Goal: Task Accomplishment & Management: Manage account settings

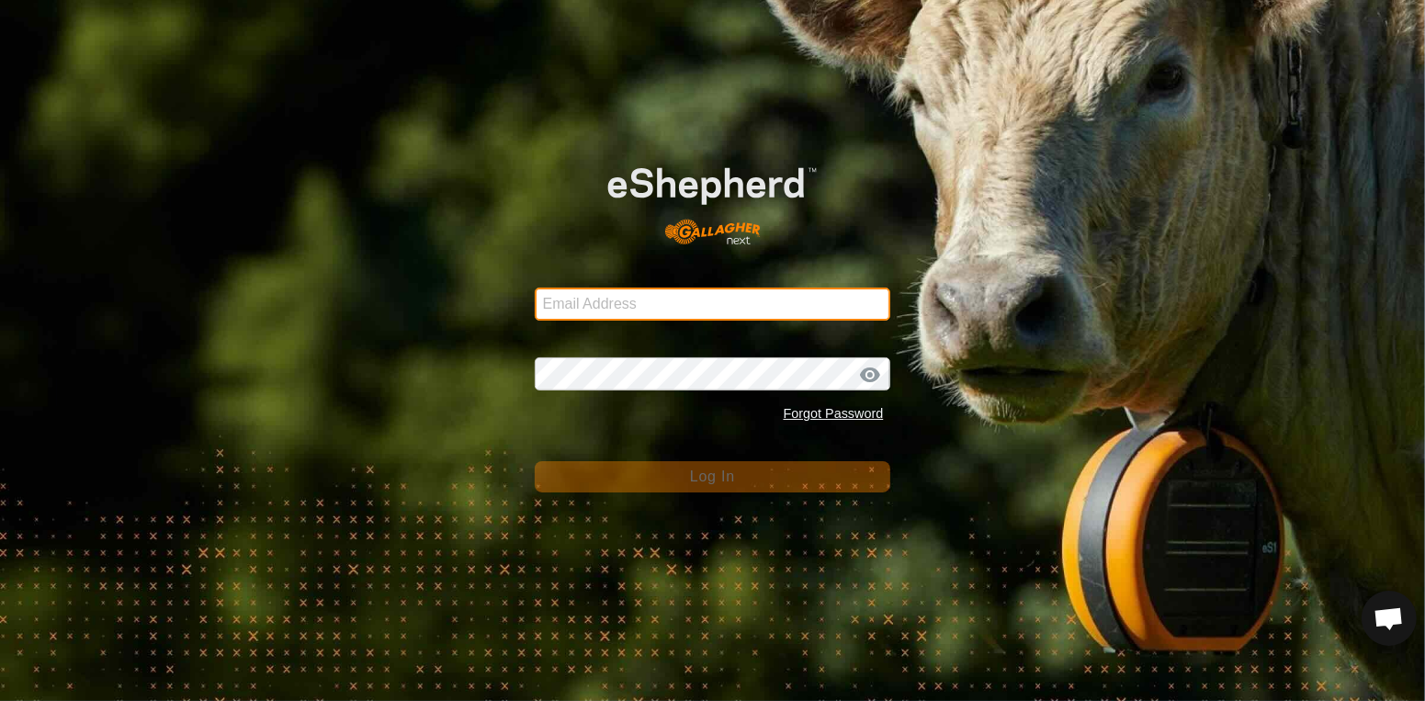
type input "[EMAIL_ADDRESS][DOMAIN_NAME]"
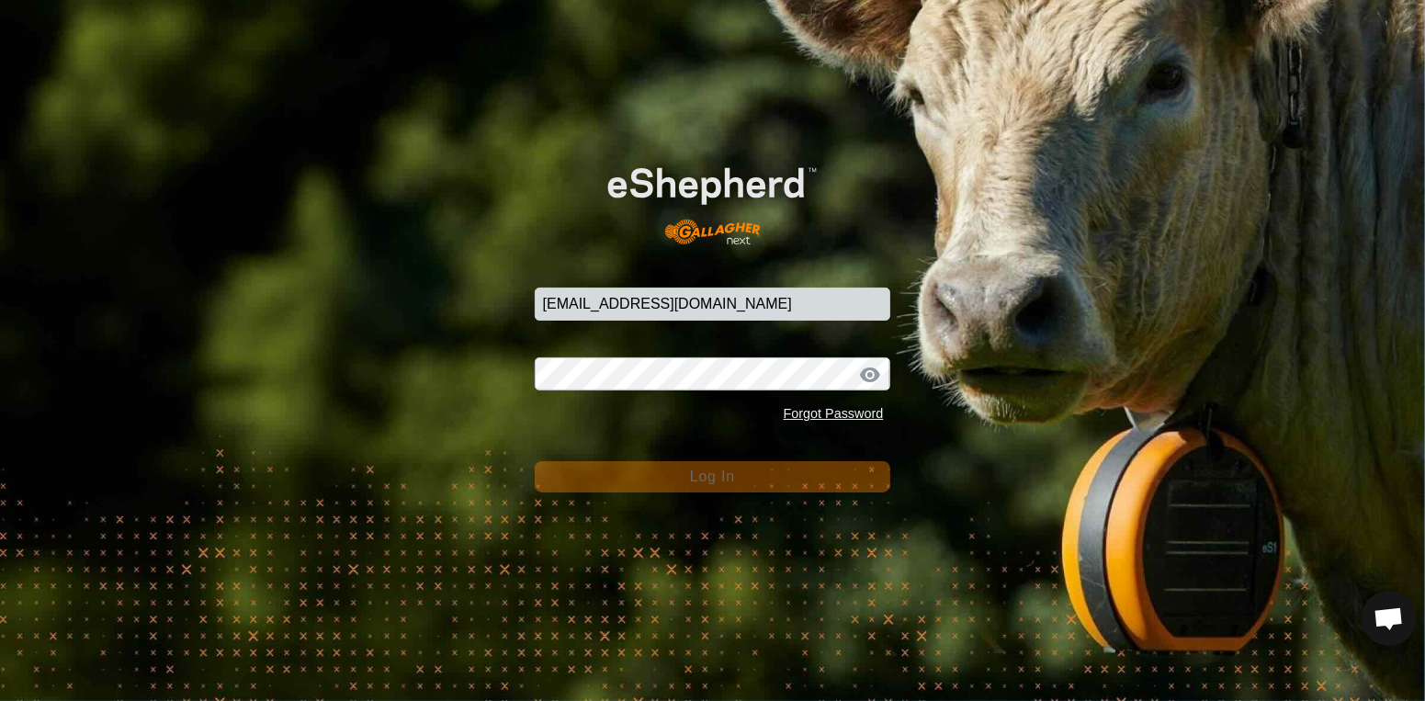
click at [698, 490] on button "Log In" at bounding box center [713, 476] width 357 height 31
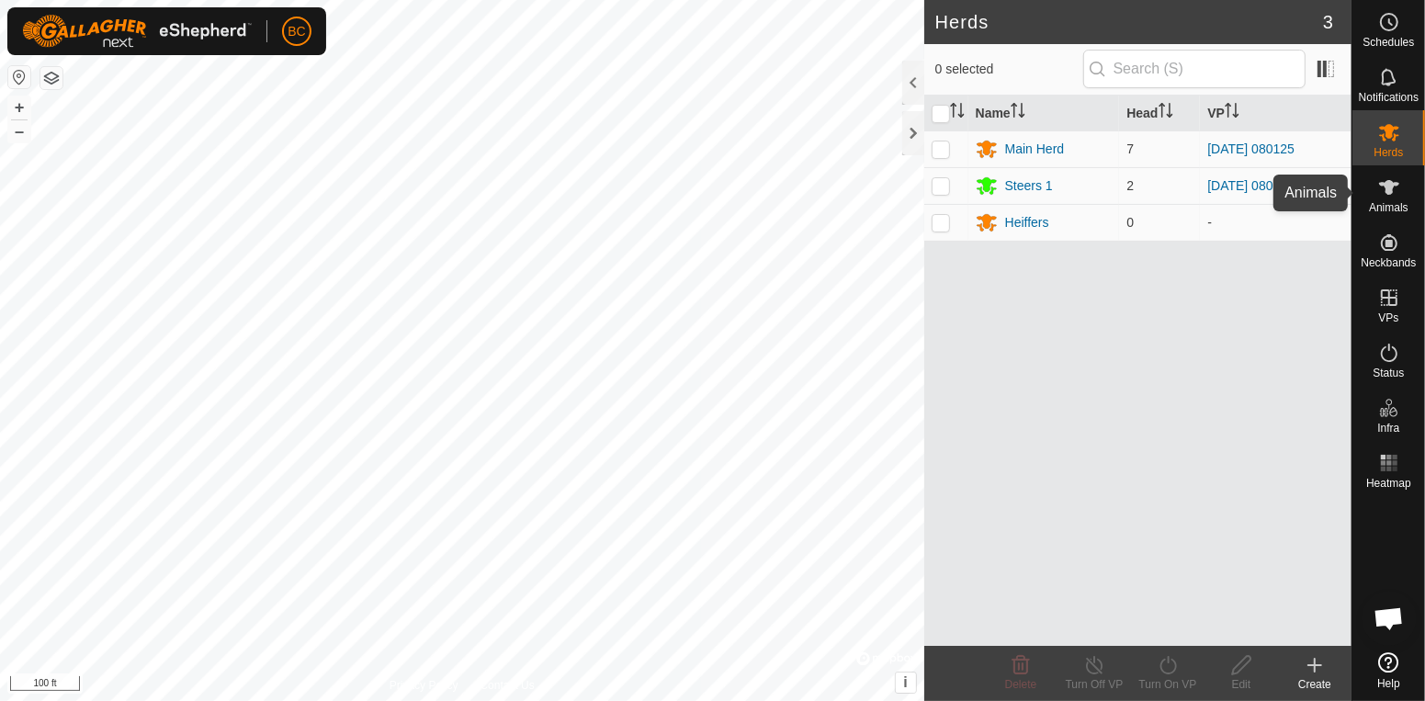
click at [1386, 198] on icon at bounding box center [1389, 187] width 22 height 22
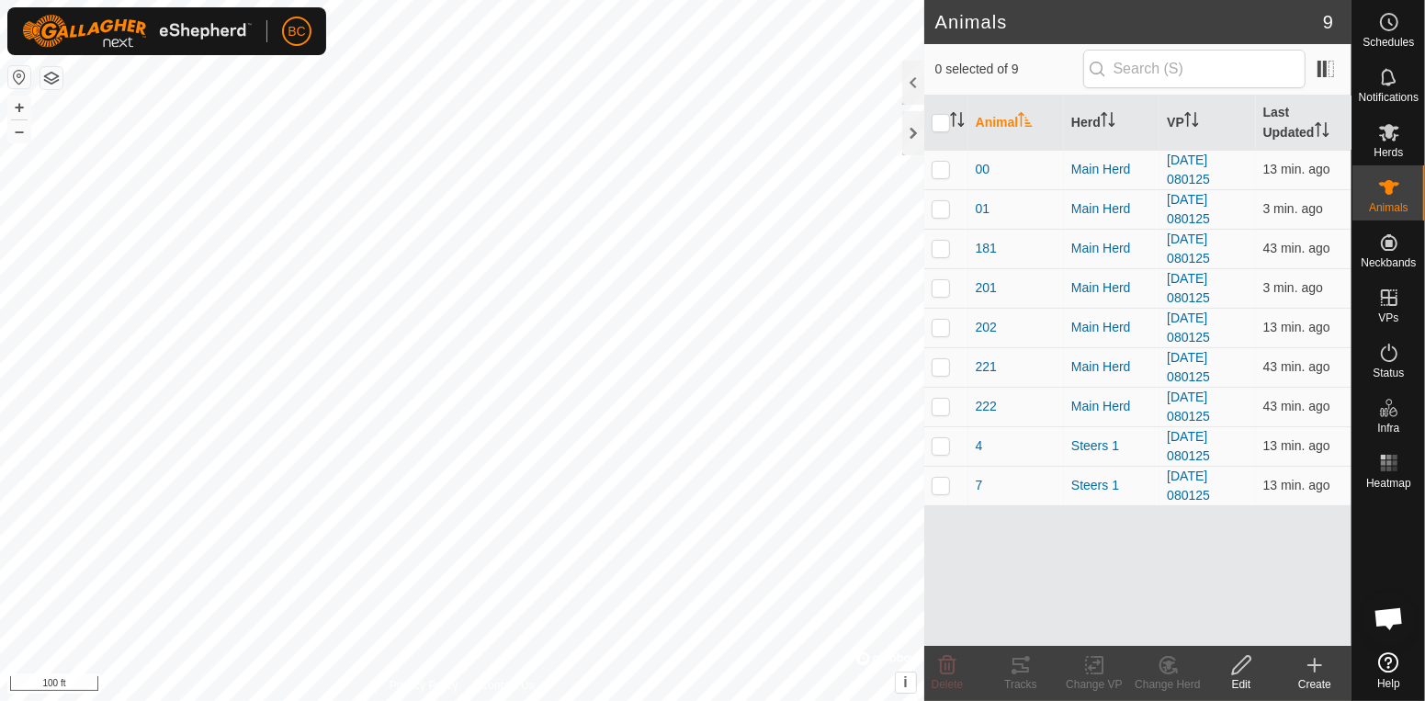
click at [1318, 678] on div "Create" at bounding box center [1315, 684] width 74 height 17
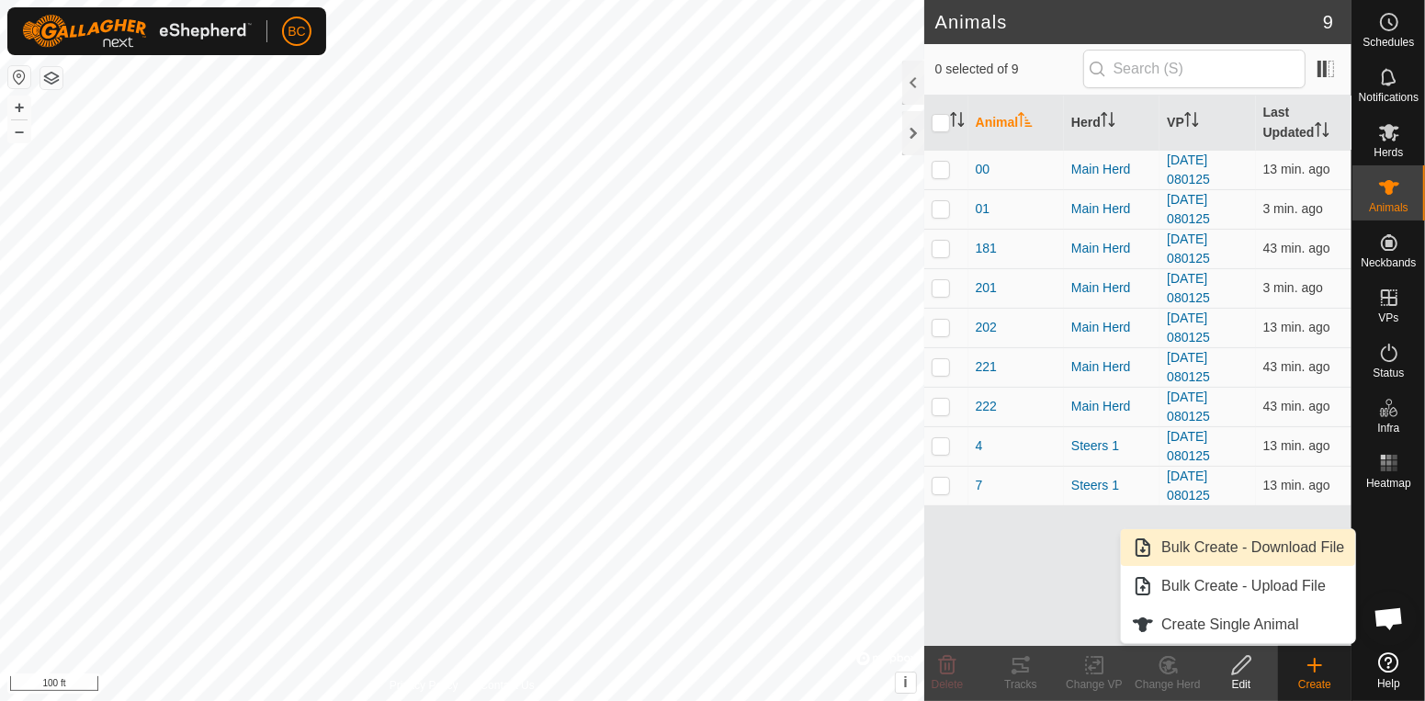
click at [1410, 526] on div at bounding box center [1389, 570] width 73 height 149
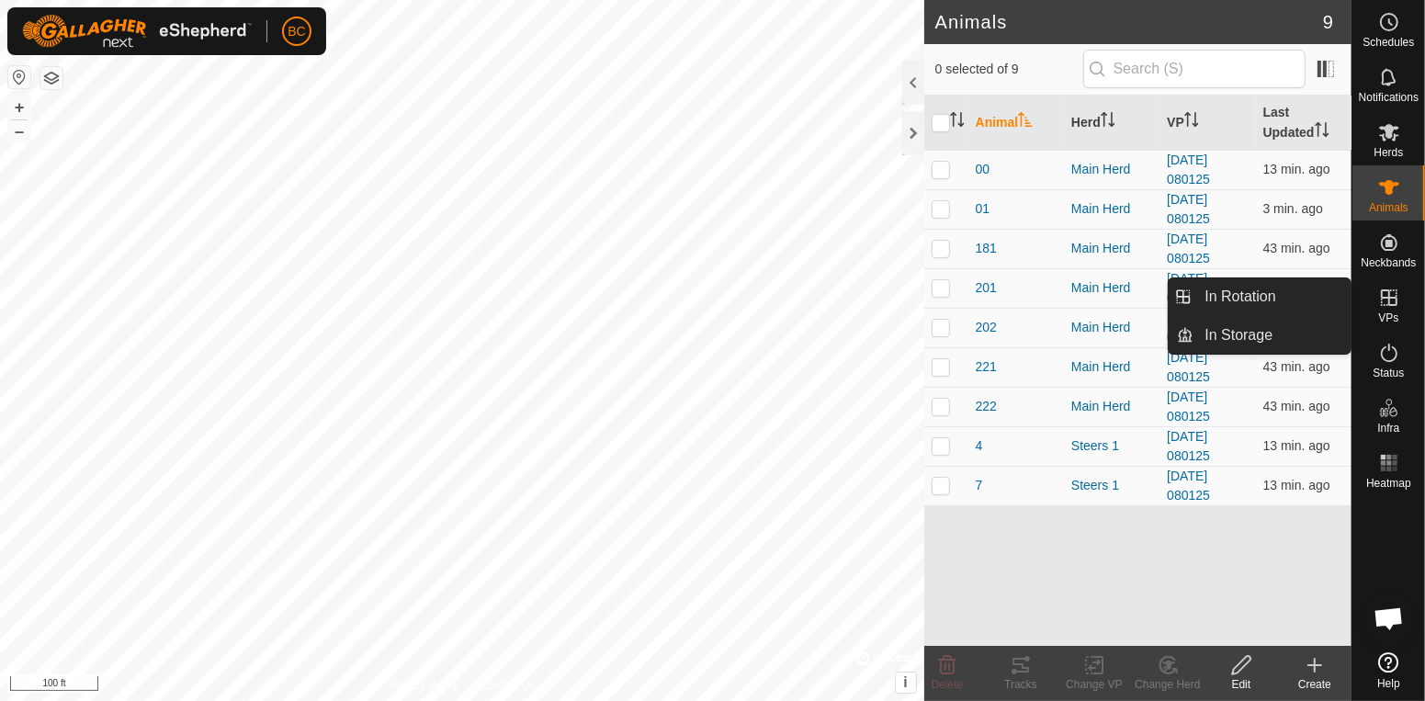
click at [1323, 297] on link "In Rotation" at bounding box center [1272, 296] width 157 height 37
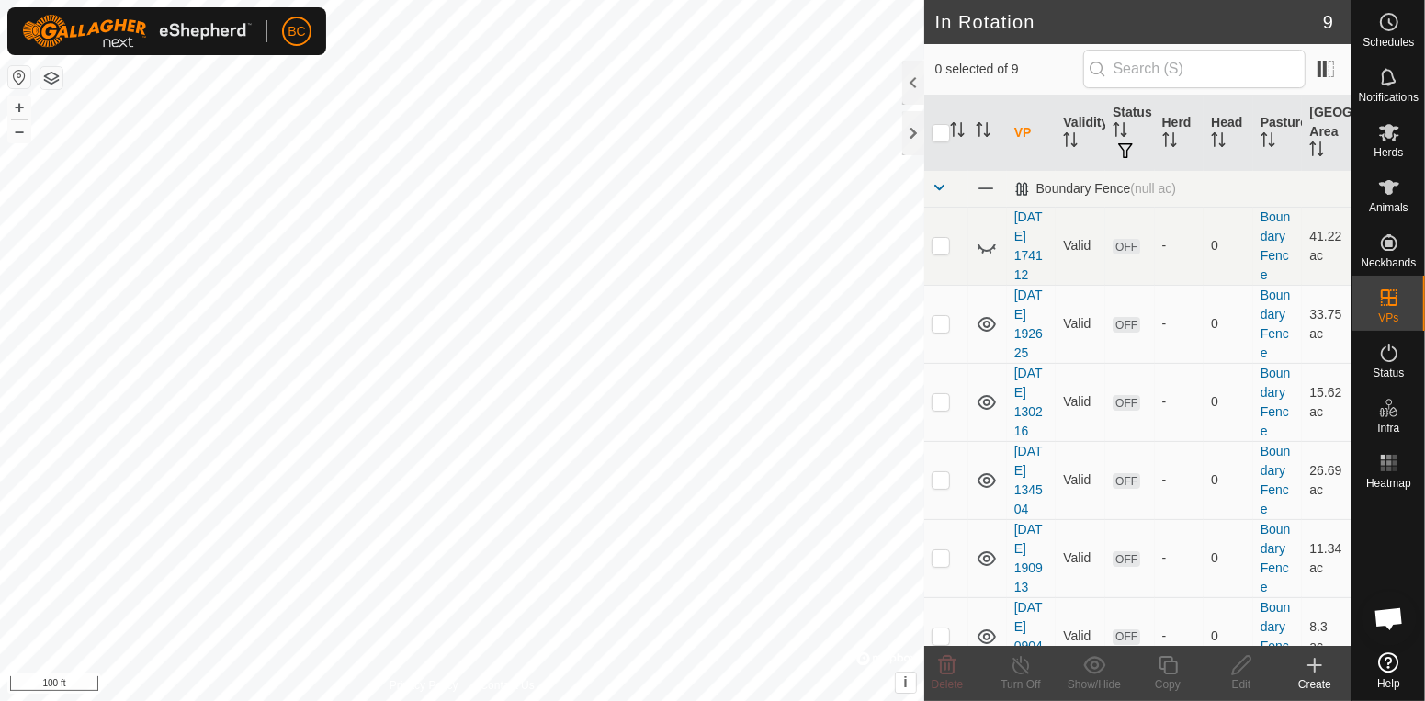
click at [1319, 658] on icon at bounding box center [1315, 665] width 22 height 22
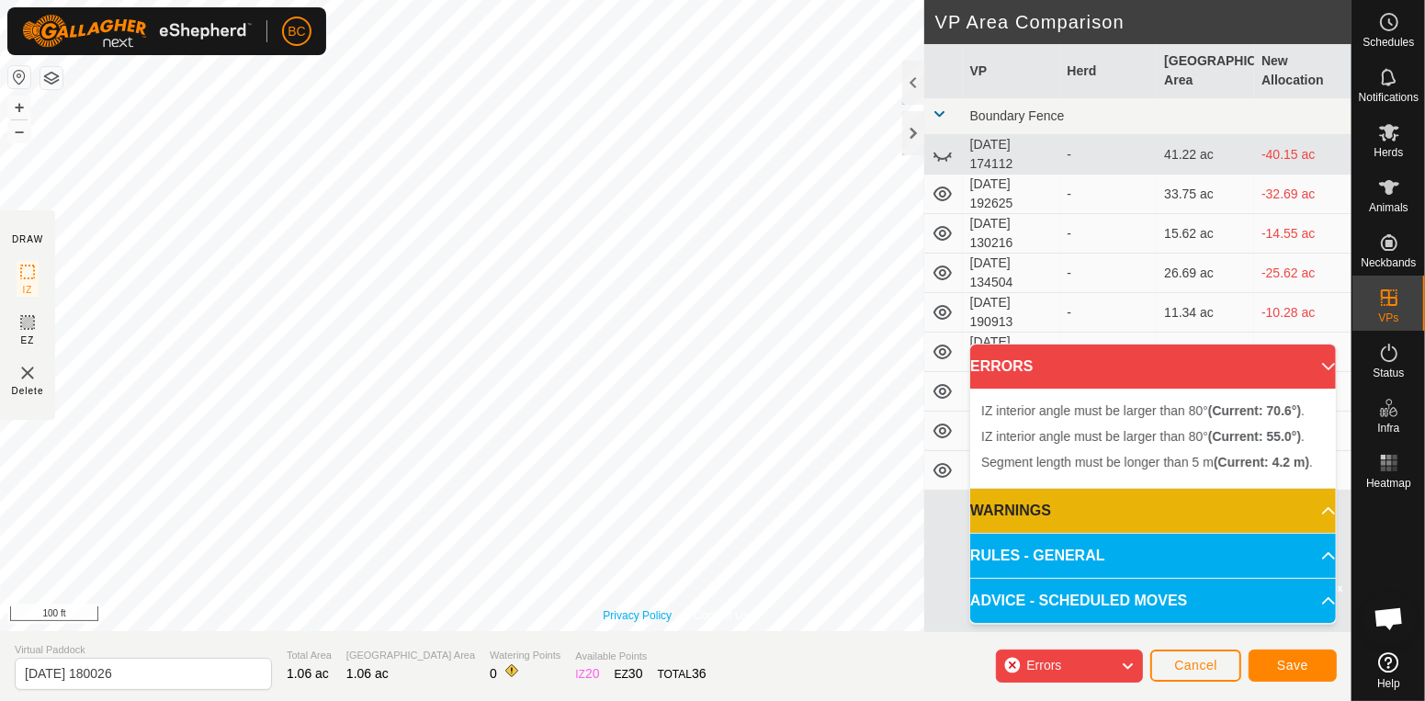
click at [612, 614] on div "Privacy Policy Contact Us + – ⇧ i © Mapbox , © OpenStreetMap , Improve this map…" at bounding box center [676, 315] width 1352 height 631
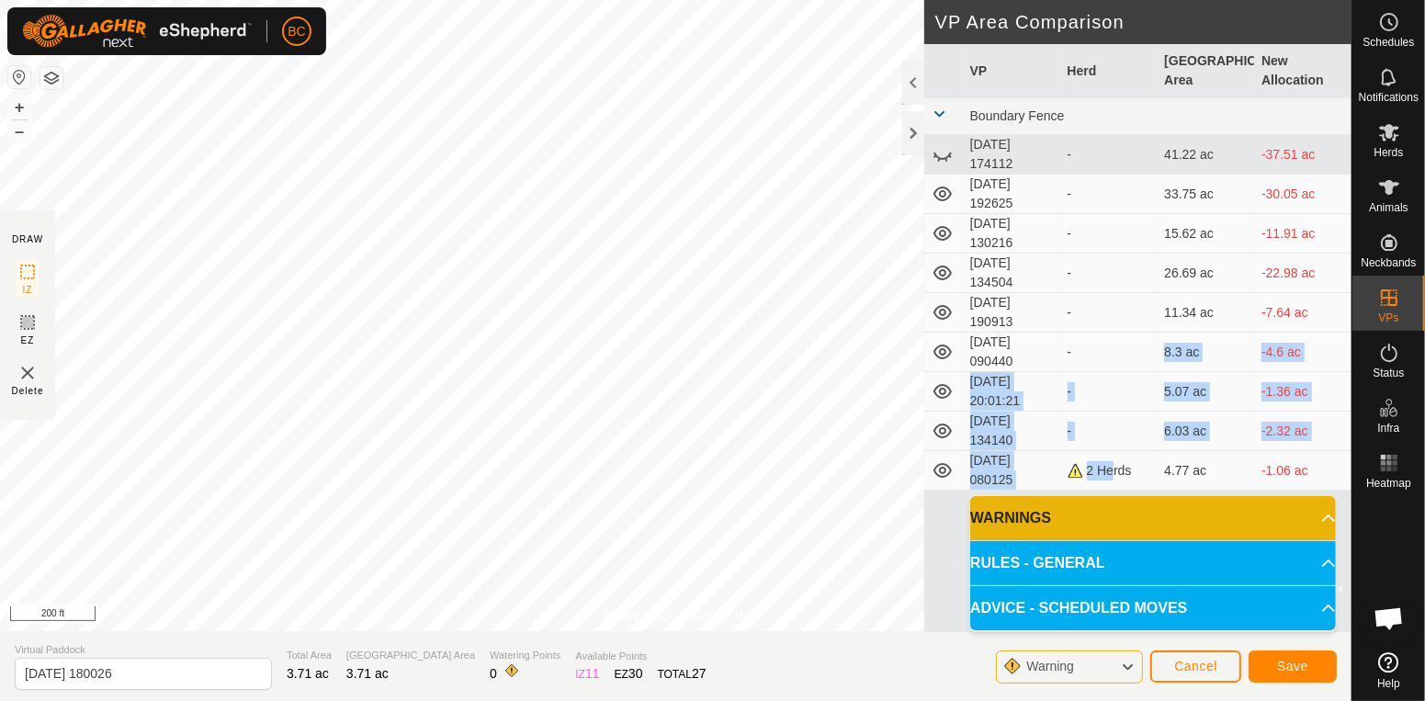
drag, startPoint x: 1100, startPoint y: 384, endPoint x: 1101, endPoint y: 358, distance: 25.7
click at [1100, 363] on tbody "Boundary Fence 2025-08-03 174112 - 41.22 ac -37.51 ac 2025-08-03 192625 - 33.75…" at bounding box center [1137, 294] width 427 height 392
click at [1102, 538] on p-accordion-header "WARNINGS" at bounding box center [1153, 518] width 366 height 44
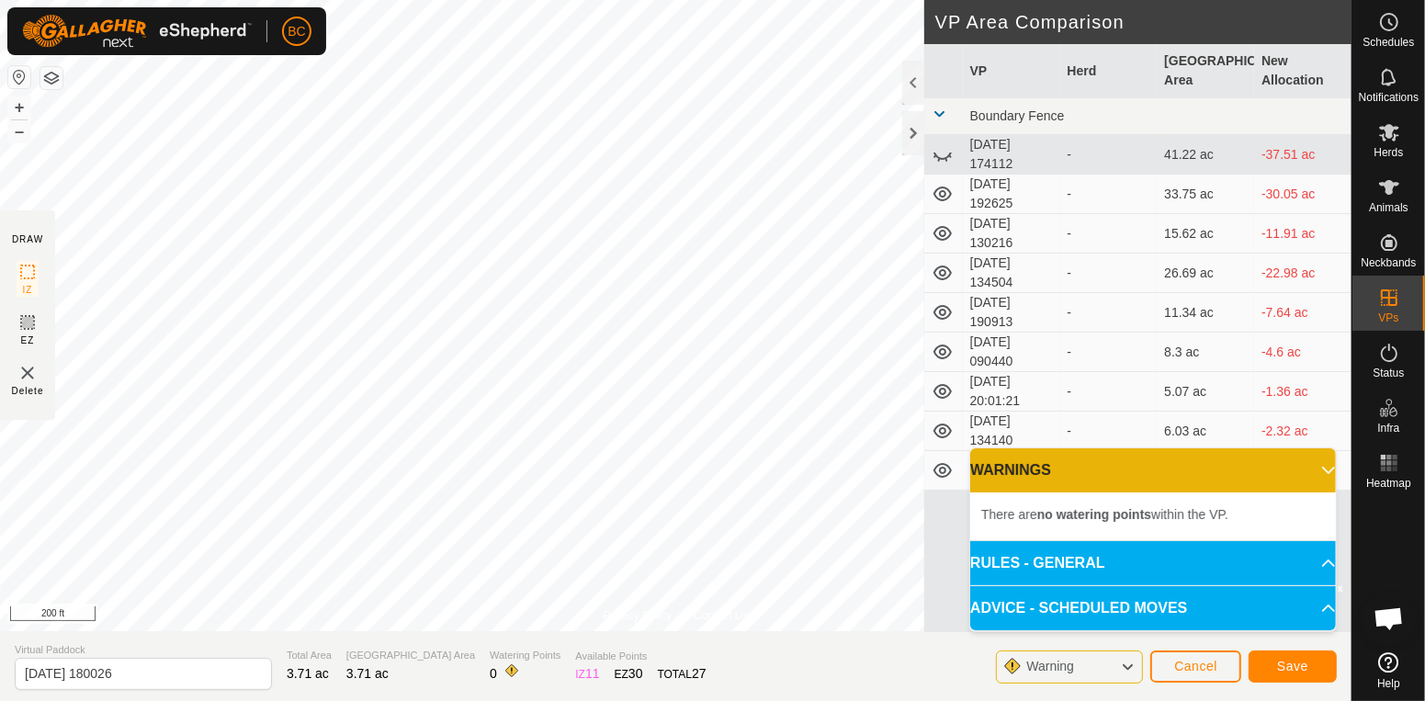
click at [1085, 526] on div "There are no watering points within the VP." at bounding box center [1153, 517] width 366 height 48
click at [1319, 467] on p-accordion-header "WARNINGS" at bounding box center [1153, 470] width 366 height 44
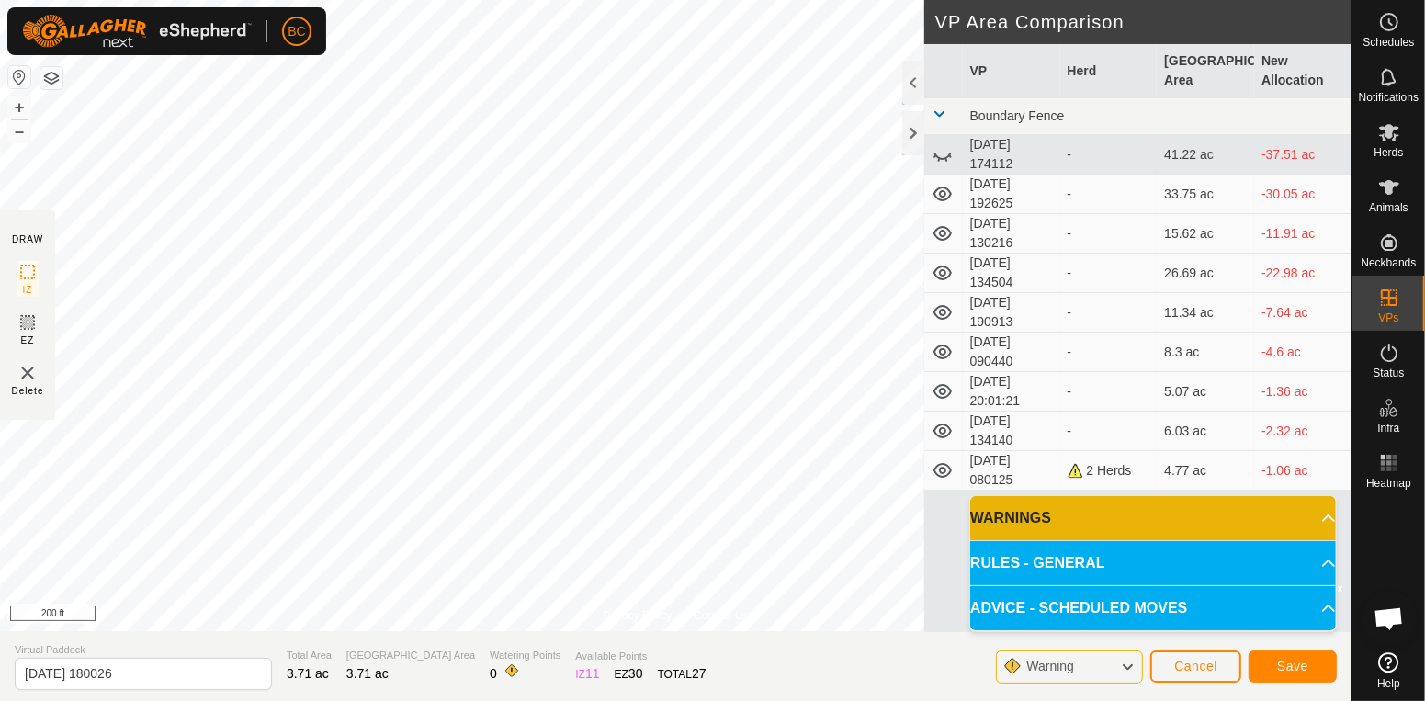
click at [1139, 666] on div "Warning" at bounding box center [1069, 667] width 147 height 33
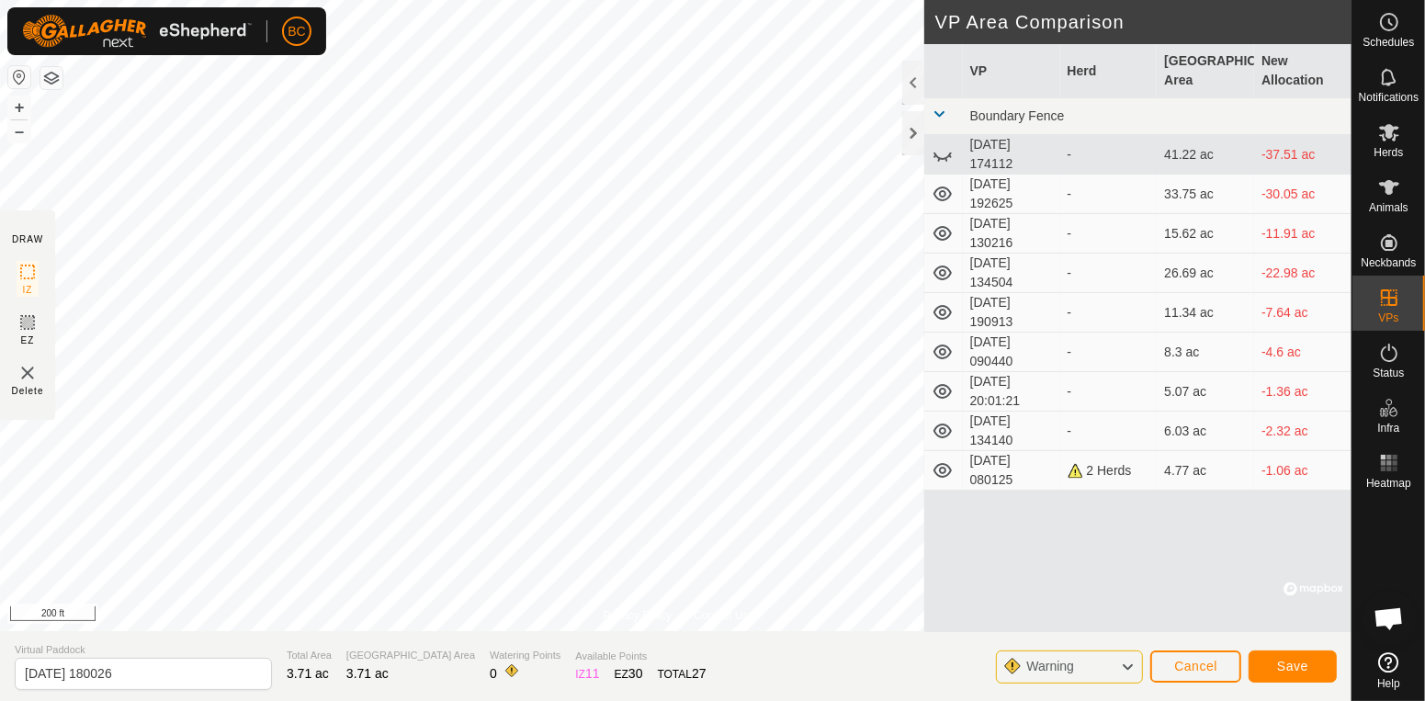
click at [1131, 666] on icon at bounding box center [1127, 667] width 15 height 24
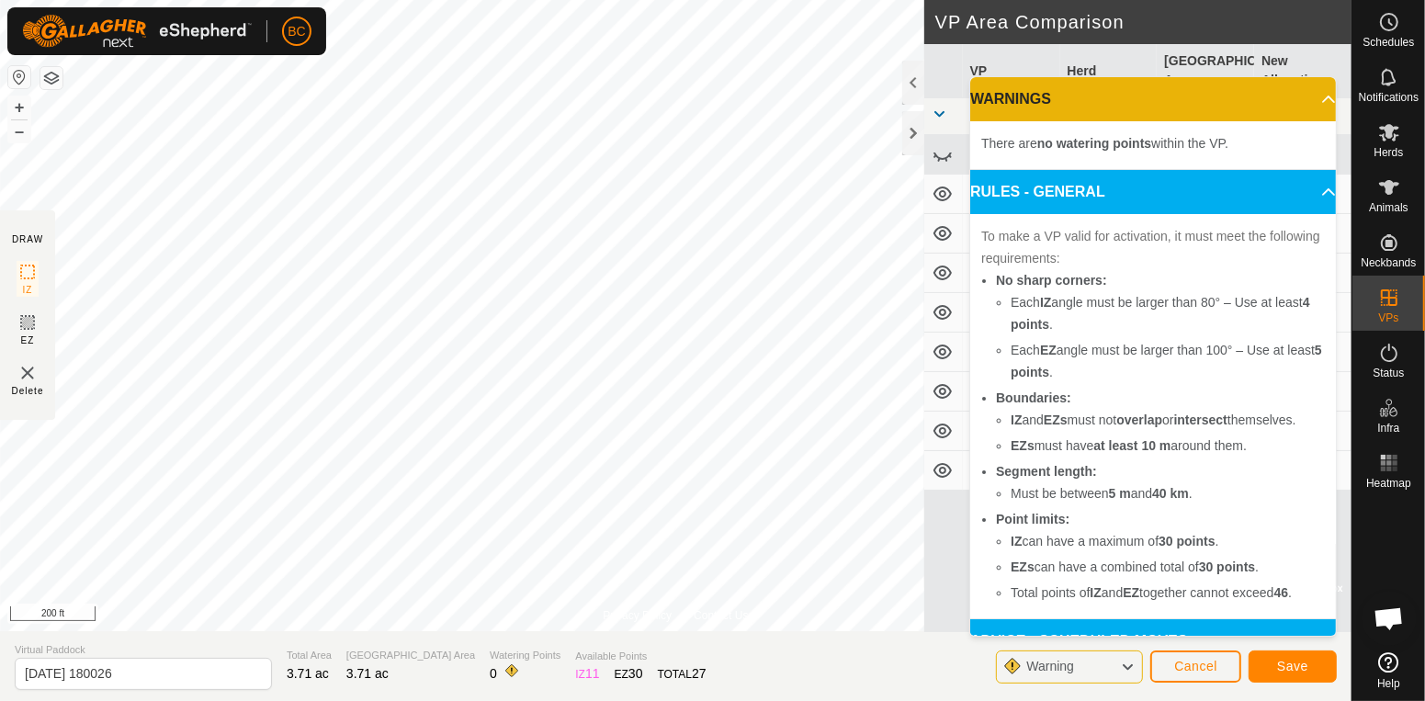
click at [1133, 663] on icon at bounding box center [1127, 667] width 15 height 24
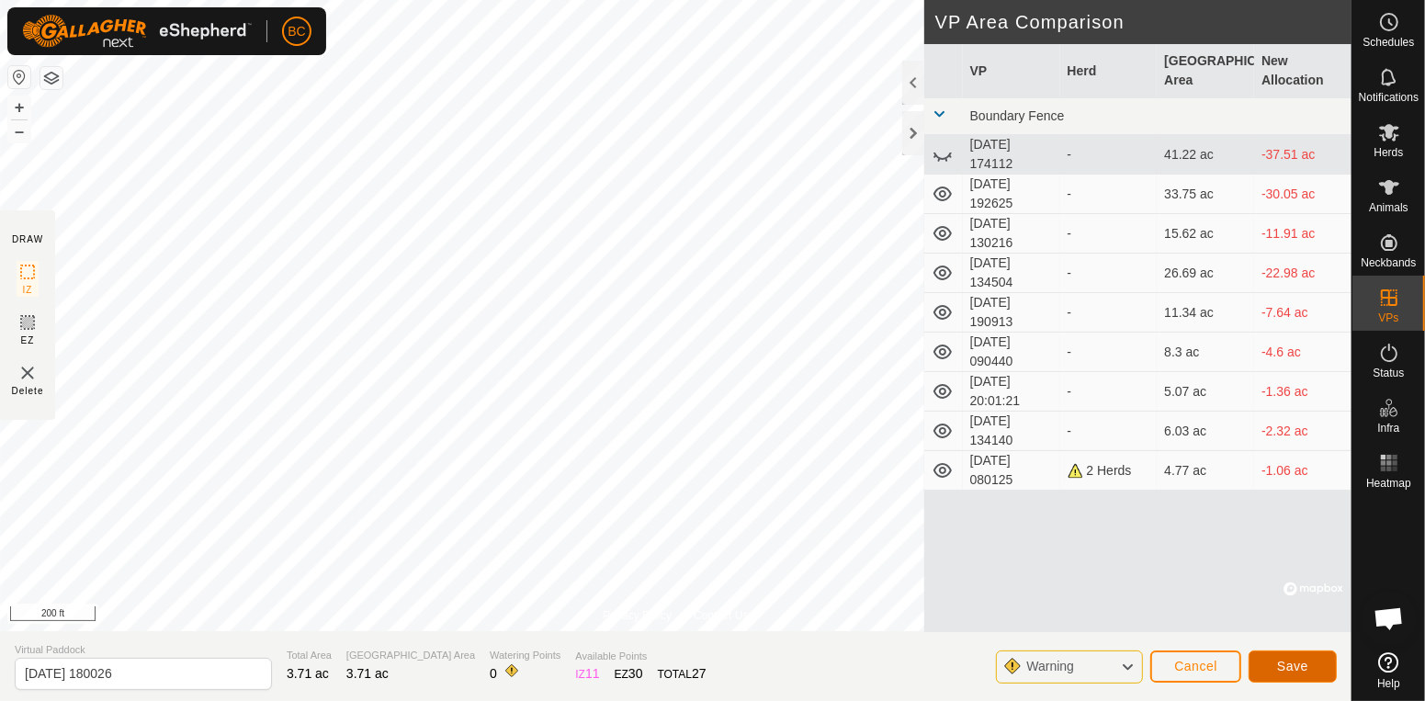
click at [1274, 666] on button "Save" at bounding box center [1293, 667] width 88 height 32
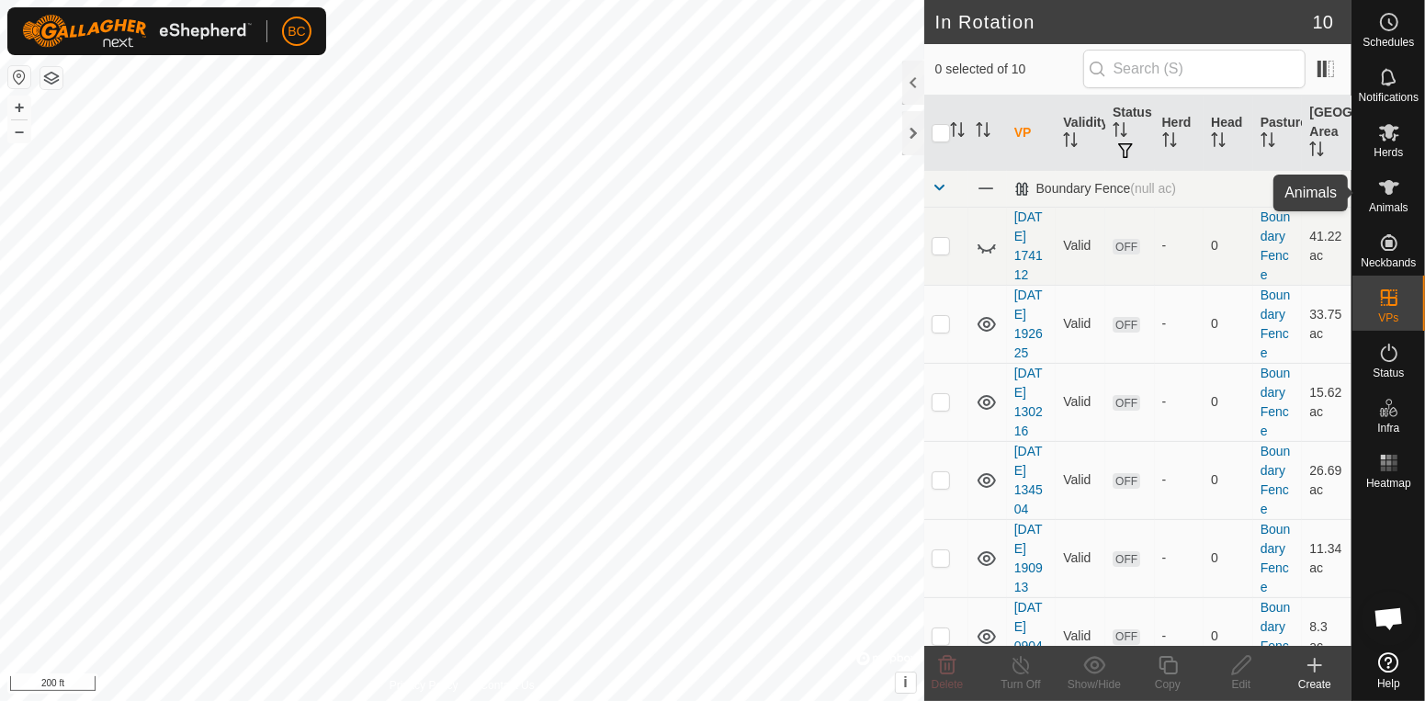
click at [1396, 198] on icon at bounding box center [1389, 187] width 22 height 22
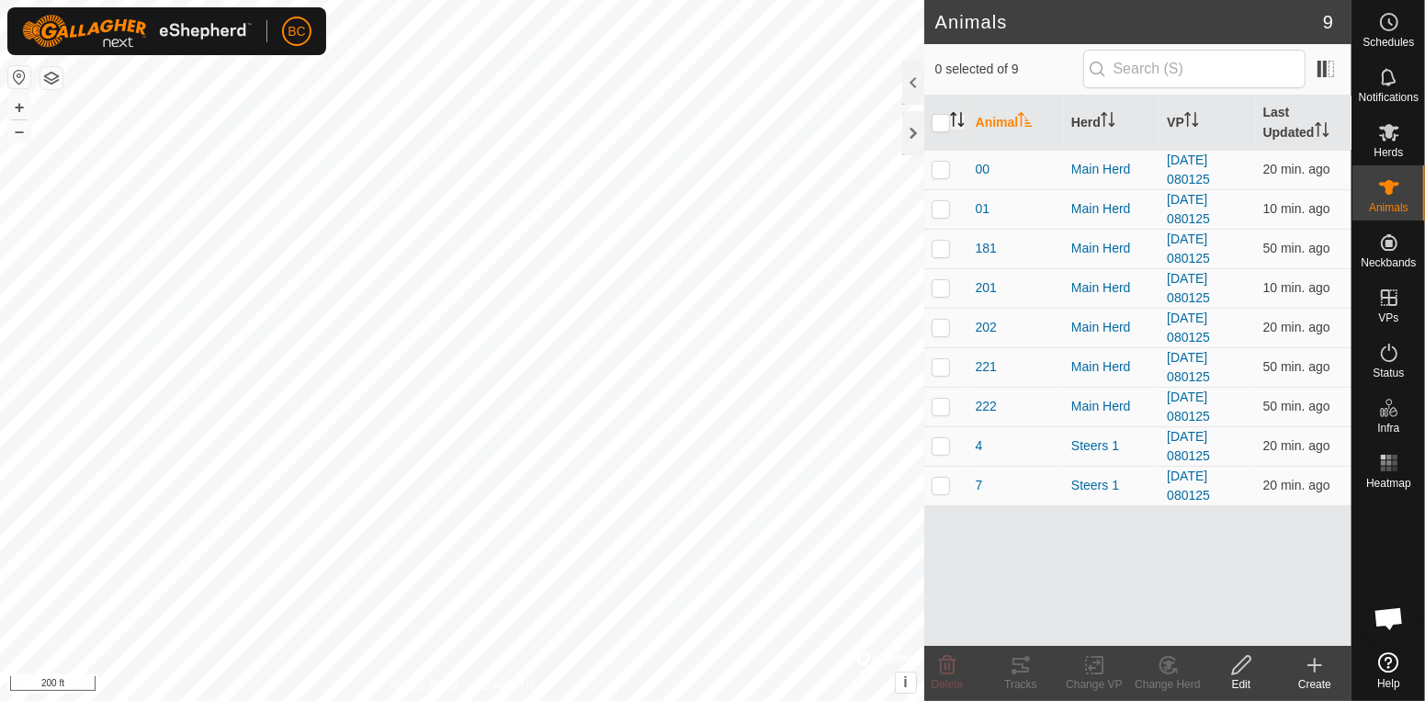
drag, startPoint x: 944, startPoint y: 123, endPoint x: 958, endPoint y: 128, distance: 15.4
click at [957, 128] on th at bounding box center [946, 123] width 44 height 55
click at [940, 124] on input "checkbox" at bounding box center [941, 123] width 18 height 18
checkbox input "true"
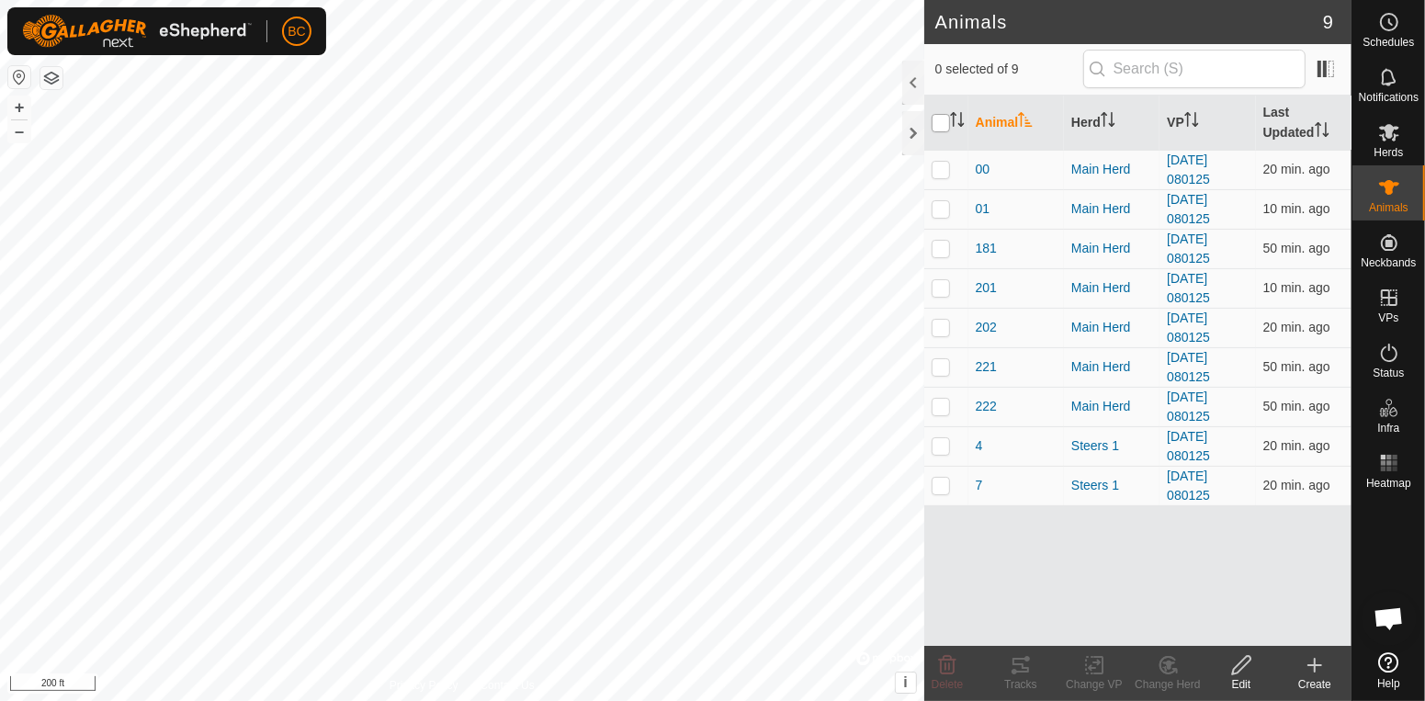
checkbox input "true"
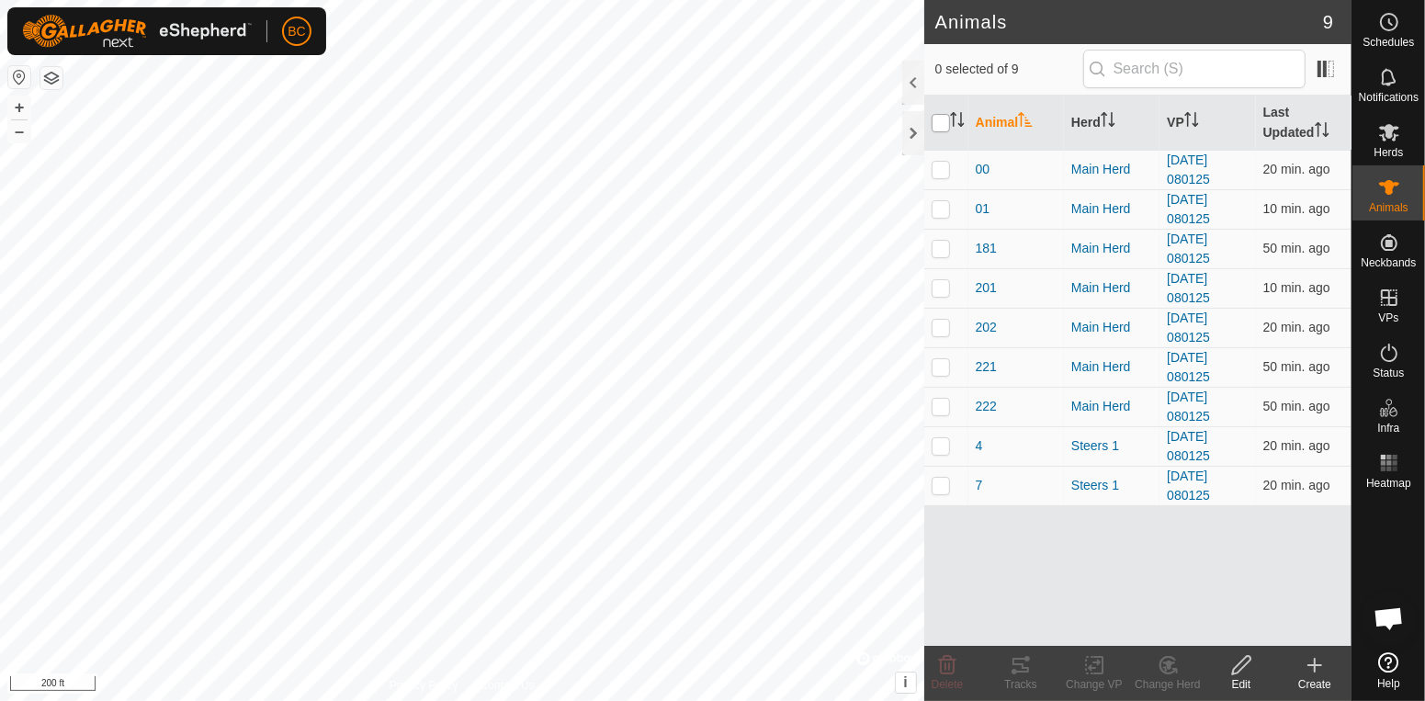
checkbox input "true"
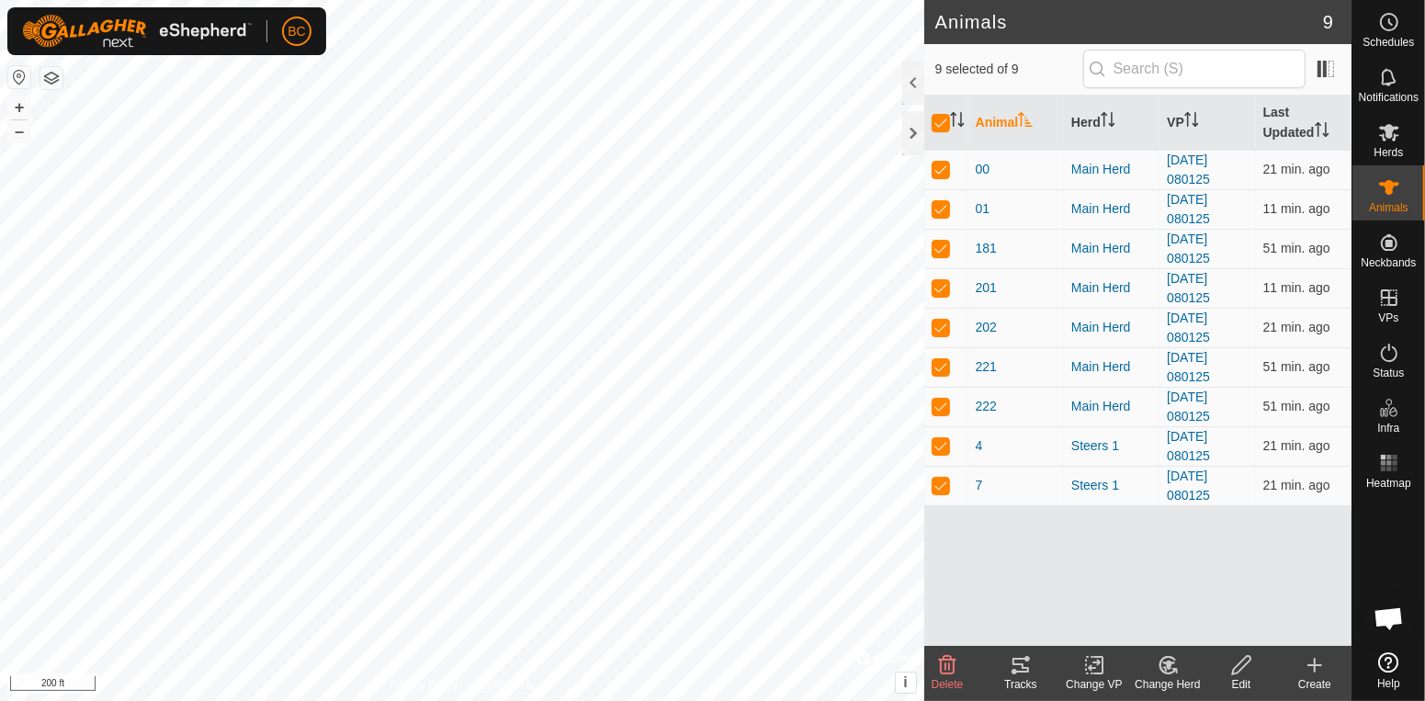
click at [1100, 666] on icon at bounding box center [1094, 665] width 23 height 22
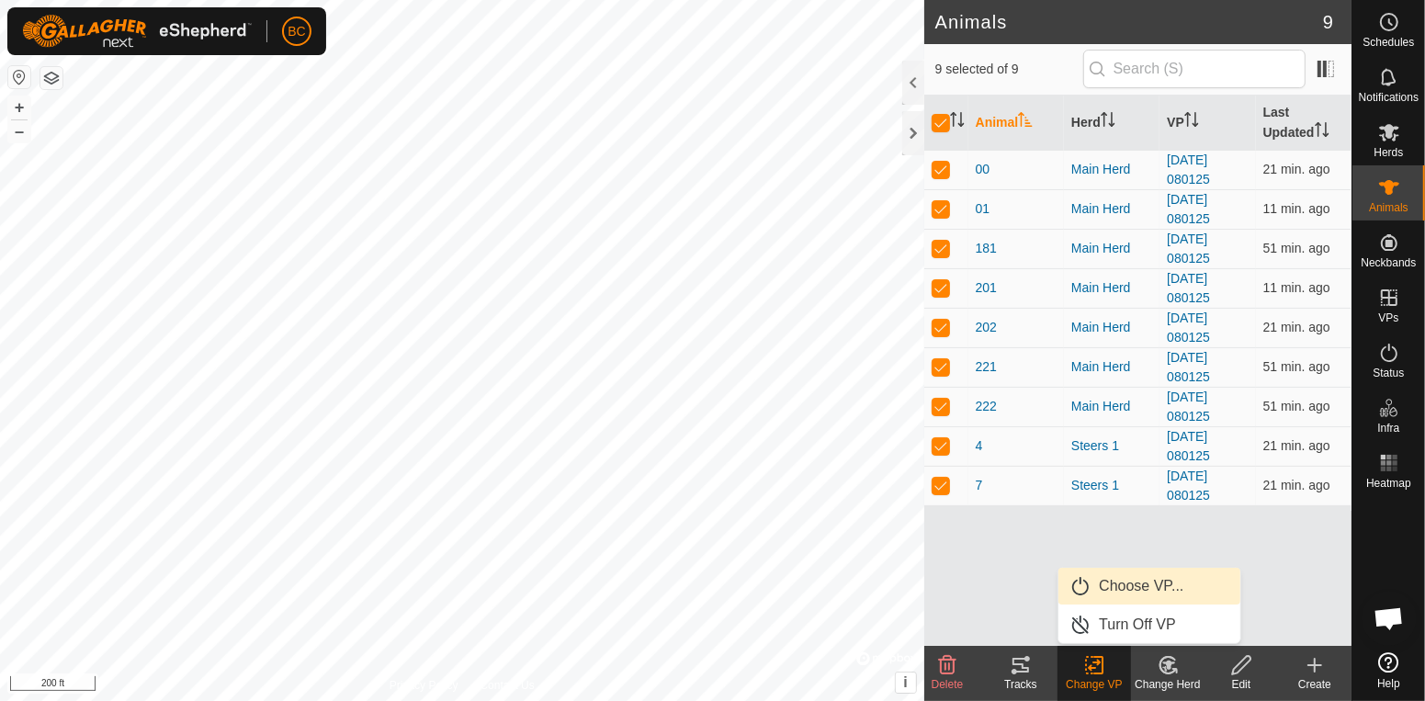
click at [1104, 595] on link "Choose VP..." at bounding box center [1150, 586] width 182 height 37
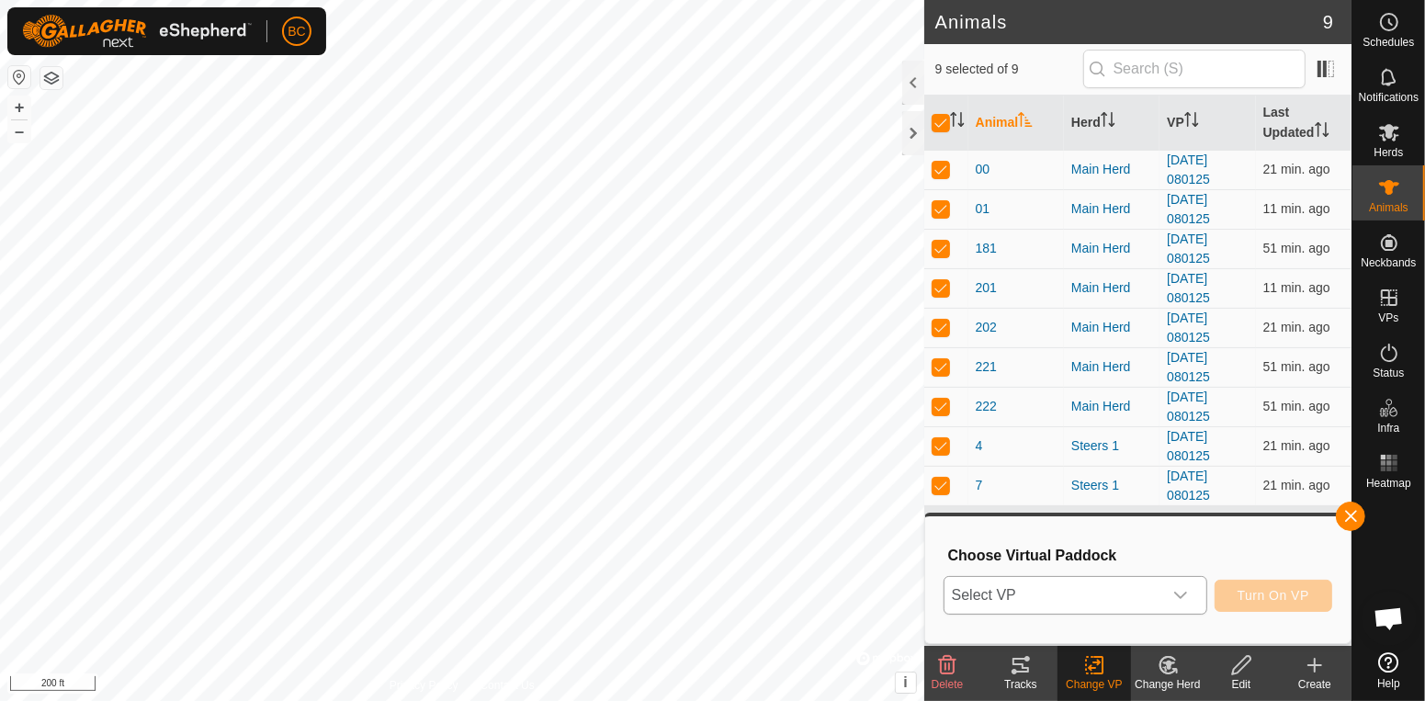
click at [1180, 588] on icon "dropdown trigger" at bounding box center [1180, 595] width 15 height 15
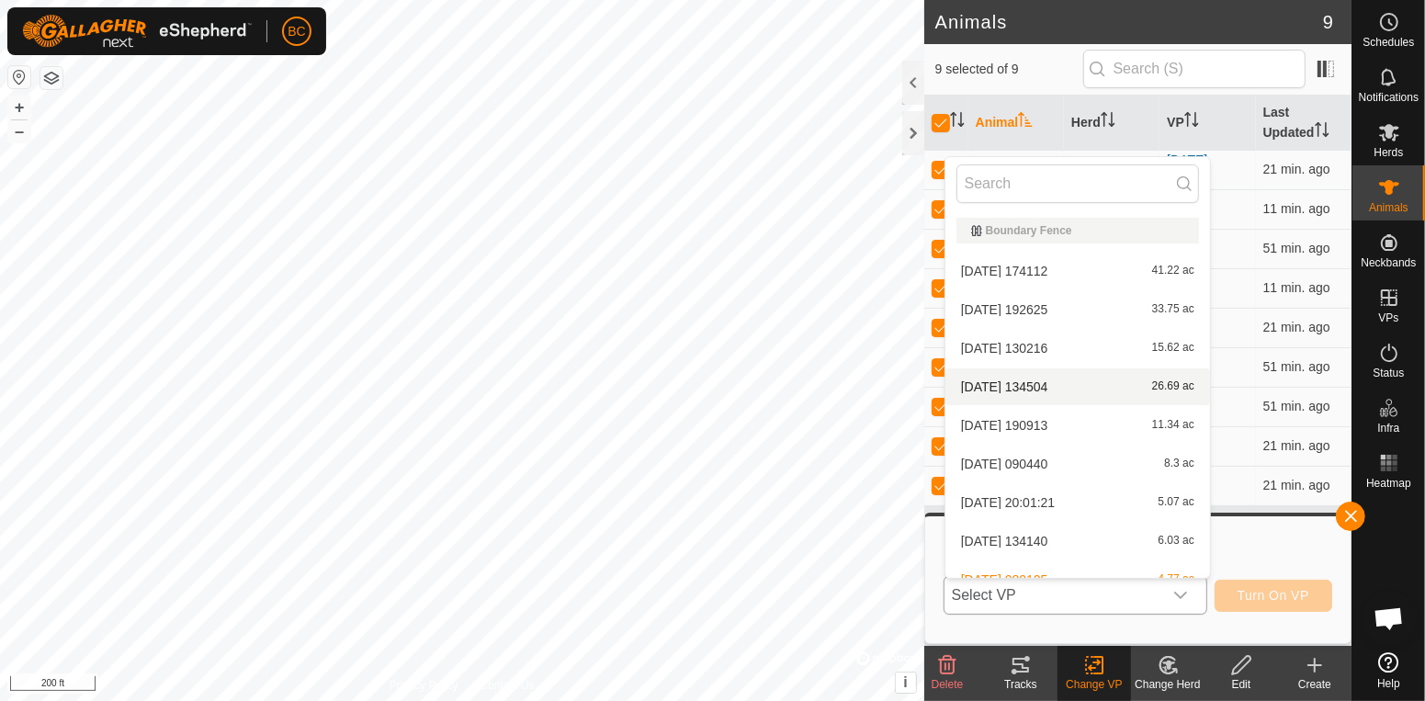
scroll to position [58, 0]
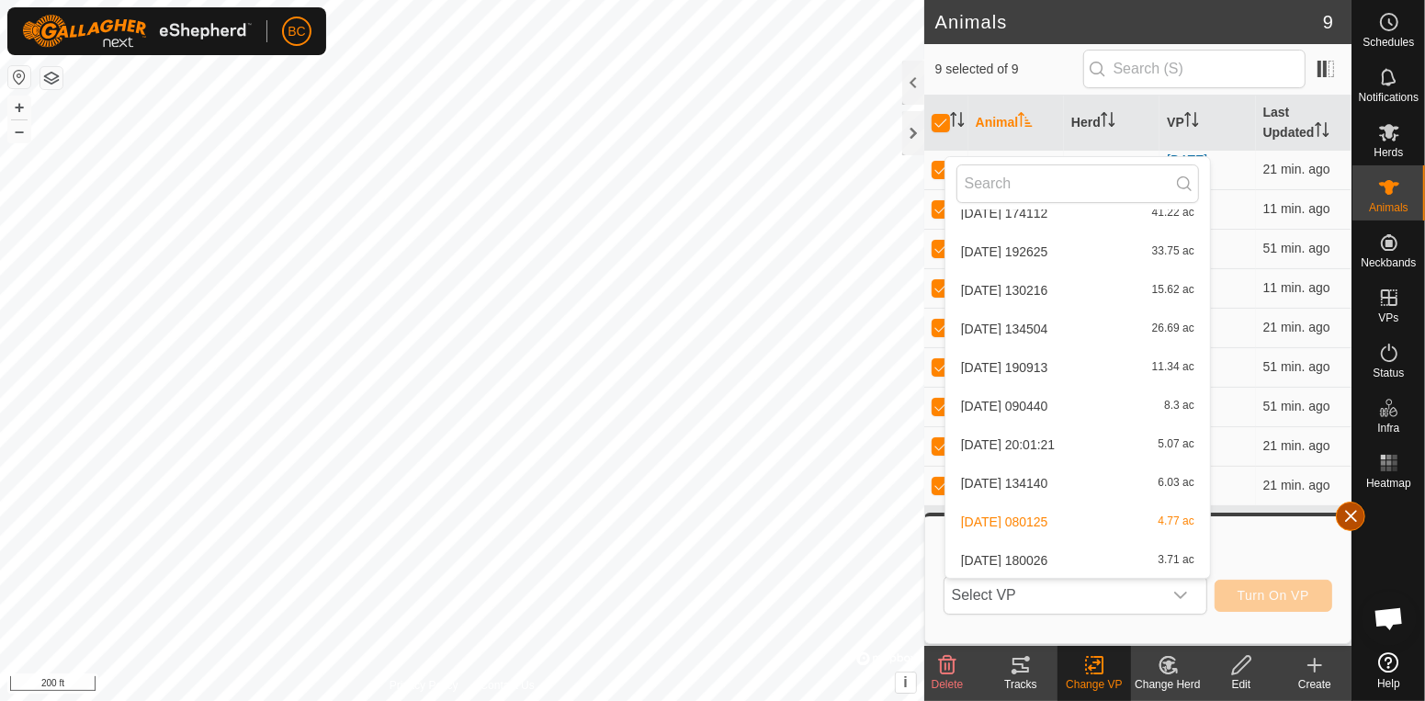
click at [1361, 522] on button "button" at bounding box center [1350, 516] width 29 height 29
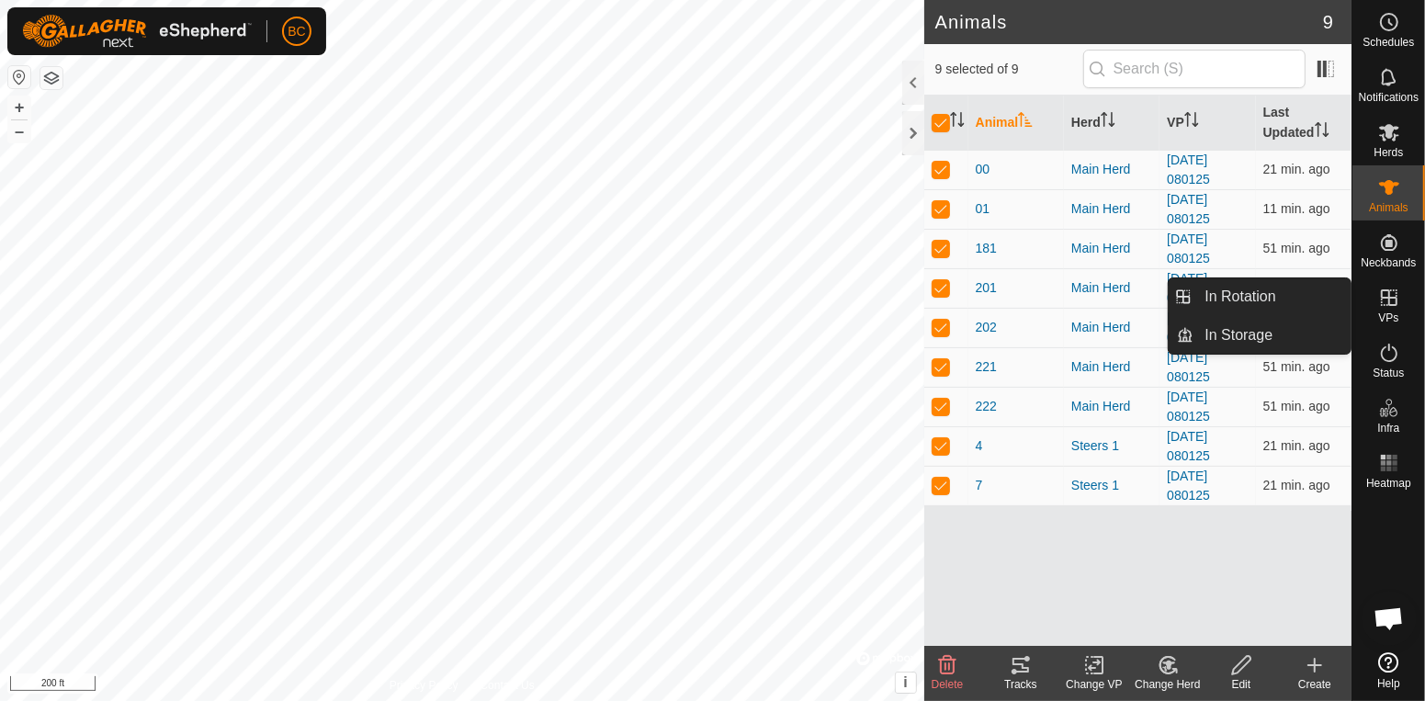
click at [1393, 320] on span "VPs" at bounding box center [1388, 317] width 20 height 11
click at [1308, 305] on link "In Rotation" at bounding box center [1272, 296] width 157 height 37
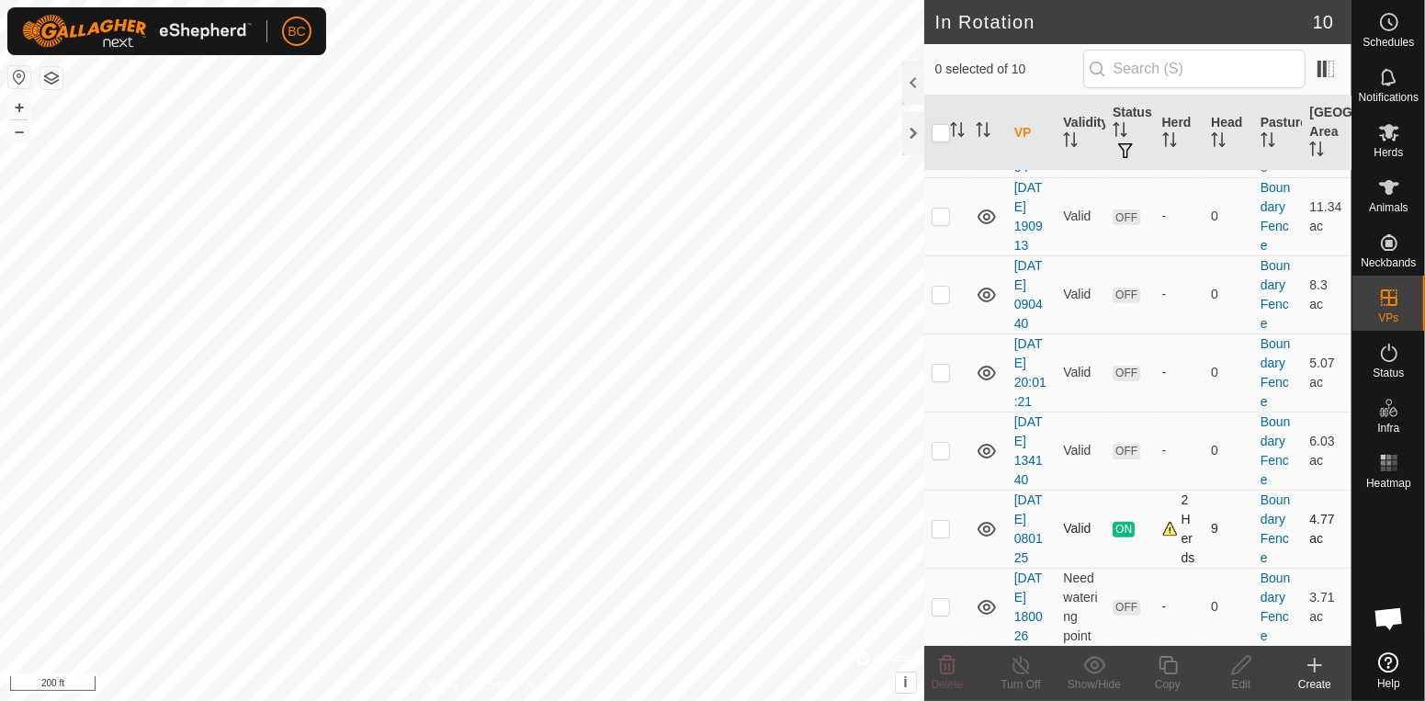
scroll to position [346, 0]
click at [945, 605] on p-checkbox at bounding box center [941, 605] width 18 height 15
checkbox input "true"
click at [1093, 674] on icon at bounding box center [1094, 665] width 23 height 22
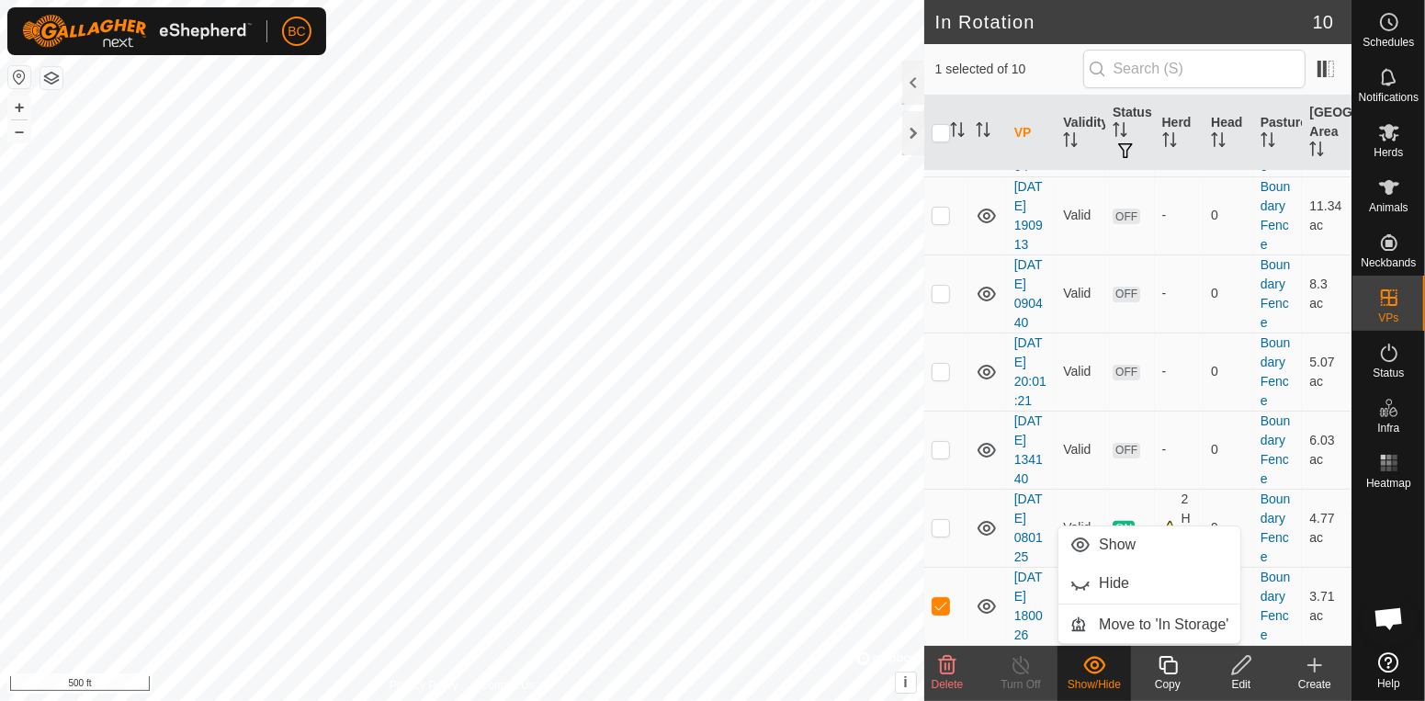
click at [1093, 674] on icon at bounding box center [1094, 664] width 22 height 17
click at [984, 544] on td at bounding box center [987, 528] width 39 height 78
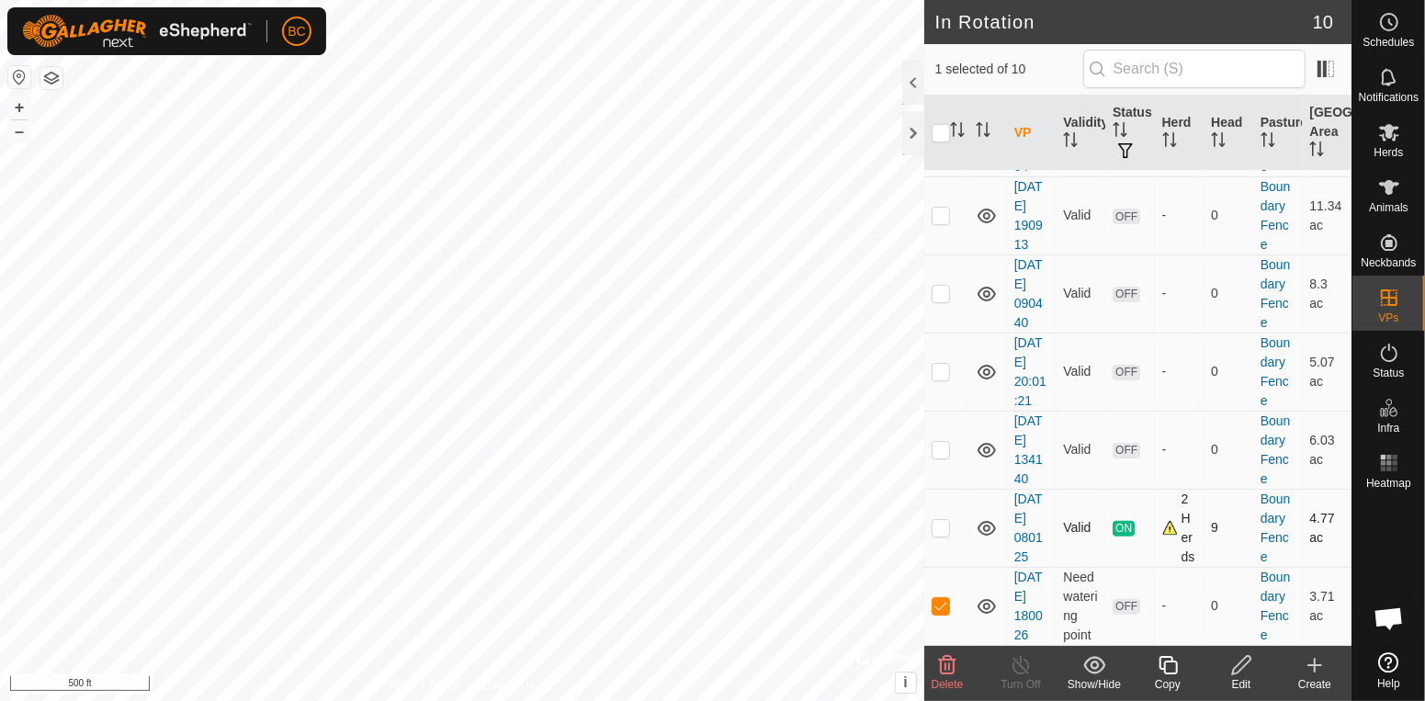
click at [949, 544] on td at bounding box center [946, 528] width 44 height 78
checkbox input "true"
click at [948, 614] on td at bounding box center [946, 606] width 44 height 78
click at [944, 614] on td at bounding box center [946, 606] width 44 height 78
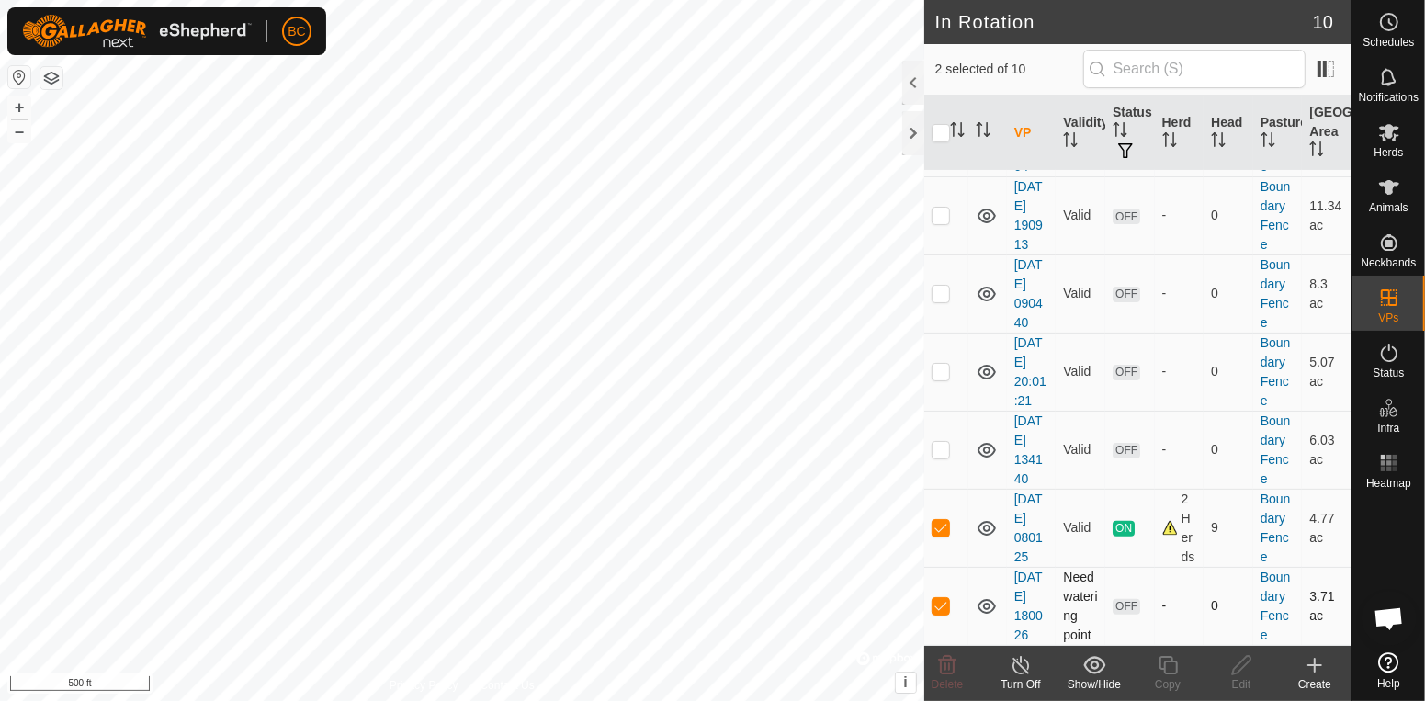
checkbox input "false"
click at [1183, 674] on copy-svg-icon at bounding box center [1168, 665] width 74 height 22
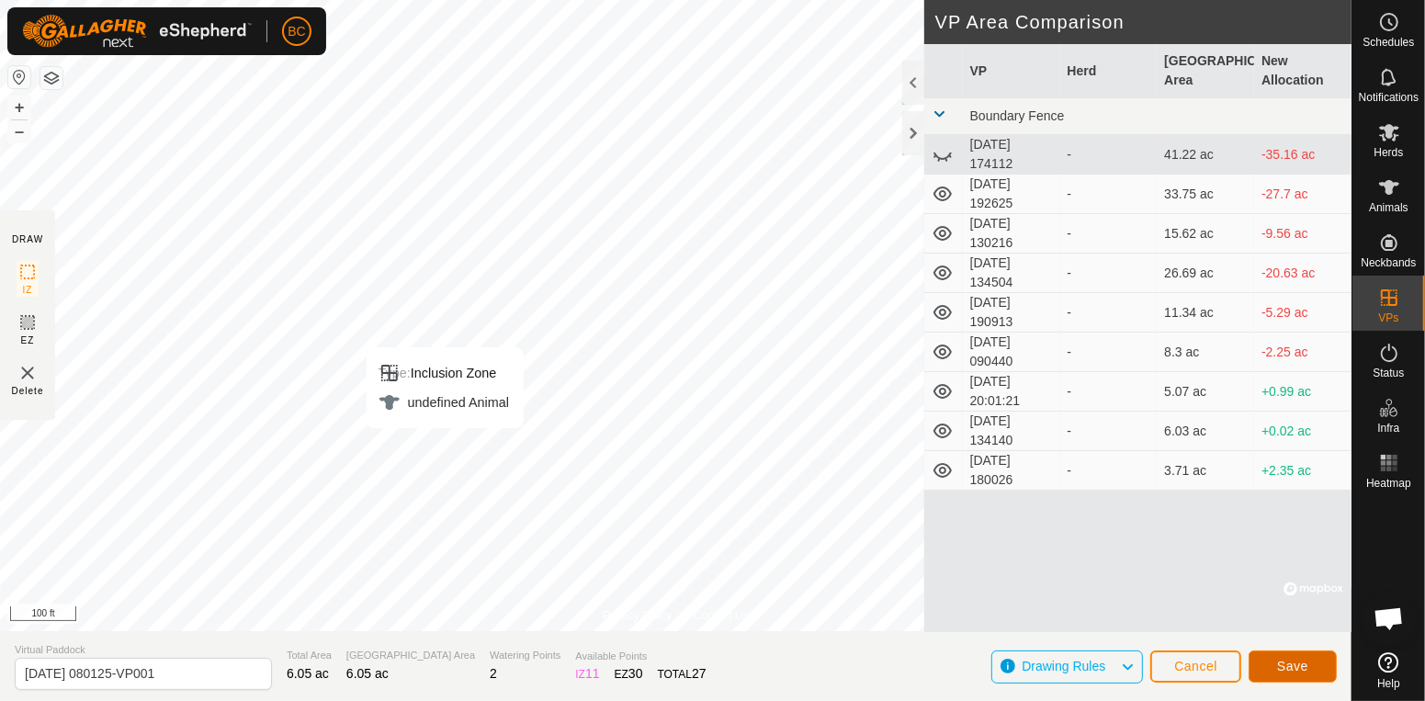
click at [1303, 671] on span "Save" at bounding box center [1292, 666] width 31 height 15
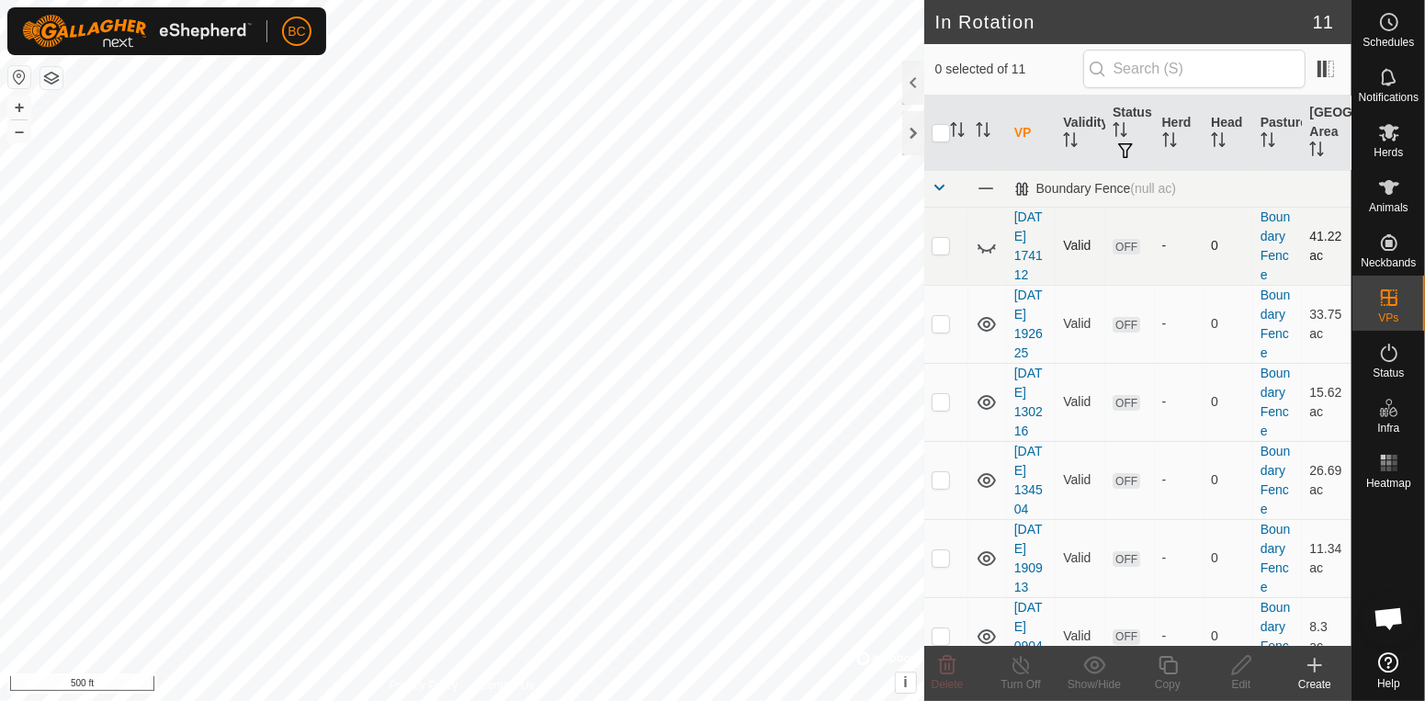
click at [952, 248] on td at bounding box center [946, 246] width 44 height 78
checkbox input "true"
click at [936, 322] on p-checkbox at bounding box center [941, 323] width 18 height 15
checkbox input "true"
click at [935, 400] on p-checkbox at bounding box center [941, 401] width 18 height 15
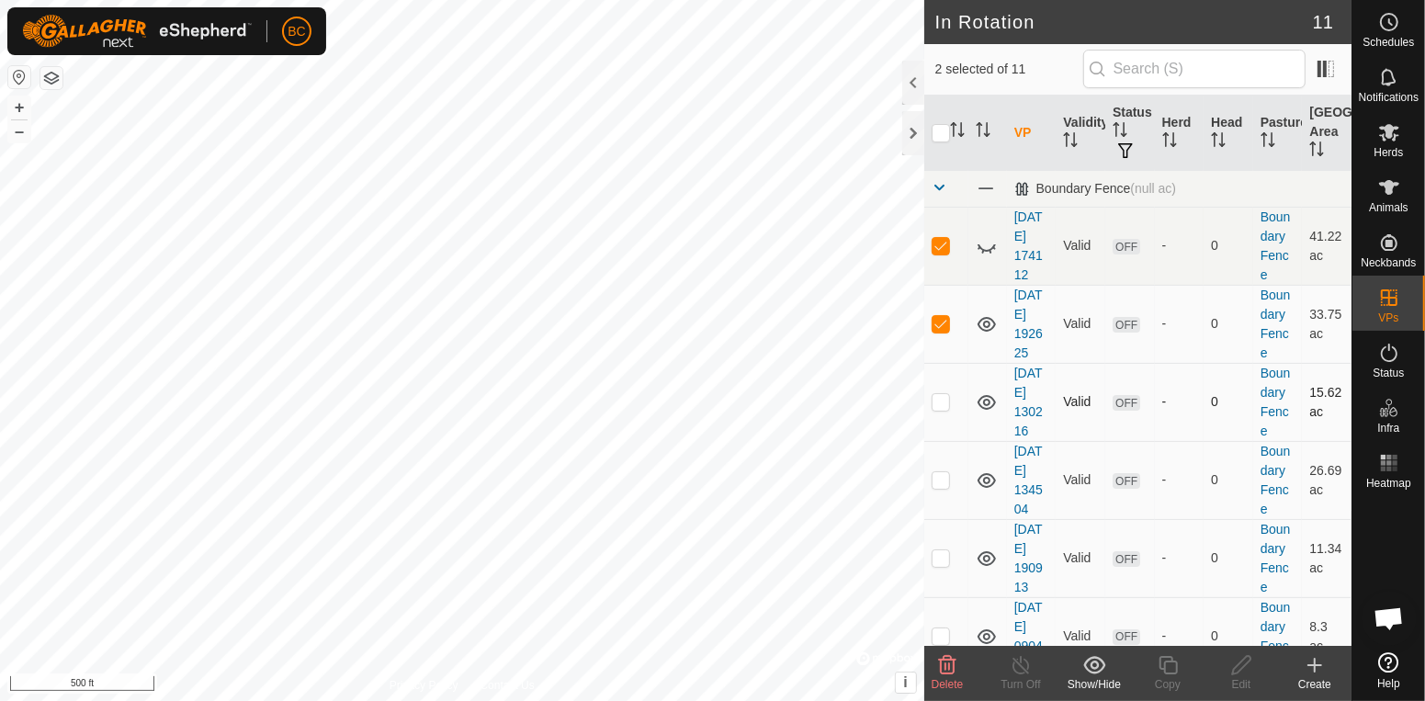
checkbox input "true"
click at [946, 481] on p-checkbox at bounding box center [941, 479] width 18 height 15
checkbox input "true"
click at [942, 571] on td at bounding box center [946, 558] width 44 height 78
checkbox input "true"
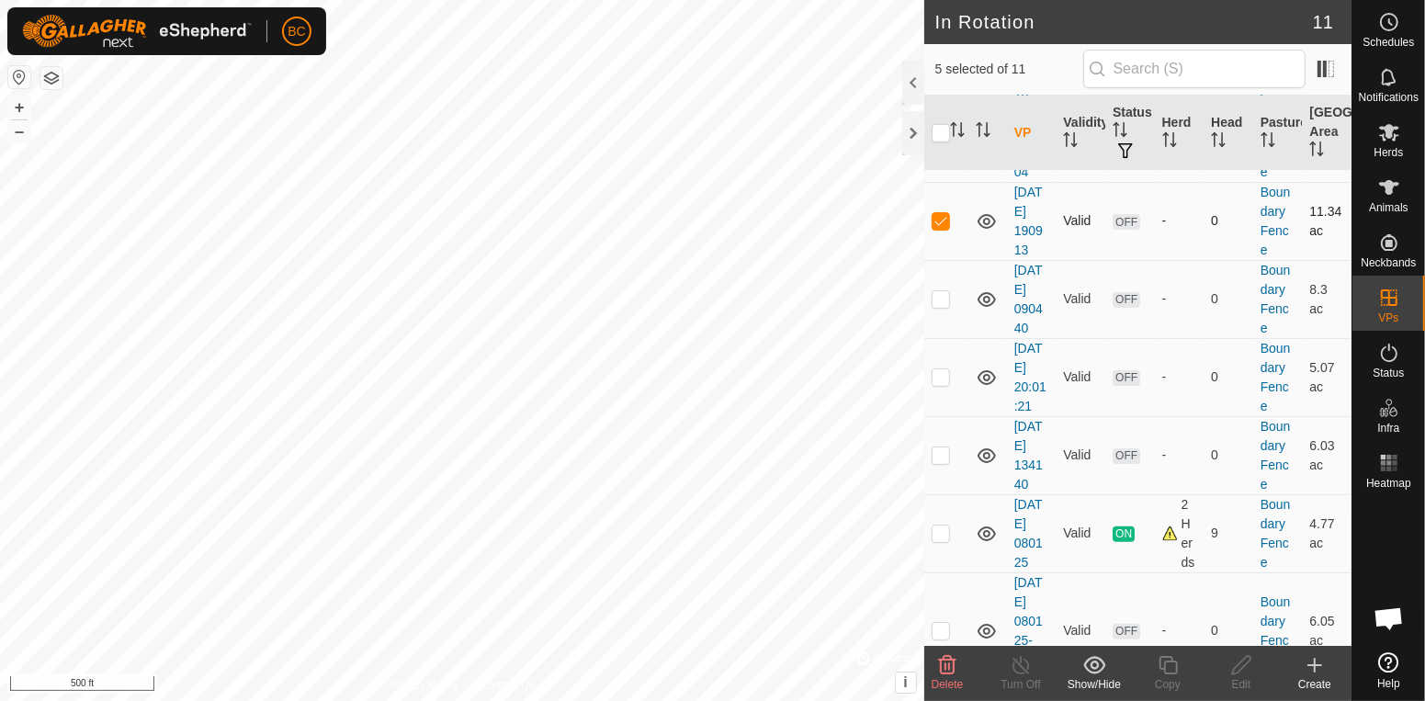
scroll to position [328, 0]
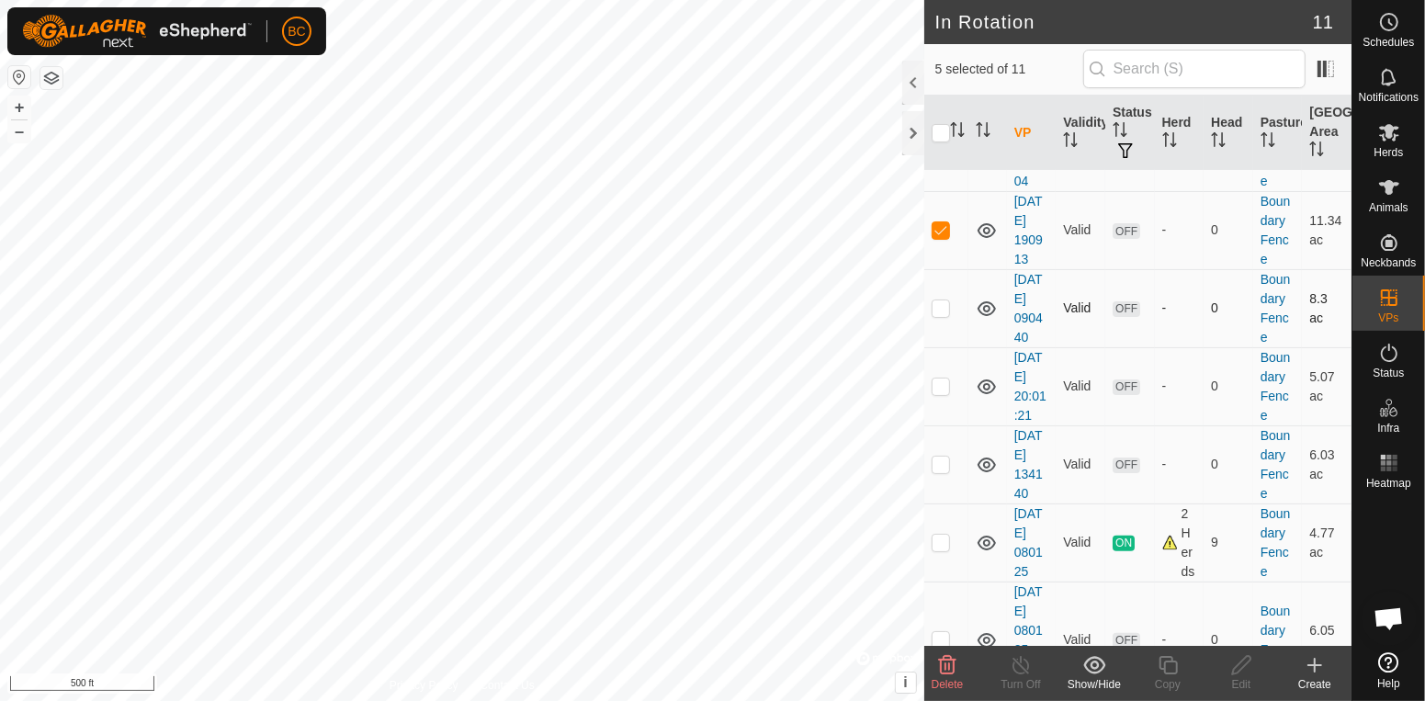
click at [945, 315] on p-checkbox at bounding box center [941, 307] width 18 height 15
checkbox input "true"
click at [946, 401] on td at bounding box center [946, 386] width 44 height 78
checkbox input "true"
click at [943, 470] on p-checkbox at bounding box center [941, 464] width 18 height 15
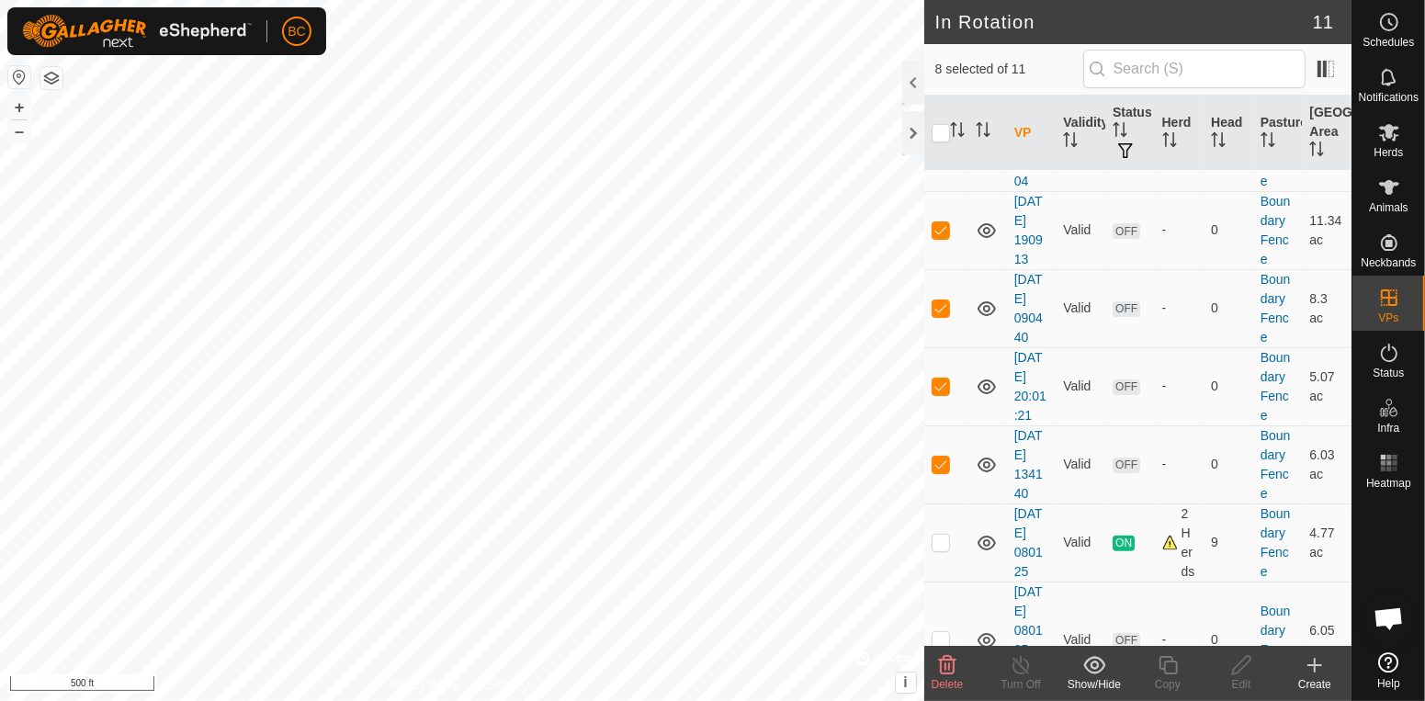
click at [945, 674] on icon at bounding box center [947, 665] width 17 height 18
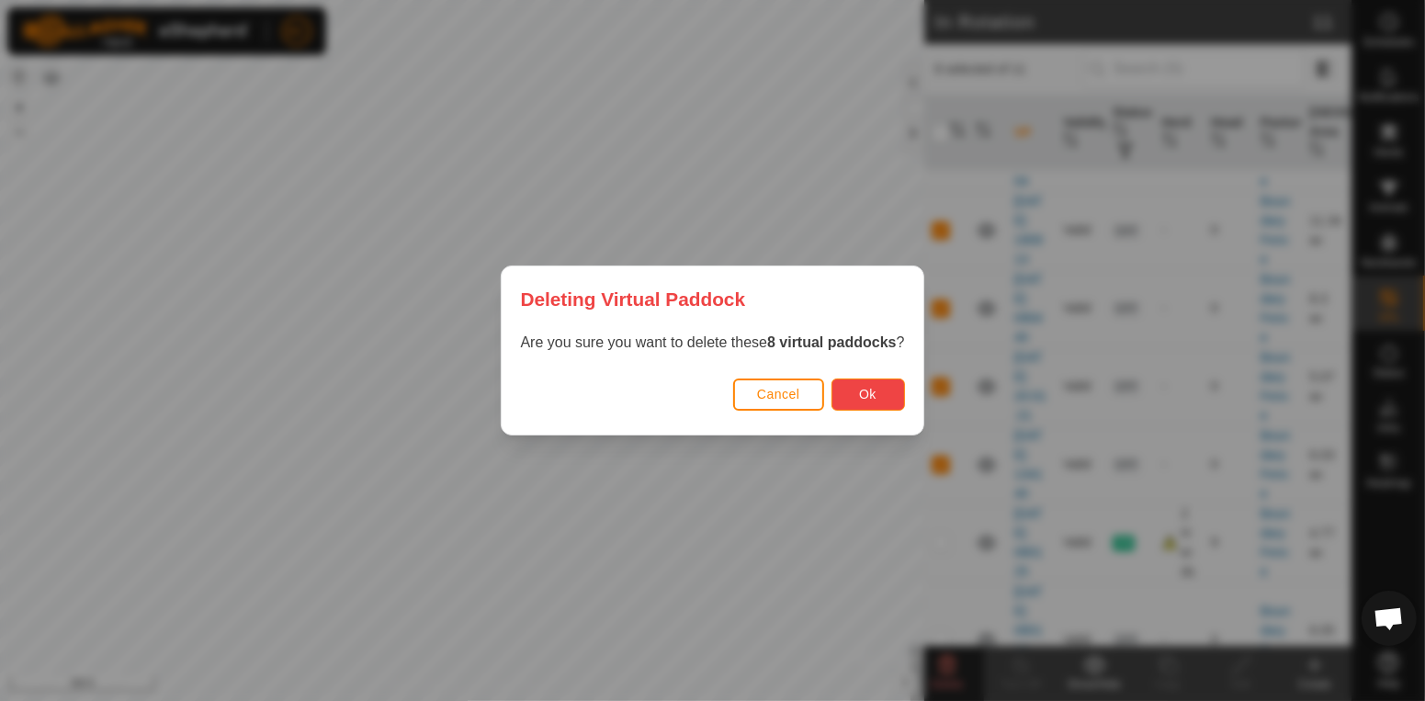
click at [874, 390] on button "Ok" at bounding box center [869, 395] width 74 height 32
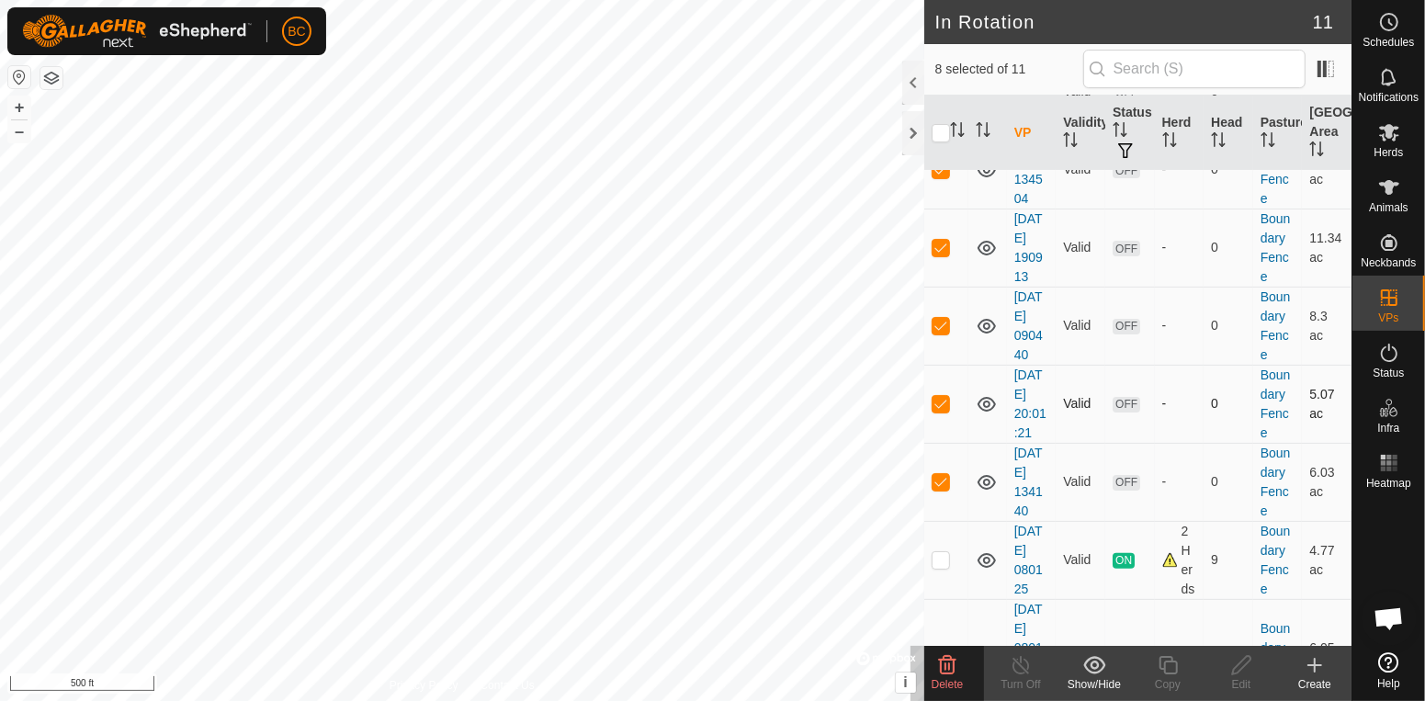
scroll to position [314, 0]
click at [946, 489] on td at bounding box center [946, 478] width 44 height 78
checkbox input "false"
click at [936, 405] on p-checkbox at bounding box center [941, 399] width 18 height 15
checkbox input "false"
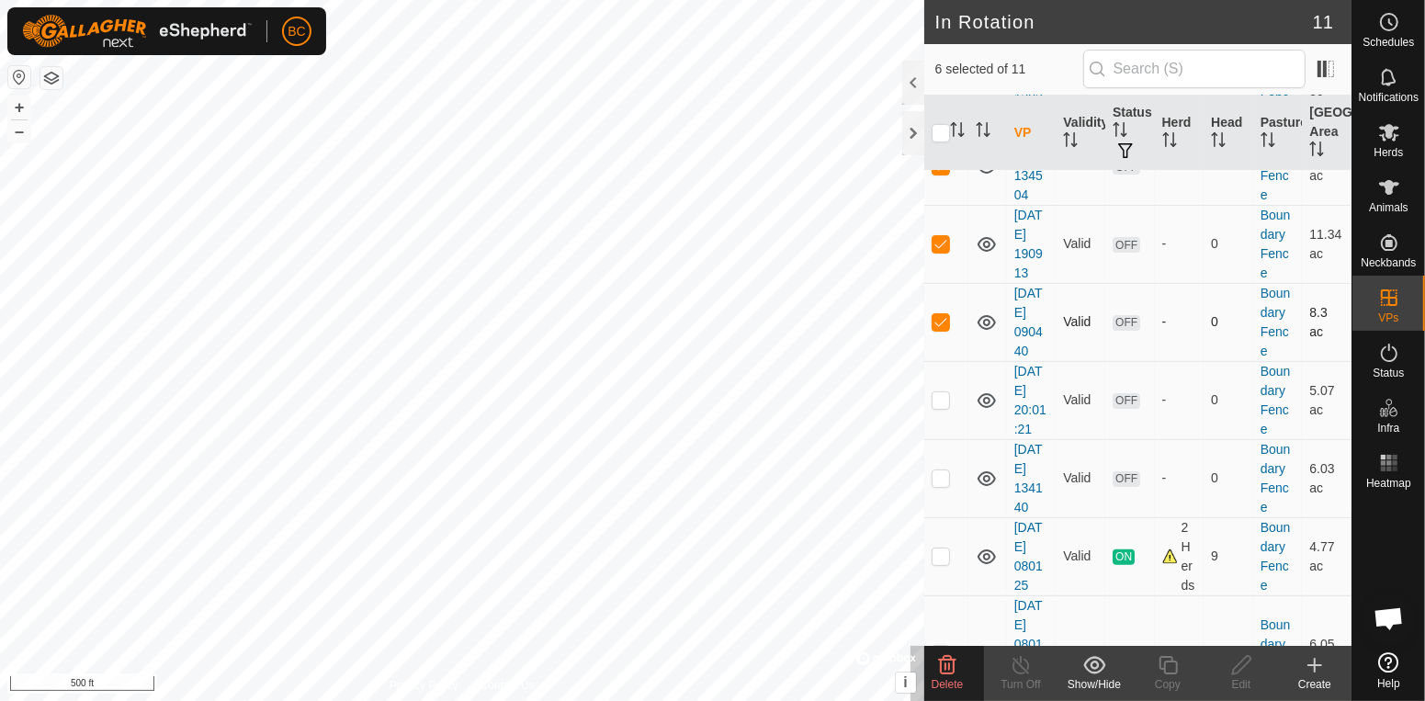
click at [934, 323] on p-checkbox at bounding box center [941, 321] width 18 height 15
checkbox input "false"
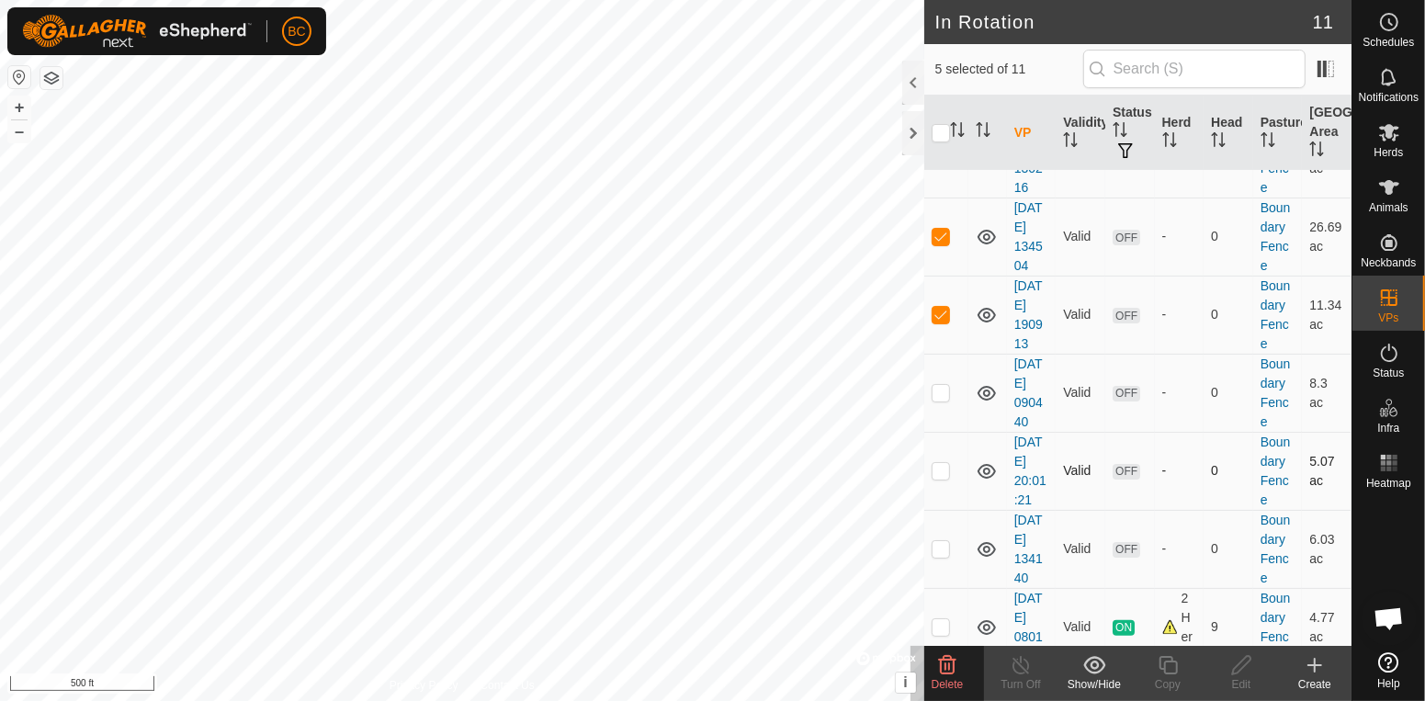
scroll to position [0, 0]
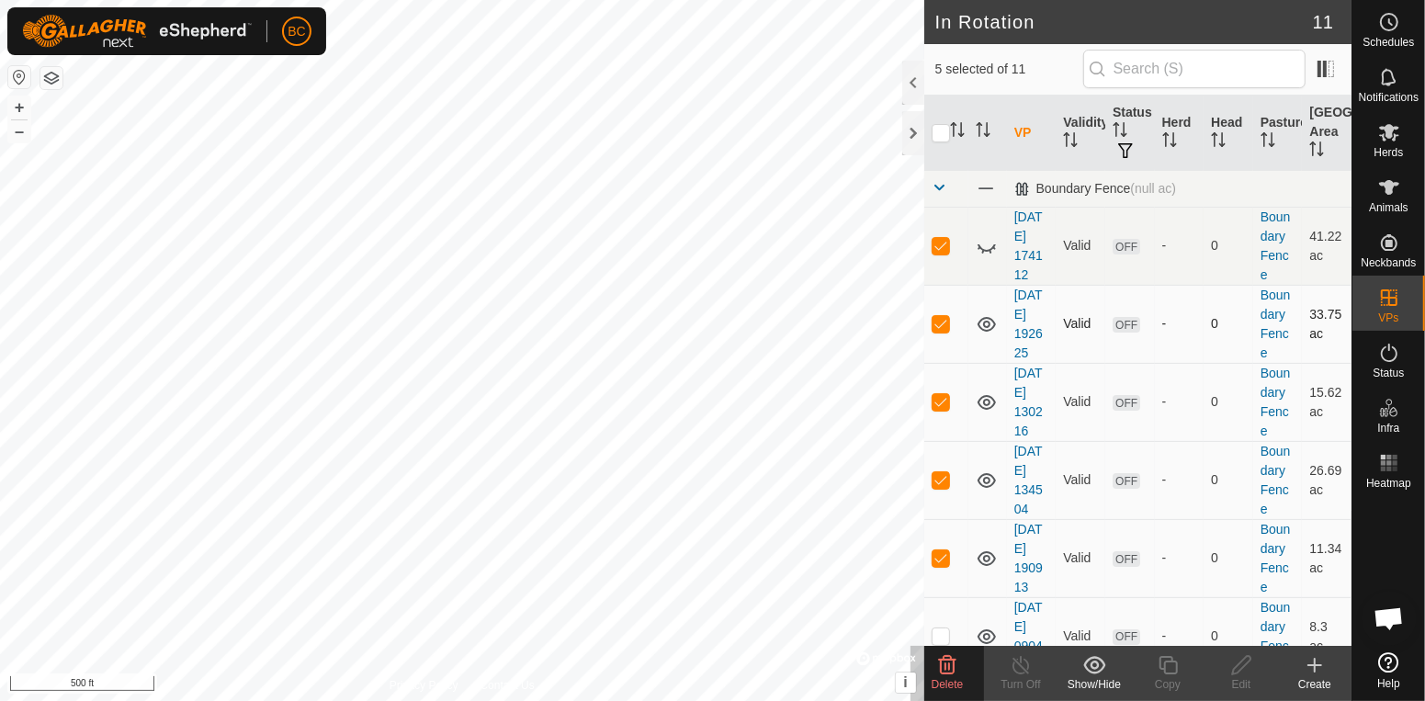
click at [948, 326] on p-checkbox at bounding box center [941, 323] width 18 height 15
checkbox input "false"
click at [940, 397] on p-checkbox at bounding box center [941, 401] width 18 height 15
checkbox input "false"
drag, startPoint x: 943, startPoint y: 482, endPoint x: 939, endPoint y: 496, distance: 14.3
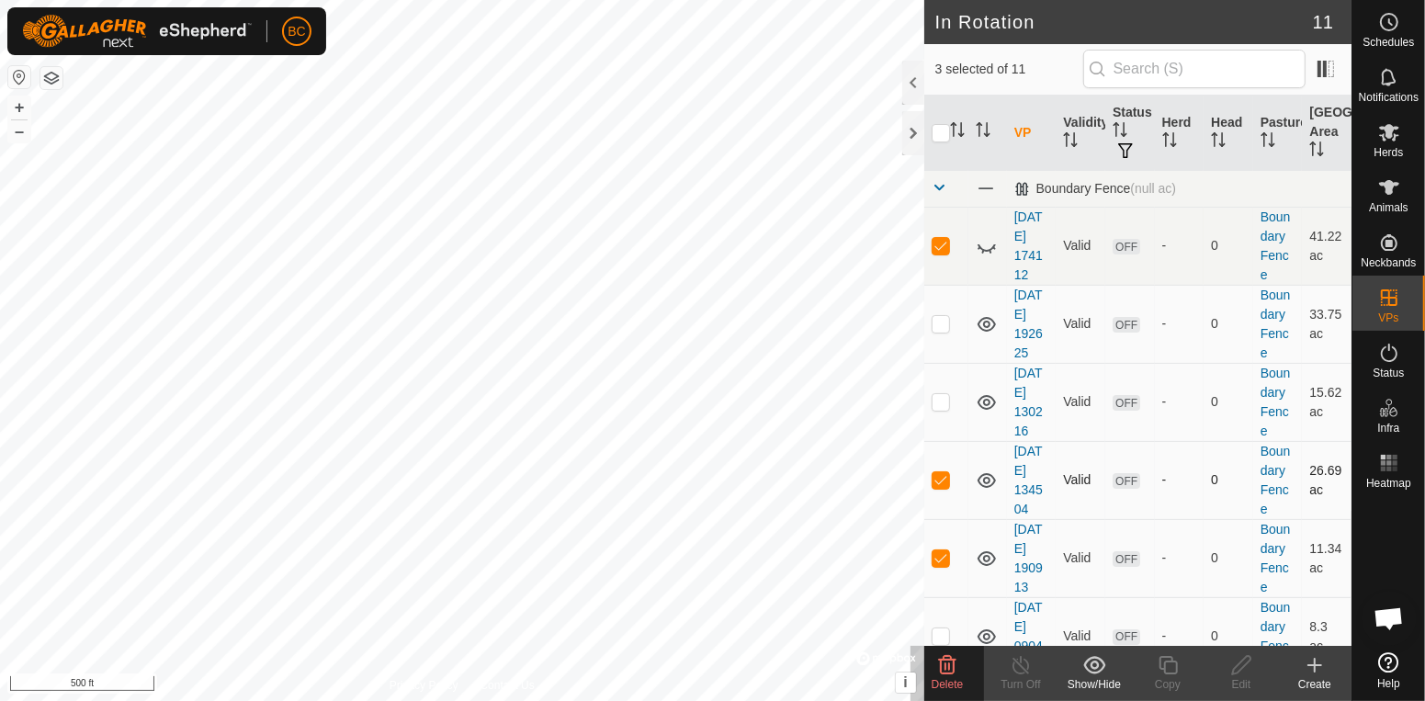
click at [942, 482] on p-checkbox at bounding box center [941, 479] width 18 height 15
checkbox input "false"
click at [945, 569] on td at bounding box center [946, 558] width 44 height 78
checkbox input "false"
click at [968, 674] on delete-svg-icon at bounding box center [948, 665] width 74 height 22
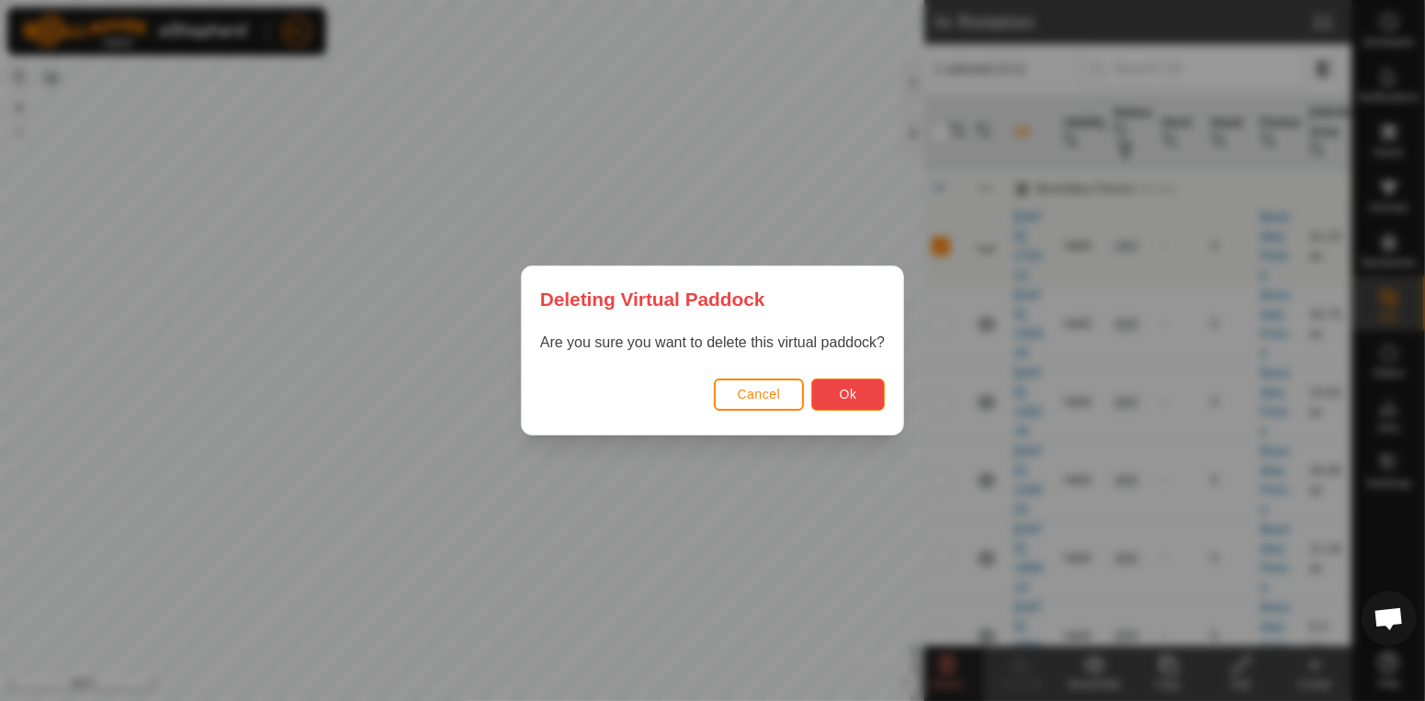
click at [879, 406] on button "Ok" at bounding box center [848, 395] width 74 height 32
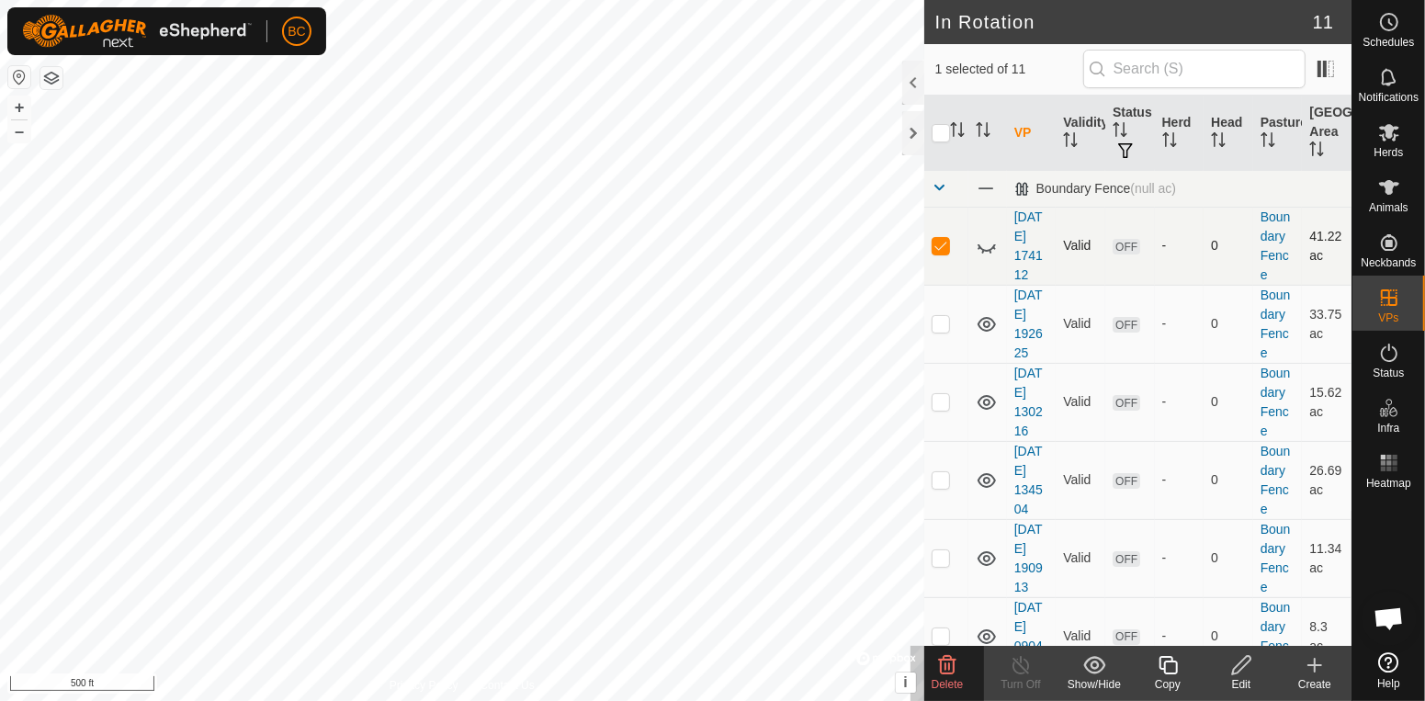
click at [943, 253] on p-checkbox at bounding box center [941, 245] width 18 height 15
checkbox input "false"
click at [940, 325] on p-checkbox at bounding box center [941, 323] width 18 height 15
click at [952, 666] on icon at bounding box center [947, 665] width 22 height 22
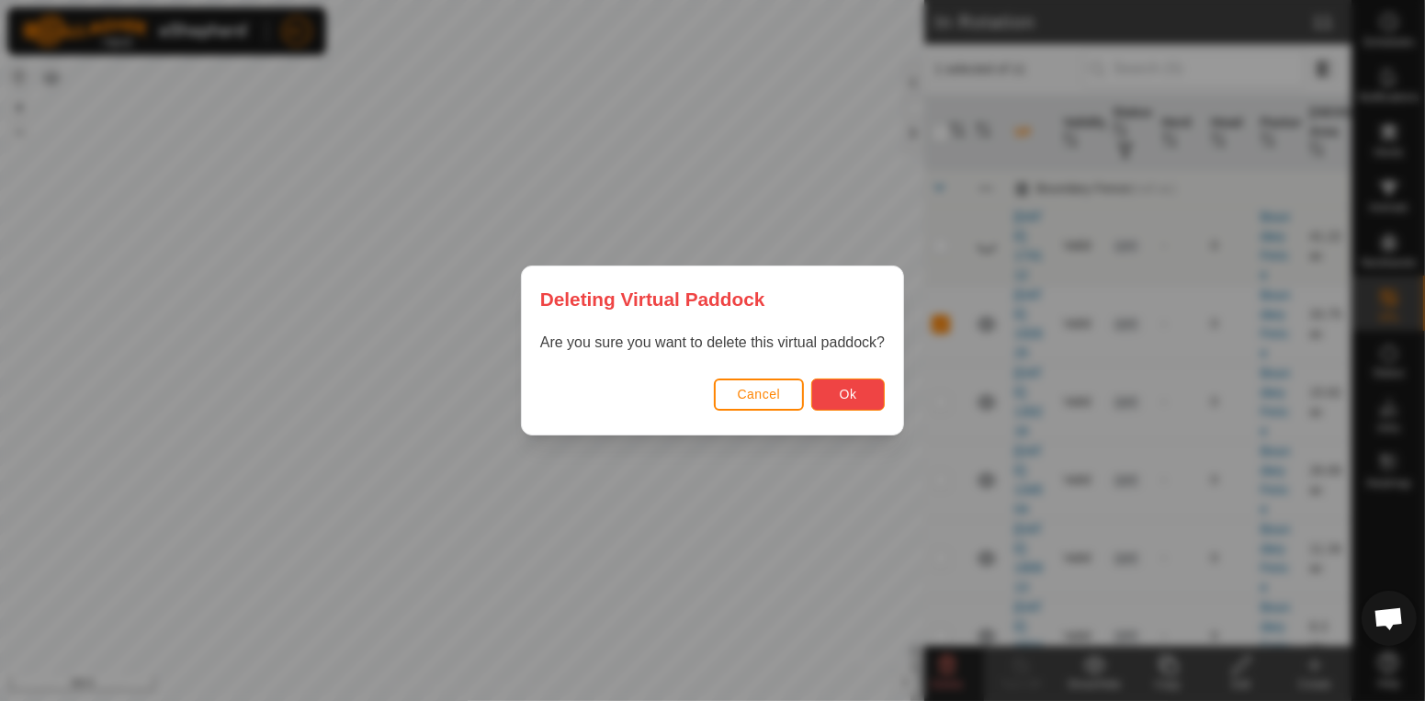
click at [848, 402] on button "Ok" at bounding box center [848, 395] width 74 height 32
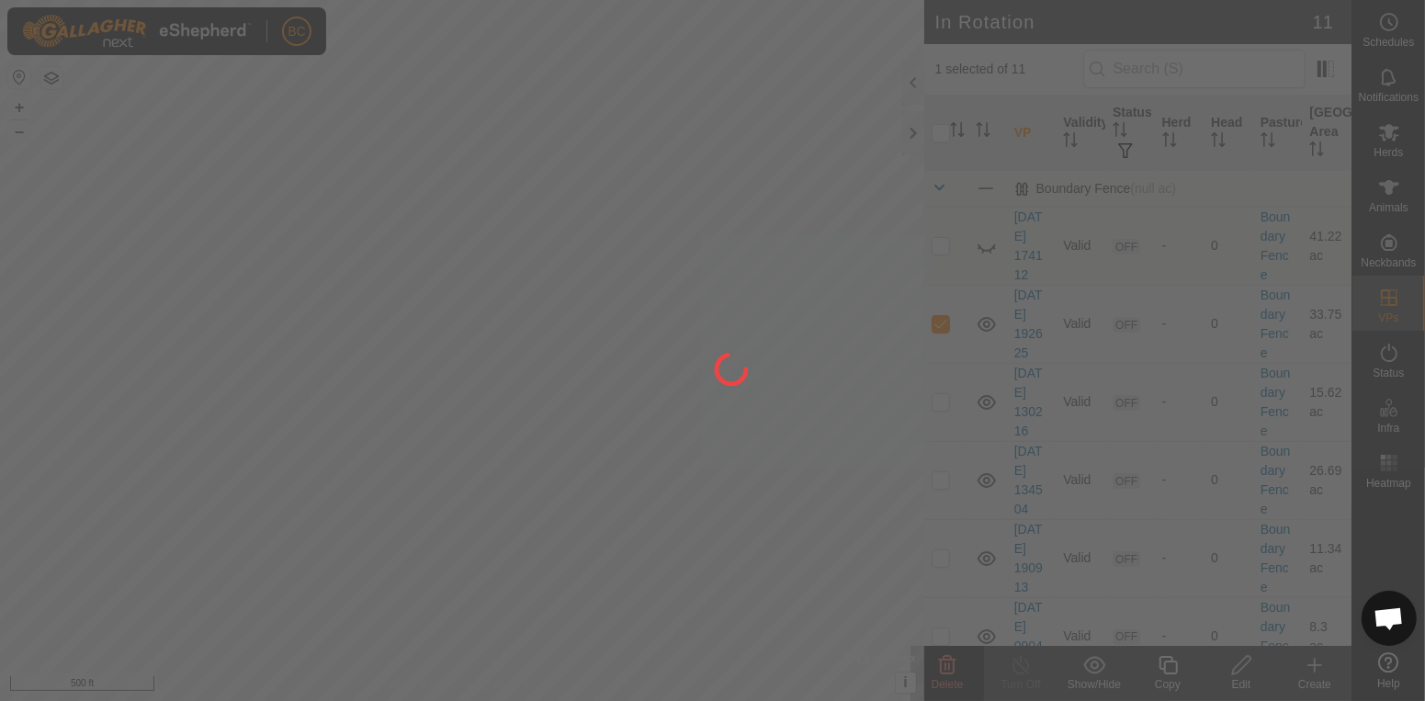
checkbox input "false"
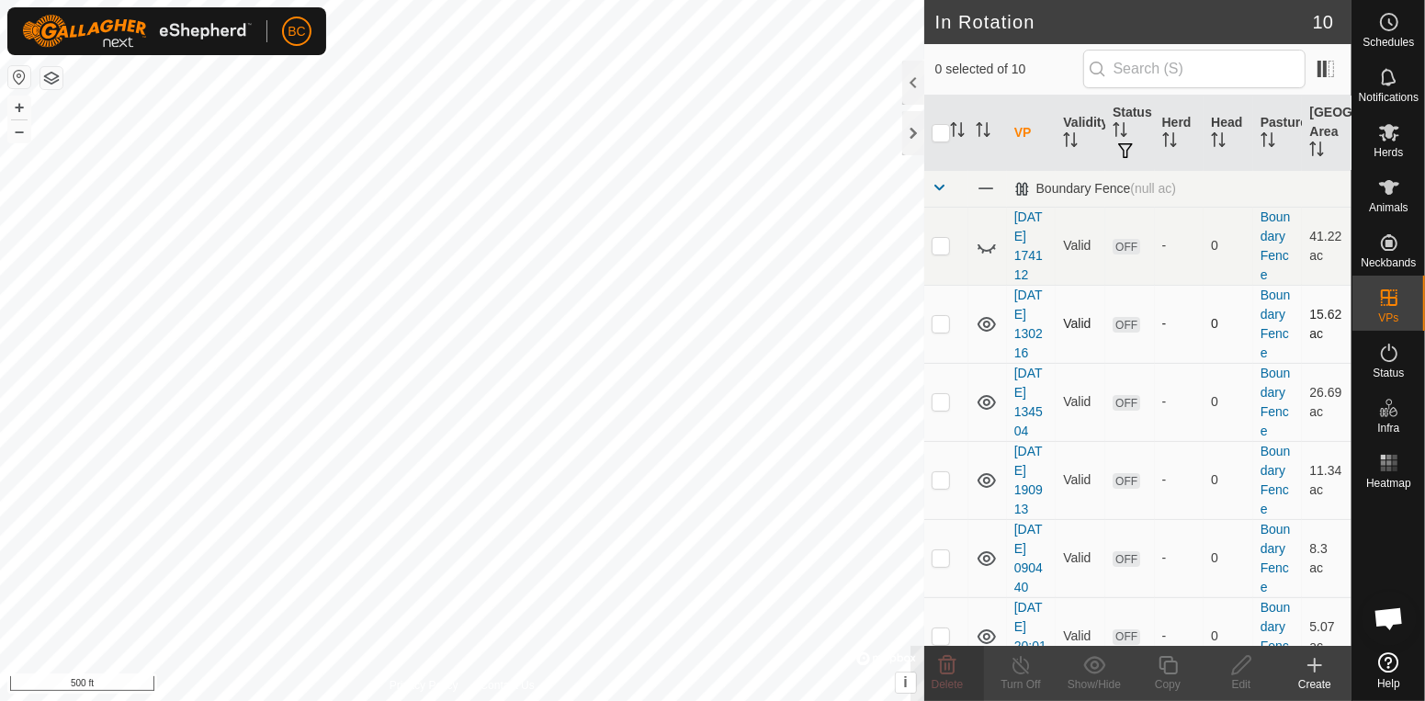
click at [938, 330] on p-checkbox at bounding box center [941, 323] width 18 height 15
checkbox input "true"
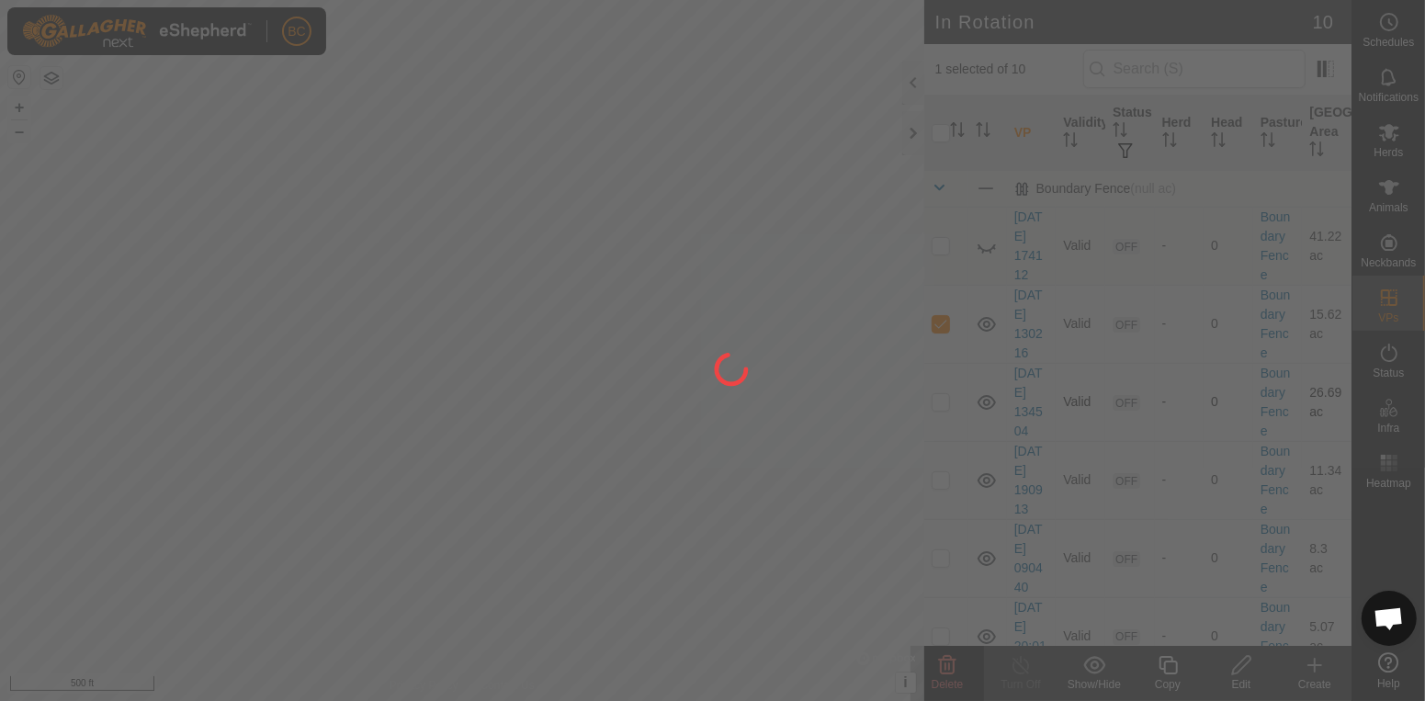
click at [943, 414] on div at bounding box center [712, 350] width 1425 height 701
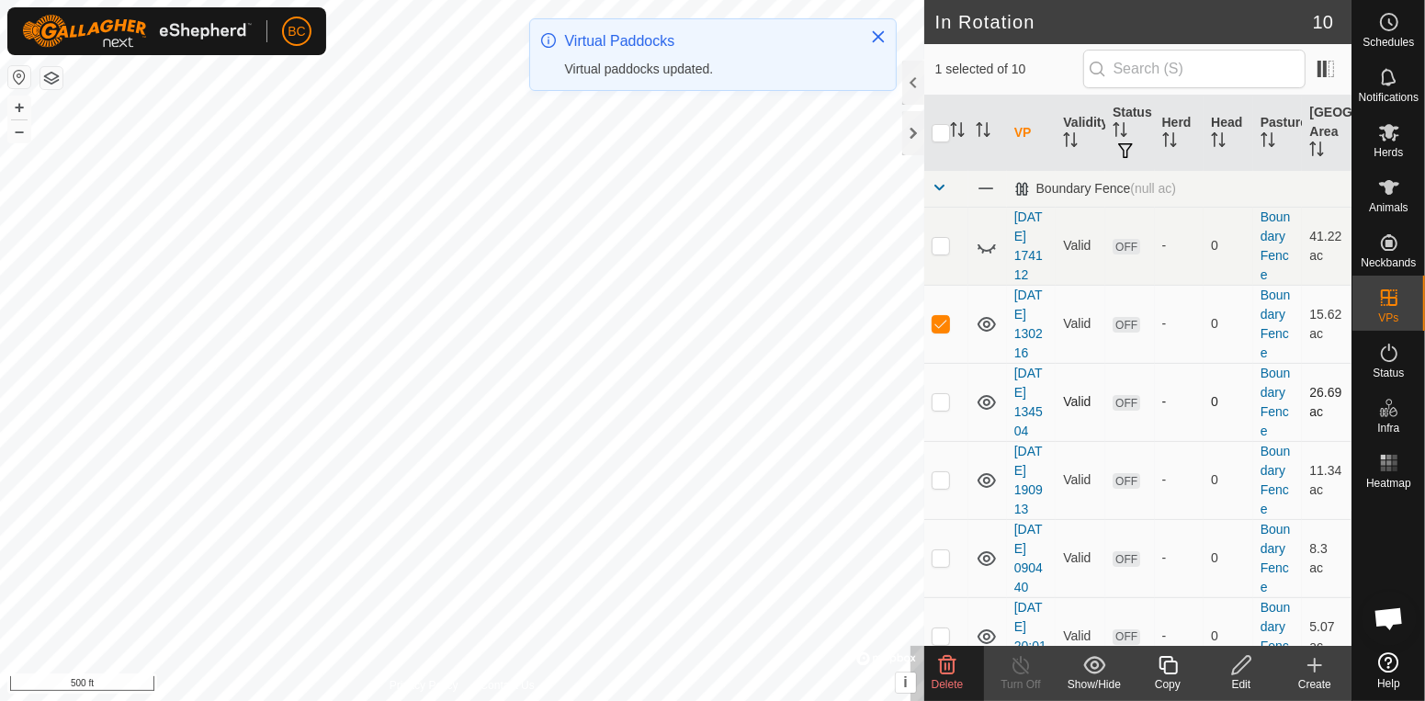
click at [942, 395] on td at bounding box center [946, 402] width 44 height 78
checkbox input "true"
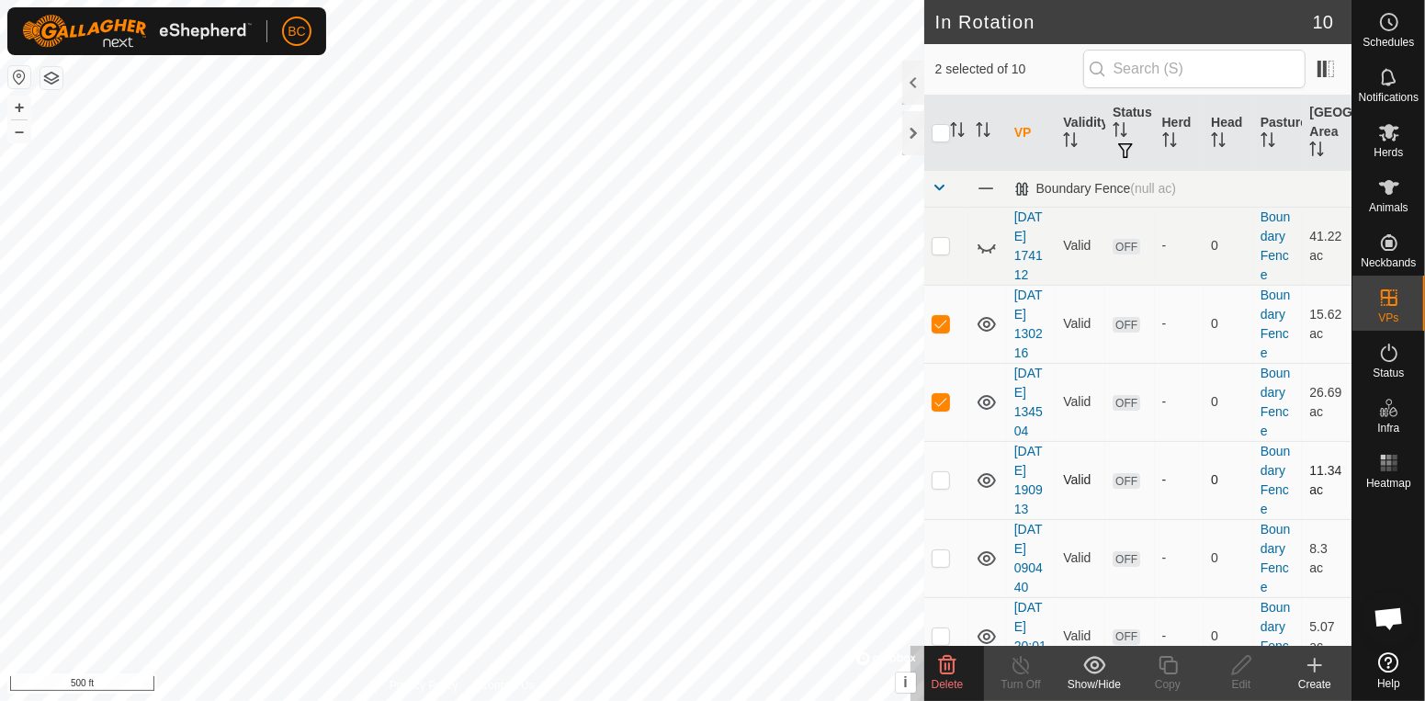
click at [935, 487] on p-checkbox at bounding box center [941, 479] width 18 height 15
checkbox input "true"
click at [946, 674] on icon at bounding box center [947, 665] width 17 height 18
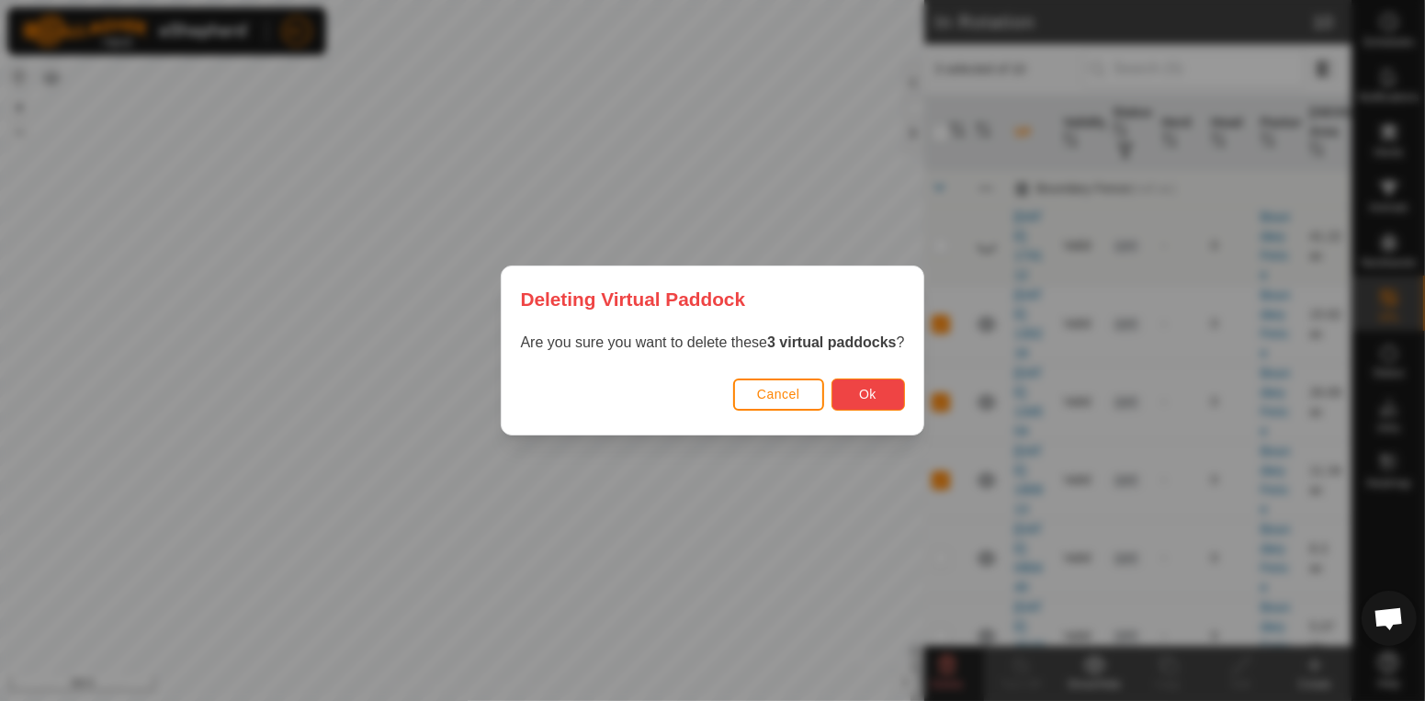
click at [872, 390] on button "Ok" at bounding box center [869, 395] width 74 height 32
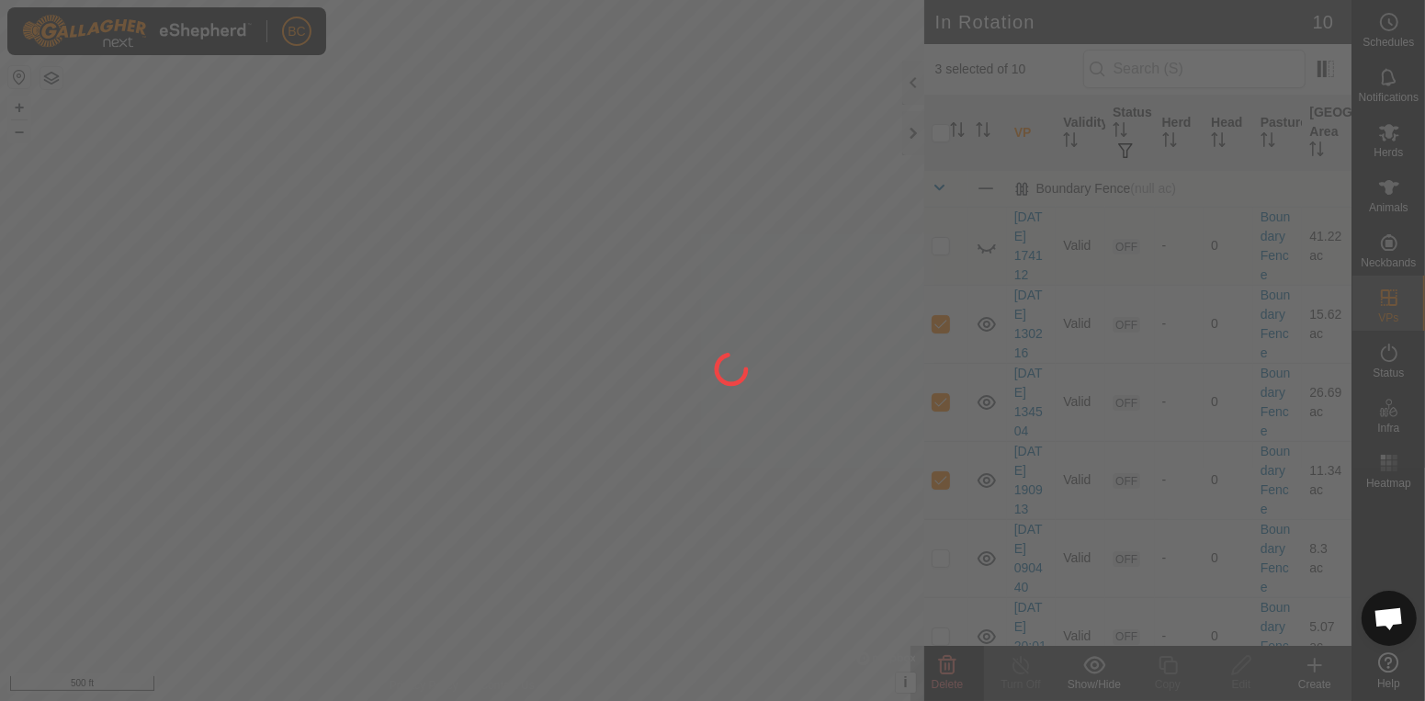
checkbox input "false"
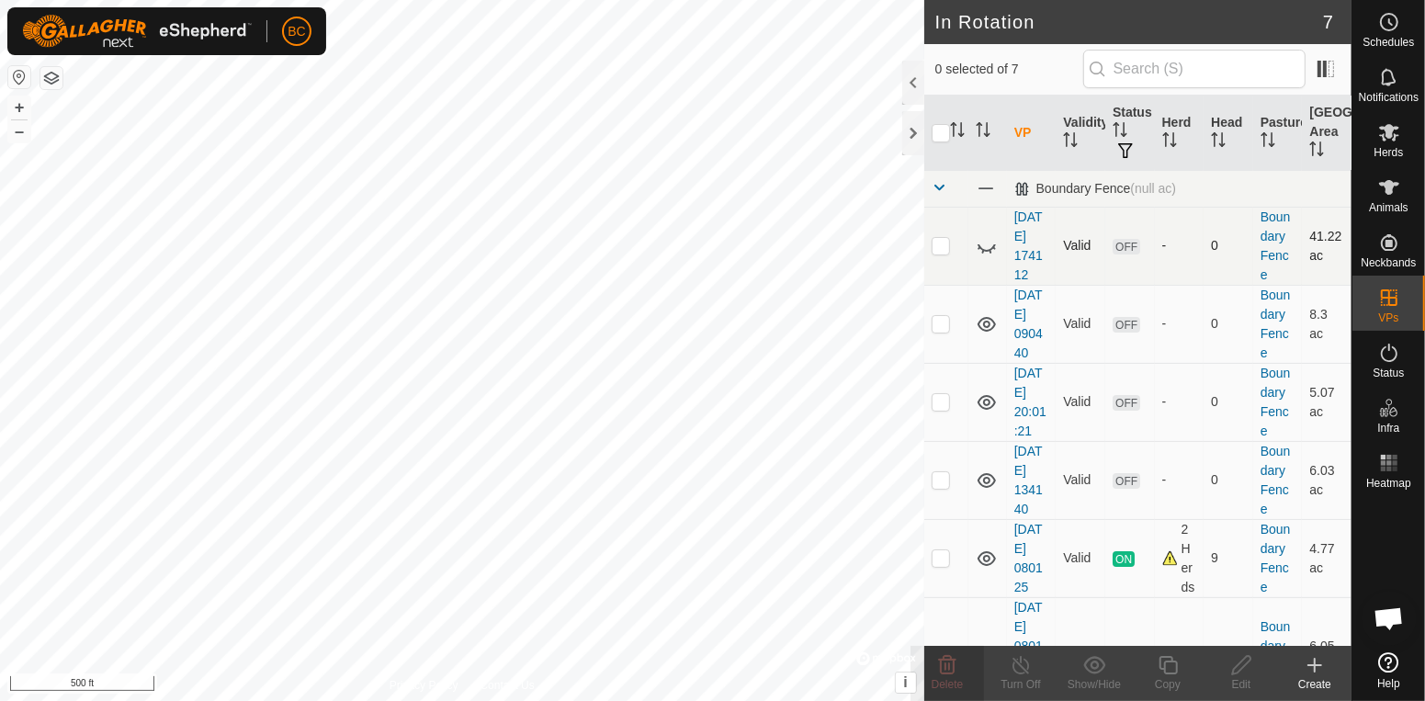
click at [994, 249] on icon at bounding box center [993, 247] width 3 height 3
click at [940, 266] on td at bounding box center [946, 246] width 44 height 78
checkbox input "true"
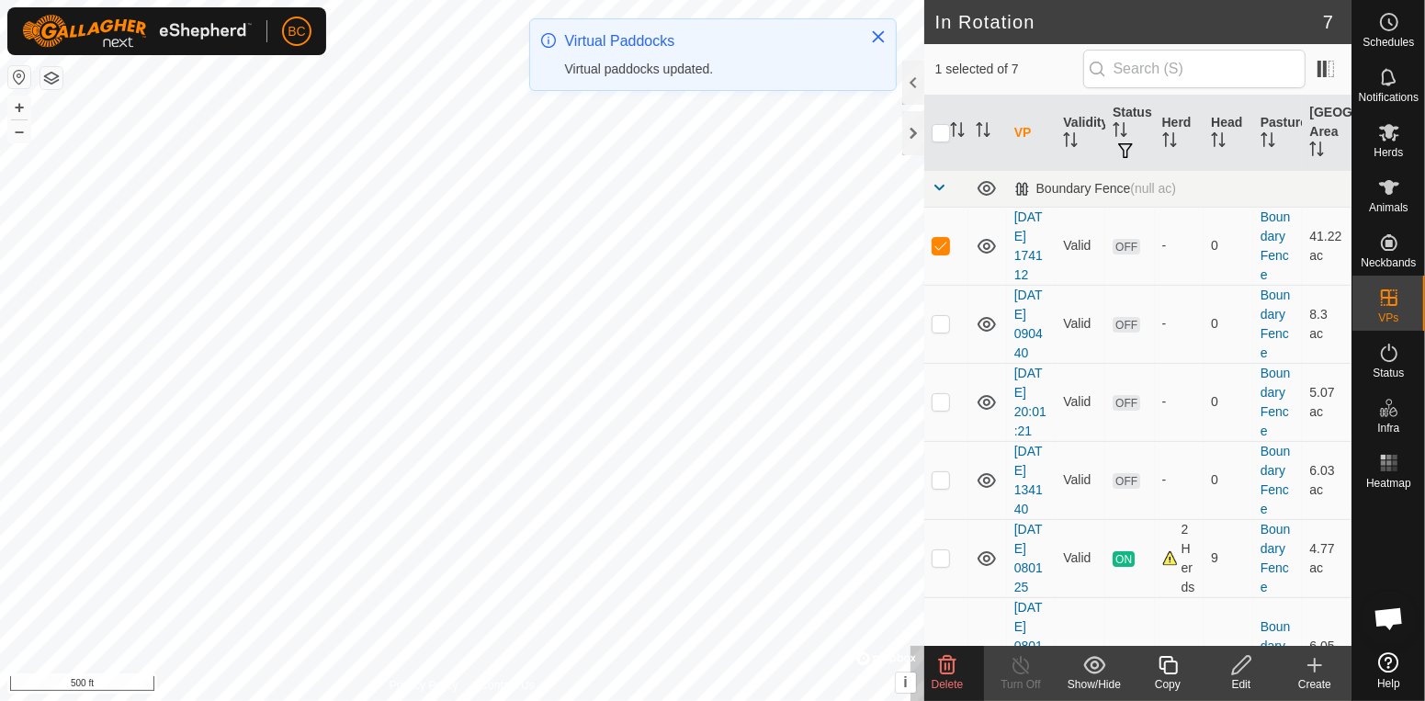
click at [946, 681] on span "Delete" at bounding box center [948, 684] width 32 height 13
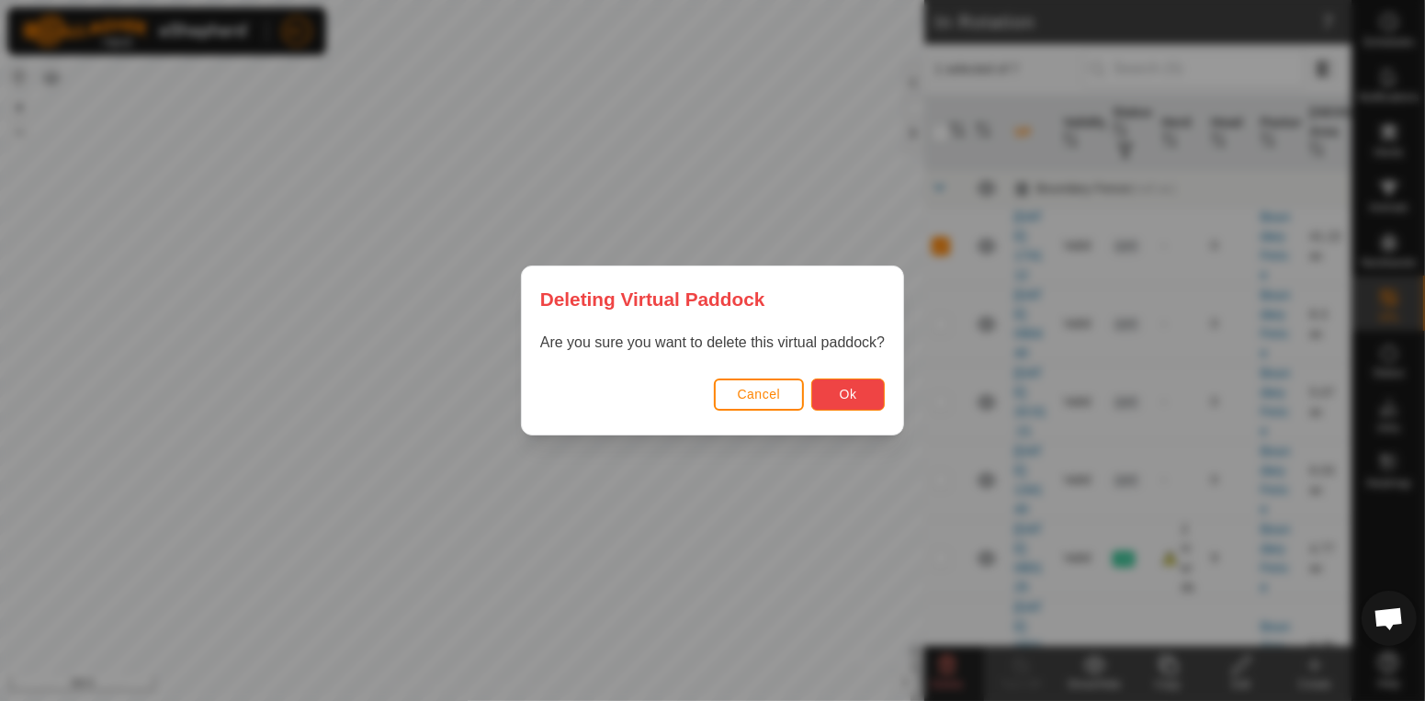
click at [881, 399] on button "Ok" at bounding box center [848, 395] width 74 height 32
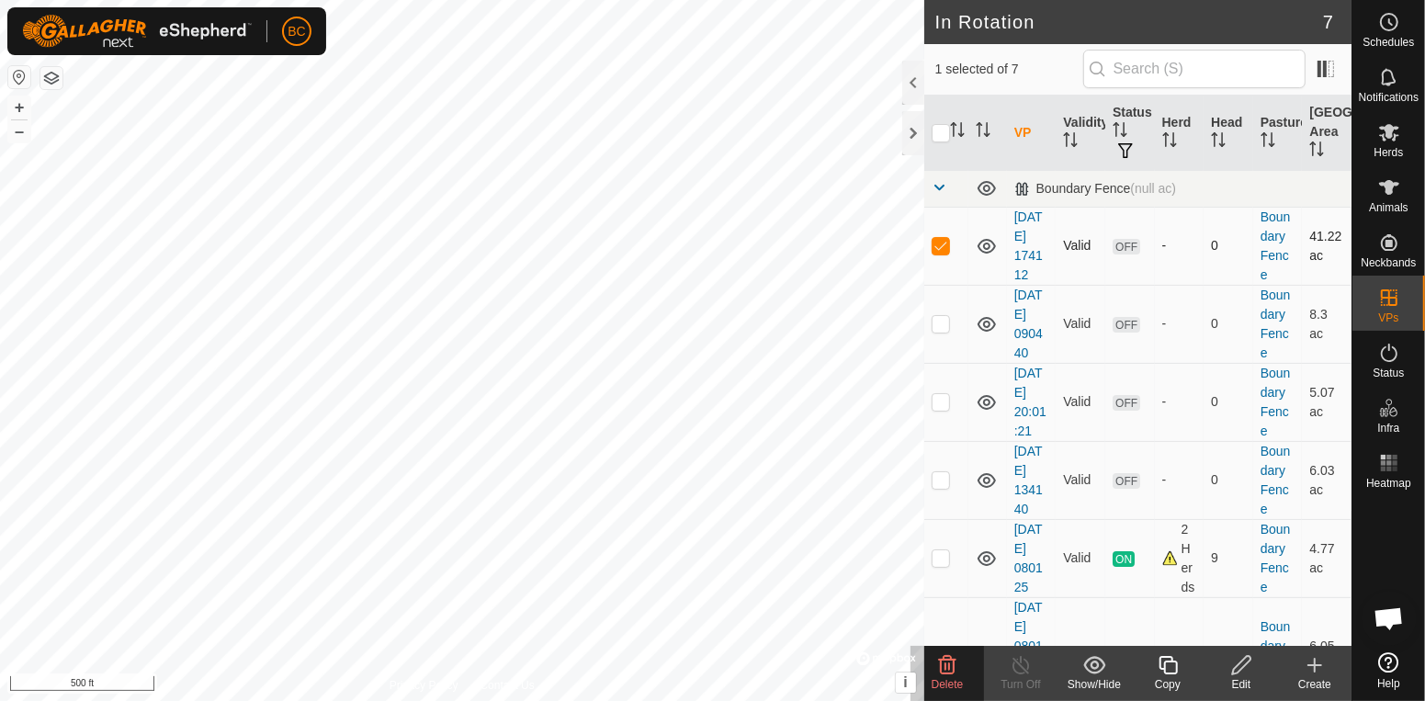
click at [940, 244] on p-checkbox at bounding box center [941, 245] width 18 height 15
checkbox input "false"
click at [944, 338] on td at bounding box center [946, 324] width 44 height 78
checkbox input "true"
click at [939, 419] on td at bounding box center [946, 402] width 44 height 78
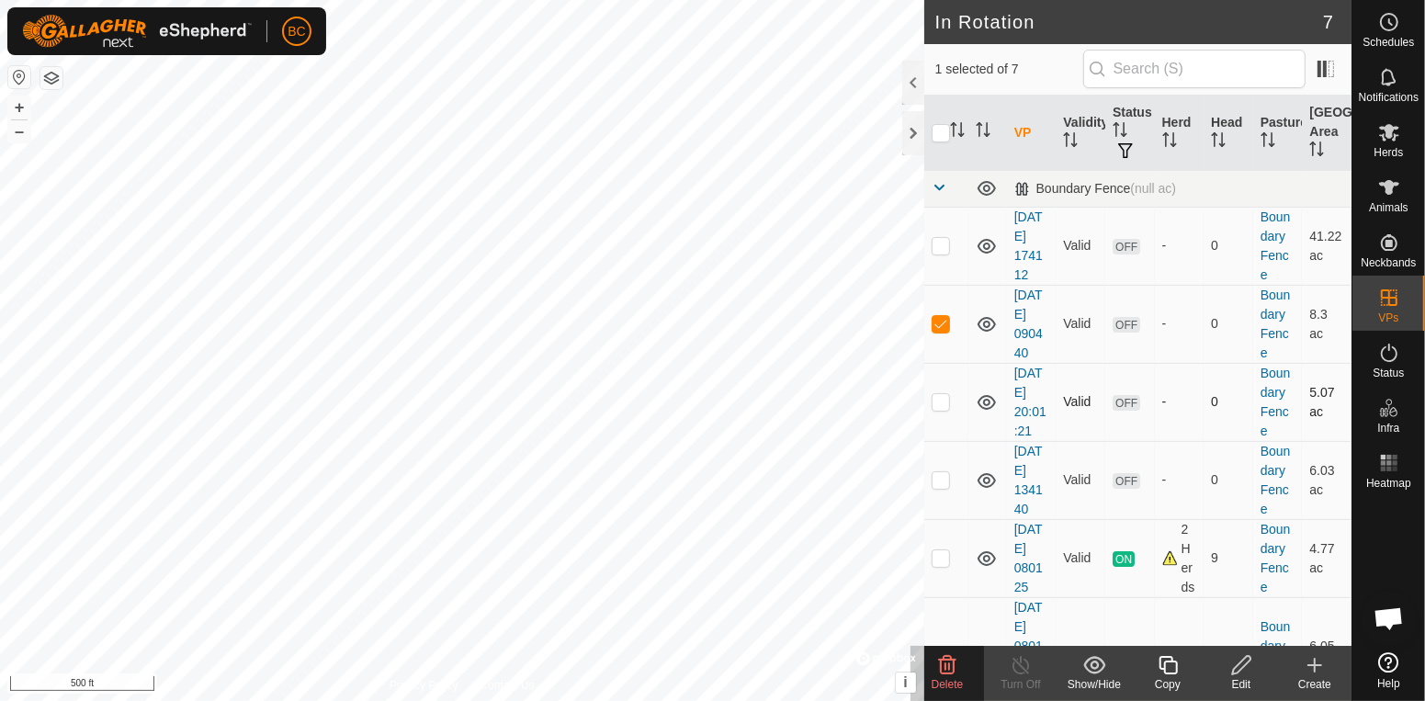
checkbox input "true"
click at [951, 480] on td at bounding box center [946, 480] width 44 height 78
checkbox input "true"
click at [954, 670] on icon at bounding box center [947, 665] width 17 height 18
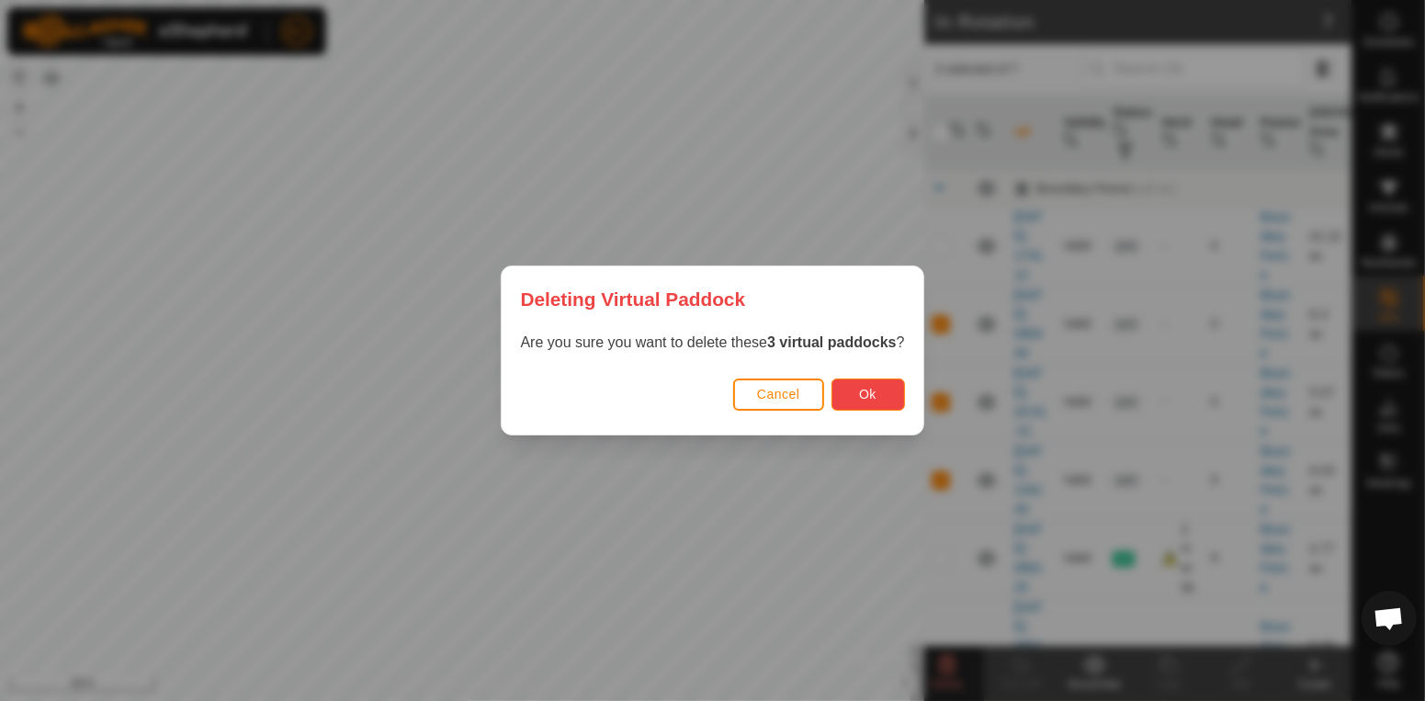
click at [887, 409] on button "Ok" at bounding box center [869, 395] width 74 height 32
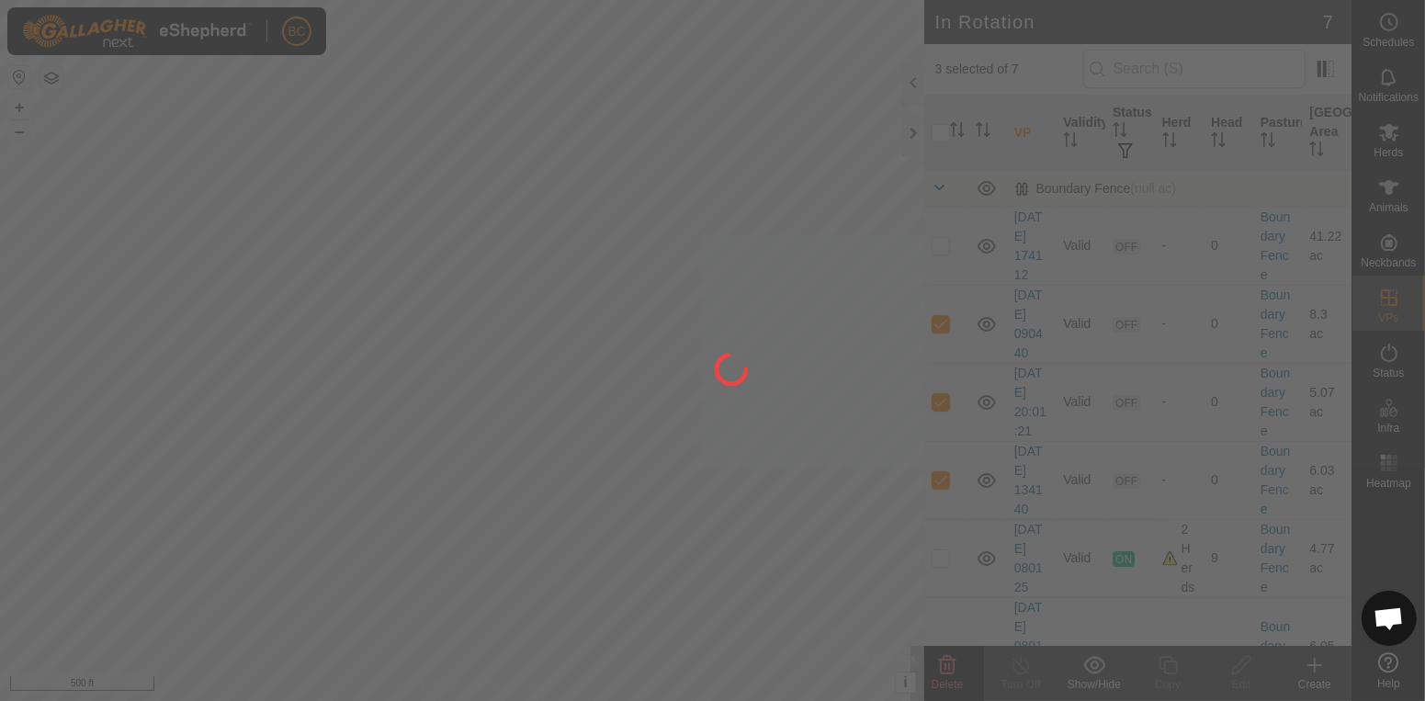
checkbox input "false"
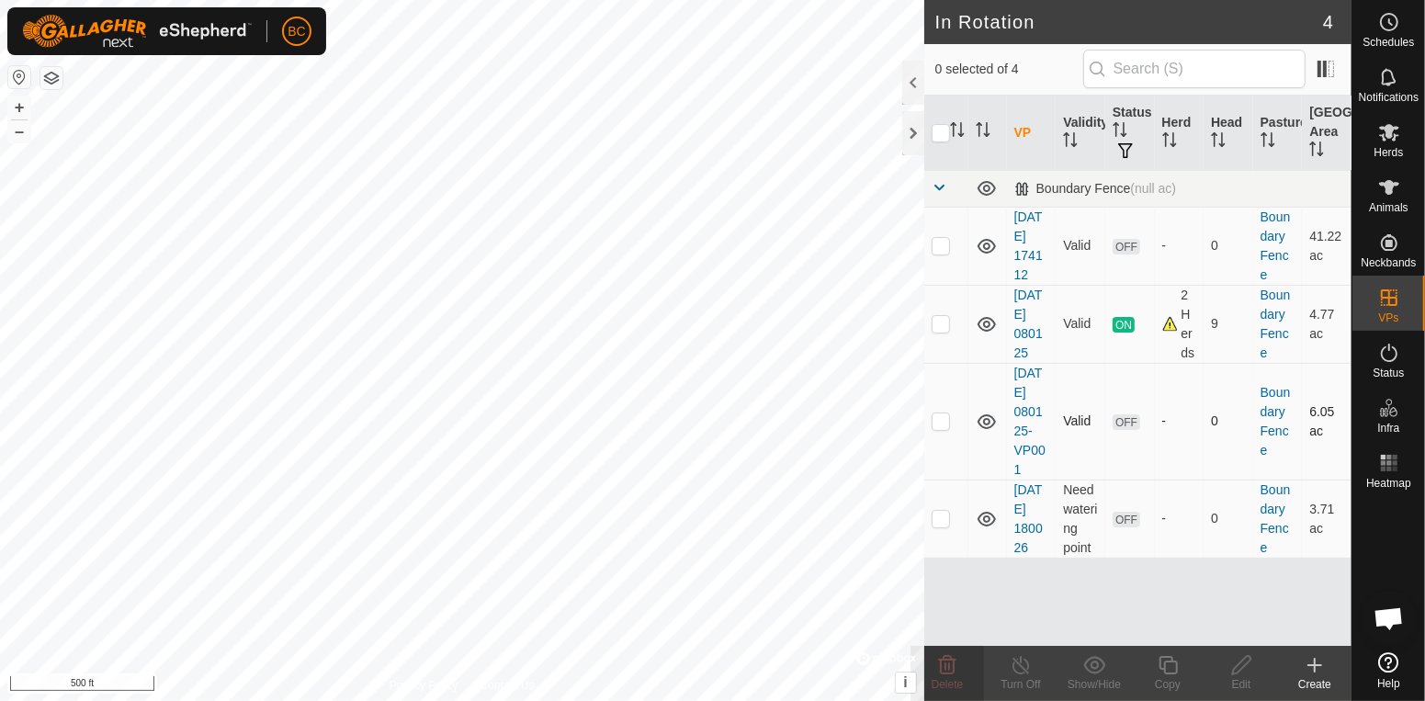
click at [943, 419] on p-checkbox at bounding box center [941, 420] width 18 height 15
checkbox input "true"
click at [935, 253] on p-checkbox at bounding box center [941, 245] width 18 height 15
checkbox input "true"
click at [949, 667] on icon at bounding box center [947, 665] width 17 height 18
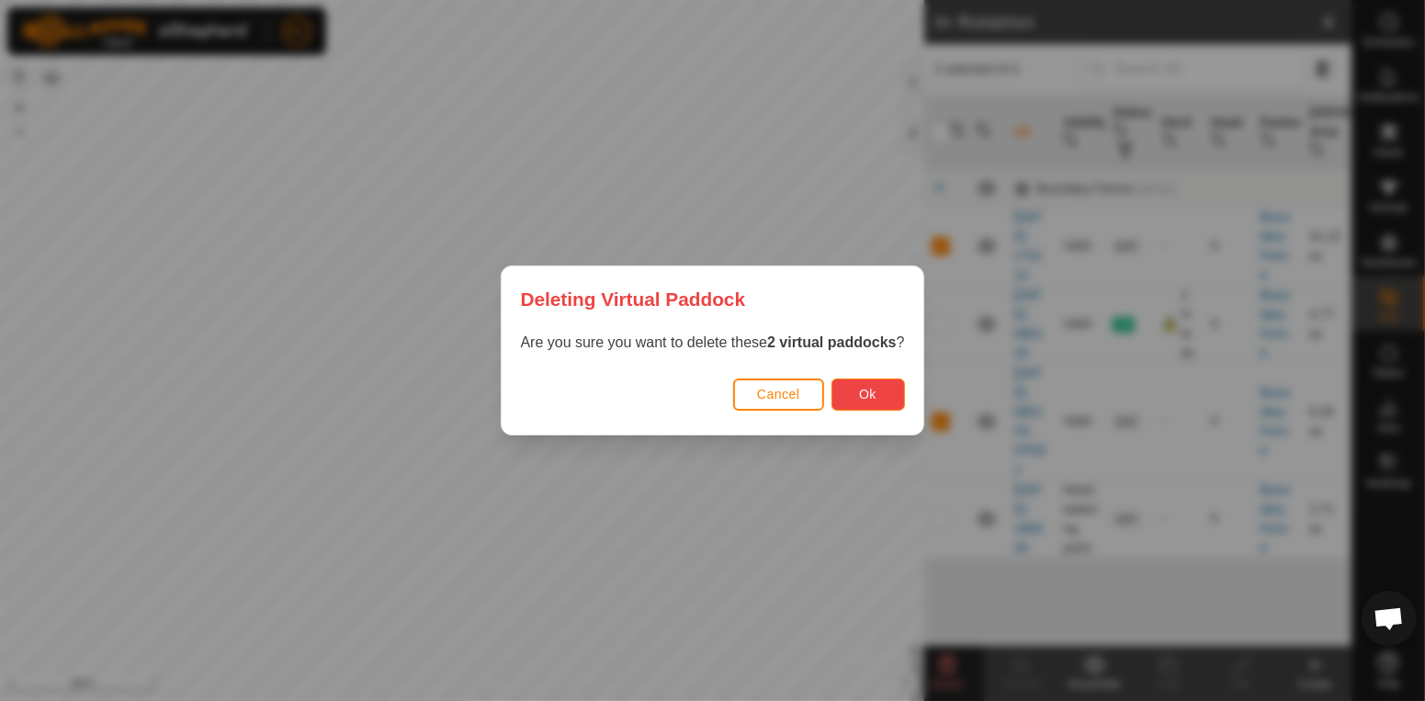
click at [875, 391] on button "Ok" at bounding box center [869, 395] width 74 height 32
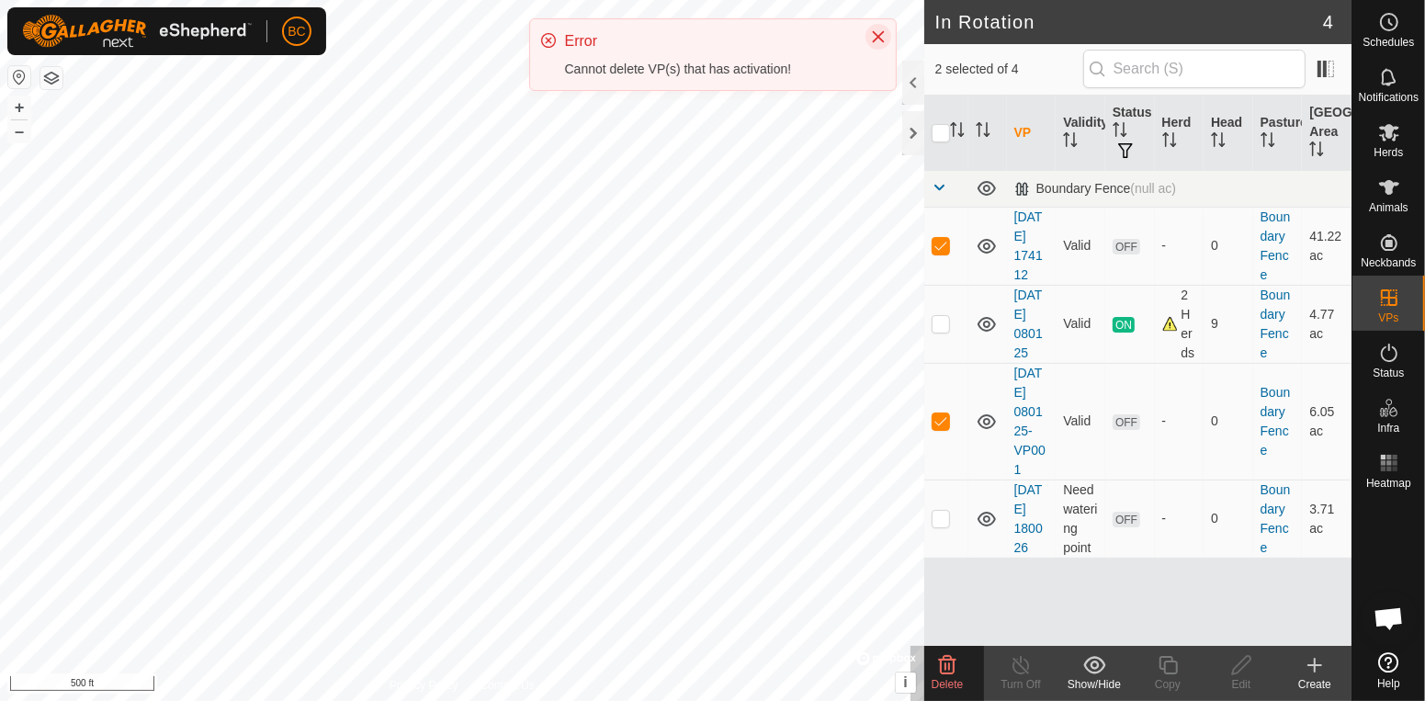
click at [879, 39] on icon "Close" at bounding box center [878, 37] width 12 height 12
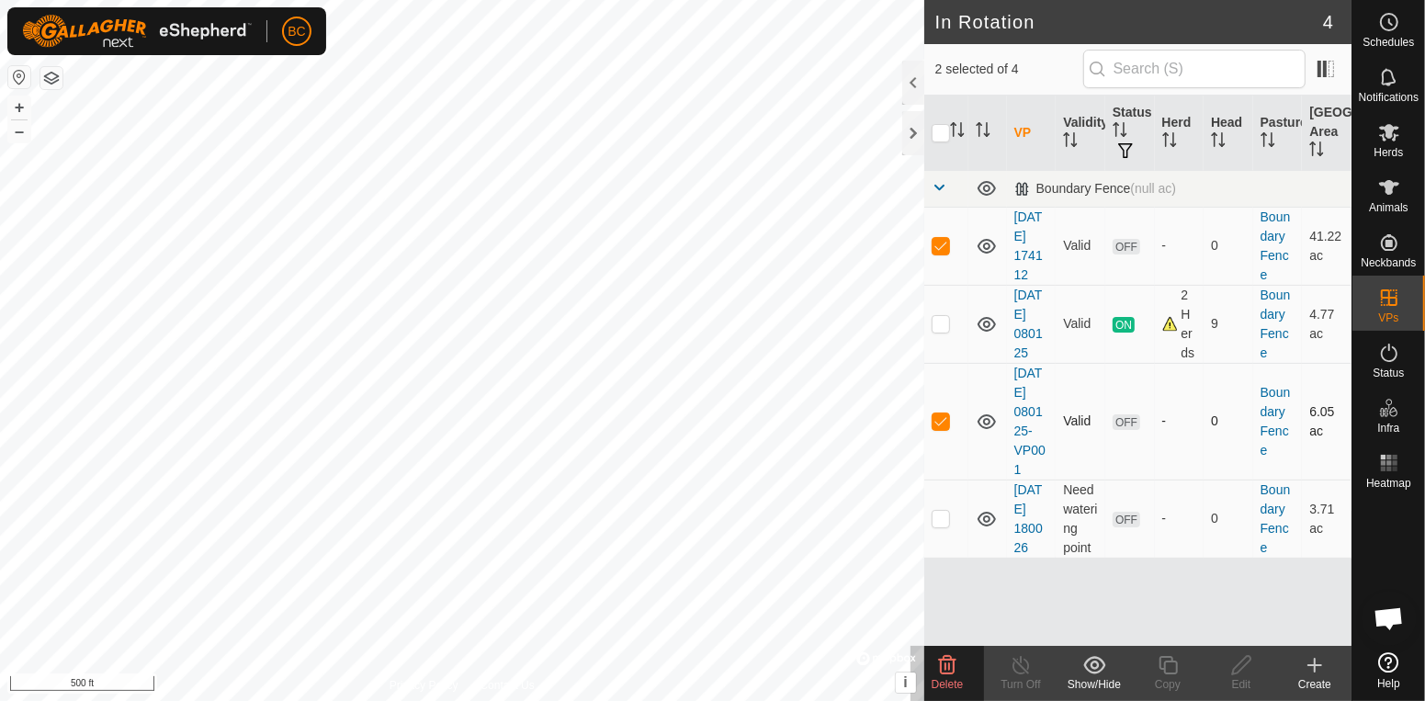
click at [992, 433] on icon at bounding box center [987, 422] width 22 height 22
click at [991, 433] on icon at bounding box center [987, 422] width 22 height 22
click at [945, 524] on p-checkbox at bounding box center [941, 518] width 18 height 15
checkbox input "true"
click at [934, 432] on td at bounding box center [946, 421] width 44 height 117
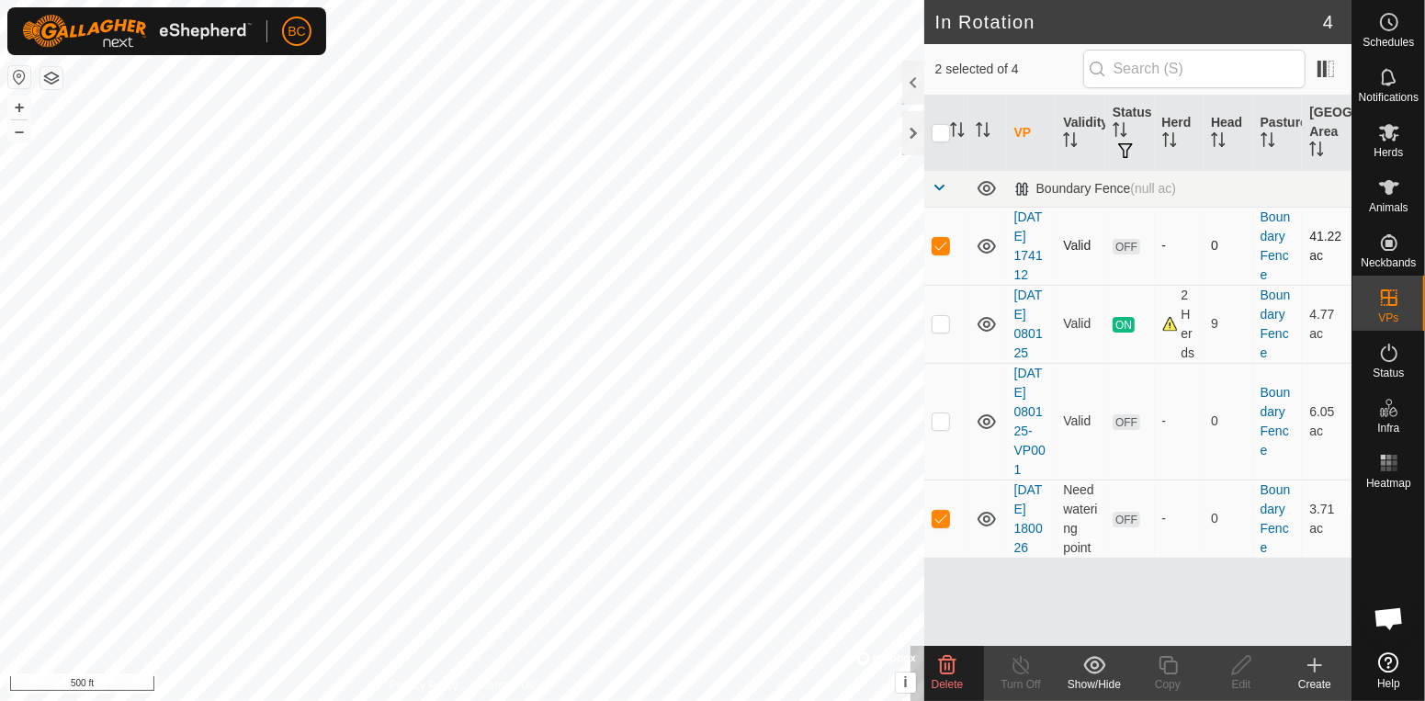
checkbox input "false"
click at [950, 257] on td at bounding box center [946, 246] width 44 height 78
click at [949, 245] on p-checkbox at bounding box center [941, 245] width 18 height 15
click at [945, 262] on td at bounding box center [946, 246] width 44 height 78
checkbox input "false"
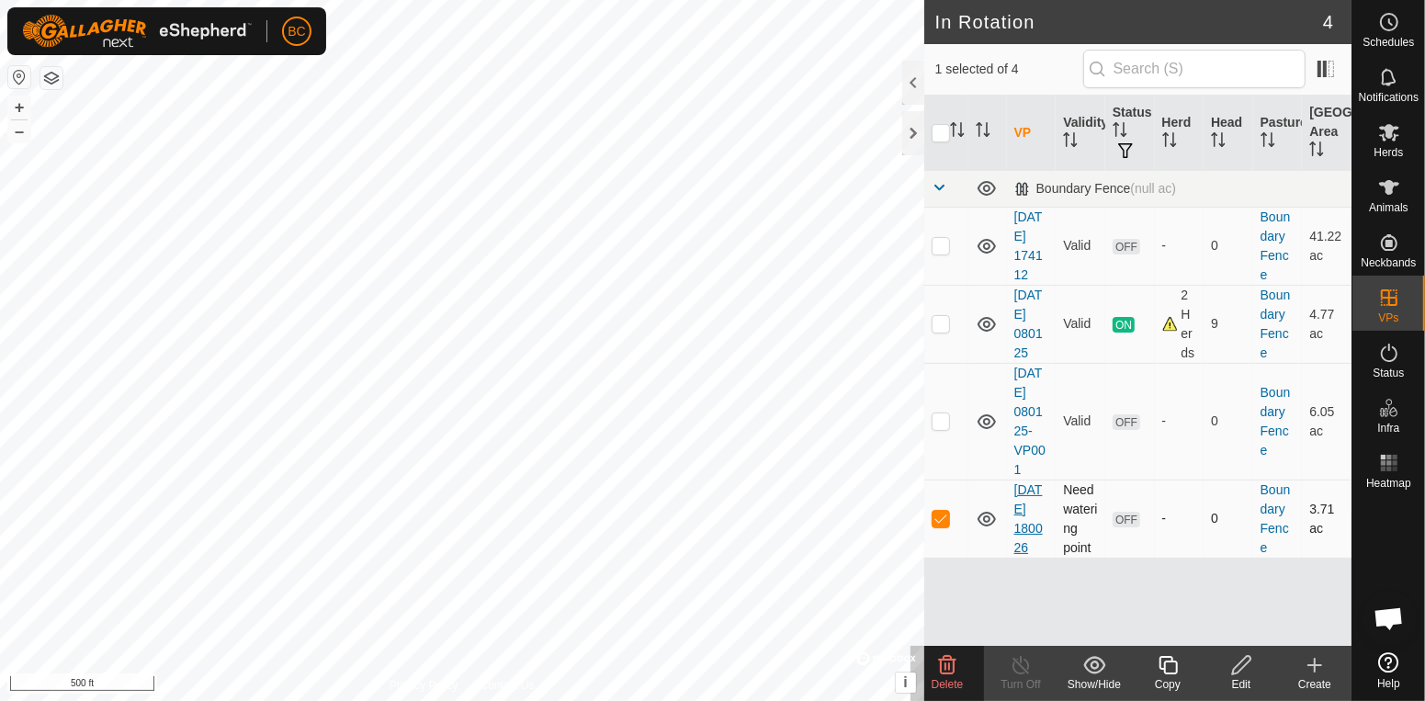
click at [1042, 531] on link "[DATE] 180026" at bounding box center [1028, 518] width 28 height 73
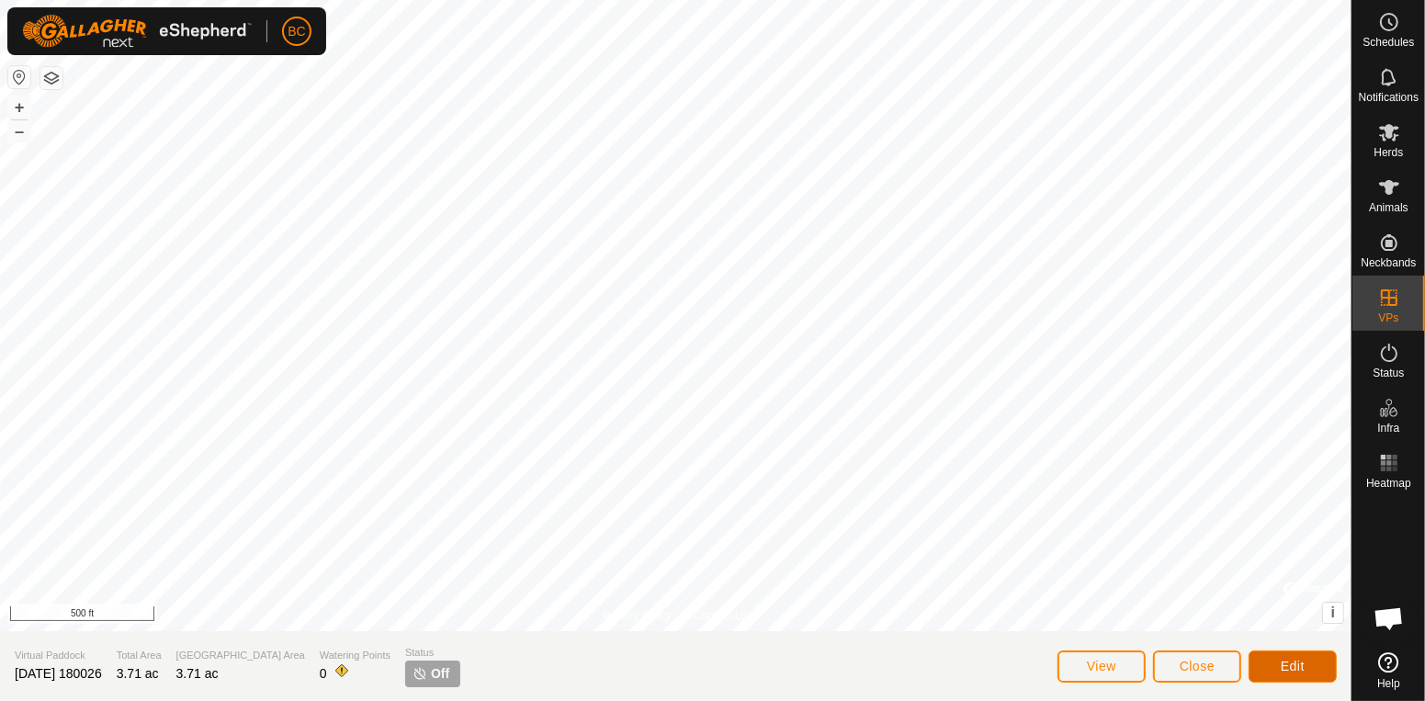
click at [1263, 680] on button "Edit" at bounding box center [1293, 667] width 88 height 32
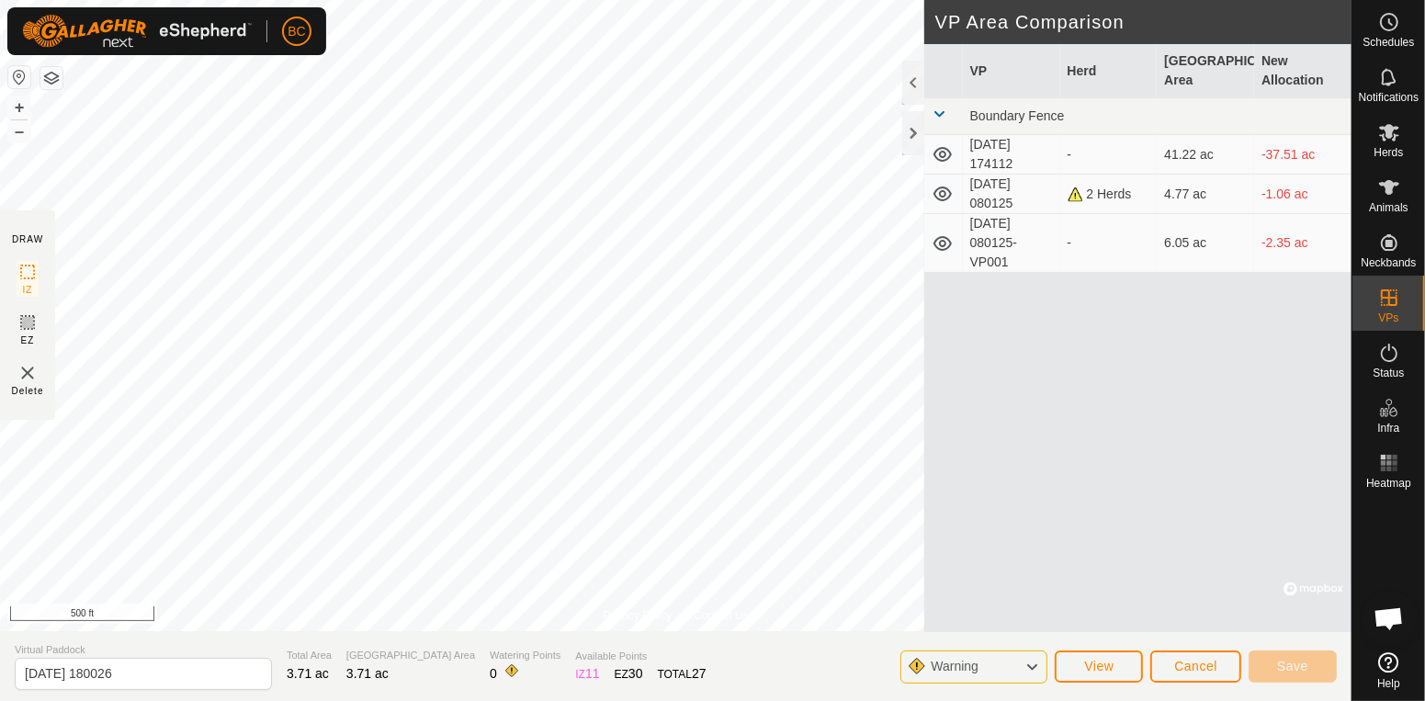
click at [1094, 391] on div "VP Herd Grazing Area New Allocation Boundary Fence 2025-08-03 174112 - 41.22 ac…" at bounding box center [1137, 338] width 427 height 588
click at [1070, 504] on div "VP Herd Grazing Area New Allocation Boundary Fence 2025-08-03 174112 - 41.22 ac…" at bounding box center [1137, 338] width 427 height 588
click at [1202, 686] on div "Cancel Save" at bounding box center [1243, 666] width 187 height 44
click at [1194, 663] on span "Cancel" at bounding box center [1195, 666] width 43 height 15
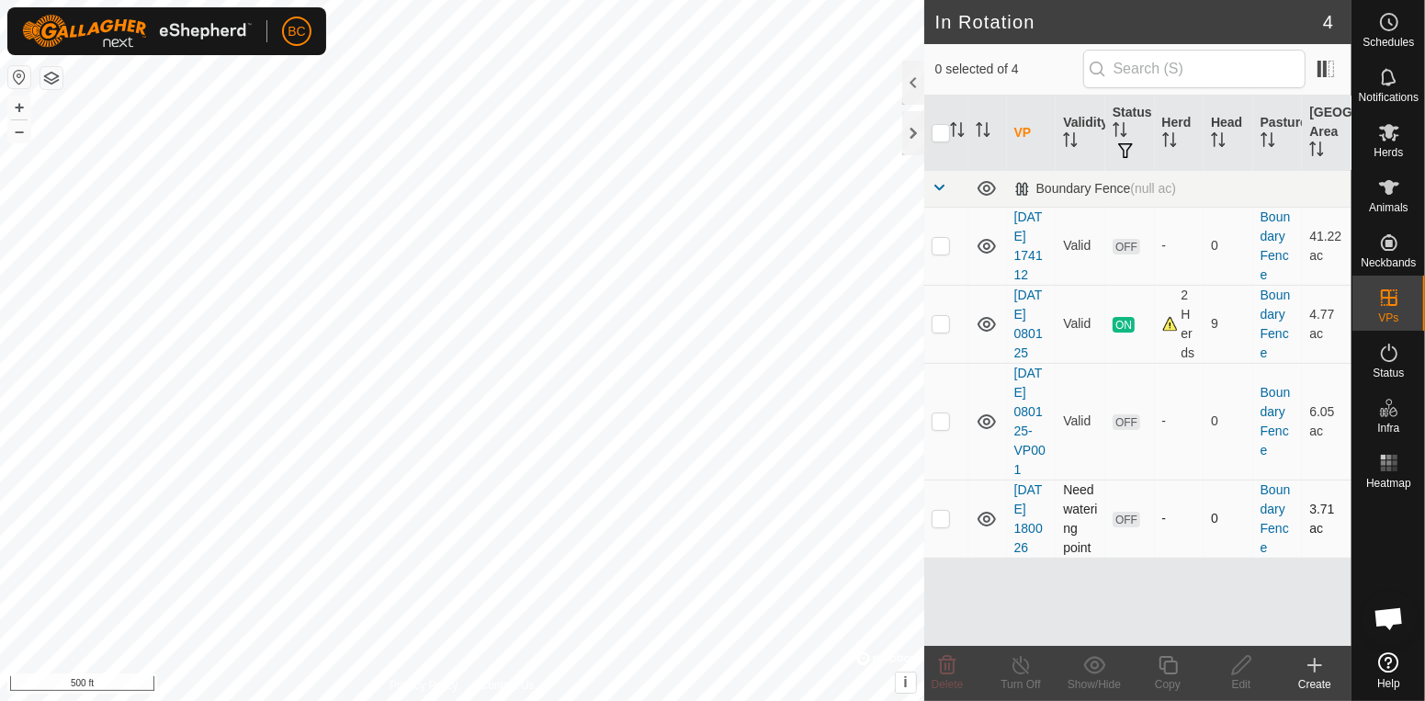
click at [943, 522] on p-checkbox at bounding box center [941, 518] width 18 height 15
checkbox input "true"
click at [1022, 504] on link "[DATE] 180026" at bounding box center [1028, 518] width 28 height 73
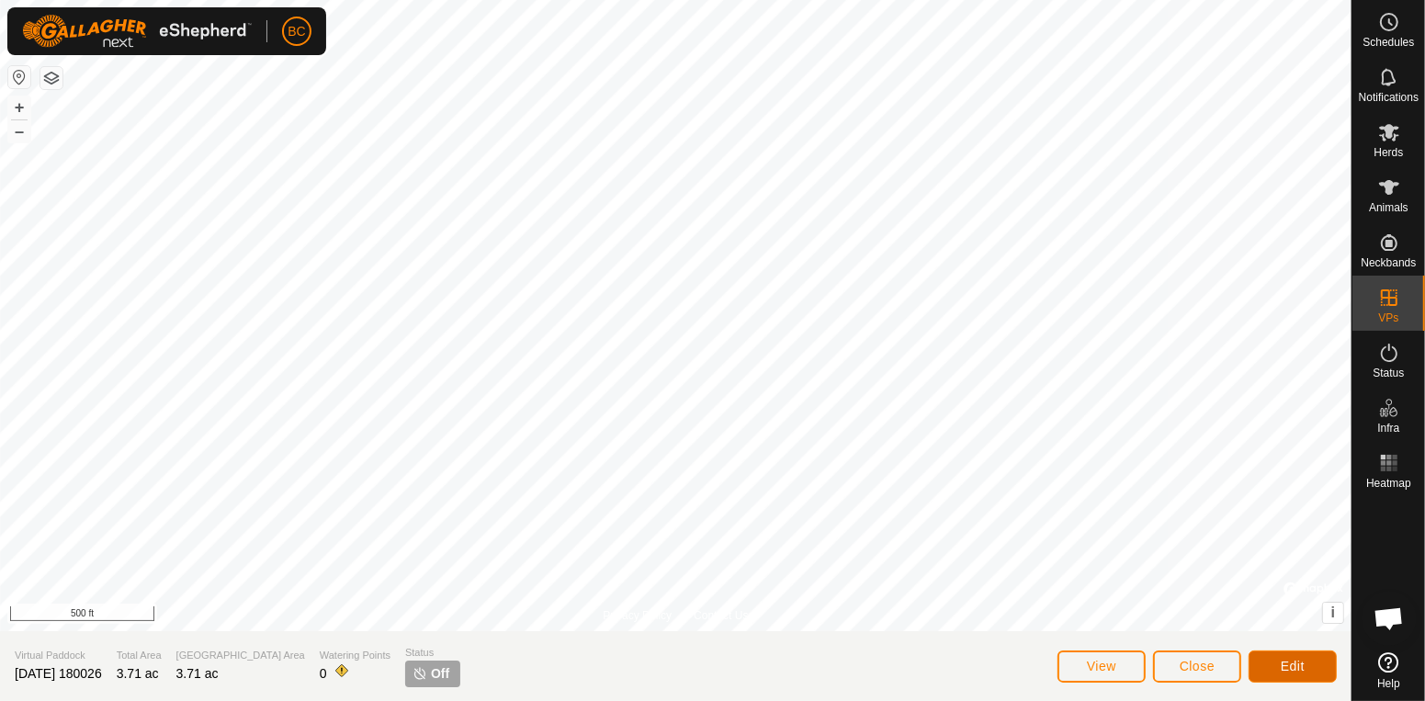
click at [1279, 674] on button "Edit" at bounding box center [1293, 667] width 88 height 32
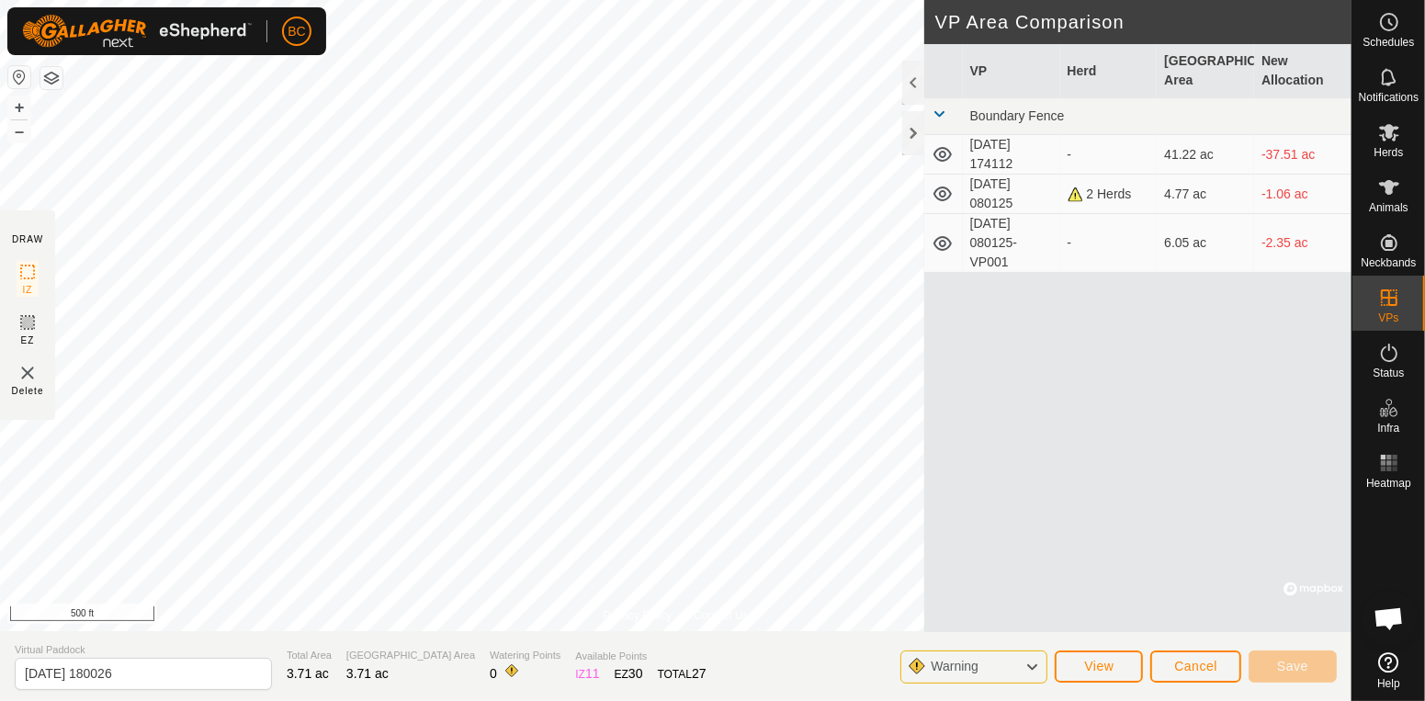
click at [983, 673] on span "Warning" at bounding box center [962, 667] width 62 height 24
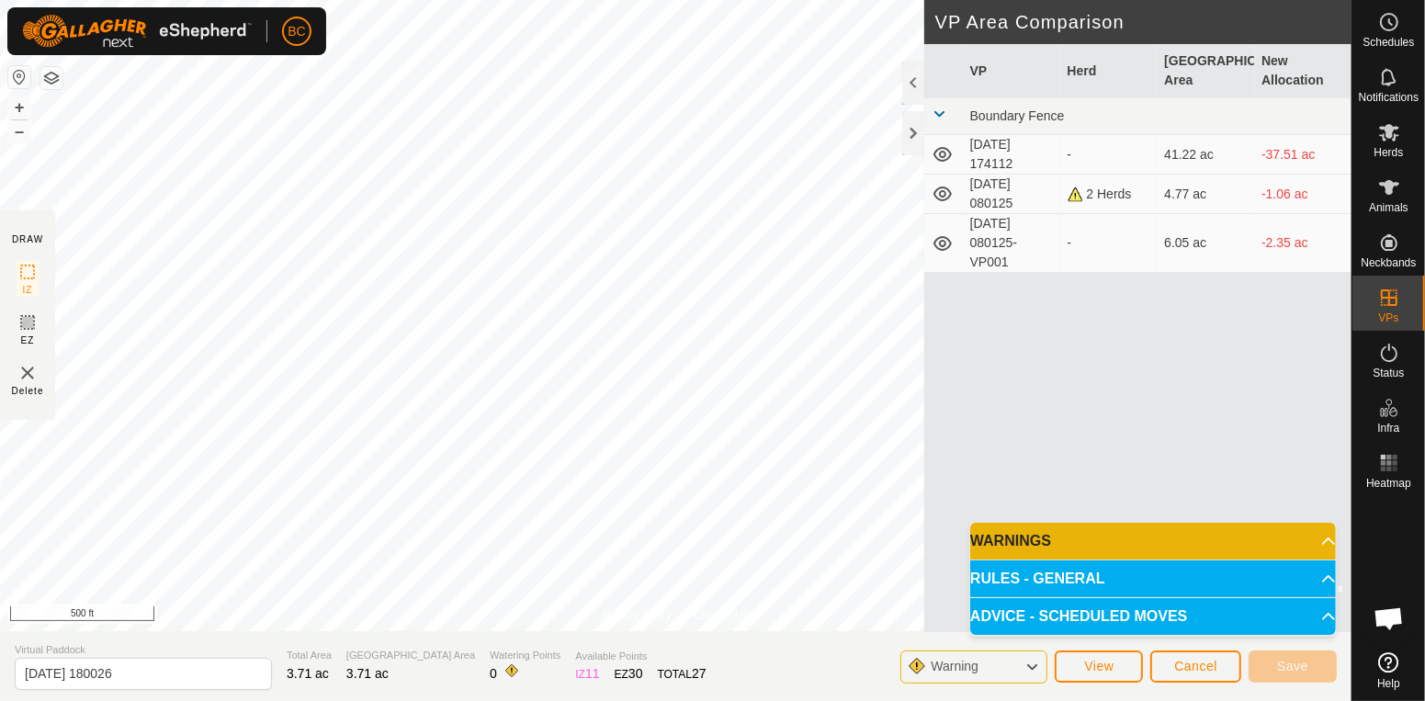
click at [1036, 620] on p-accordion-header "ADVICE - SCHEDULED MOVES" at bounding box center [1153, 616] width 366 height 37
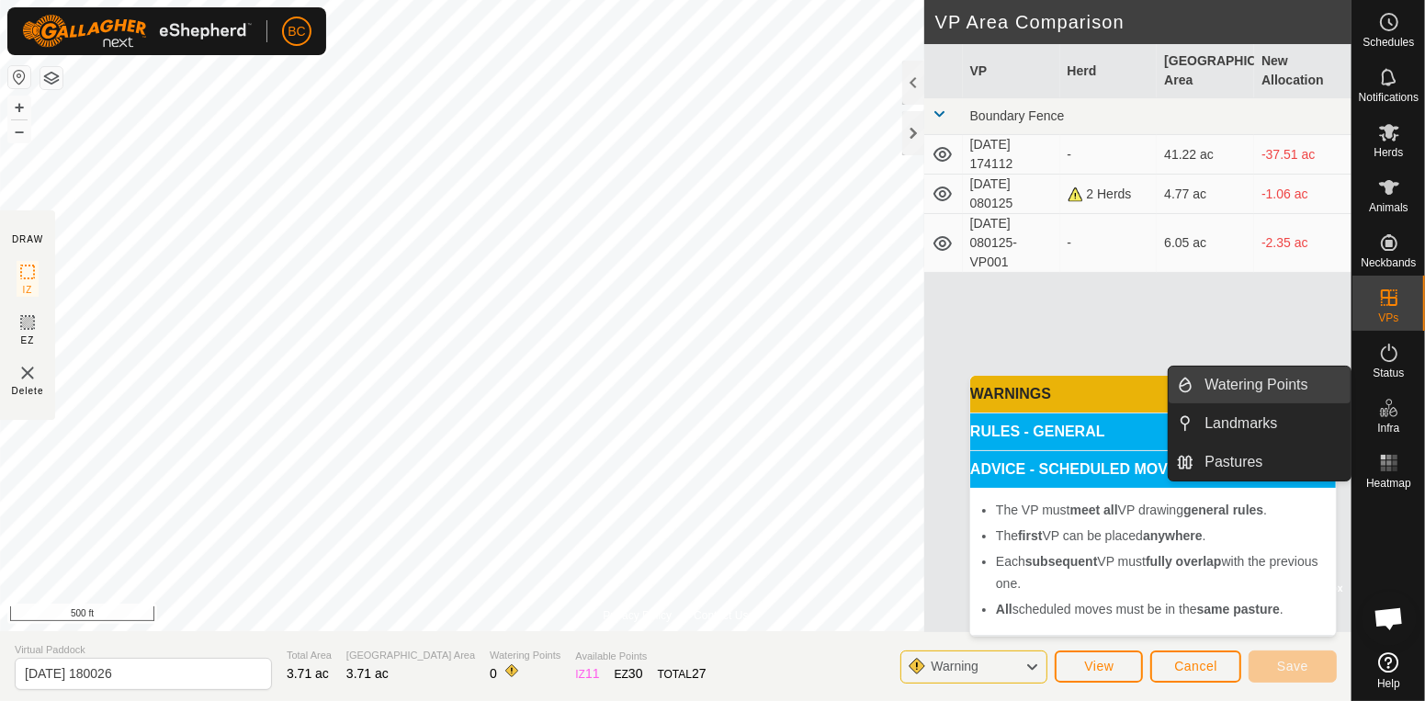
click at [1284, 391] on link "Watering Points" at bounding box center [1272, 385] width 157 height 37
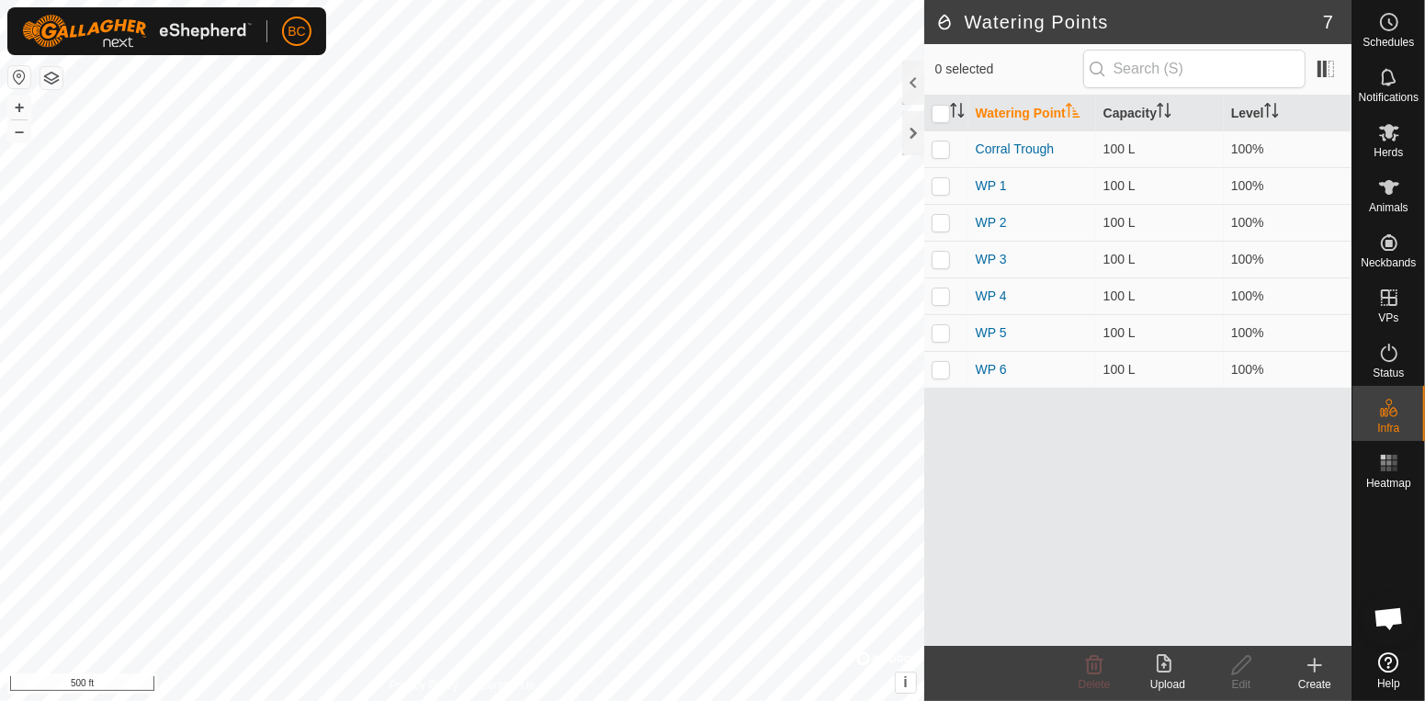
click at [1307, 672] on icon at bounding box center [1315, 665] width 22 height 22
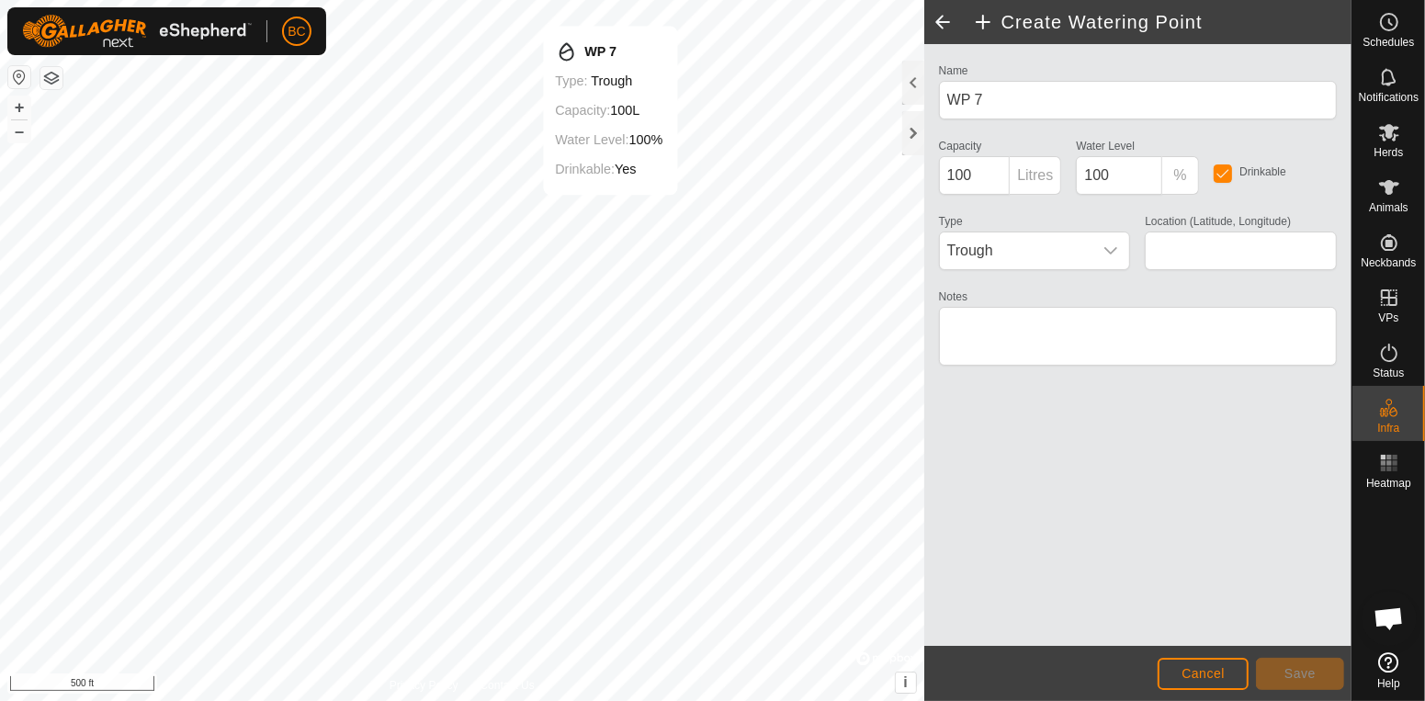
type input "37.101568, -87.587837"
click at [1273, 684] on button "Save" at bounding box center [1300, 674] width 88 height 32
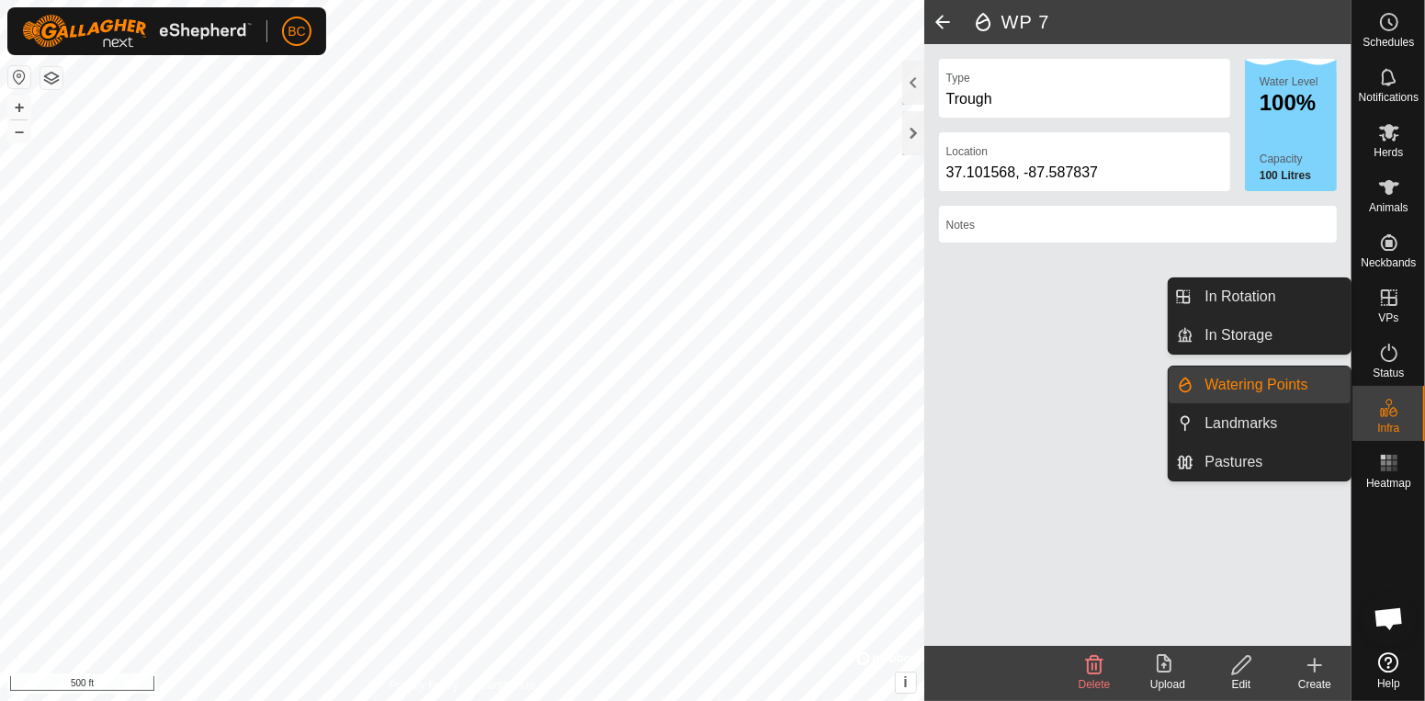
click at [1378, 299] on icon at bounding box center [1389, 298] width 22 height 22
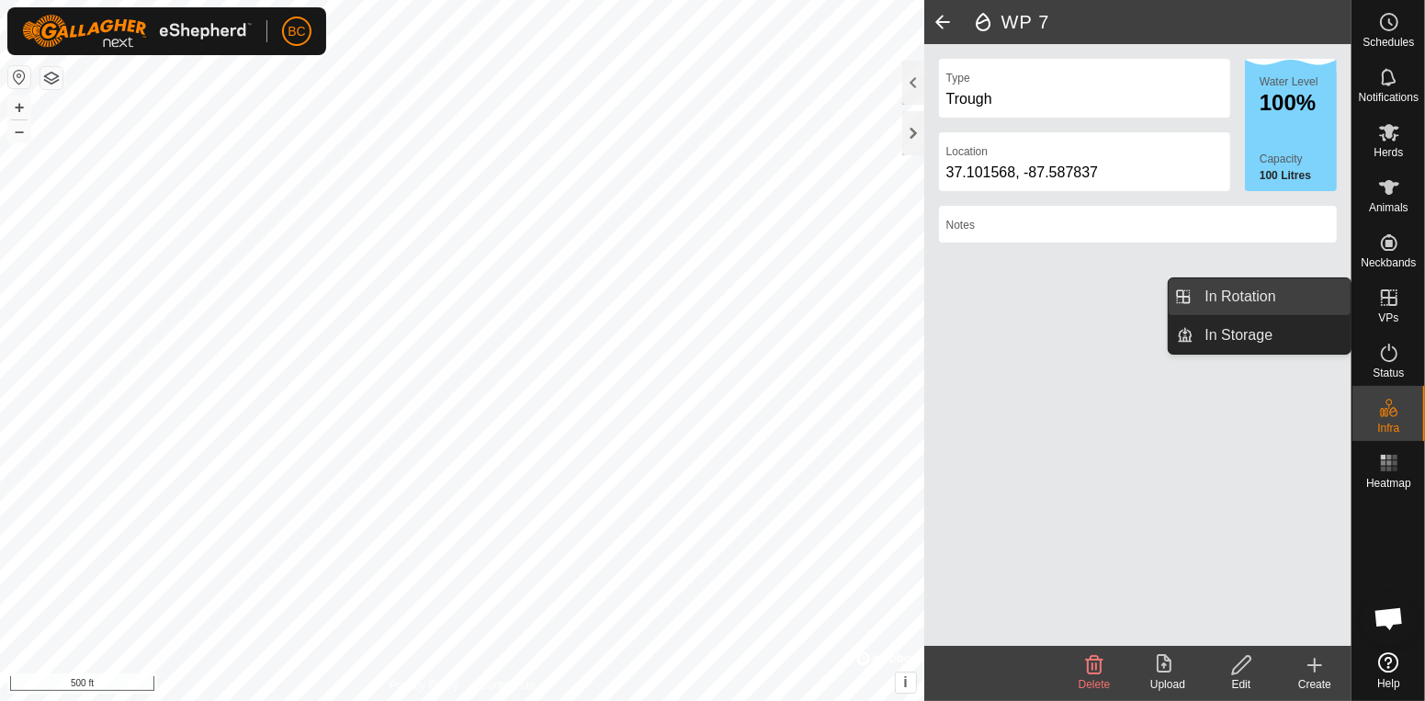
click at [1275, 289] on link "In Rotation" at bounding box center [1272, 296] width 157 height 37
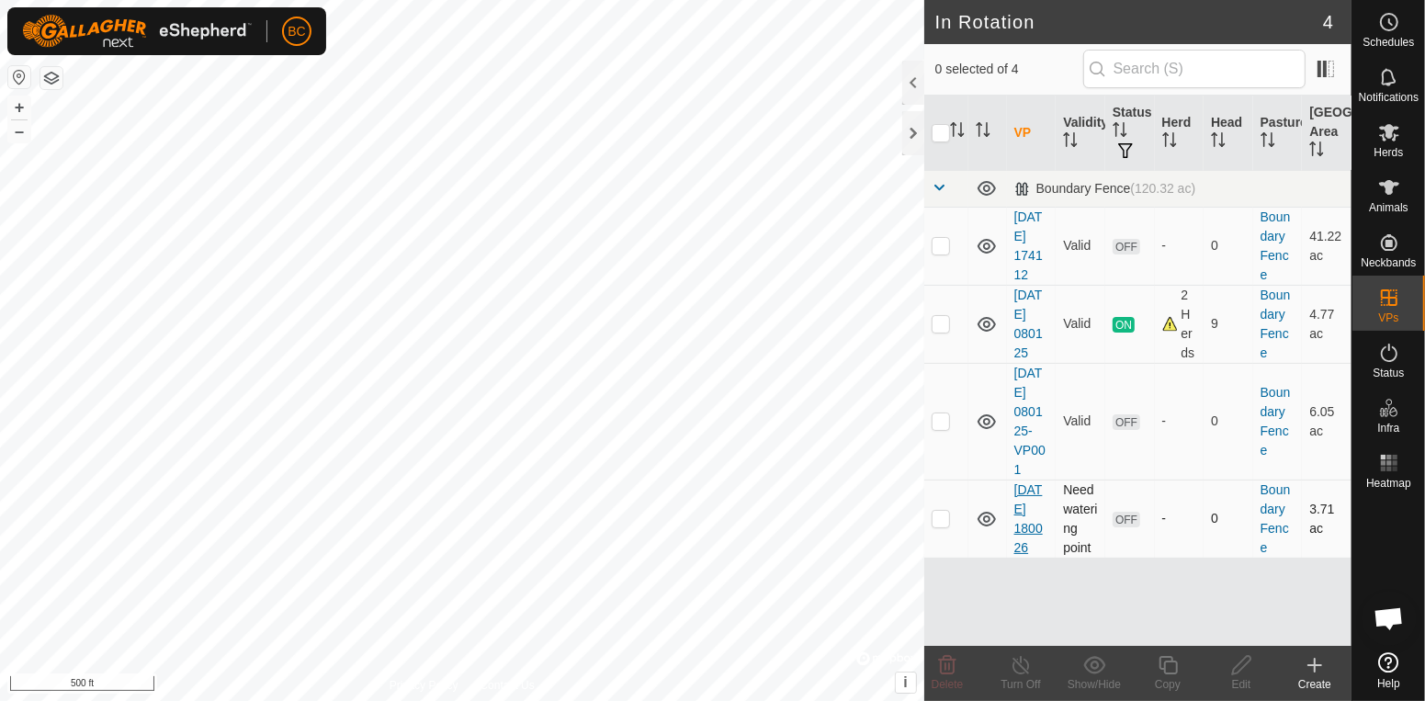
click at [1025, 519] on link "[DATE] 180026" at bounding box center [1028, 518] width 28 height 73
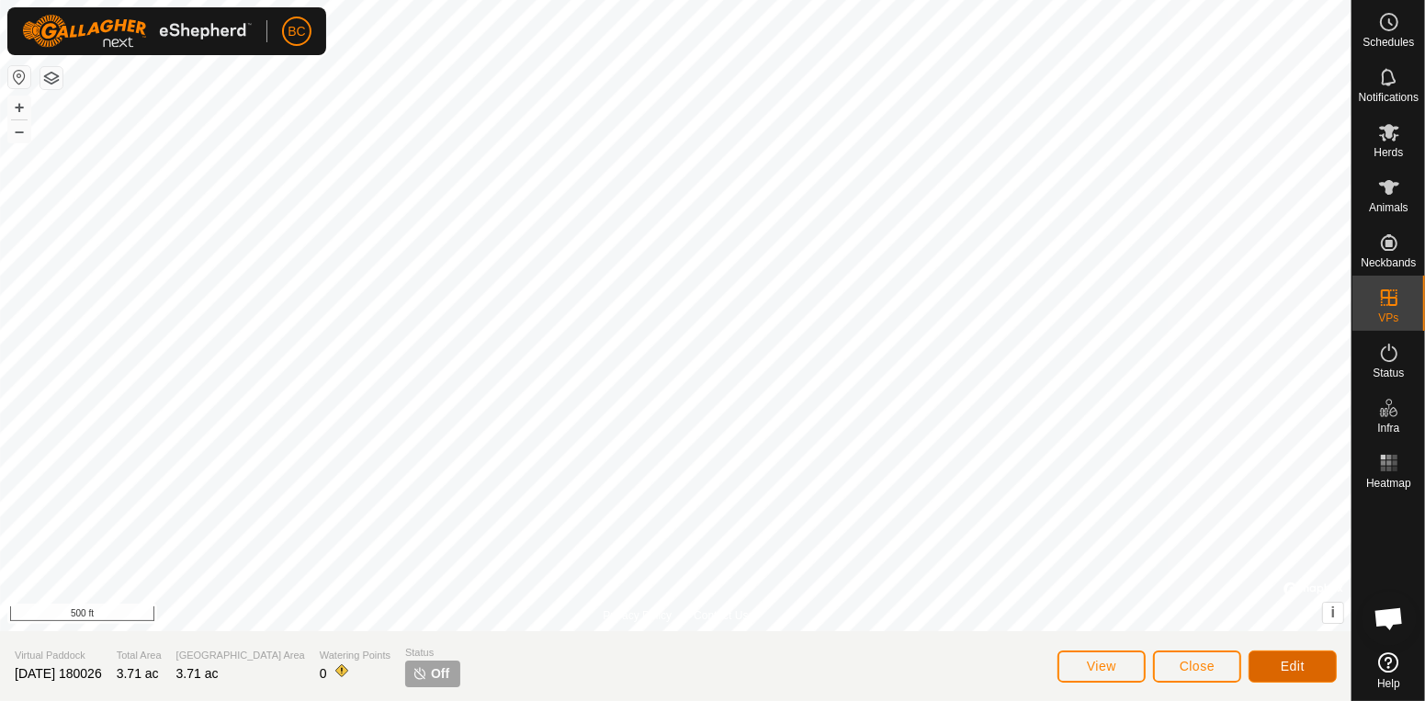
click at [1299, 669] on span "Edit" at bounding box center [1293, 666] width 24 height 15
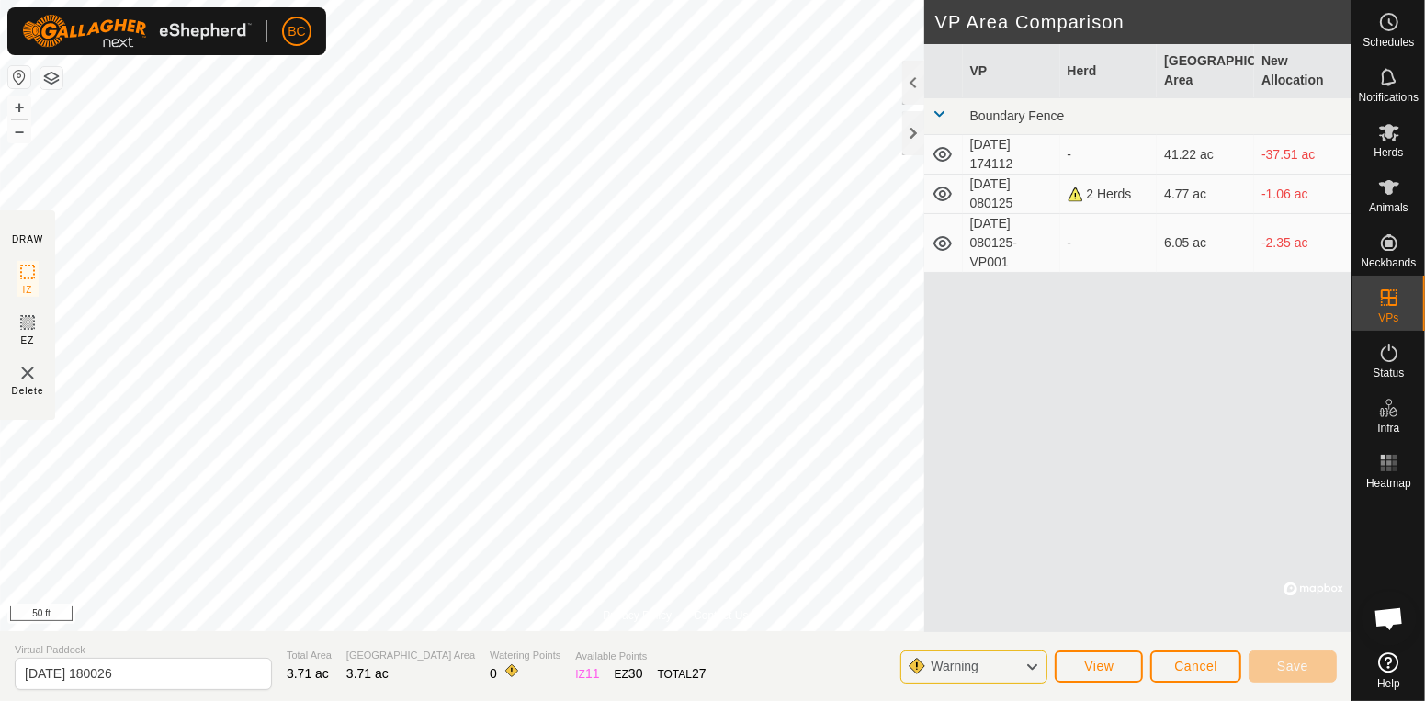
click at [1025, 680] on div "Warning" at bounding box center [973, 667] width 147 height 33
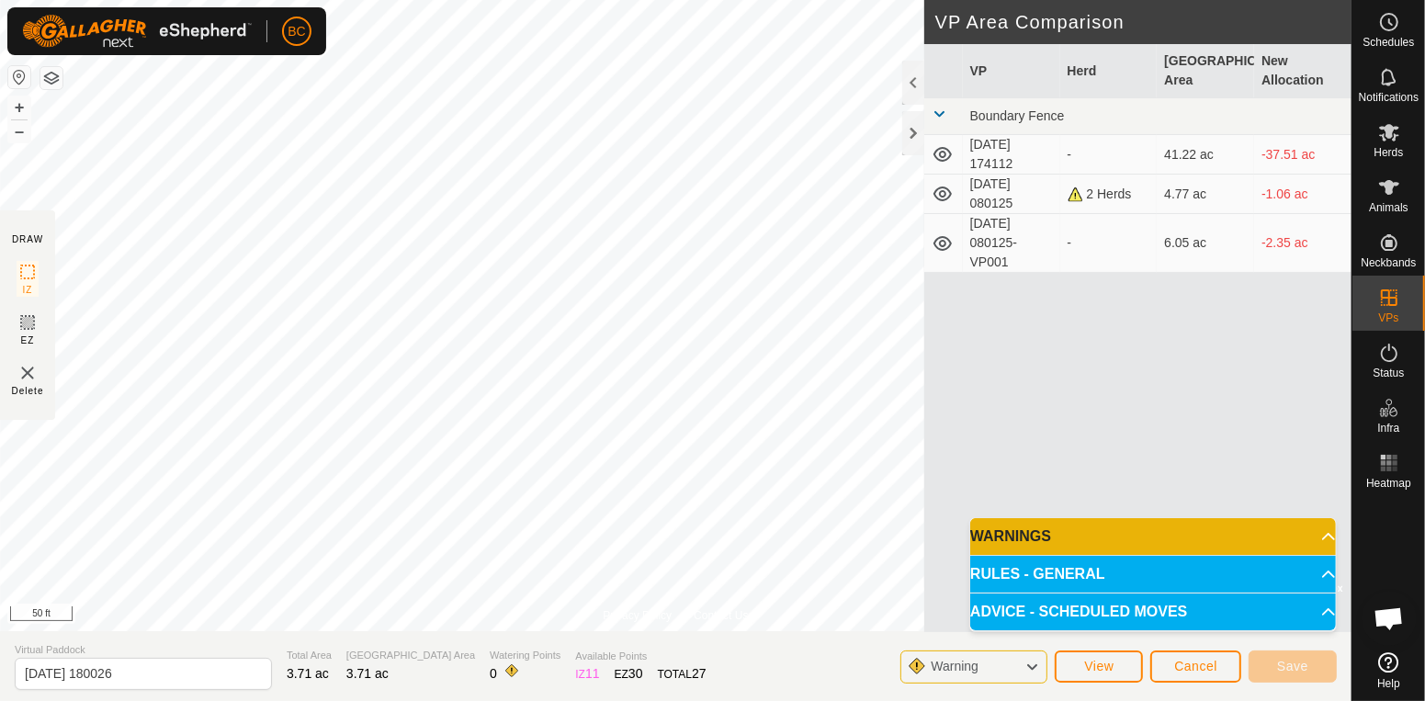
click at [1046, 566] on p-accordion-header "RULES - GENERAL" at bounding box center [1153, 574] width 366 height 37
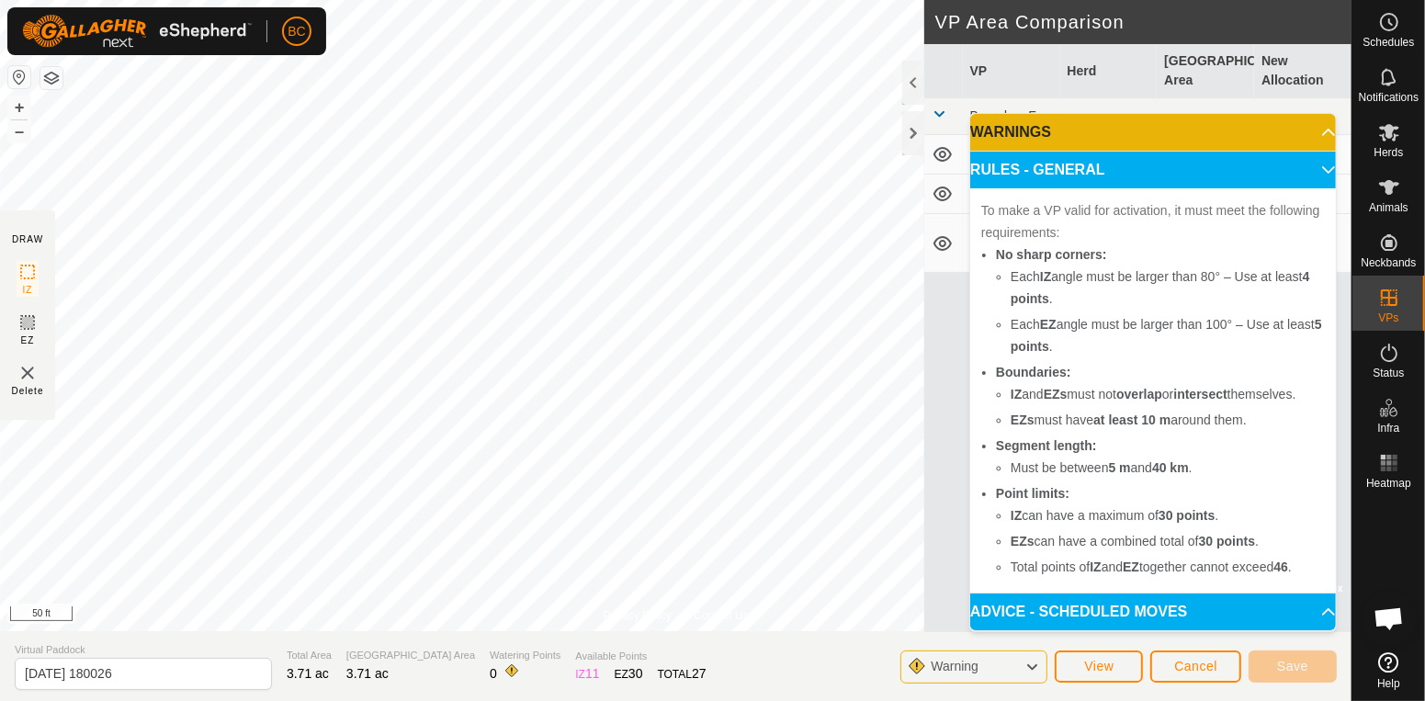
click at [1048, 611] on p-accordion-header "ADVICE - SCHEDULED MOVES" at bounding box center [1153, 612] width 366 height 37
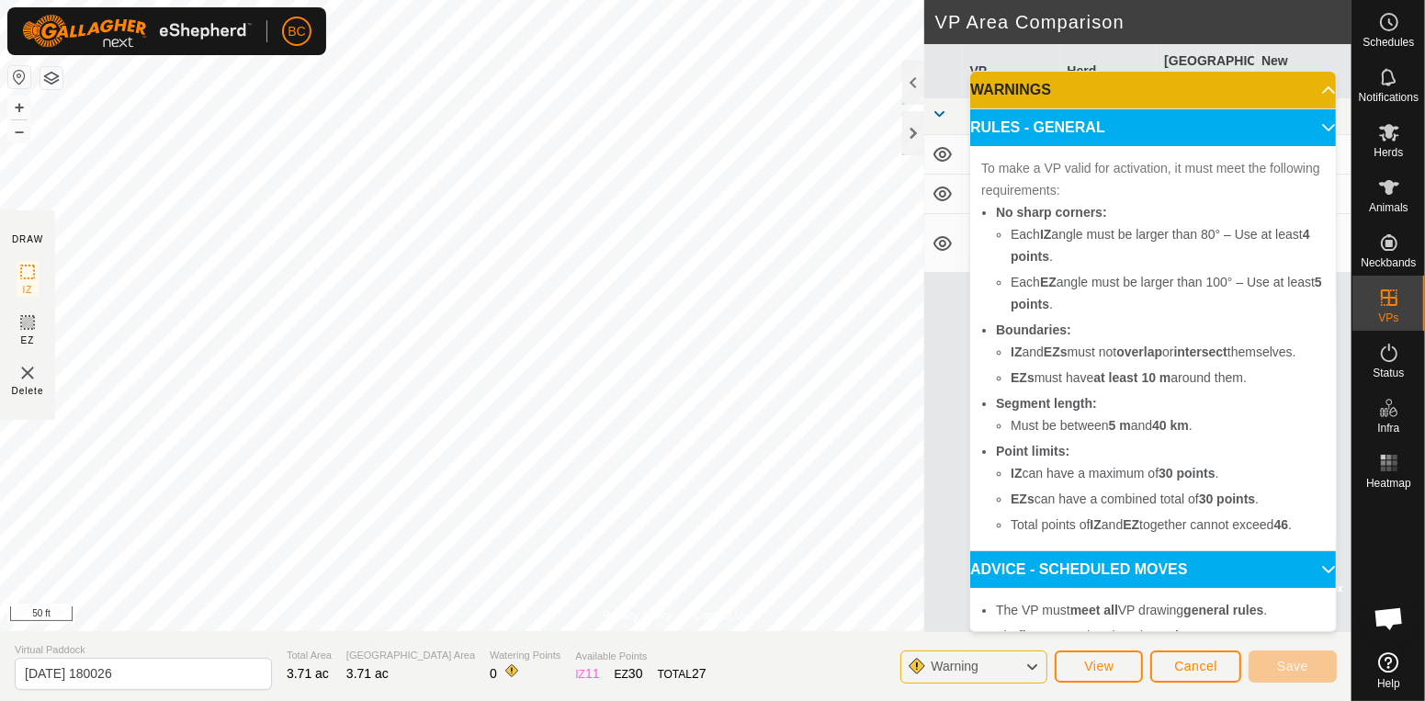
click at [1050, 593] on div "The VP must meet all VP drawing general rules . The first VP can be placed anyw…" at bounding box center [1153, 661] width 366 height 147
click at [1205, 79] on p-accordion-header "WARNINGS" at bounding box center [1153, 90] width 366 height 37
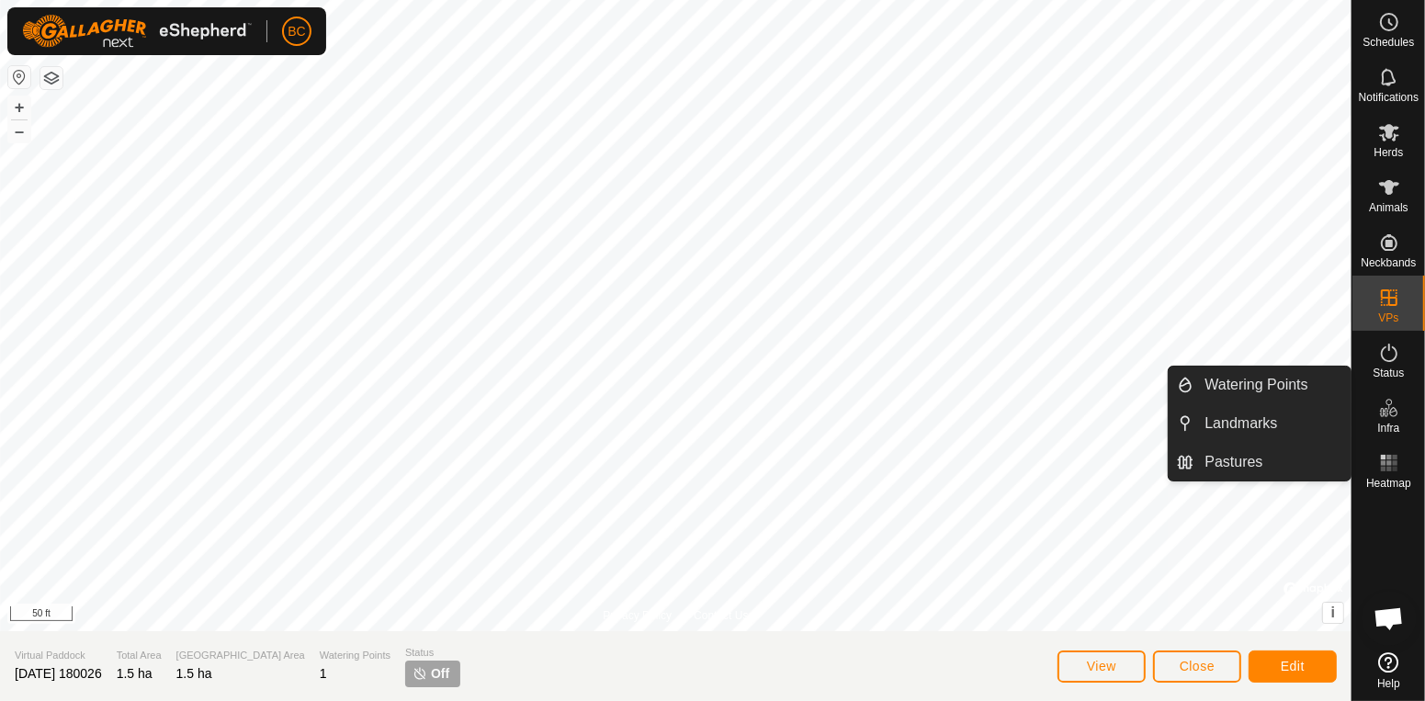
click at [1314, 381] on link "Watering Points" at bounding box center [1272, 385] width 157 height 37
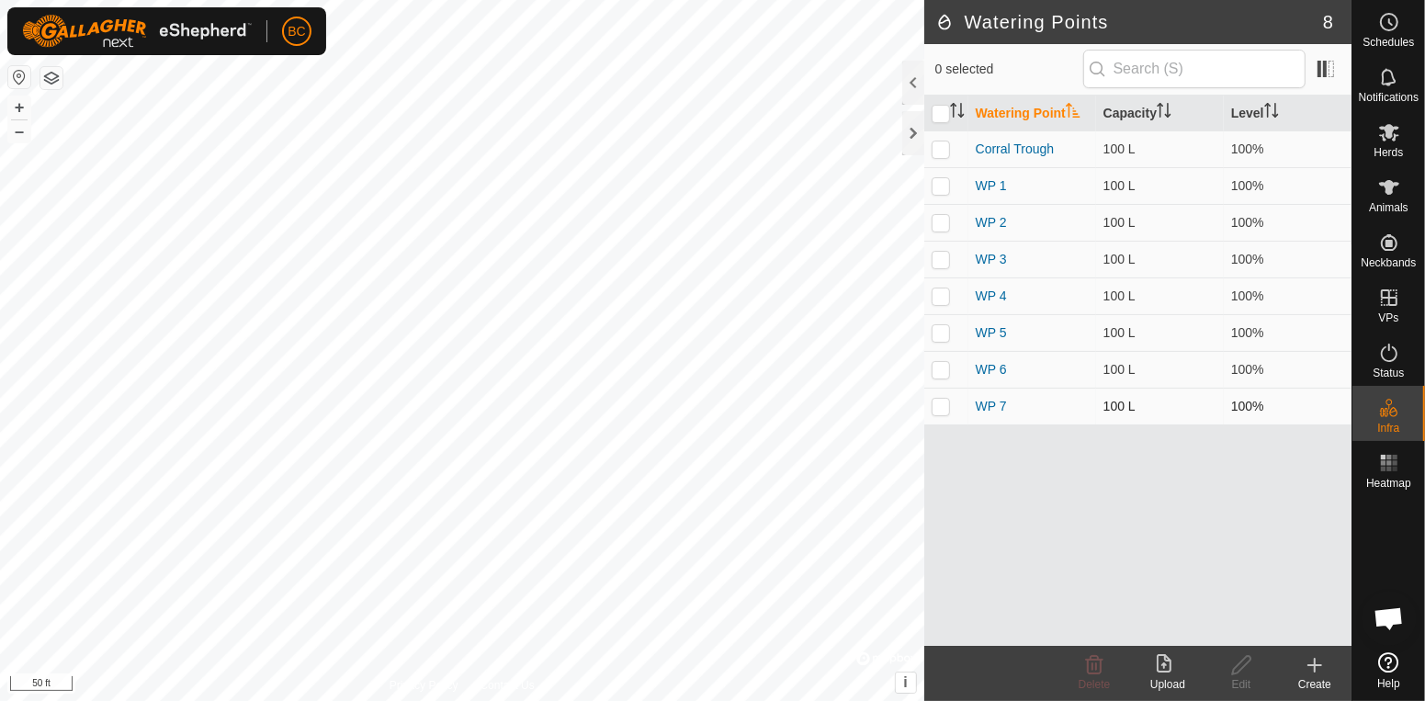
click at [942, 407] on p-checkbox at bounding box center [941, 406] width 18 height 15
checkbox input "true"
click at [932, 380] on td at bounding box center [946, 369] width 44 height 37
checkbox input "true"
click at [942, 334] on p-checkbox at bounding box center [941, 332] width 18 height 15
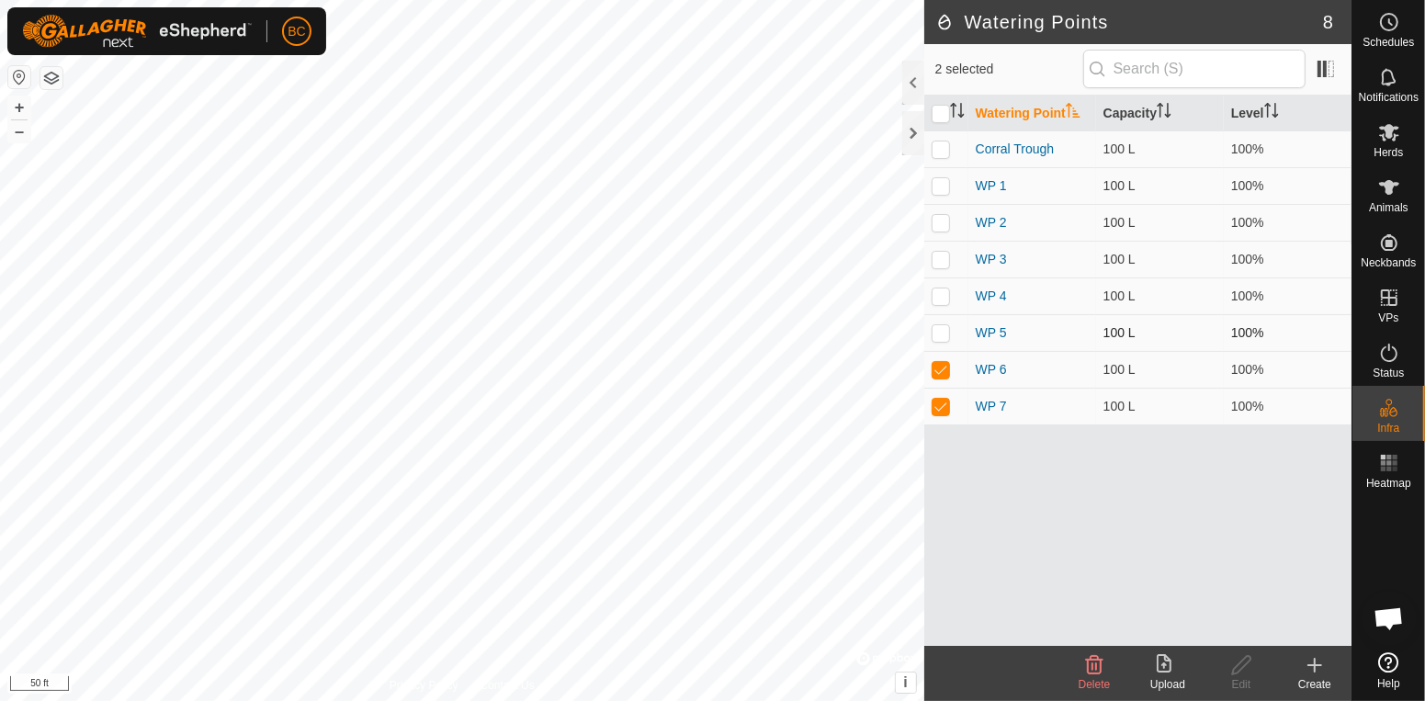
checkbox input "true"
click at [938, 303] on p-checkbox at bounding box center [941, 296] width 18 height 15
checkbox input "true"
click at [942, 261] on p-checkbox at bounding box center [941, 259] width 18 height 15
checkbox input "true"
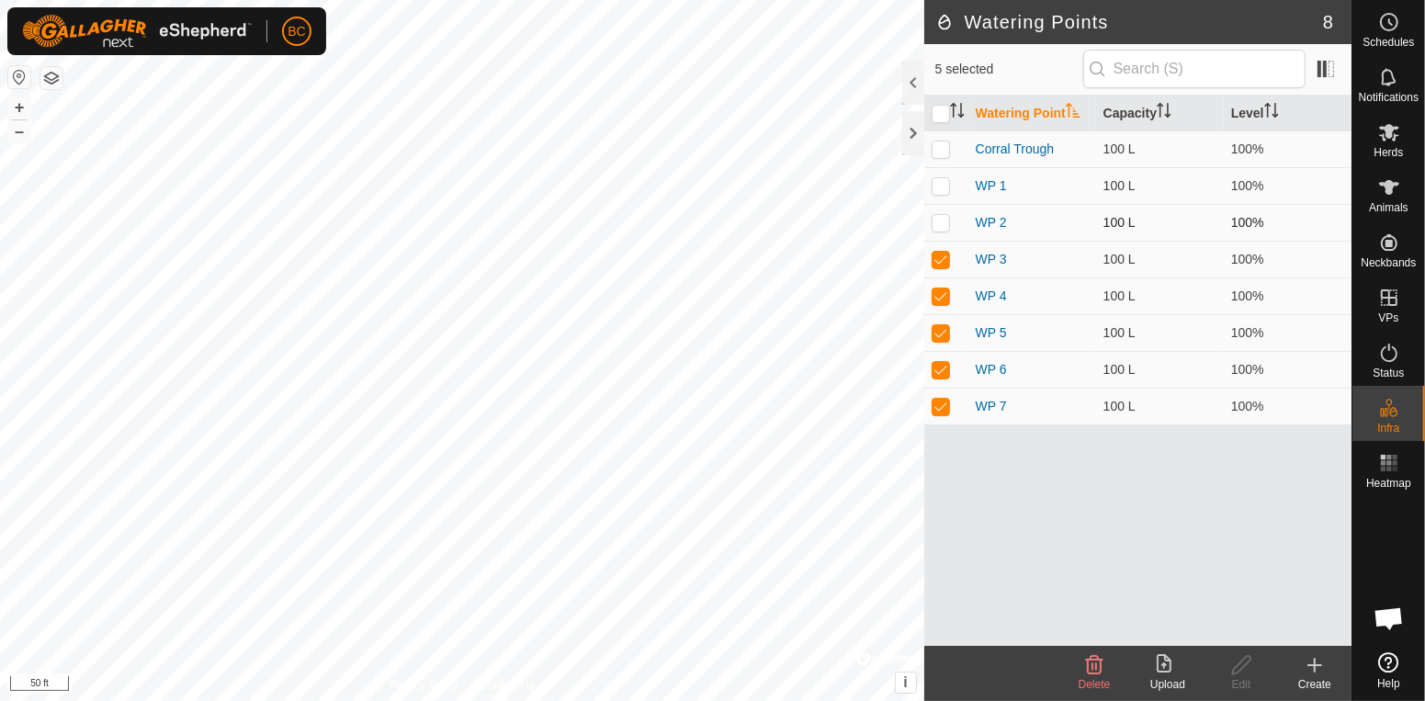
click at [942, 224] on p-checkbox at bounding box center [941, 222] width 18 height 15
checkbox input "true"
click at [946, 192] on p-checkbox at bounding box center [941, 185] width 18 height 15
checkbox input "true"
click at [942, 153] on p-checkbox at bounding box center [941, 149] width 18 height 15
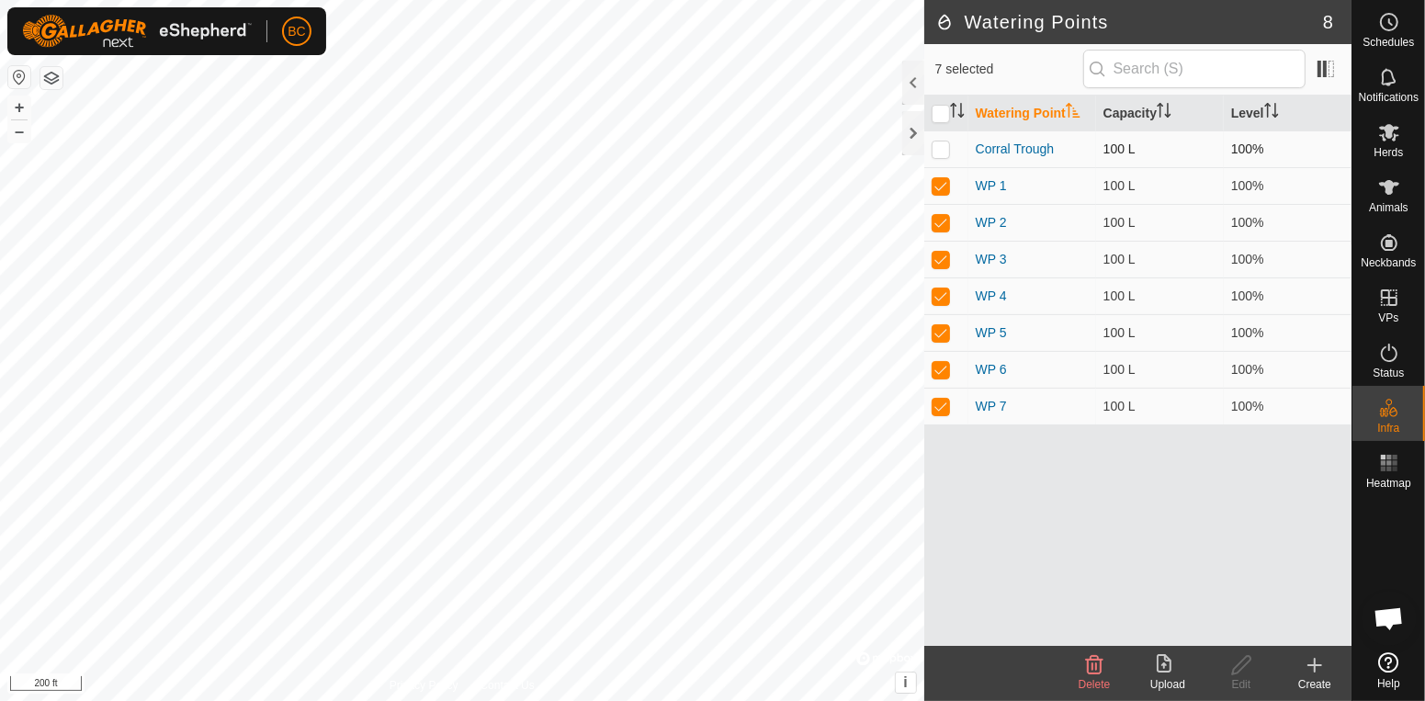
checkbox input "true"
click at [942, 153] on p-checkbox at bounding box center [941, 149] width 18 height 15
checkbox input "false"
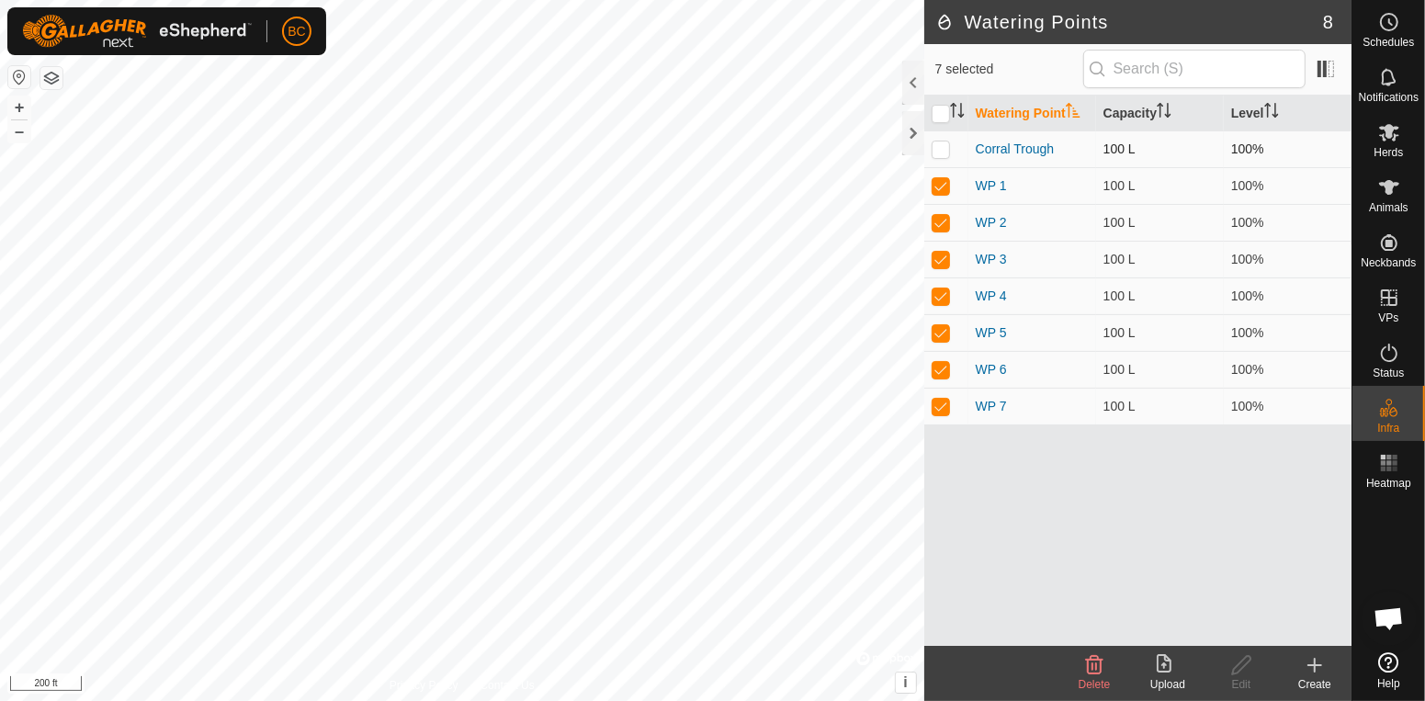
click at [942, 153] on p-checkbox at bounding box center [941, 149] width 18 height 15
checkbox input "true"
click at [984, 405] on link "WP 7" at bounding box center [991, 406] width 31 height 15
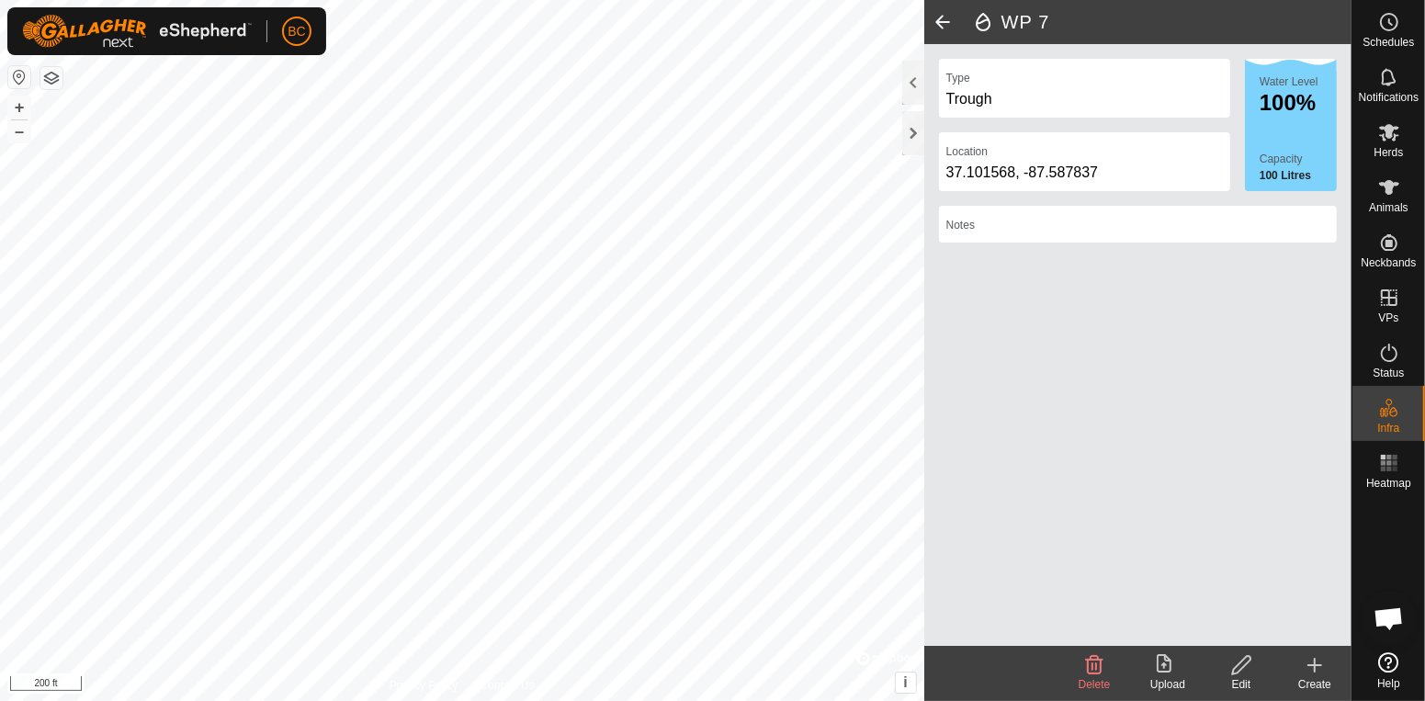
click at [1295, 145] on div "Water Level 100% Capacity 100 Litres" at bounding box center [1291, 125] width 92 height 132
click at [908, 90] on div at bounding box center [913, 83] width 22 height 44
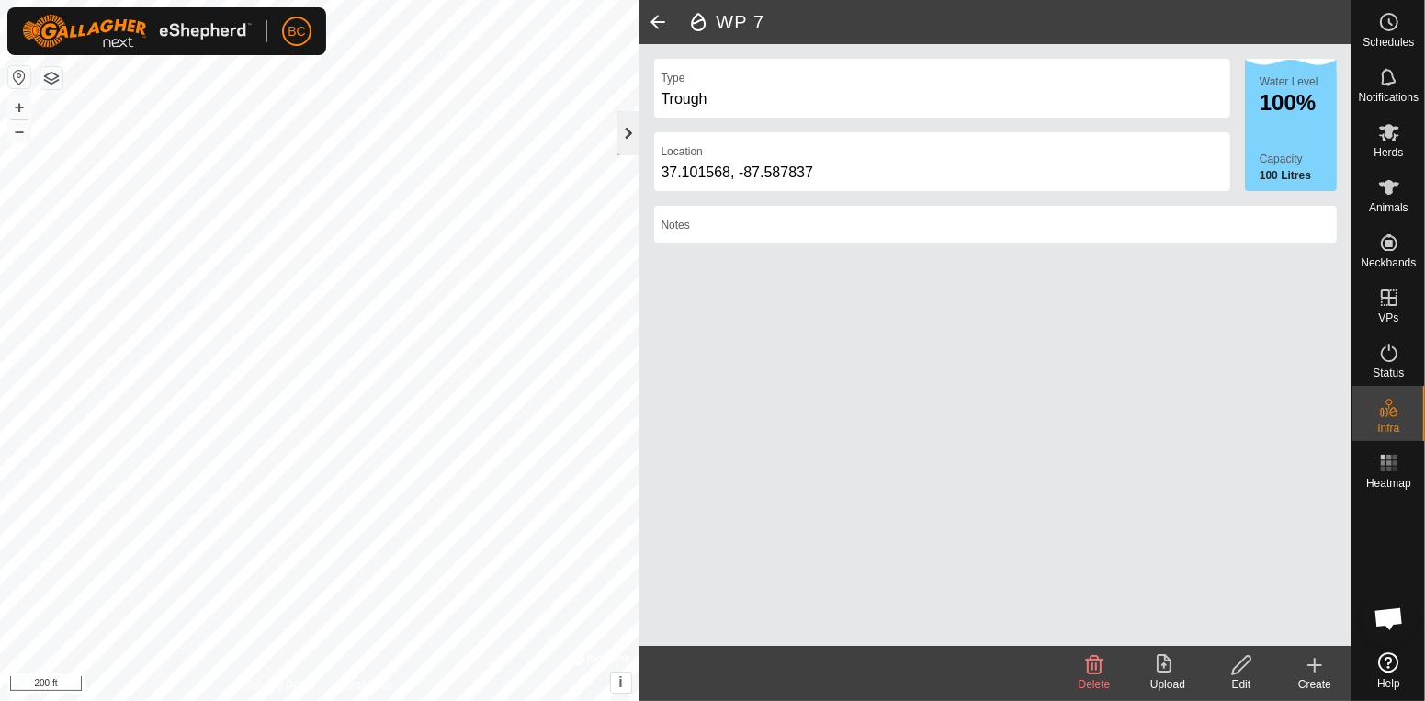
click at [628, 144] on div at bounding box center [628, 133] width 22 height 44
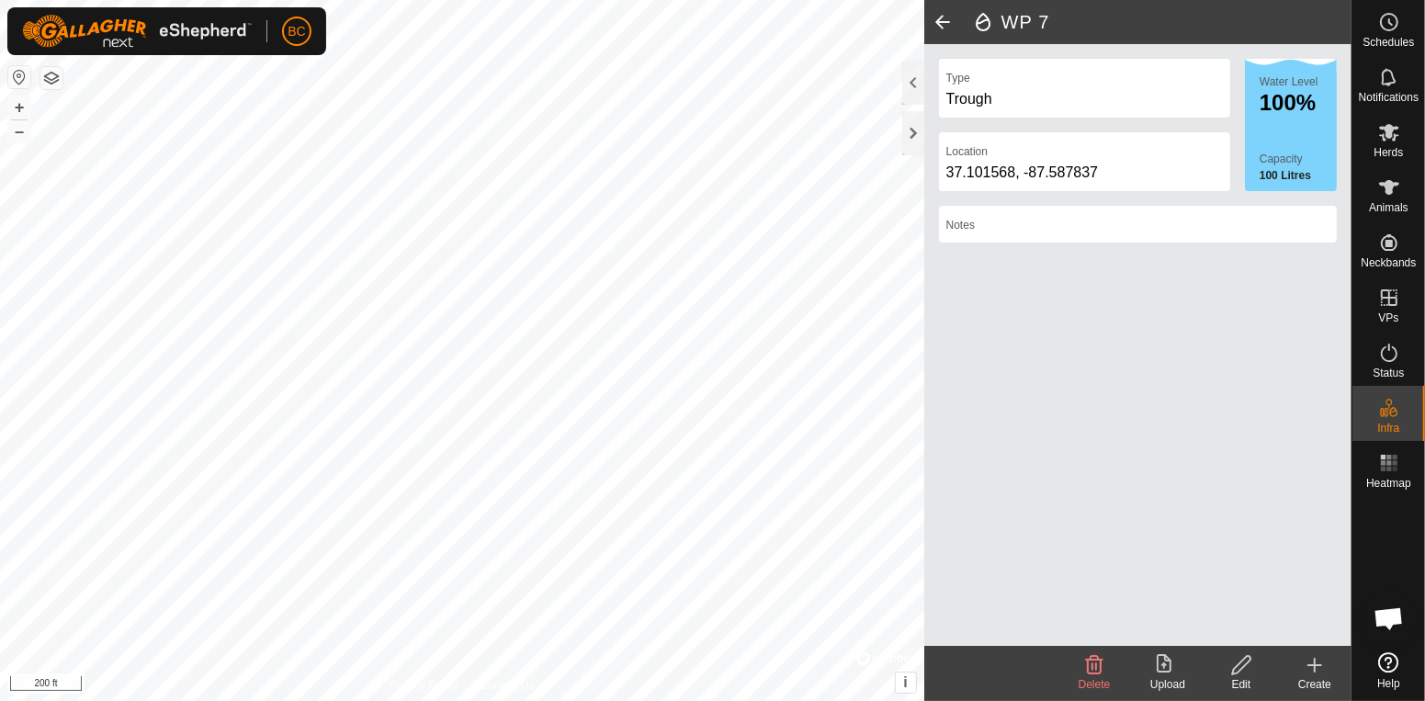
click at [1308, 669] on icon at bounding box center [1315, 665] width 22 height 22
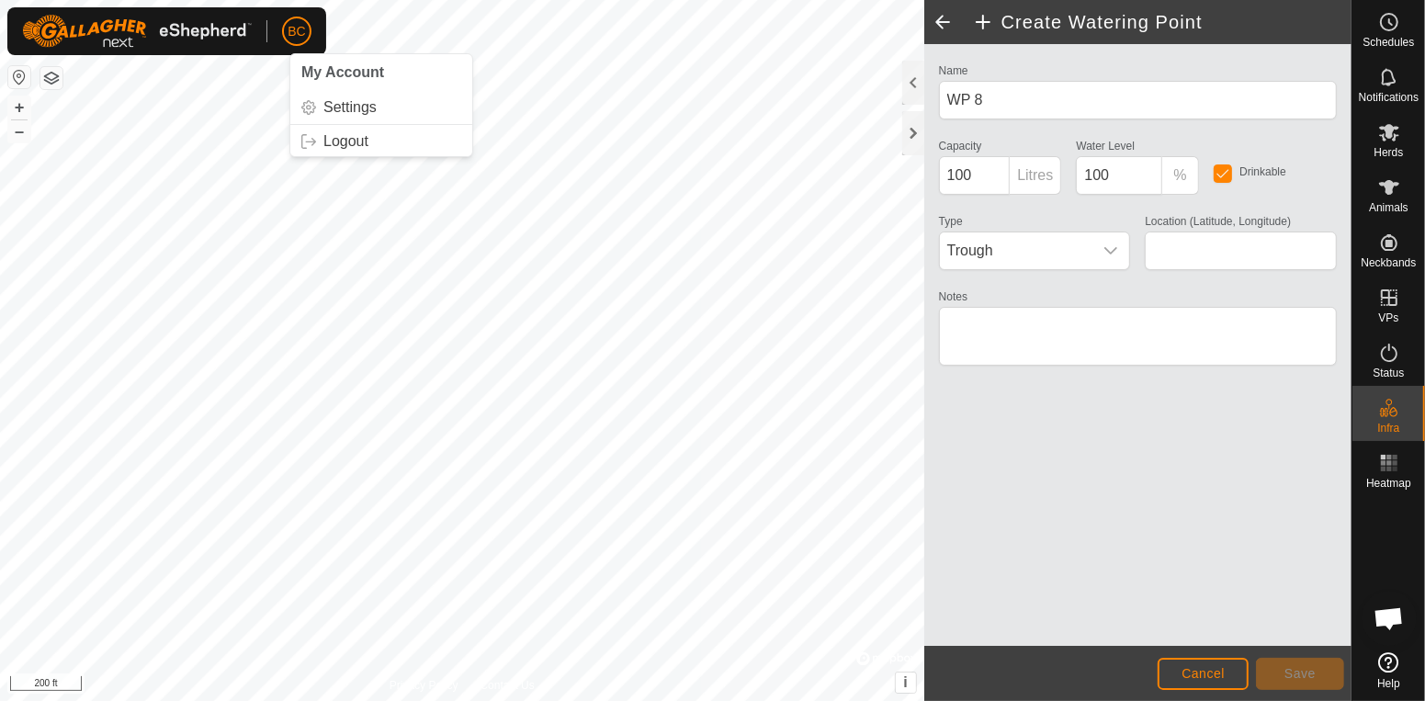
click at [289, 41] on p-avatar "BC" at bounding box center [296, 31] width 29 height 29
click at [303, 29] on span "BC" at bounding box center [296, 31] width 17 height 19
click at [54, 85] on button "button" at bounding box center [51, 78] width 22 height 22
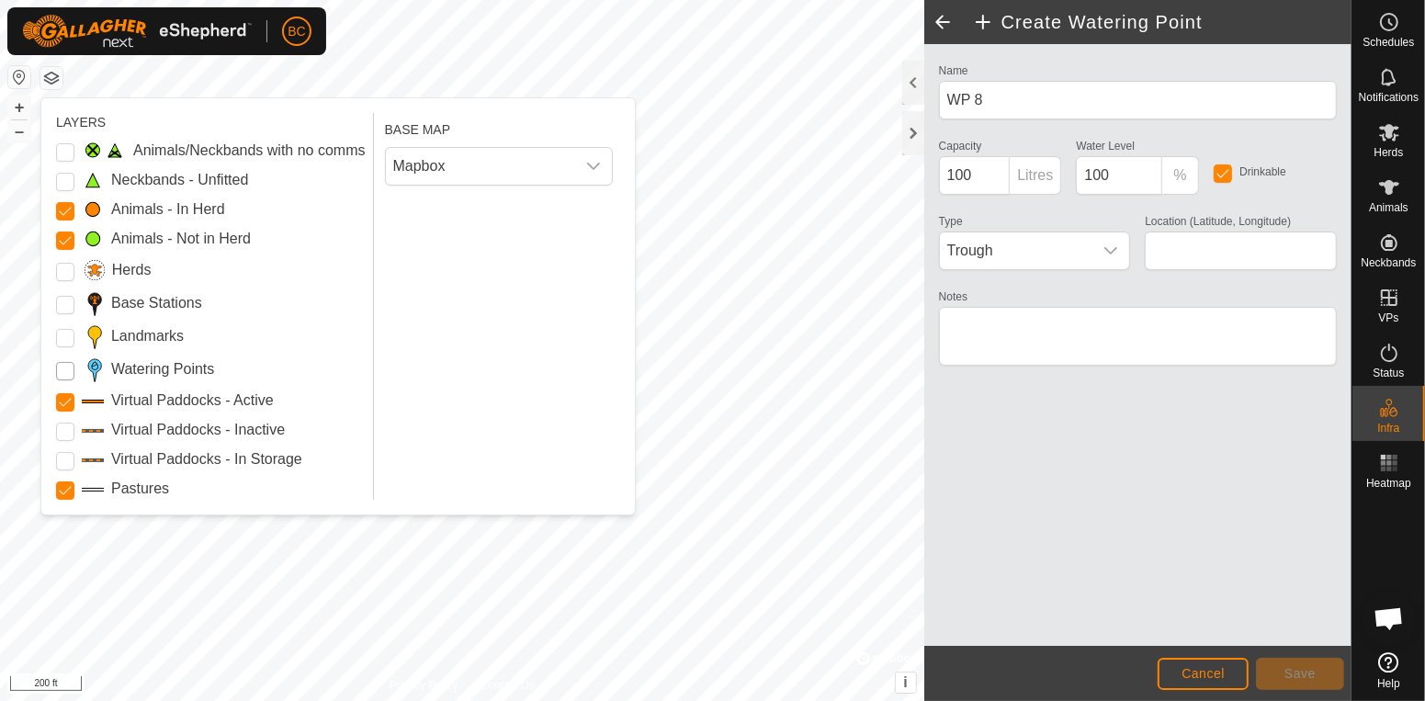
click at [63, 368] on Points "Watering Points" at bounding box center [65, 371] width 18 height 18
click at [1209, 685] on button "Cancel" at bounding box center [1203, 674] width 91 height 32
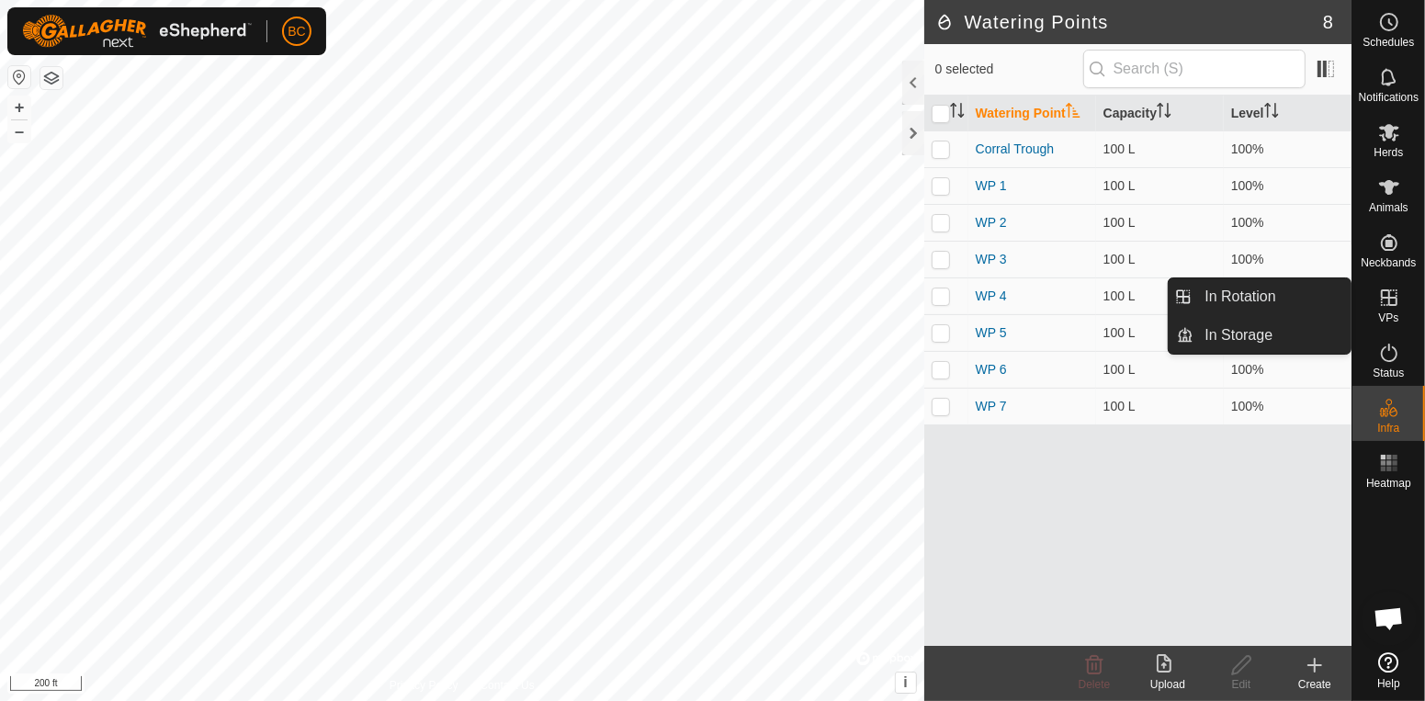
click at [1395, 314] on span "VPs" at bounding box center [1388, 317] width 20 height 11
click at [1292, 300] on link "In Rotation" at bounding box center [1272, 296] width 157 height 37
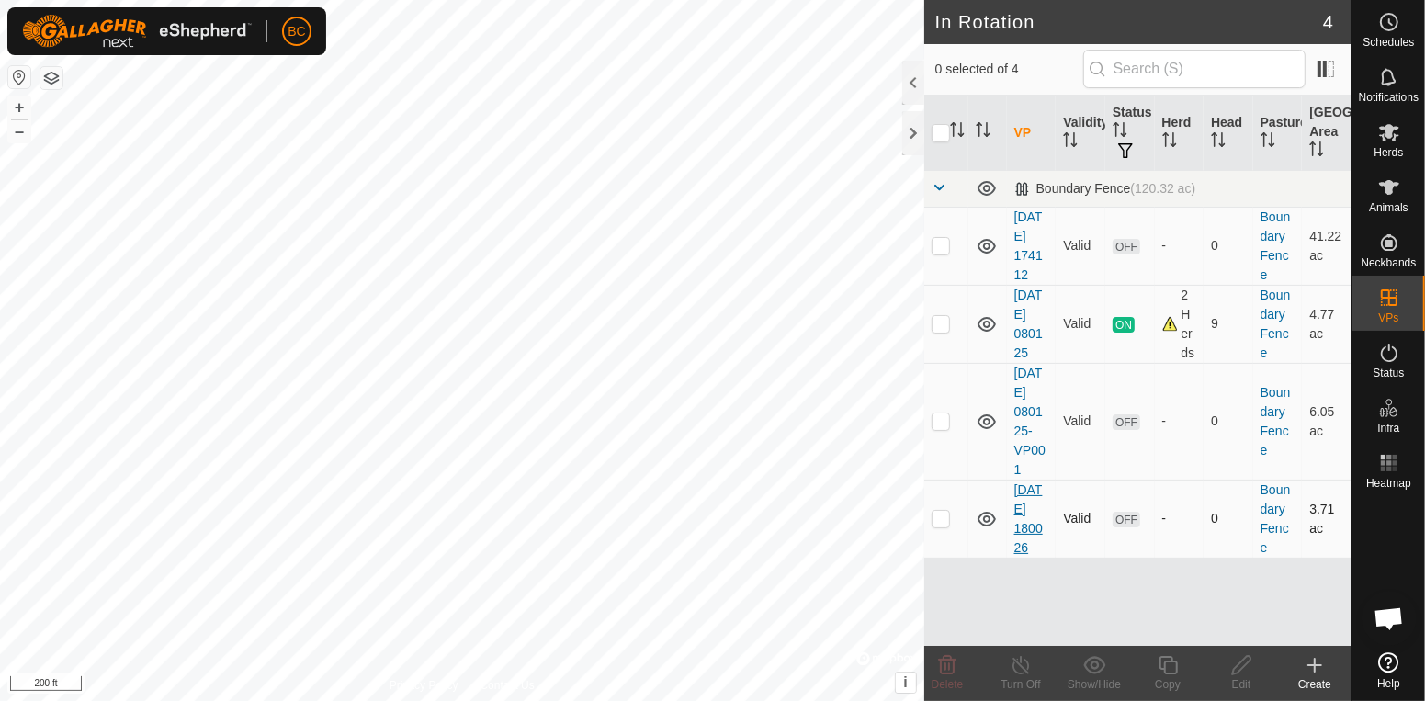
click at [1036, 515] on link "[DATE] 180026" at bounding box center [1028, 518] width 28 height 73
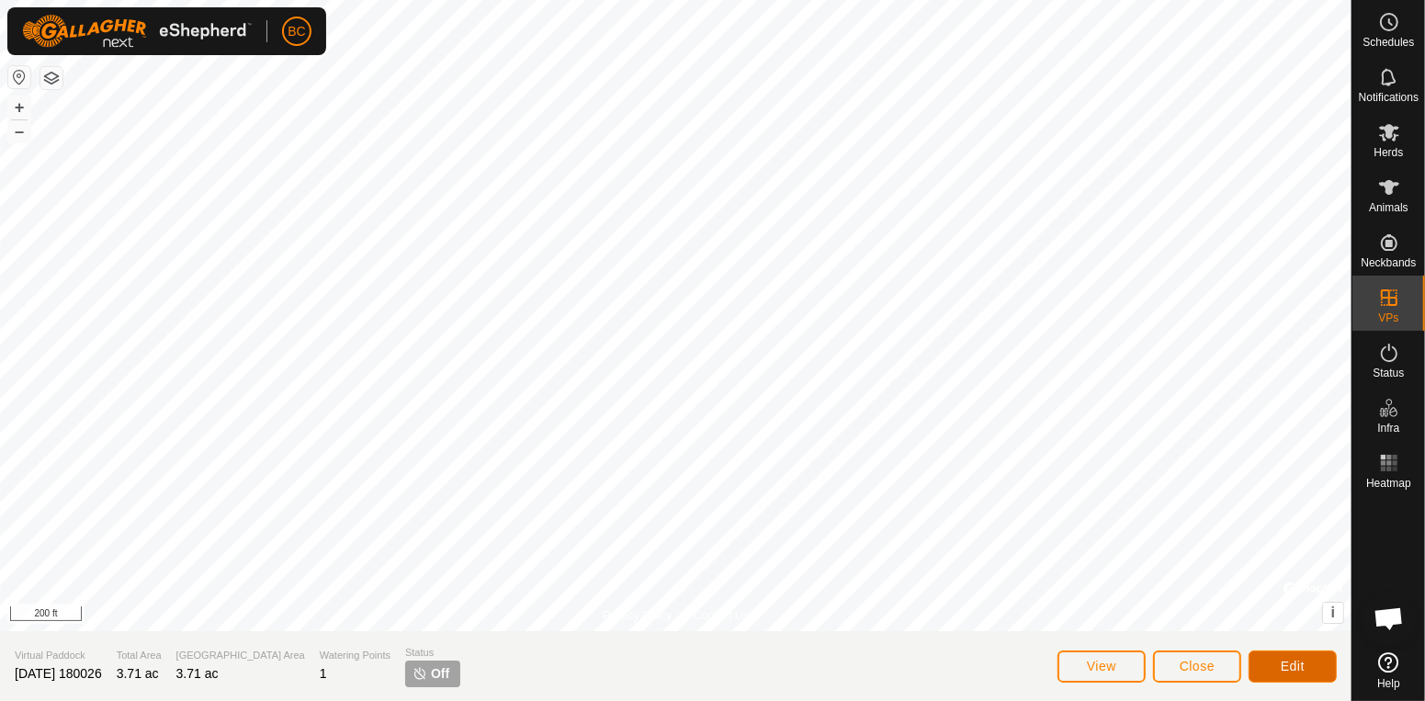
click at [1285, 666] on span "Edit" at bounding box center [1293, 666] width 24 height 15
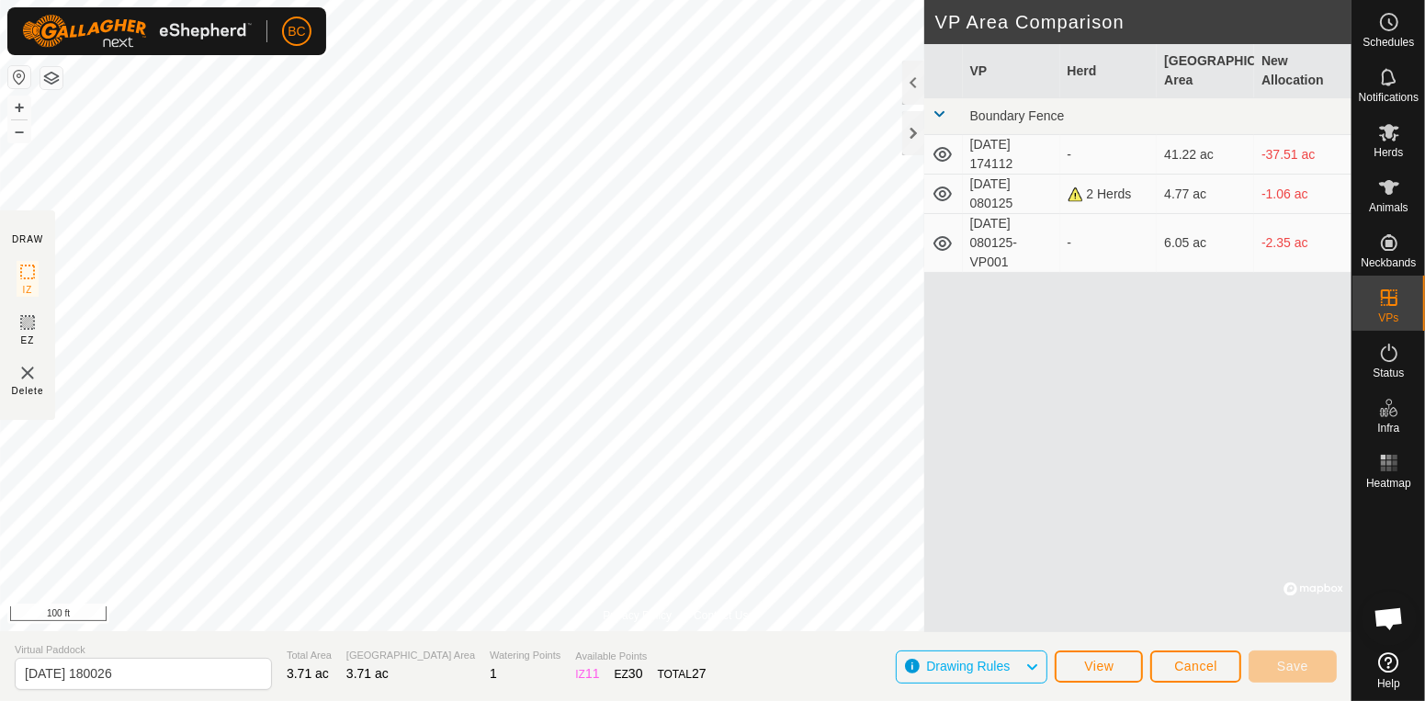
click at [1027, 667] on icon at bounding box center [1032, 667] width 15 height 24
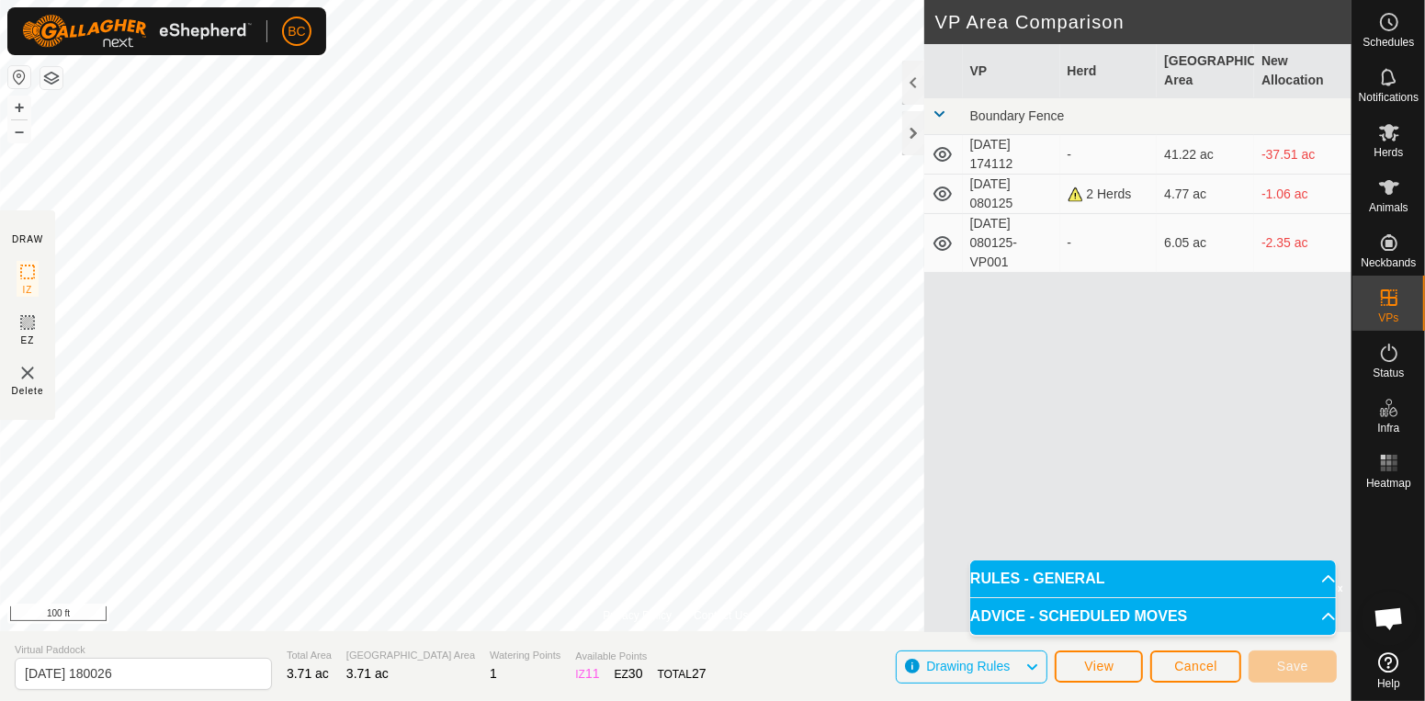
click at [1041, 583] on p-accordion-header "RULES - GENERAL" at bounding box center [1153, 579] width 366 height 37
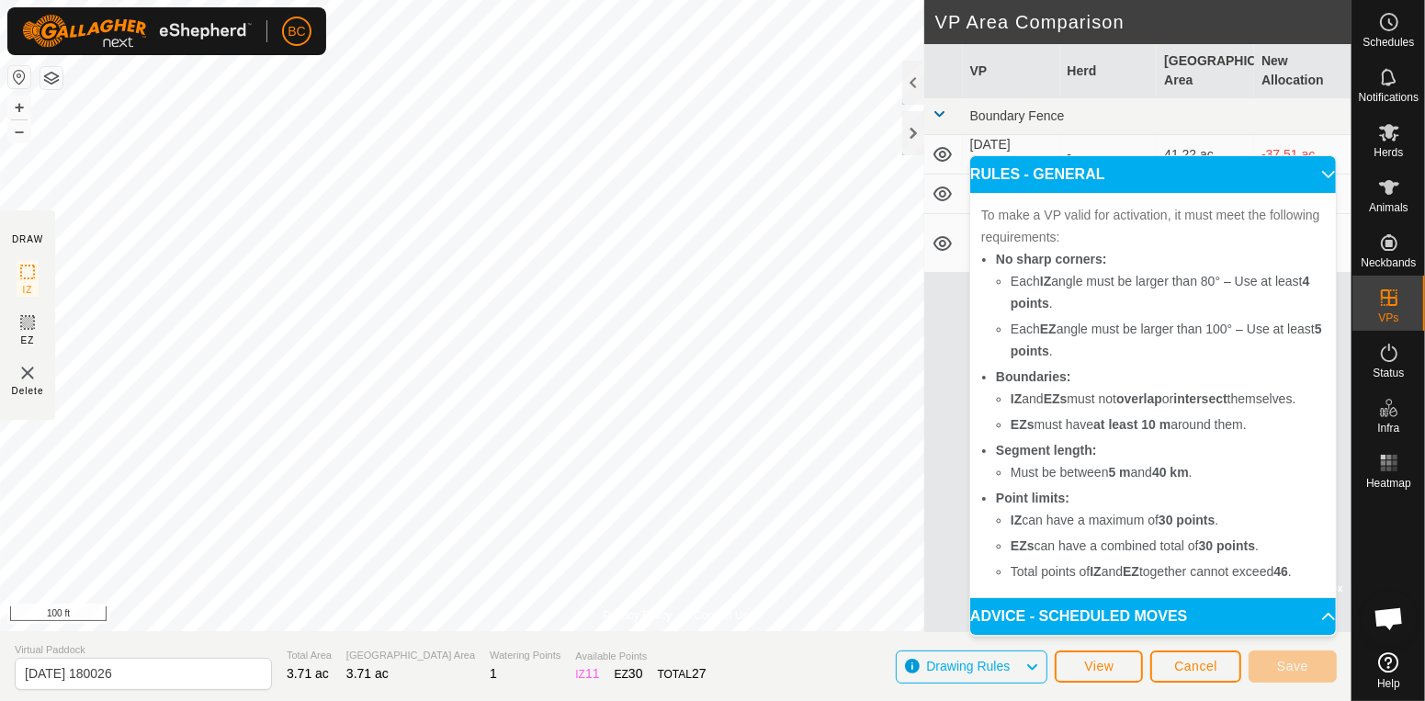
click at [1059, 624] on p-accordion-header "ADVICE - SCHEDULED MOVES" at bounding box center [1153, 616] width 366 height 37
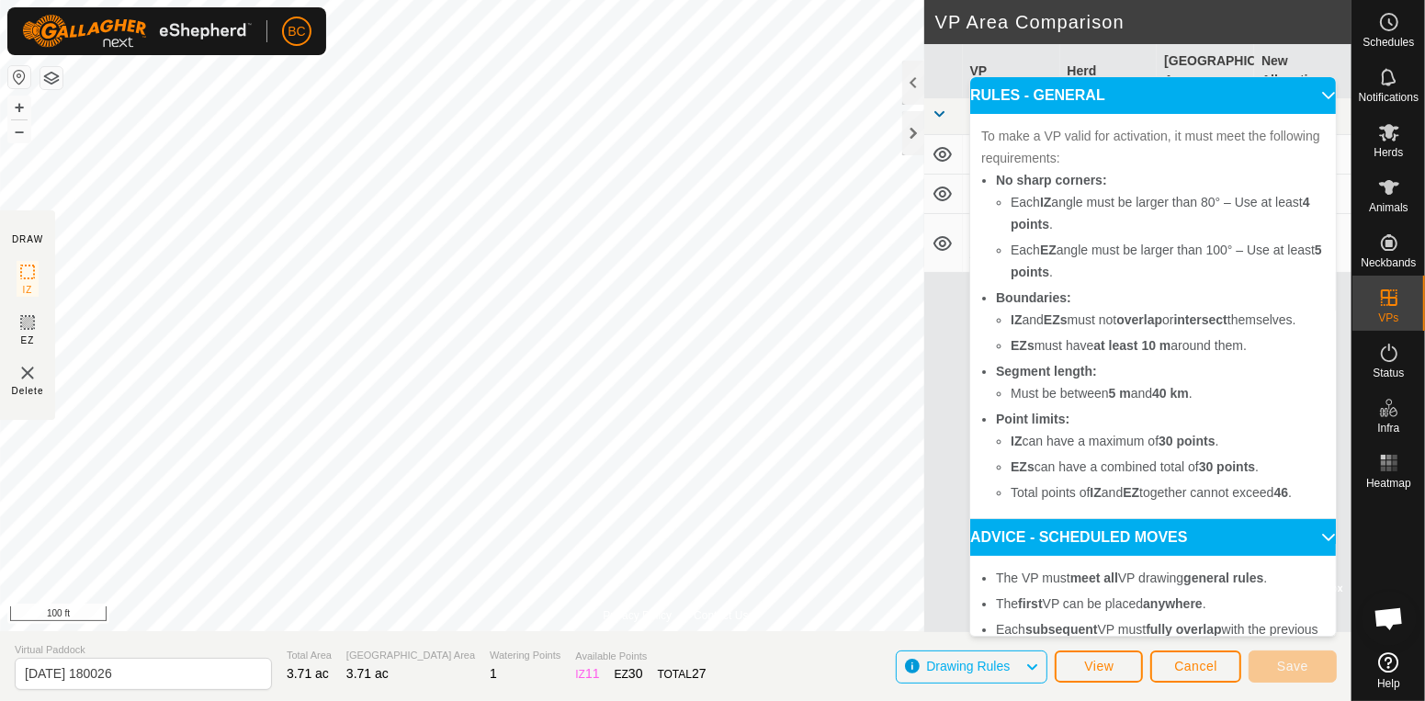
scroll to position [68, 0]
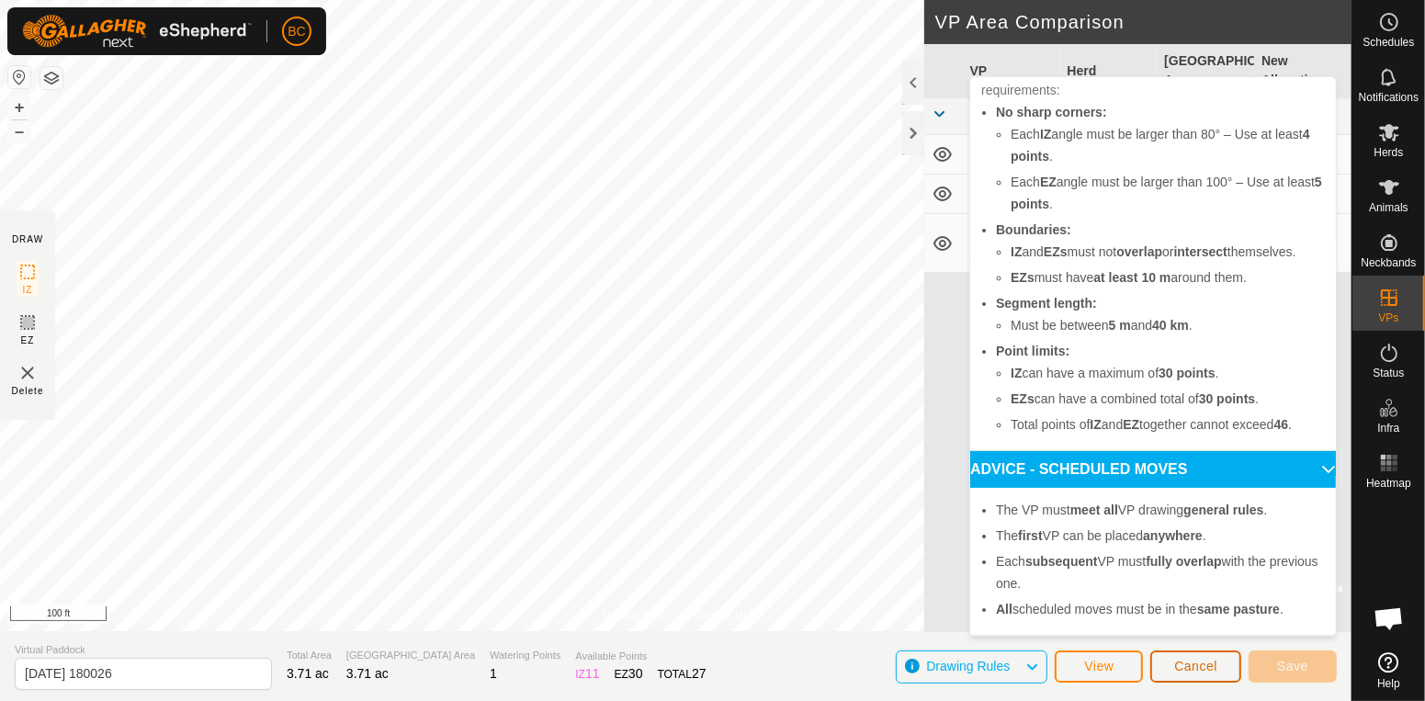
click at [1192, 671] on span "Cancel" at bounding box center [1195, 666] width 43 height 15
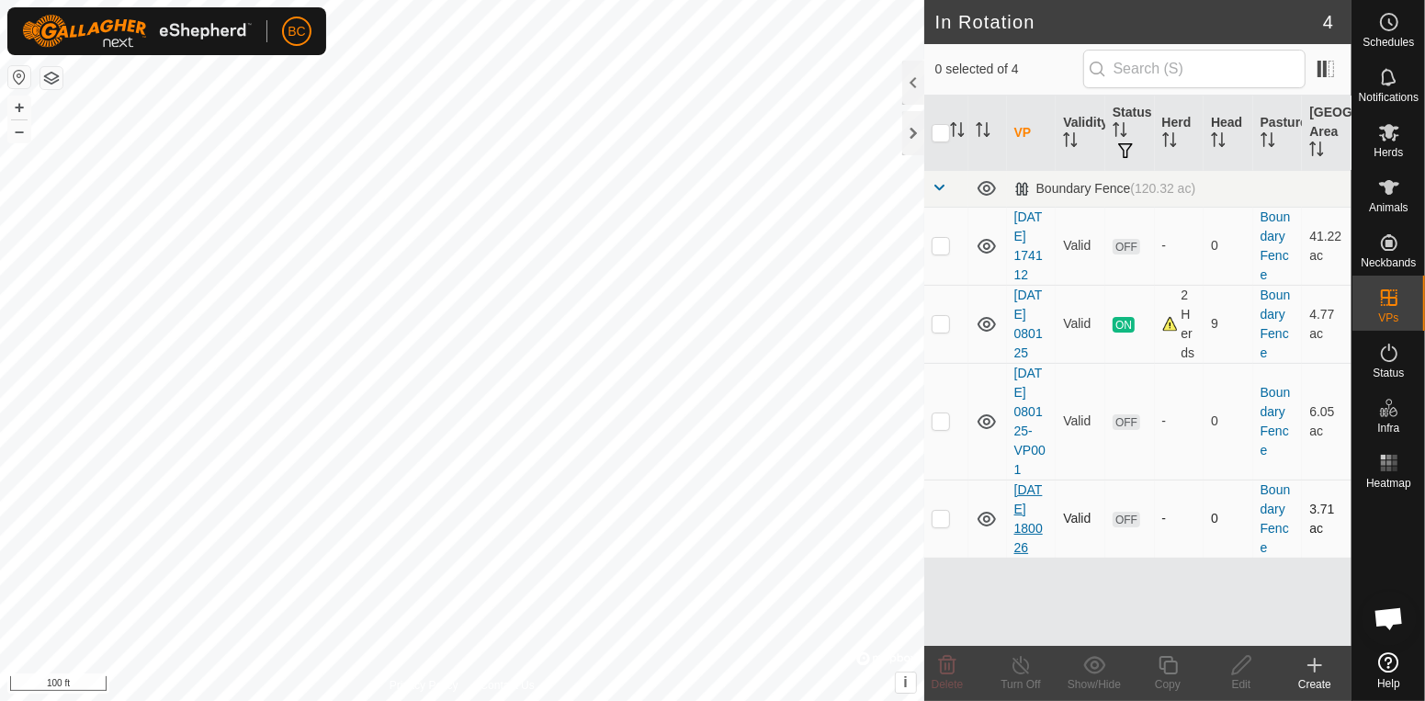
click at [1036, 505] on link "[DATE] 180026" at bounding box center [1028, 518] width 28 height 73
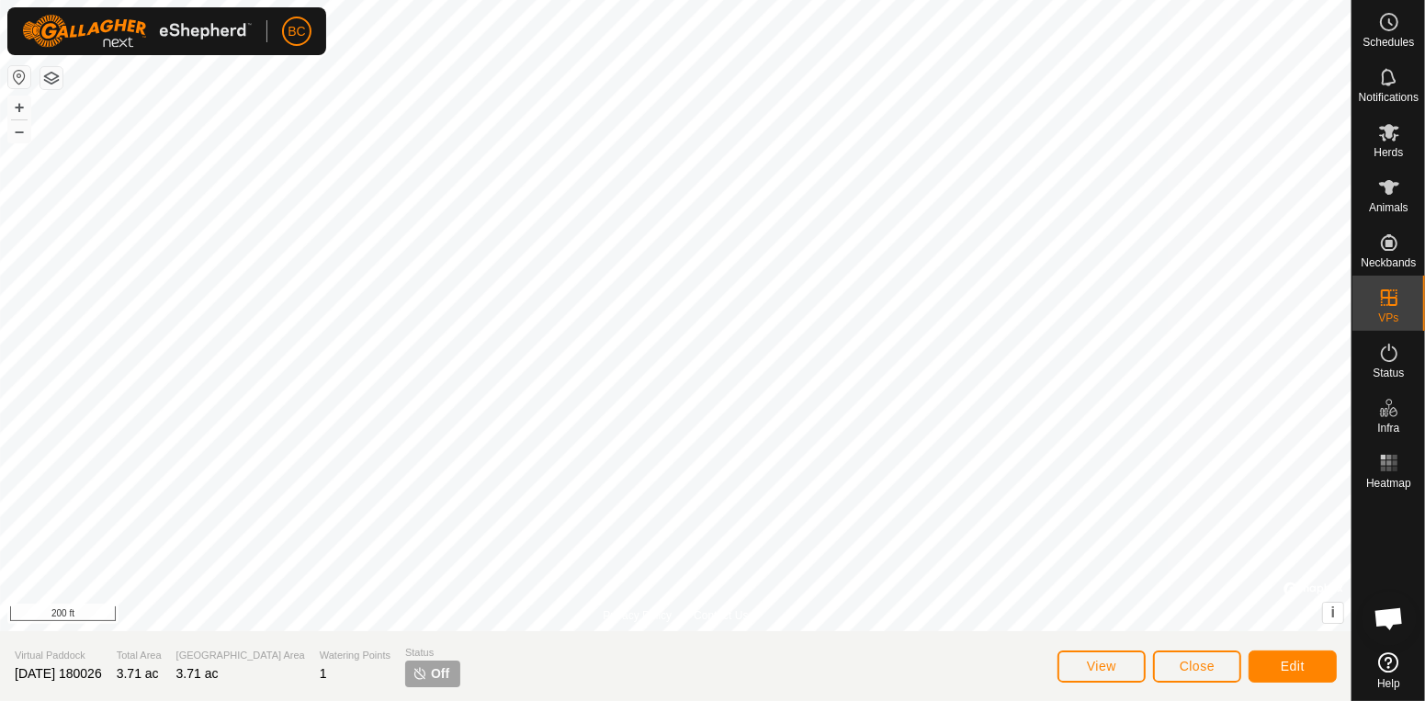
click at [410, 679] on p-tag "Off" at bounding box center [432, 674] width 55 height 27
click at [1097, 662] on span "View" at bounding box center [1101, 666] width 29 height 15
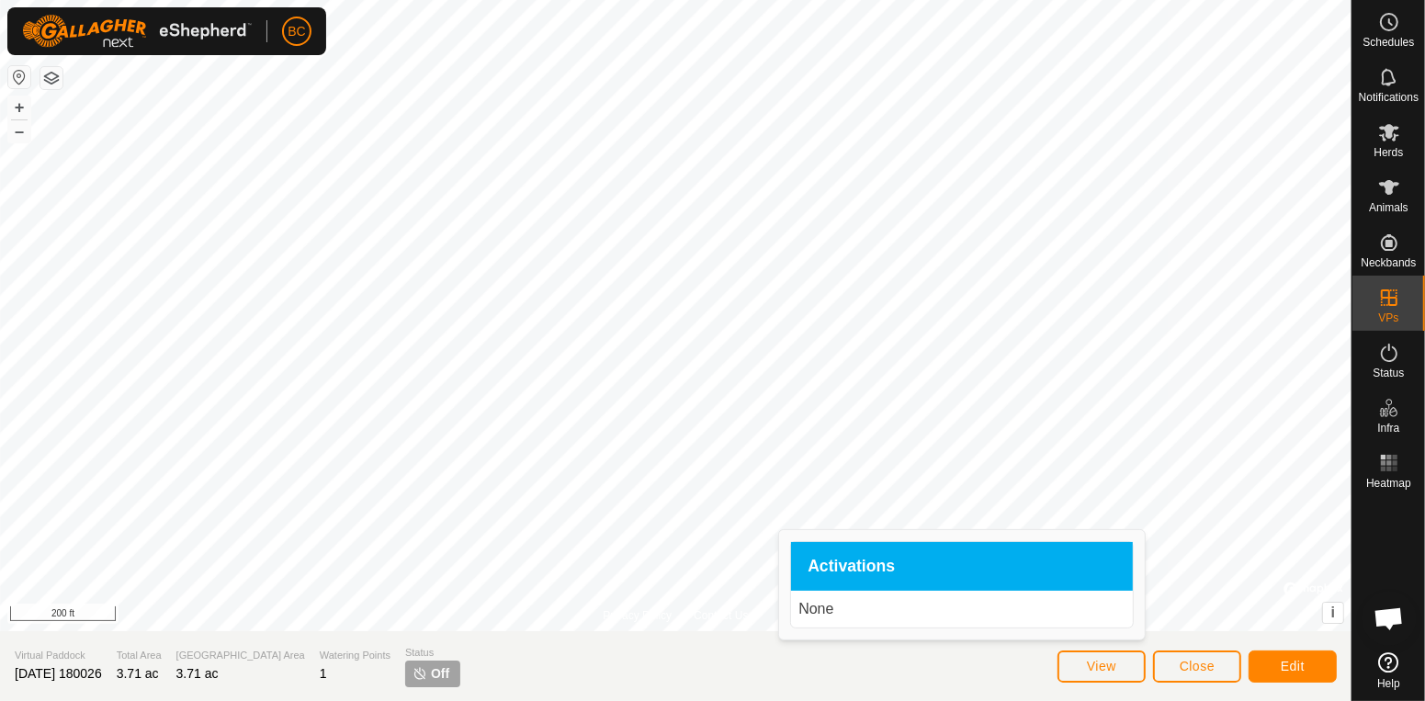
click at [872, 569] on span "Activations" at bounding box center [851, 567] width 87 height 17
click at [1282, 666] on span "Edit" at bounding box center [1293, 666] width 24 height 15
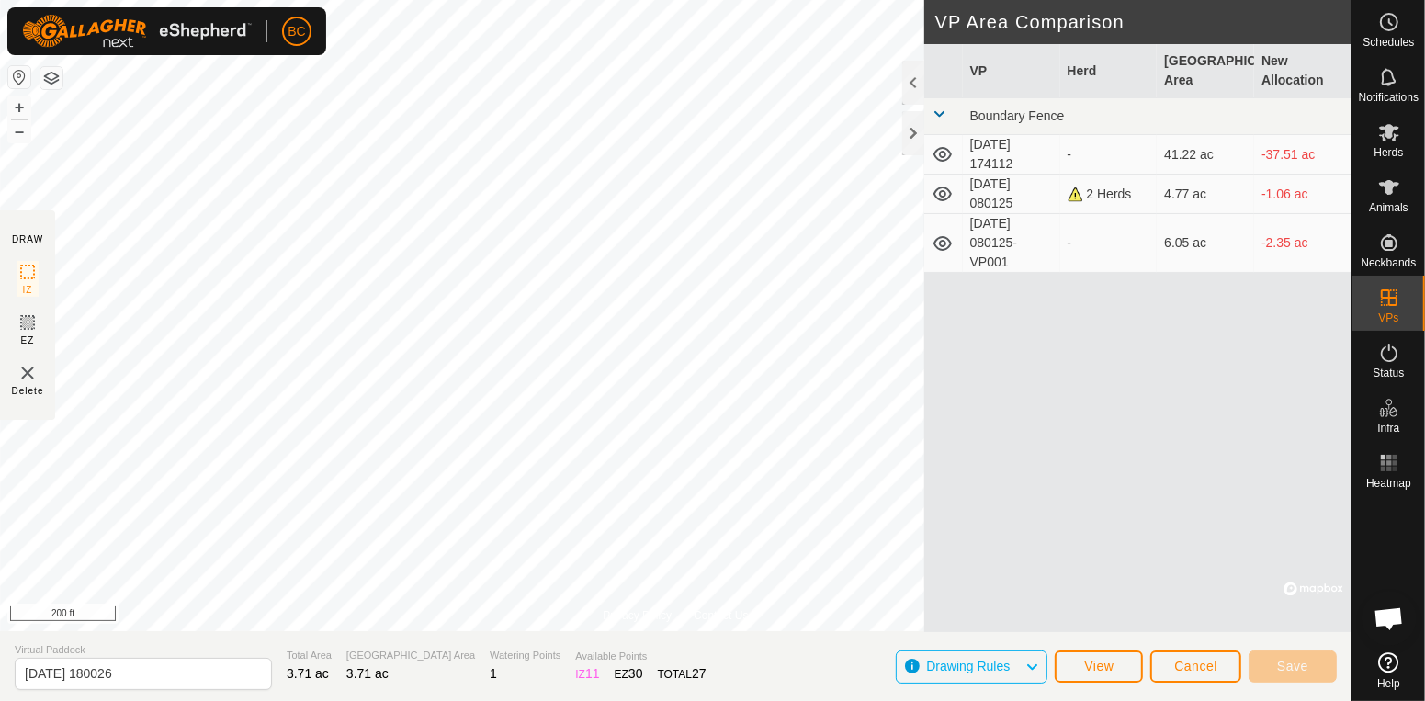
click at [993, 250] on td "[DATE] 080125-VP001" at bounding box center [1011, 243] width 97 height 59
click at [952, 198] on icon at bounding box center [943, 194] width 22 height 22
click at [941, 155] on icon at bounding box center [943, 154] width 18 height 15
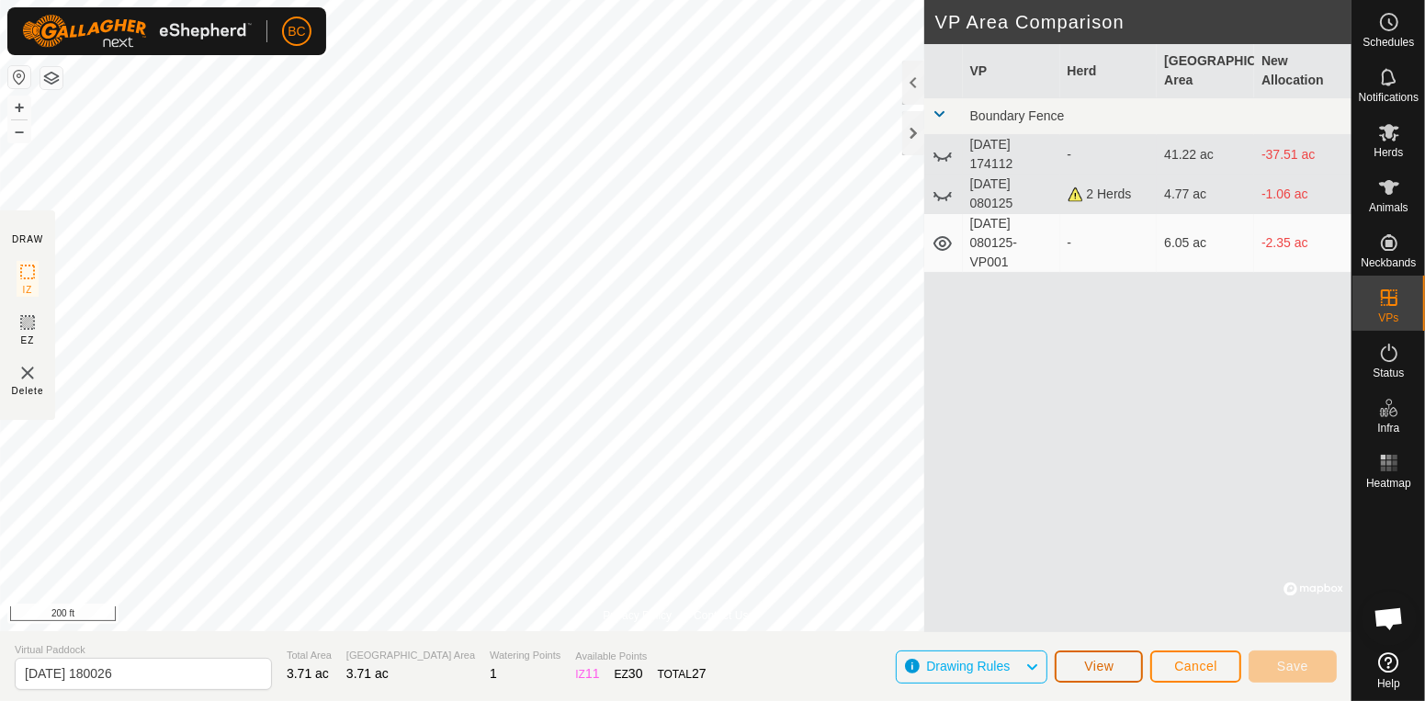
click at [1122, 666] on button "View" at bounding box center [1099, 667] width 88 height 32
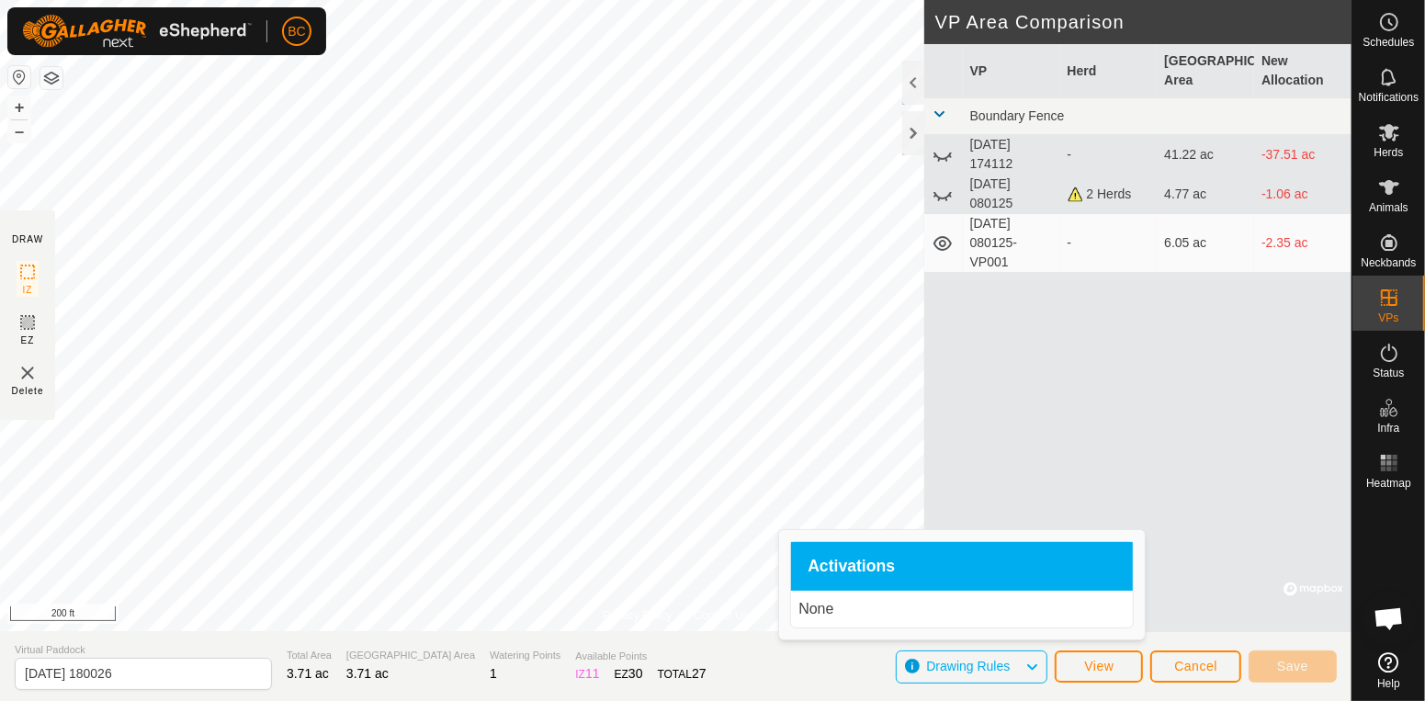
click at [834, 580] on div "Activations" at bounding box center [962, 567] width 342 height 50
click at [990, 235] on td "[DATE] 080125-VP001" at bounding box center [1011, 243] width 97 height 59
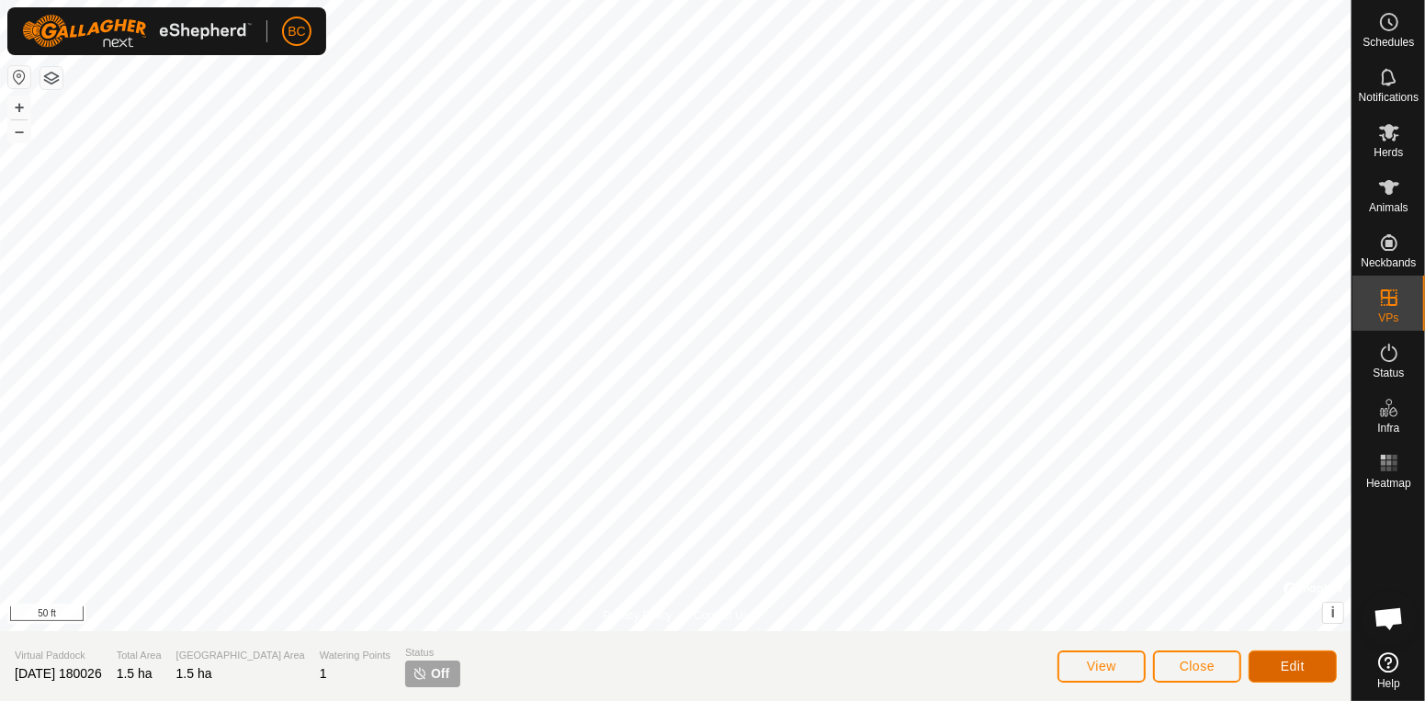
click at [1316, 674] on button "Edit" at bounding box center [1293, 667] width 88 height 32
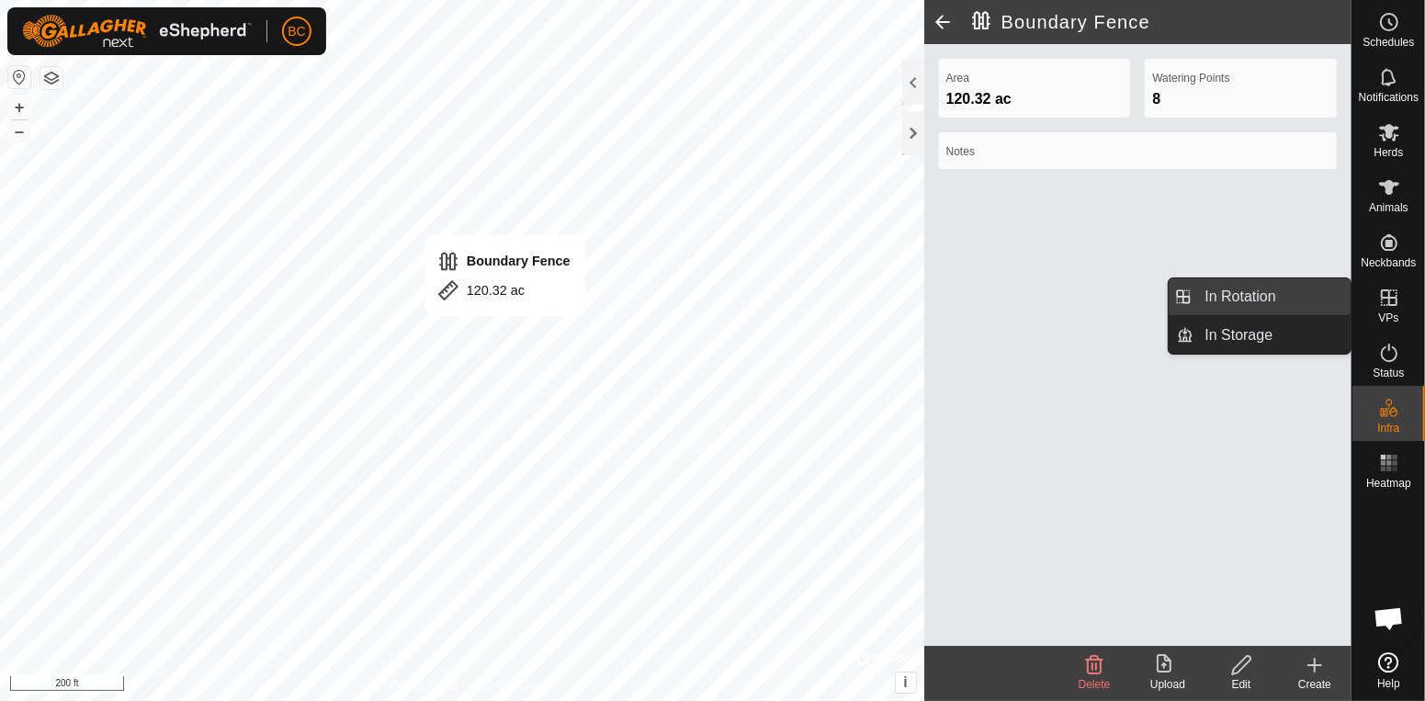
click at [1301, 296] on link "In Rotation" at bounding box center [1272, 296] width 157 height 37
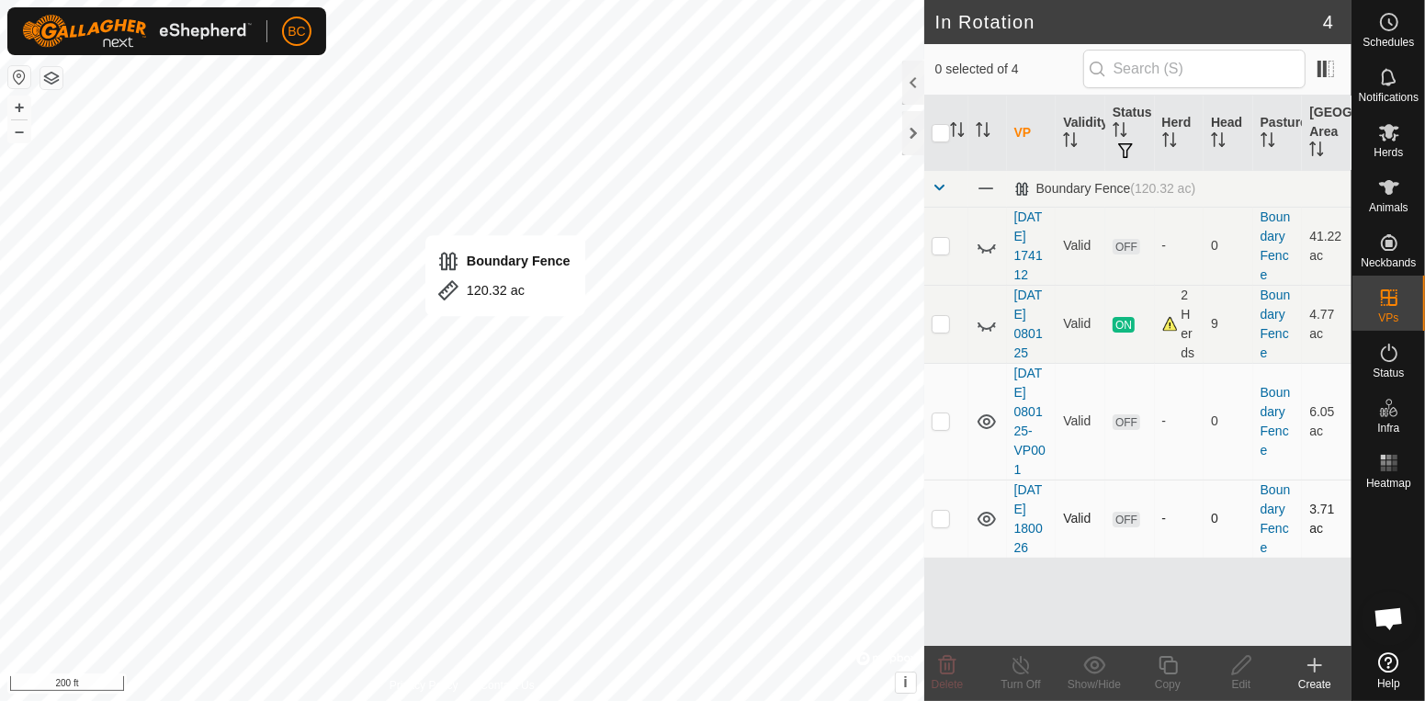
click at [1028, 520] on td "[DATE] 180026" at bounding box center [1032, 519] width 50 height 78
click at [1031, 527] on link "[DATE] 180026" at bounding box center [1028, 518] width 28 height 73
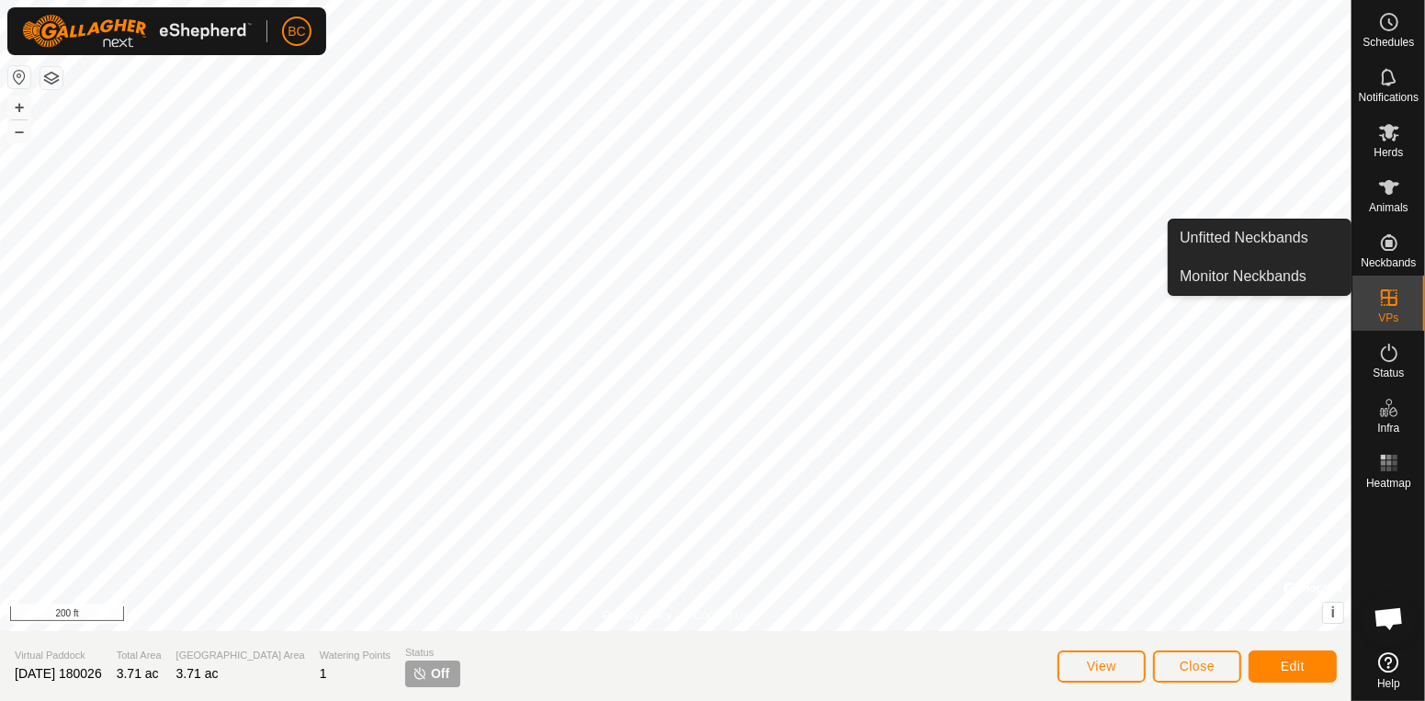
click at [1387, 247] on icon at bounding box center [1389, 243] width 22 height 22
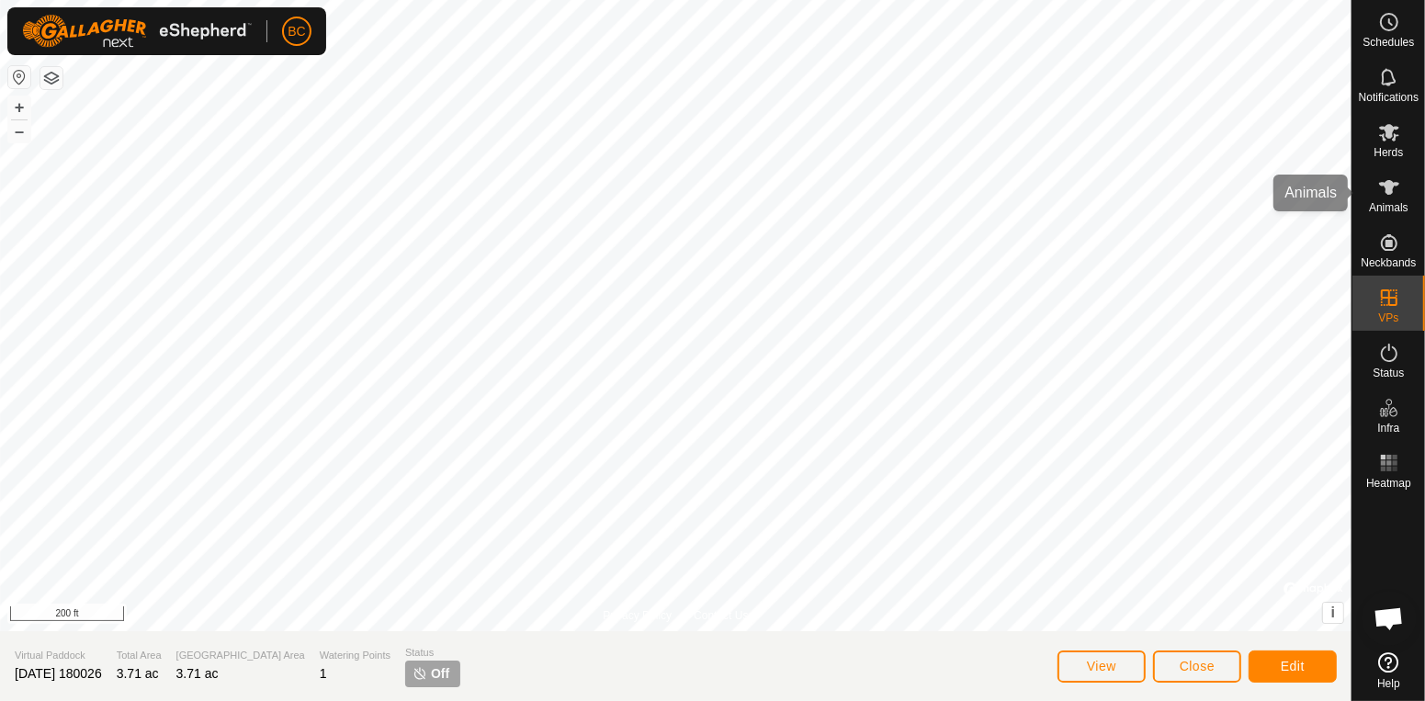
click at [1396, 188] on icon at bounding box center [1389, 187] width 22 height 22
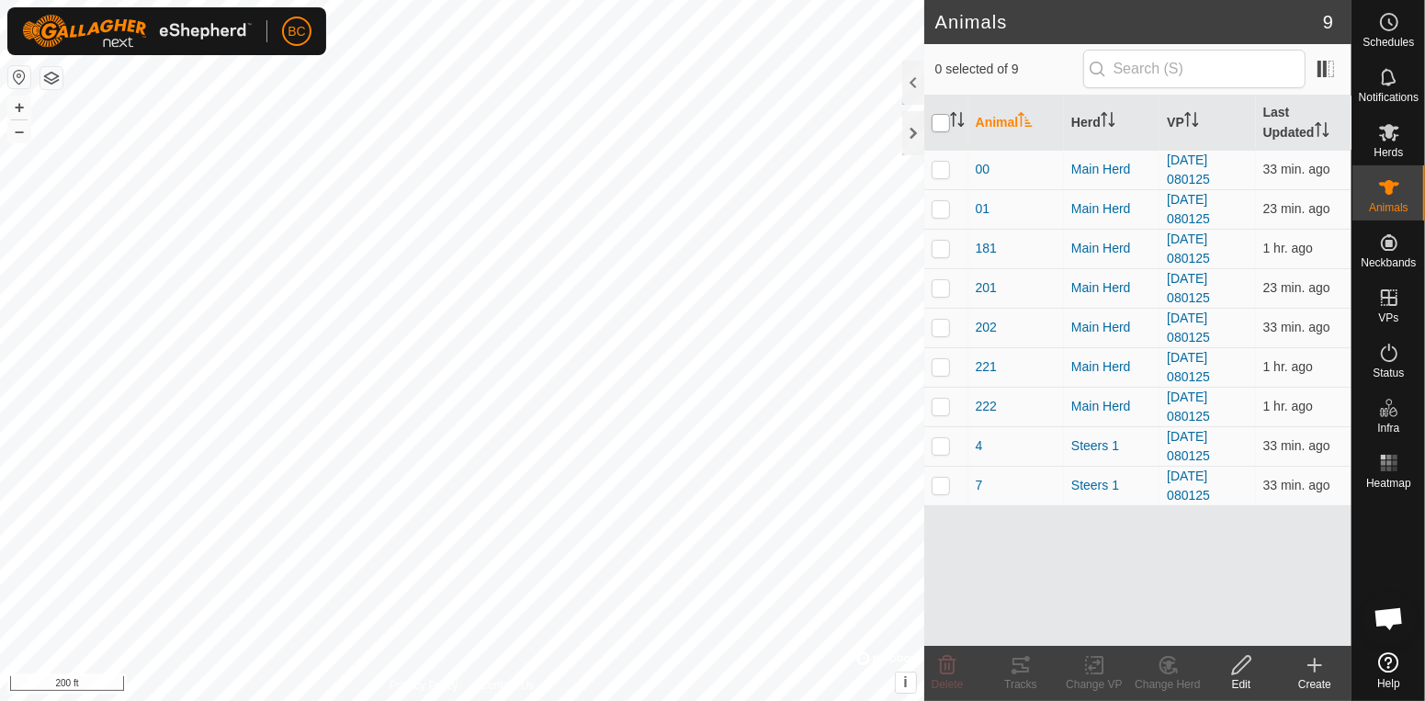
click at [938, 129] on input "checkbox" at bounding box center [941, 123] width 18 height 18
checkbox input "true"
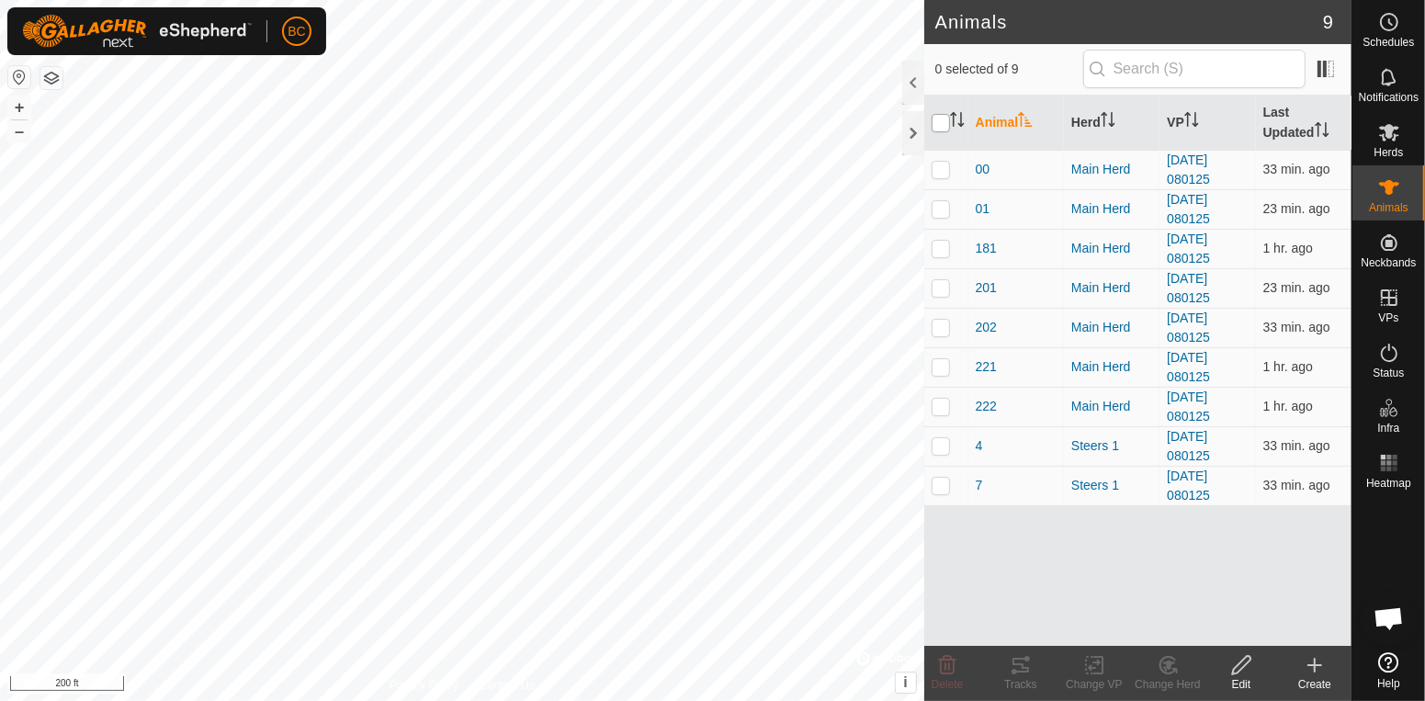
checkbox input "true"
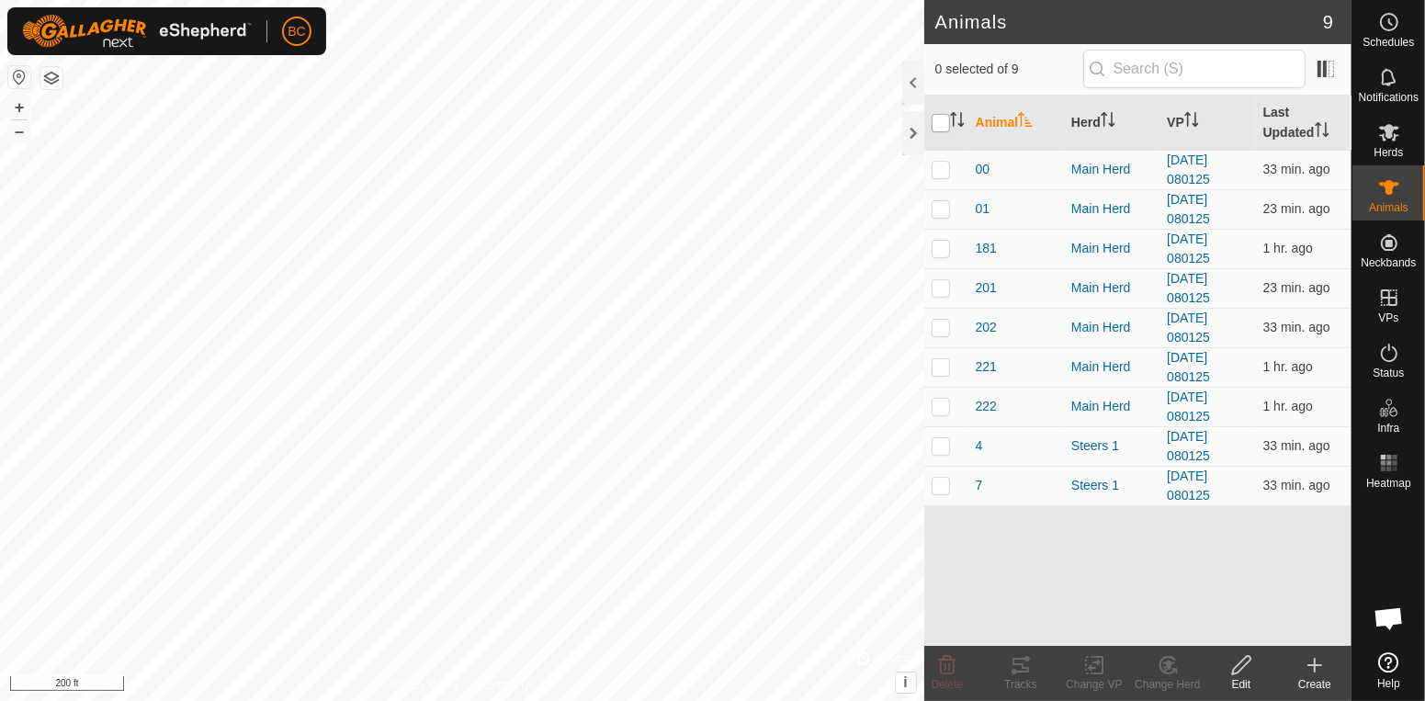
checkbox input "true"
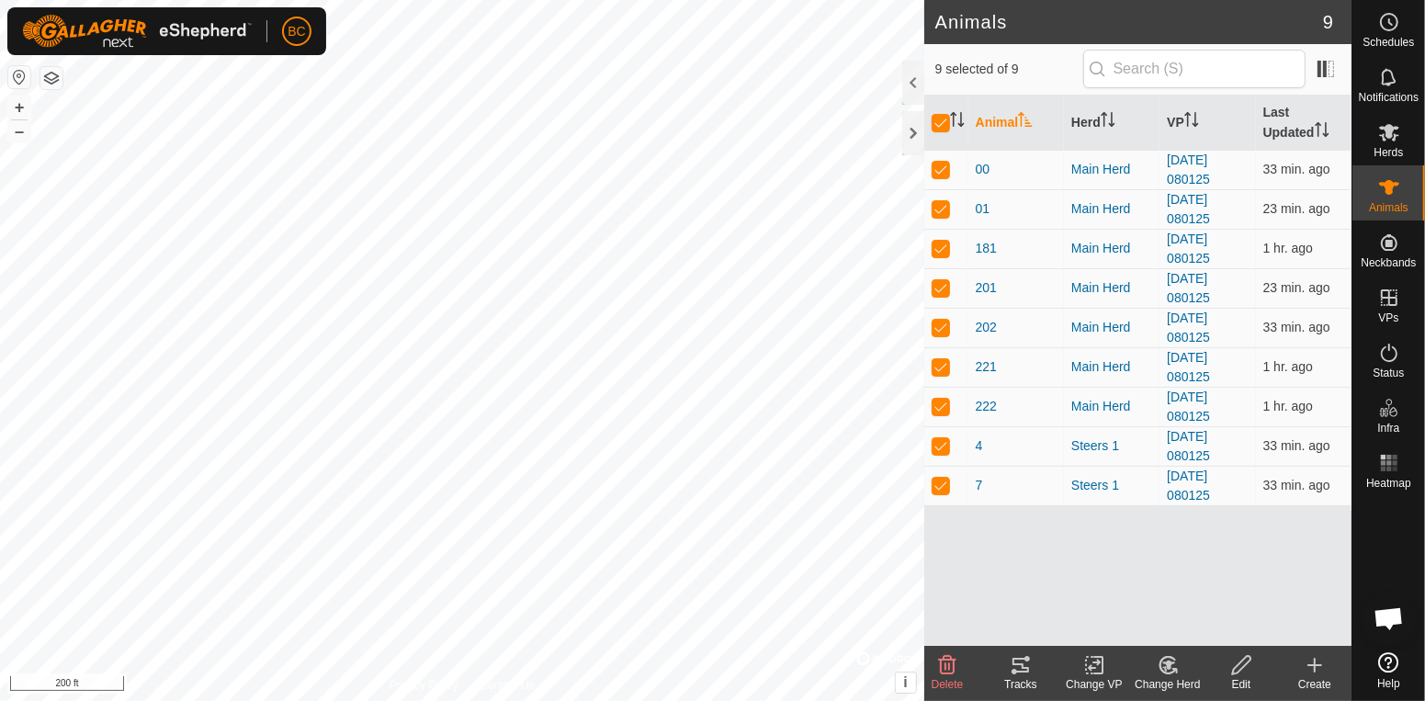
click at [1090, 667] on icon at bounding box center [1094, 666] width 13 height 12
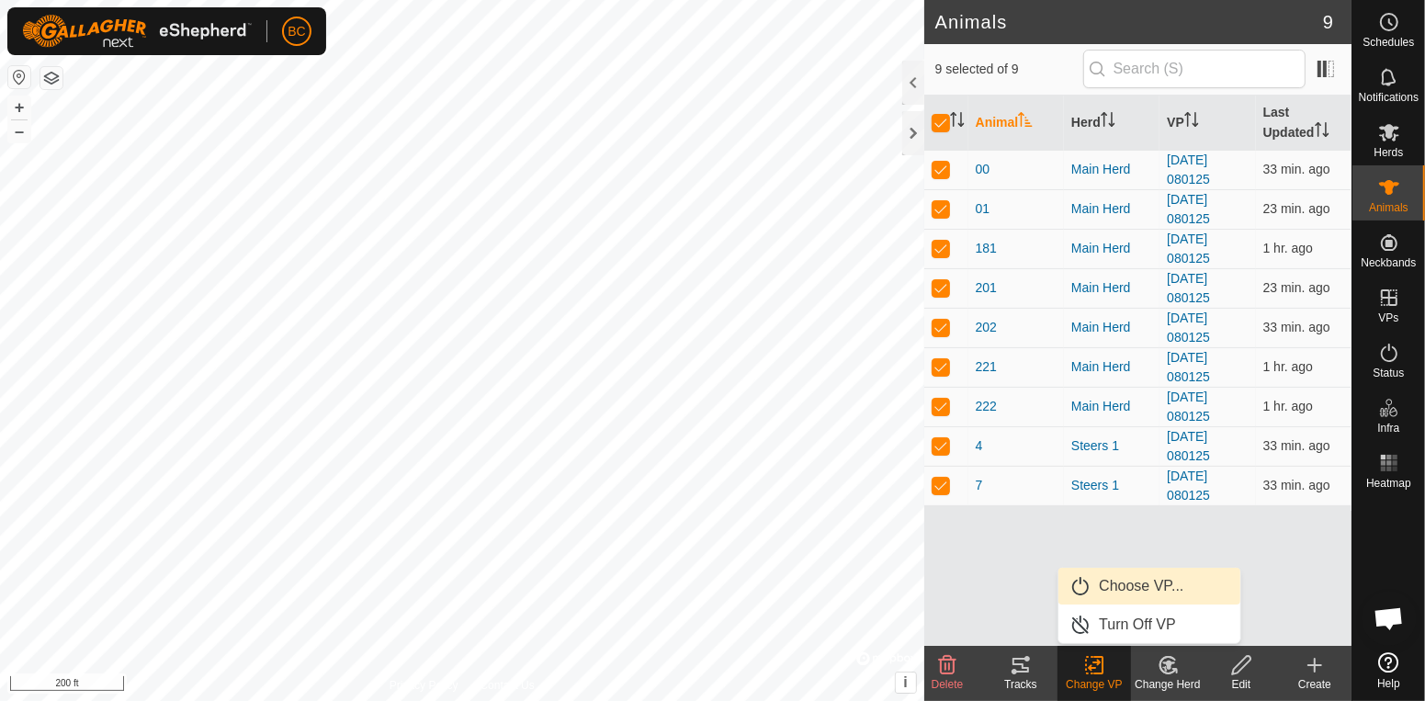
click at [1107, 589] on link "Choose VP..." at bounding box center [1150, 586] width 182 height 37
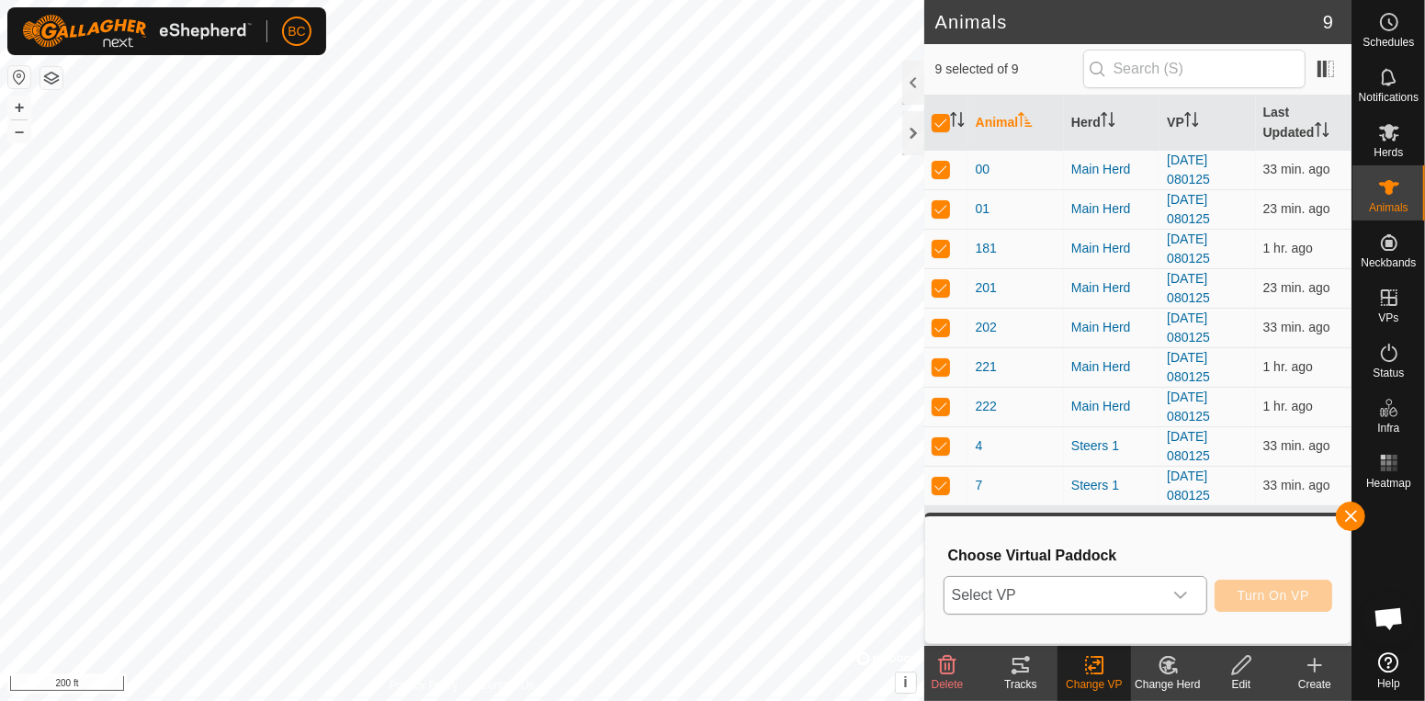
click at [1188, 588] on icon "dropdown trigger" at bounding box center [1180, 595] width 15 height 15
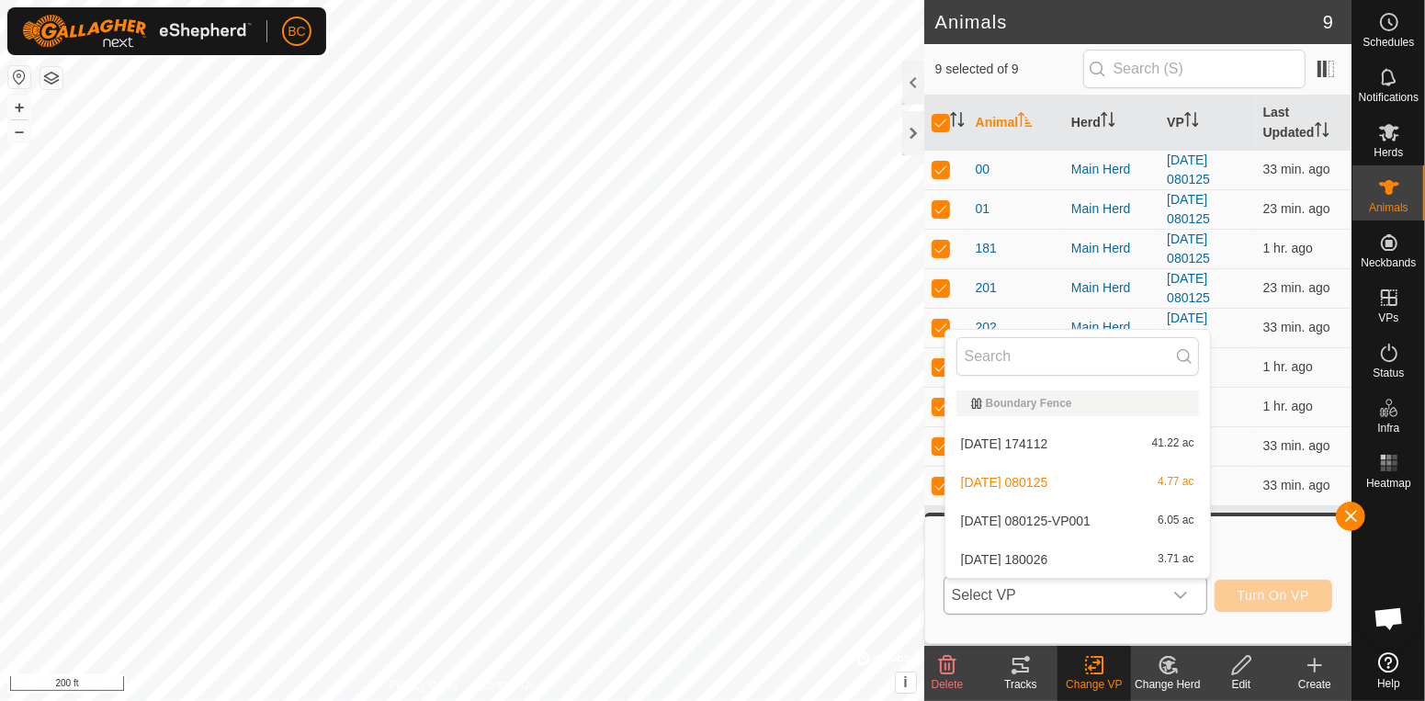
click at [1098, 559] on li "[DATE] 180026 3.71 ac" at bounding box center [1078, 559] width 265 height 37
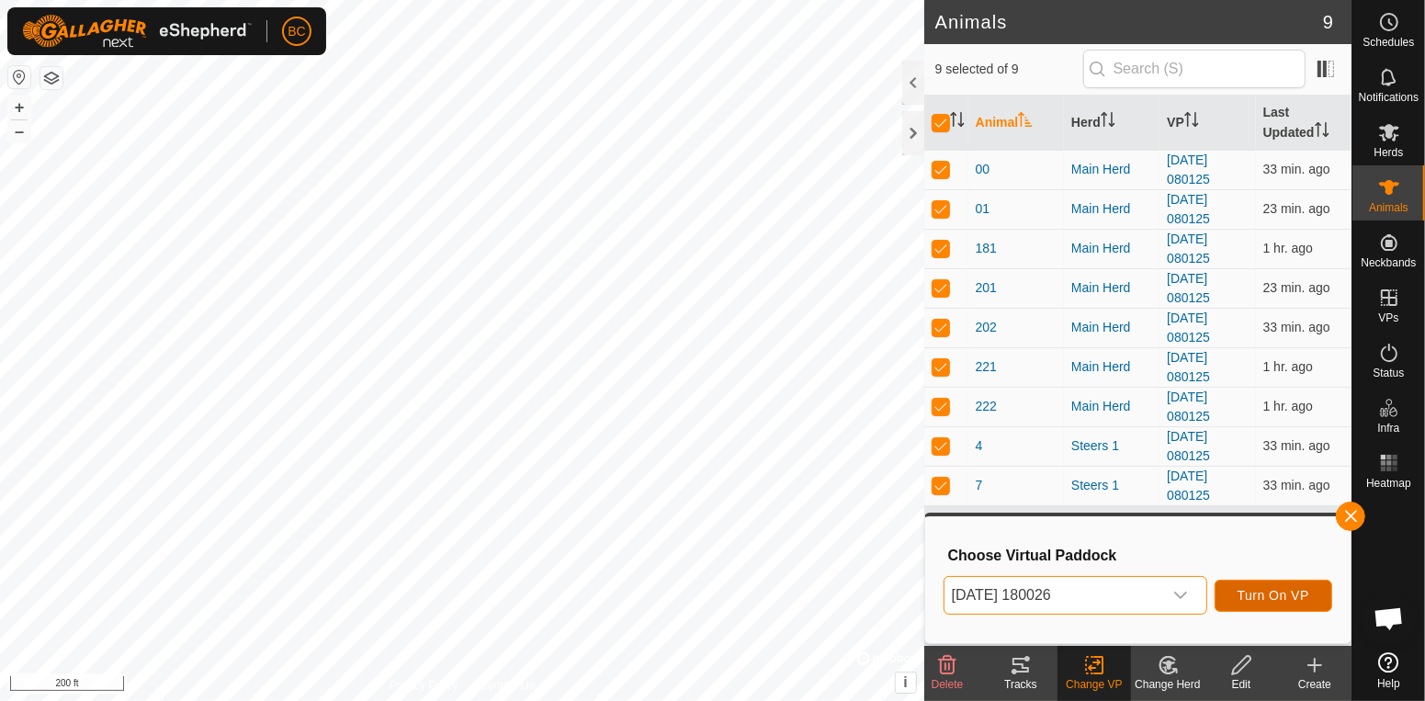
click at [1310, 596] on button "Turn On VP" at bounding box center [1274, 596] width 118 height 32
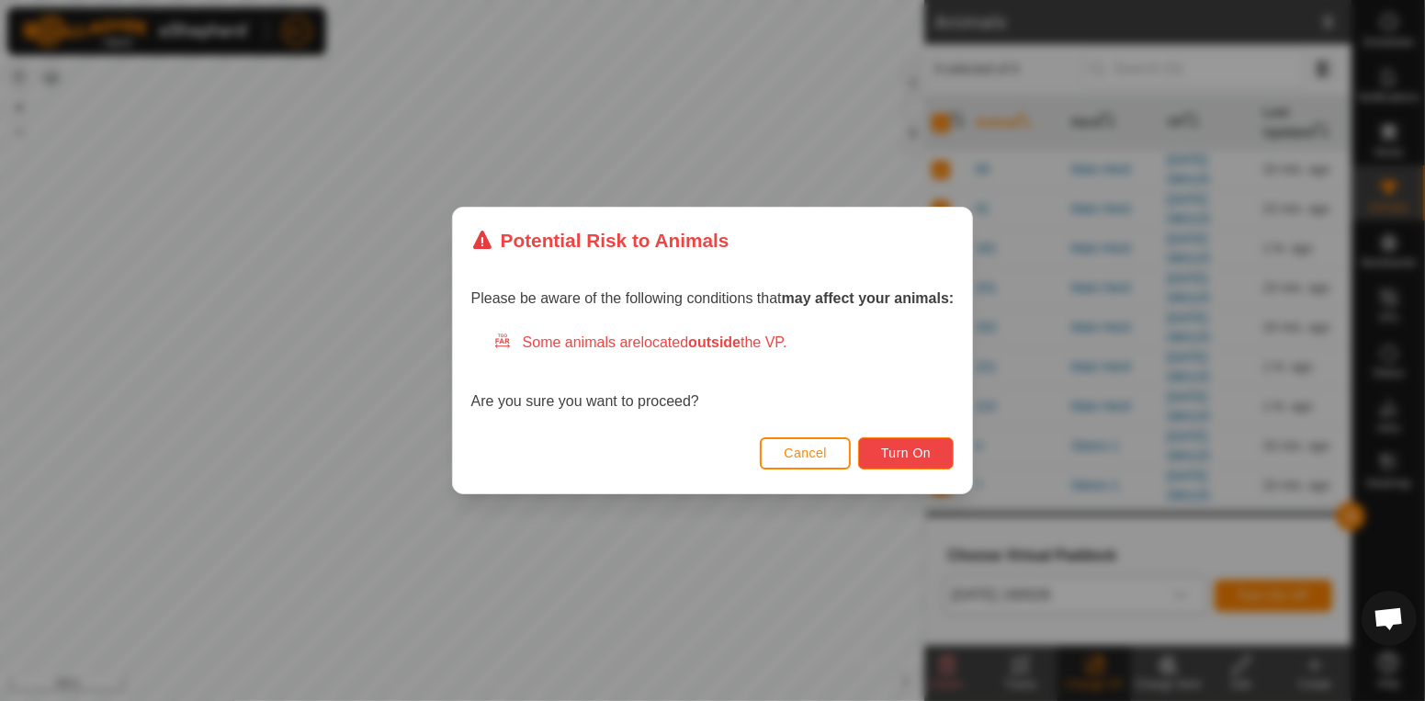
click at [913, 455] on span "Turn On" at bounding box center [906, 453] width 50 height 15
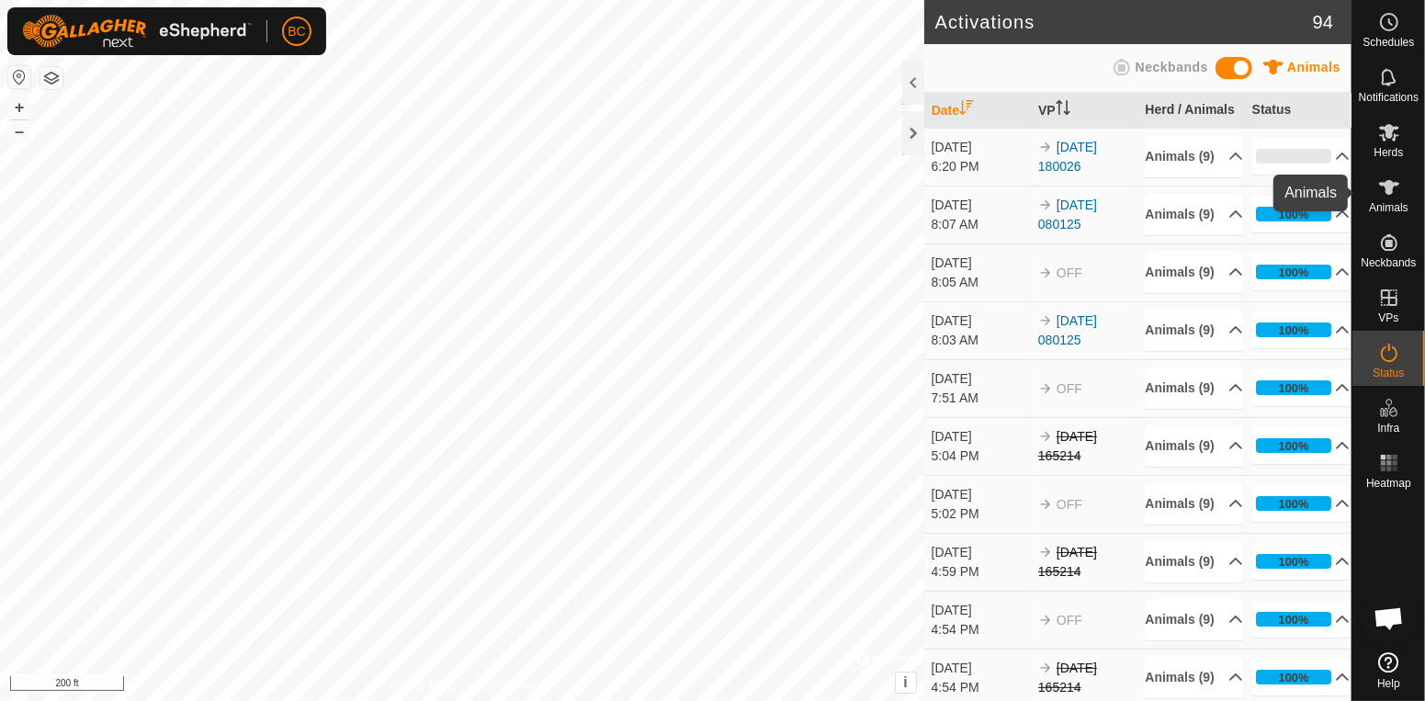
click at [1393, 207] on span "Animals" at bounding box center [1389, 207] width 40 height 11
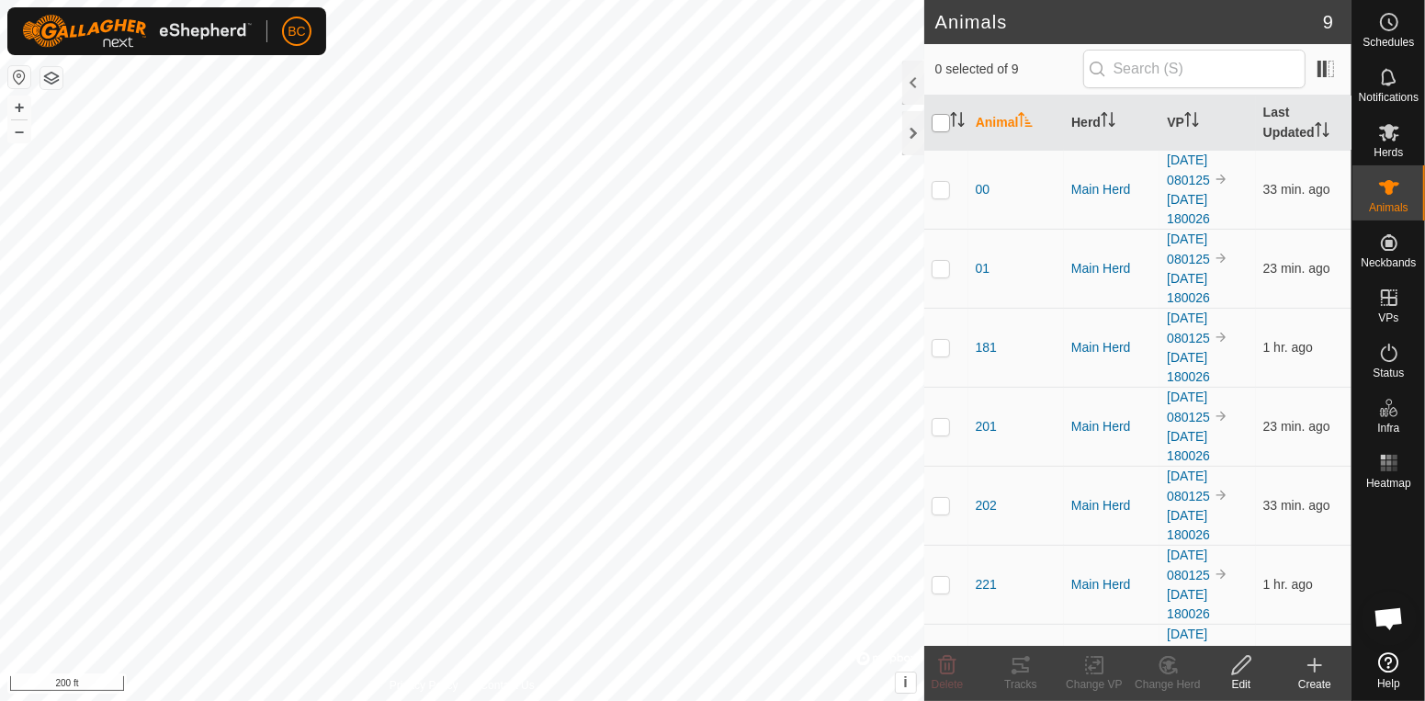
click at [936, 128] on input "checkbox" at bounding box center [941, 123] width 18 height 18
checkbox input "true"
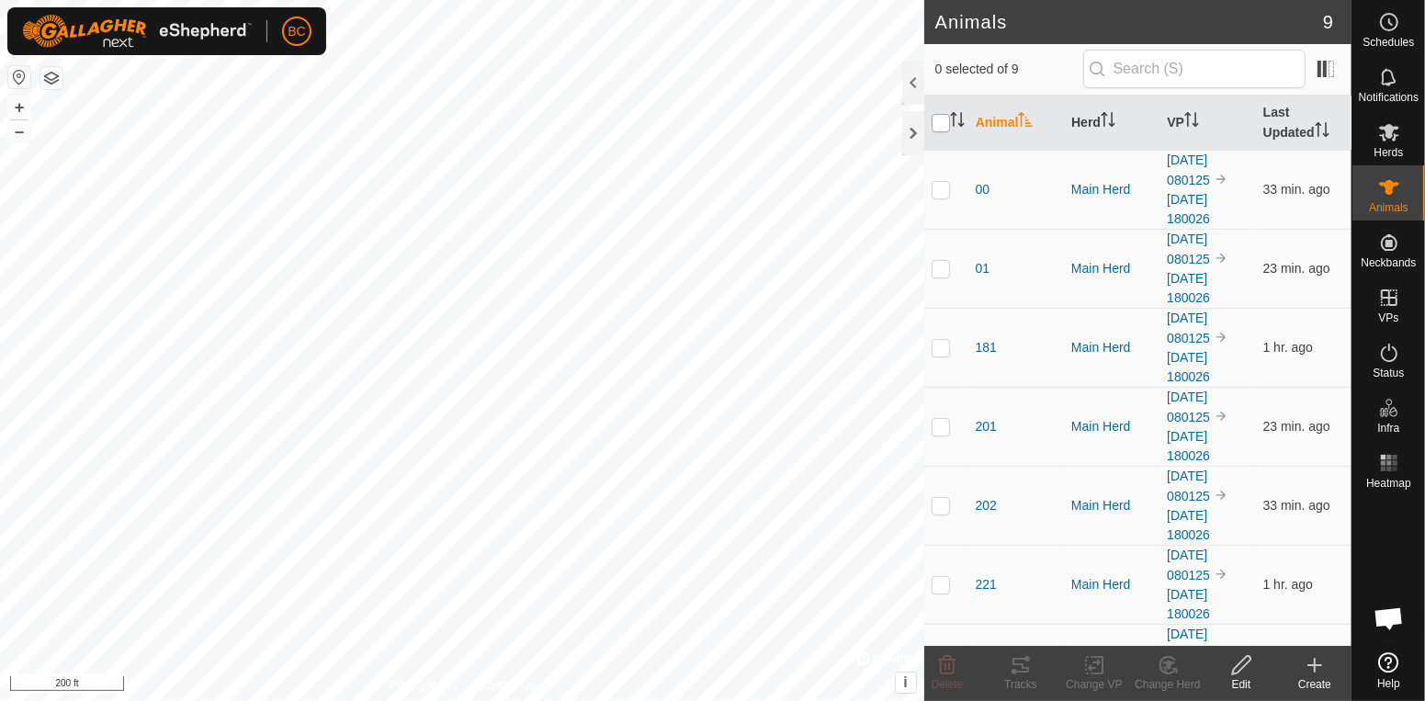
checkbox input "true"
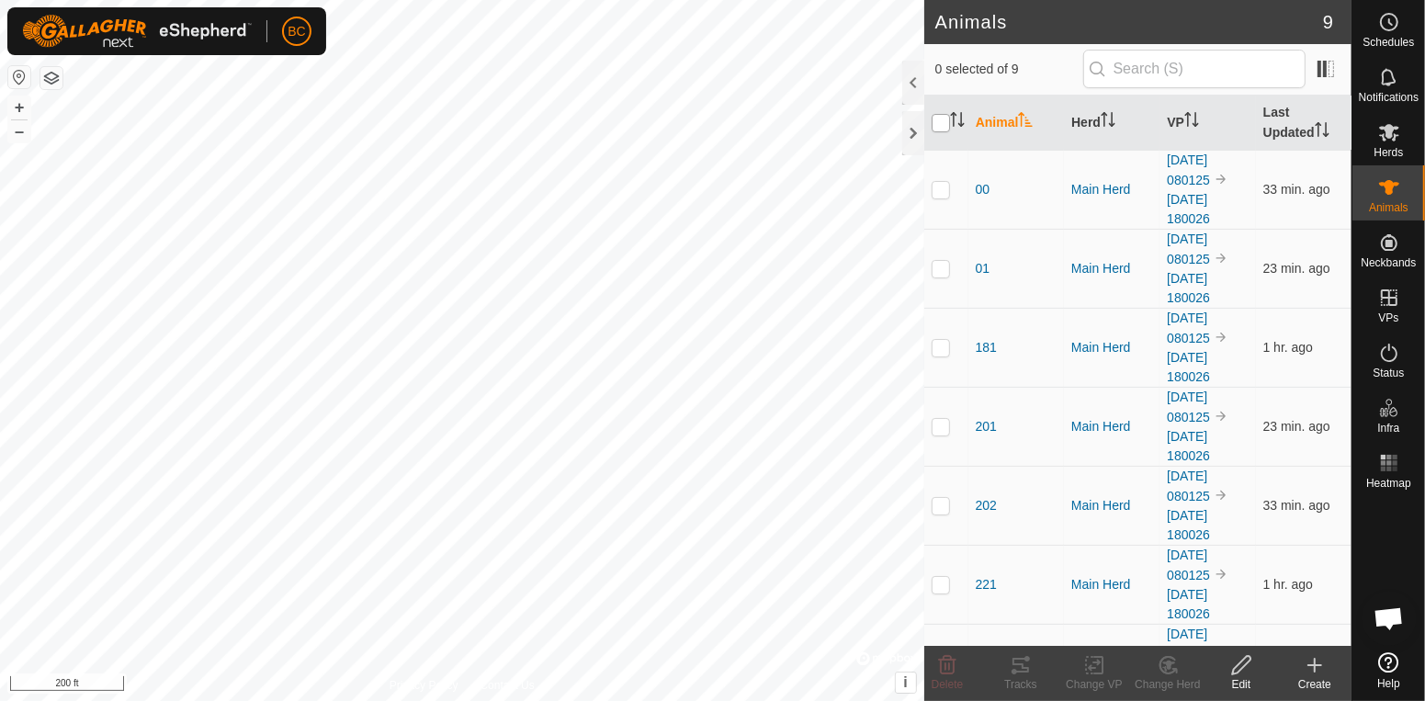
checkbox input "true"
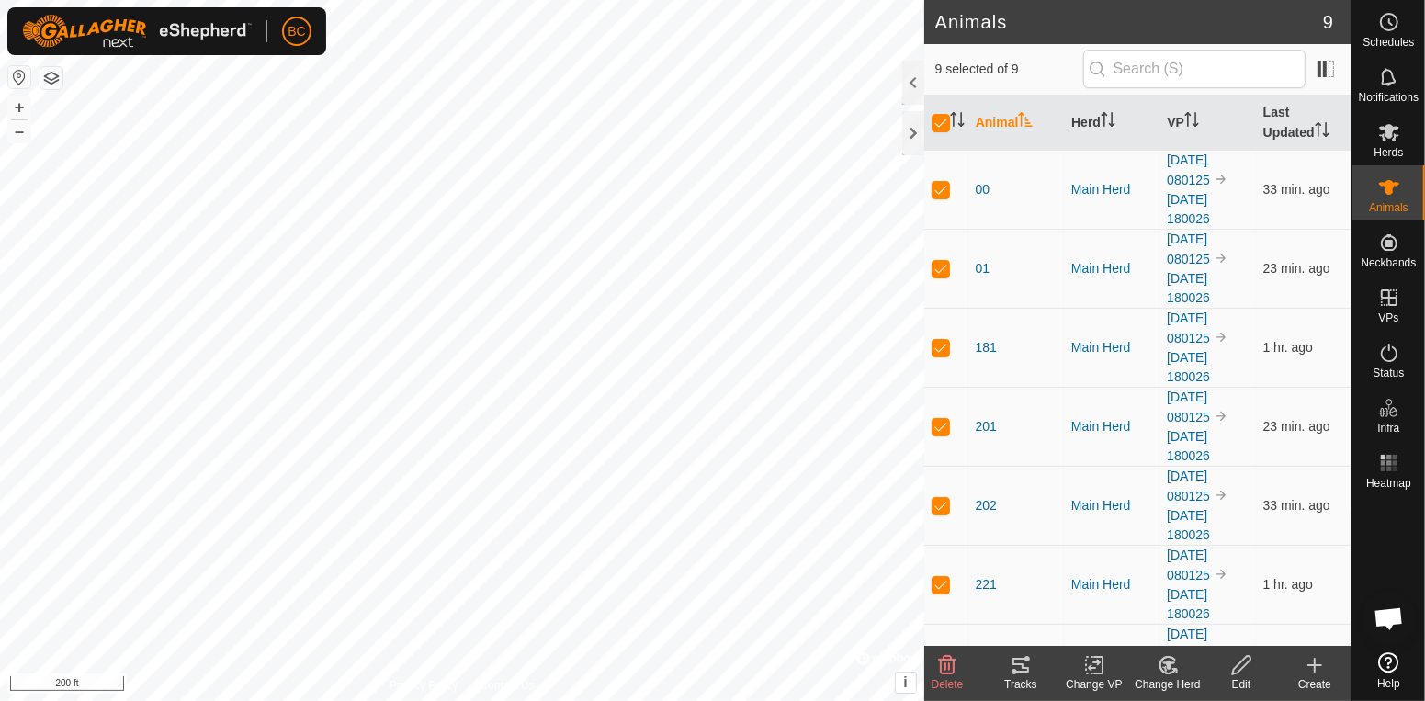
click at [1088, 664] on icon at bounding box center [1094, 665] width 23 height 22
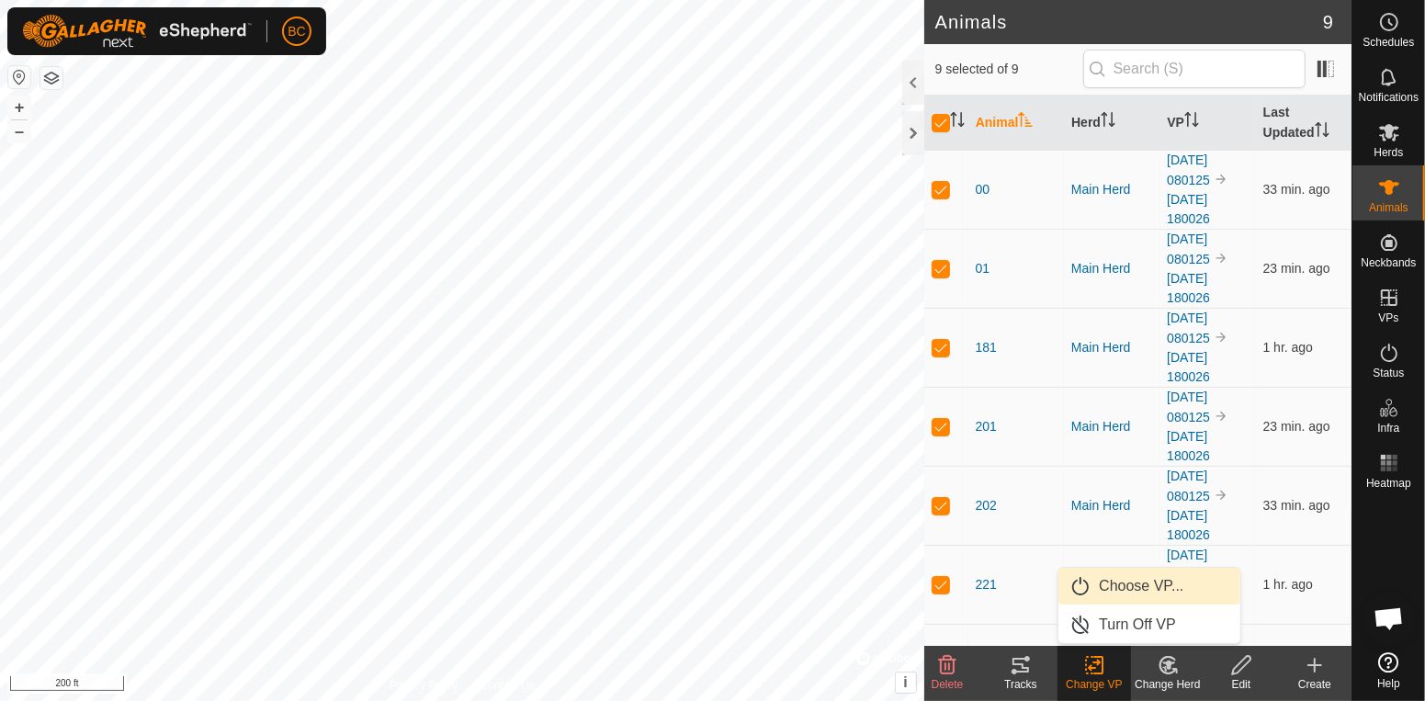
click at [1131, 590] on link "Choose VP..." at bounding box center [1150, 586] width 182 height 37
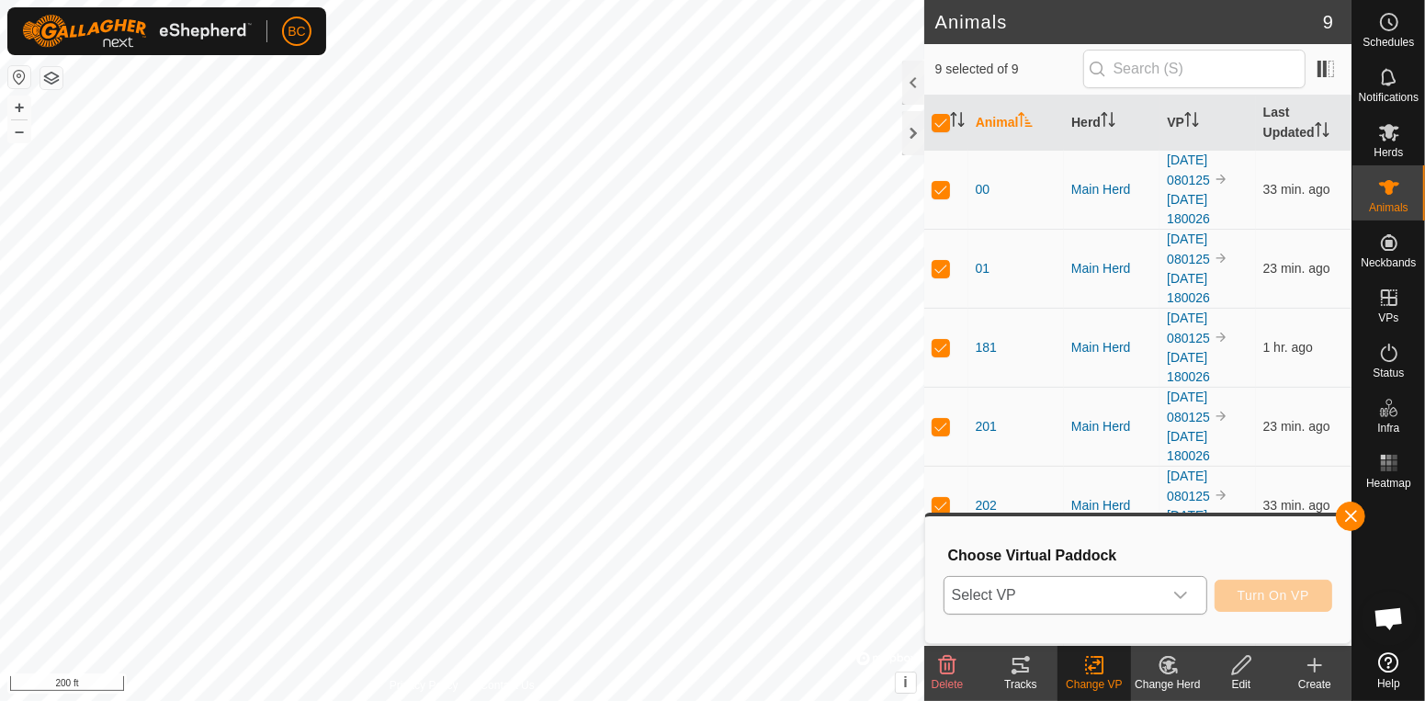
click at [1193, 599] on div "dropdown trigger" at bounding box center [1180, 595] width 37 height 37
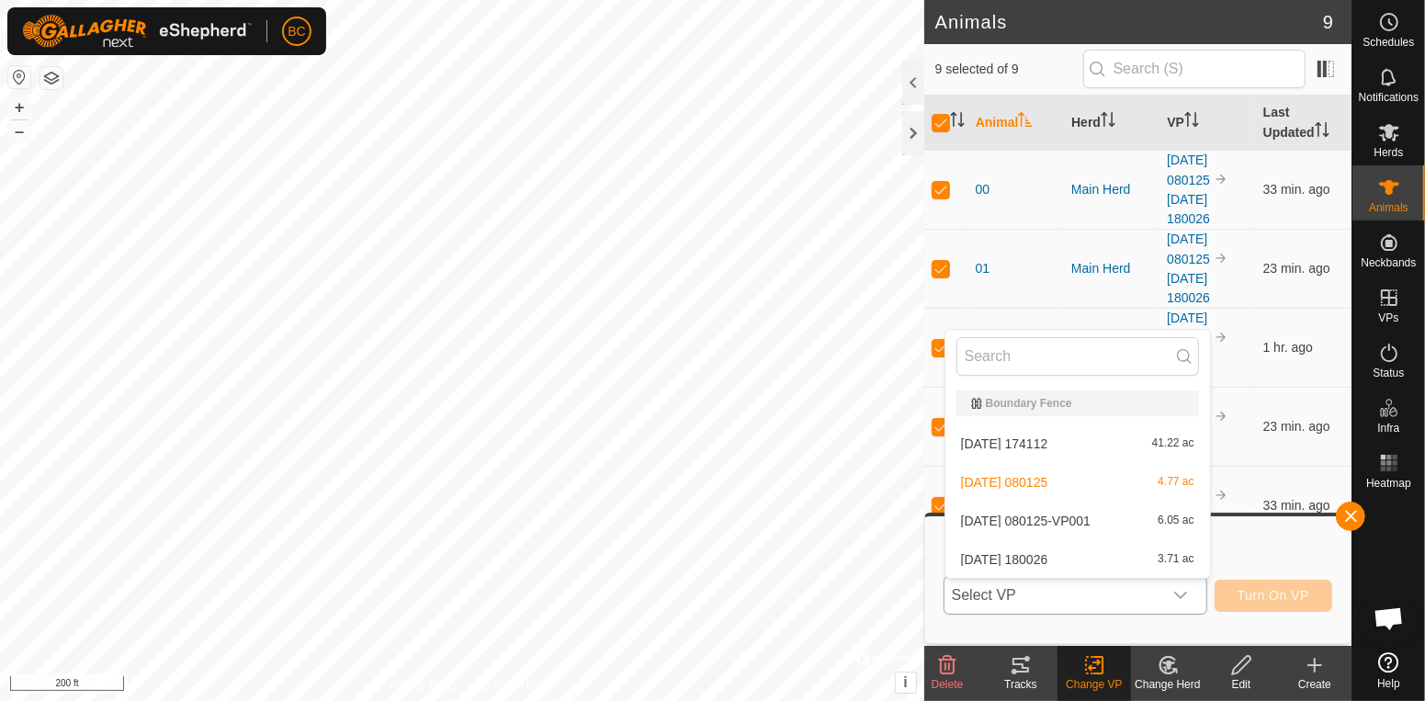
click at [1025, 517] on li "[DATE] 080125-VP001 6.05 ac" at bounding box center [1078, 521] width 265 height 37
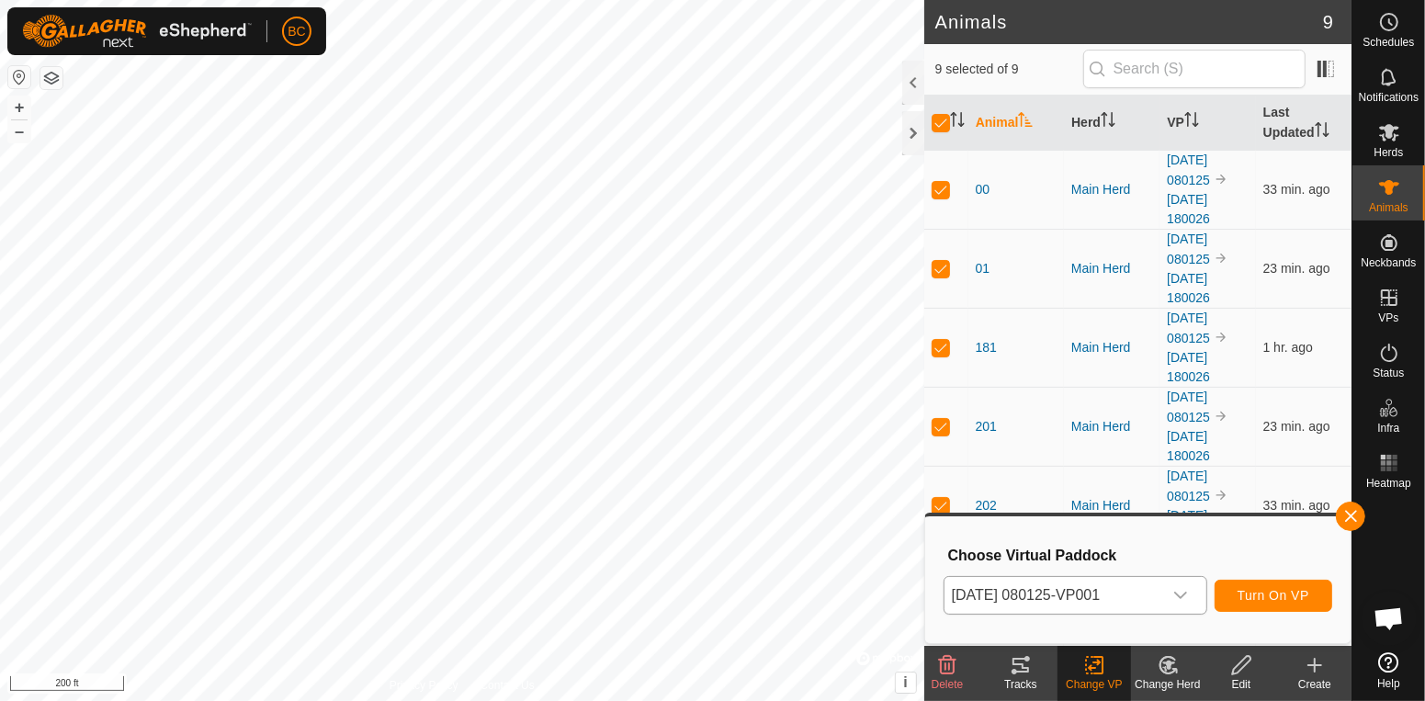
click at [956, 682] on span "Delete" at bounding box center [948, 684] width 32 height 13
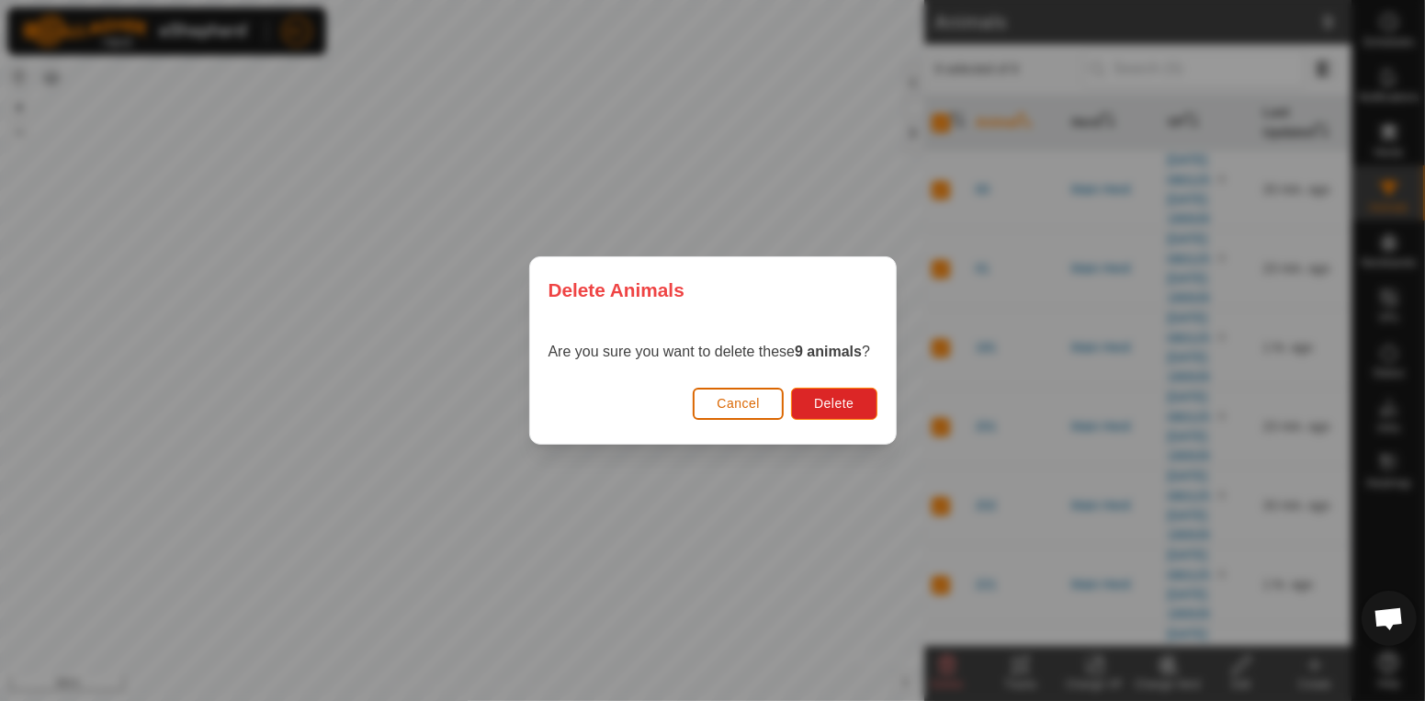
click at [767, 416] on button "Cancel" at bounding box center [738, 404] width 91 height 32
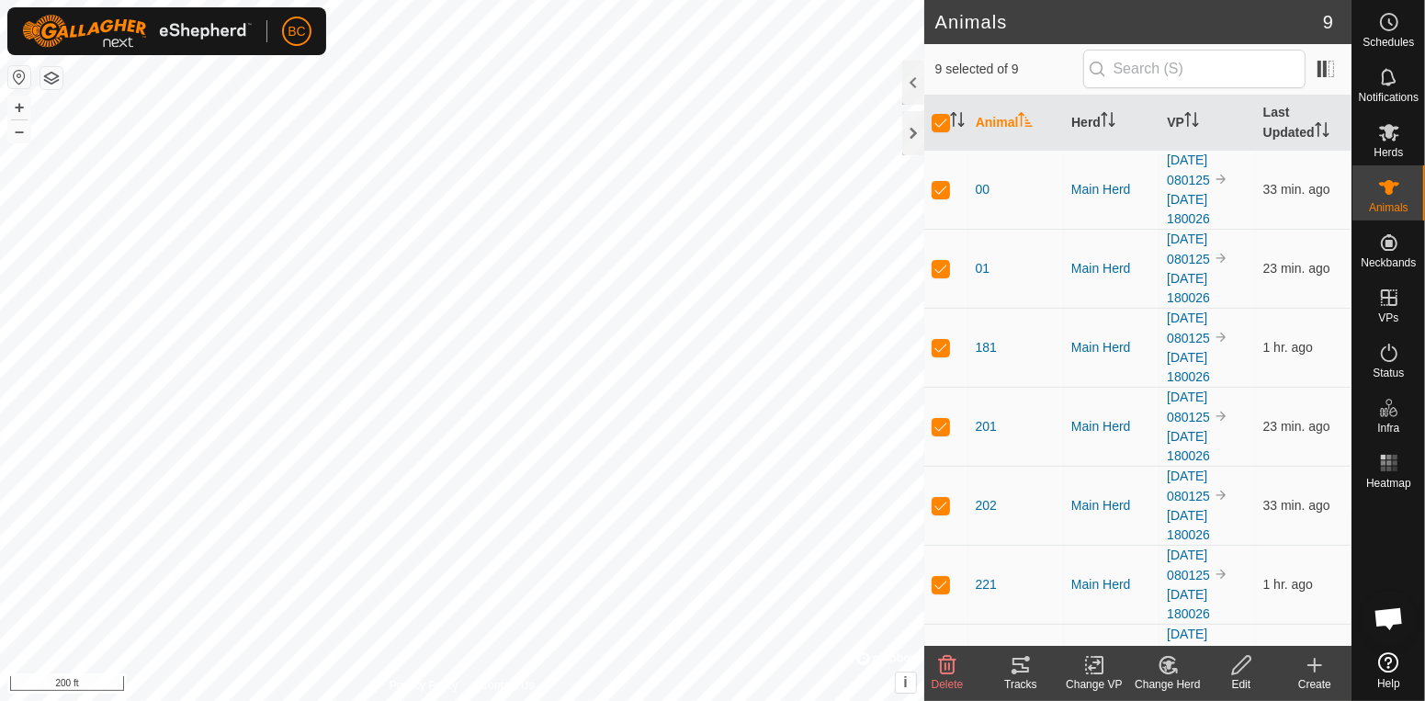
click at [1101, 669] on icon at bounding box center [1094, 665] width 23 height 22
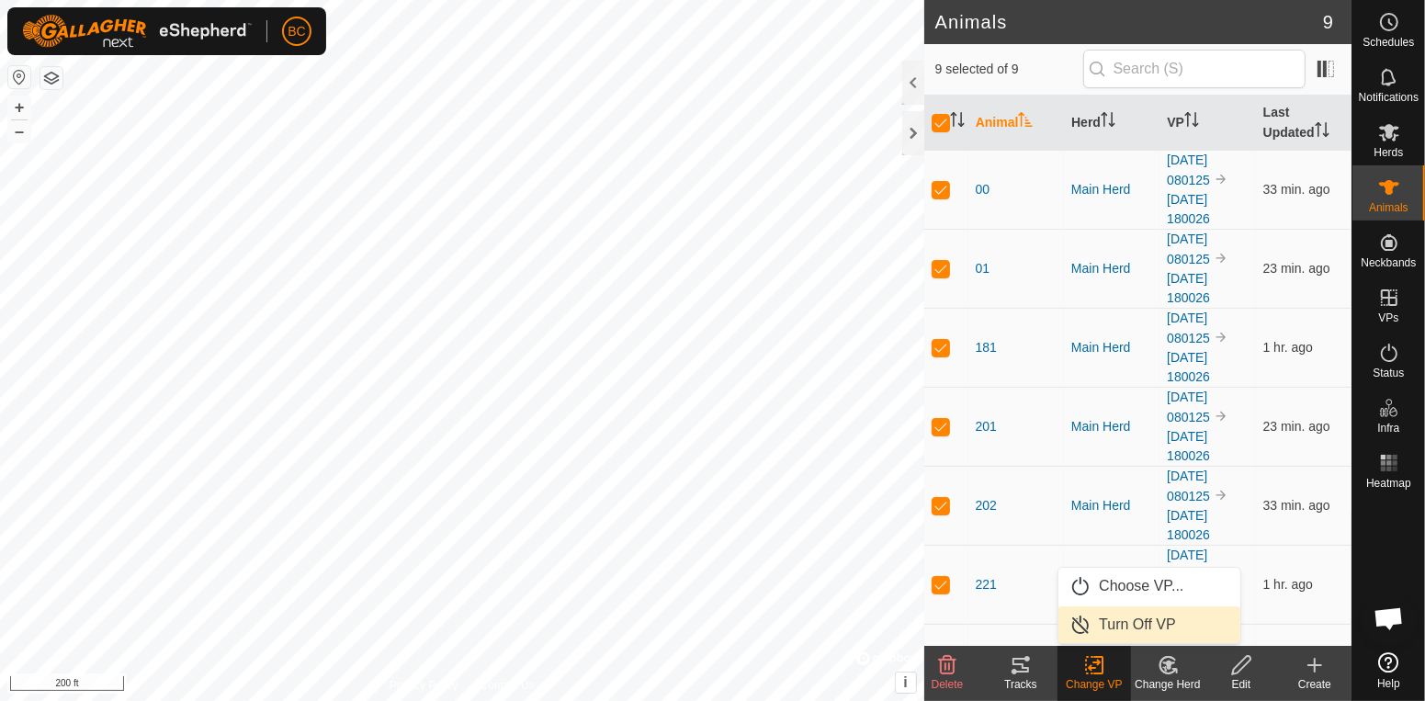
click at [1136, 629] on link "Turn Off VP" at bounding box center [1150, 624] width 182 height 37
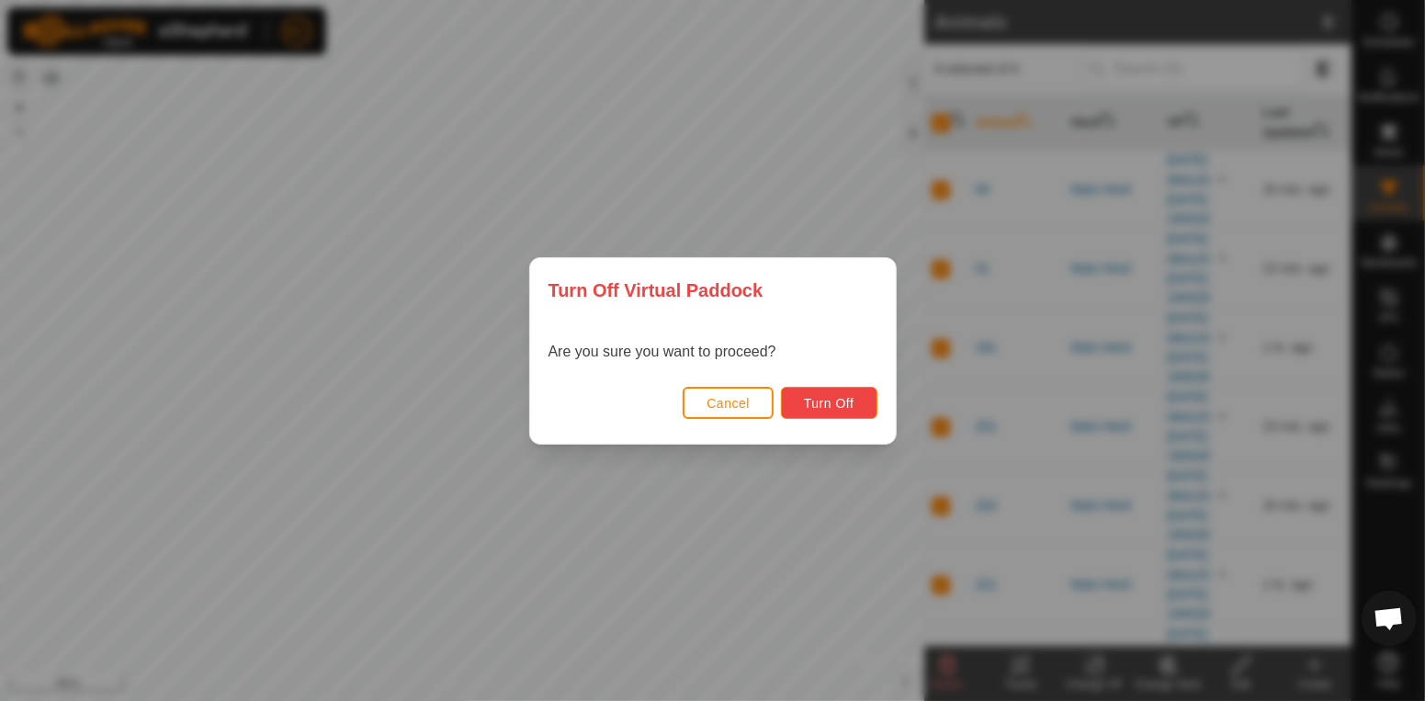
click at [842, 402] on span "Turn Off" at bounding box center [829, 403] width 51 height 15
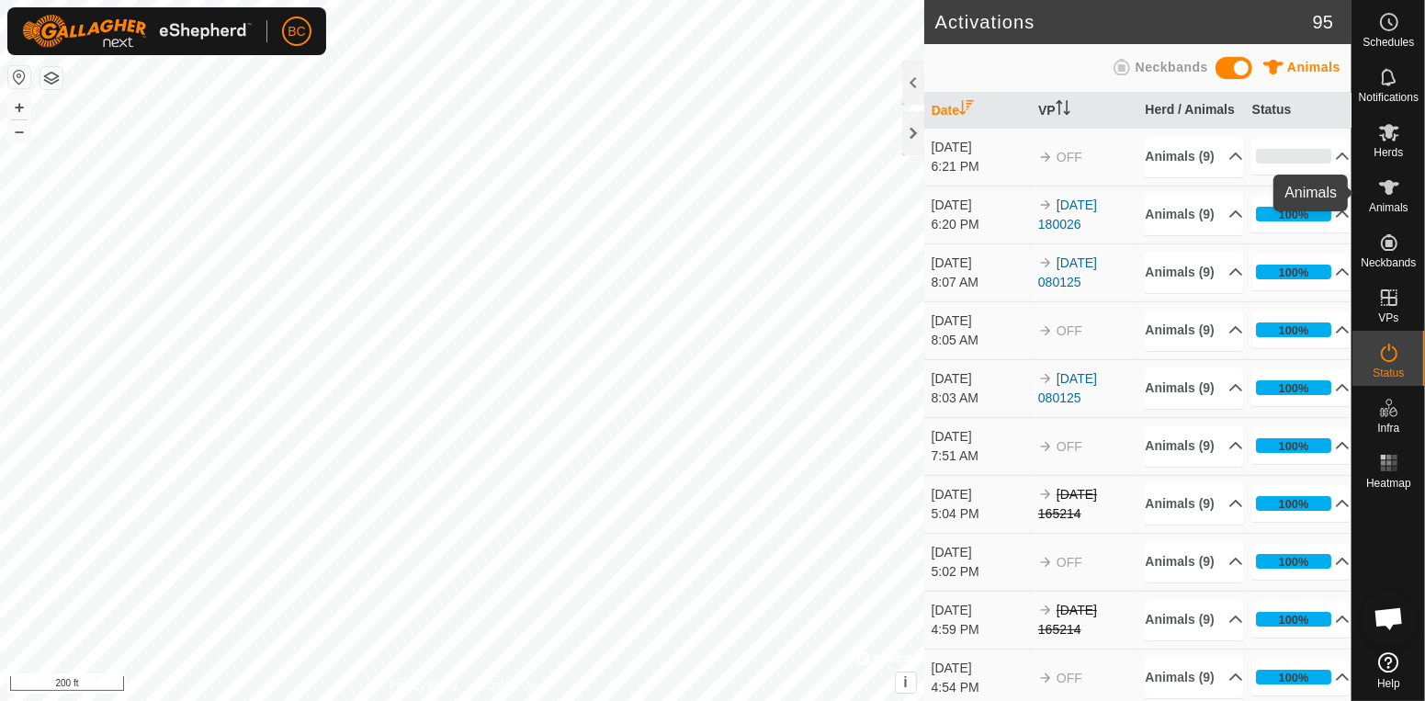
click at [1399, 182] on icon at bounding box center [1389, 187] width 22 height 22
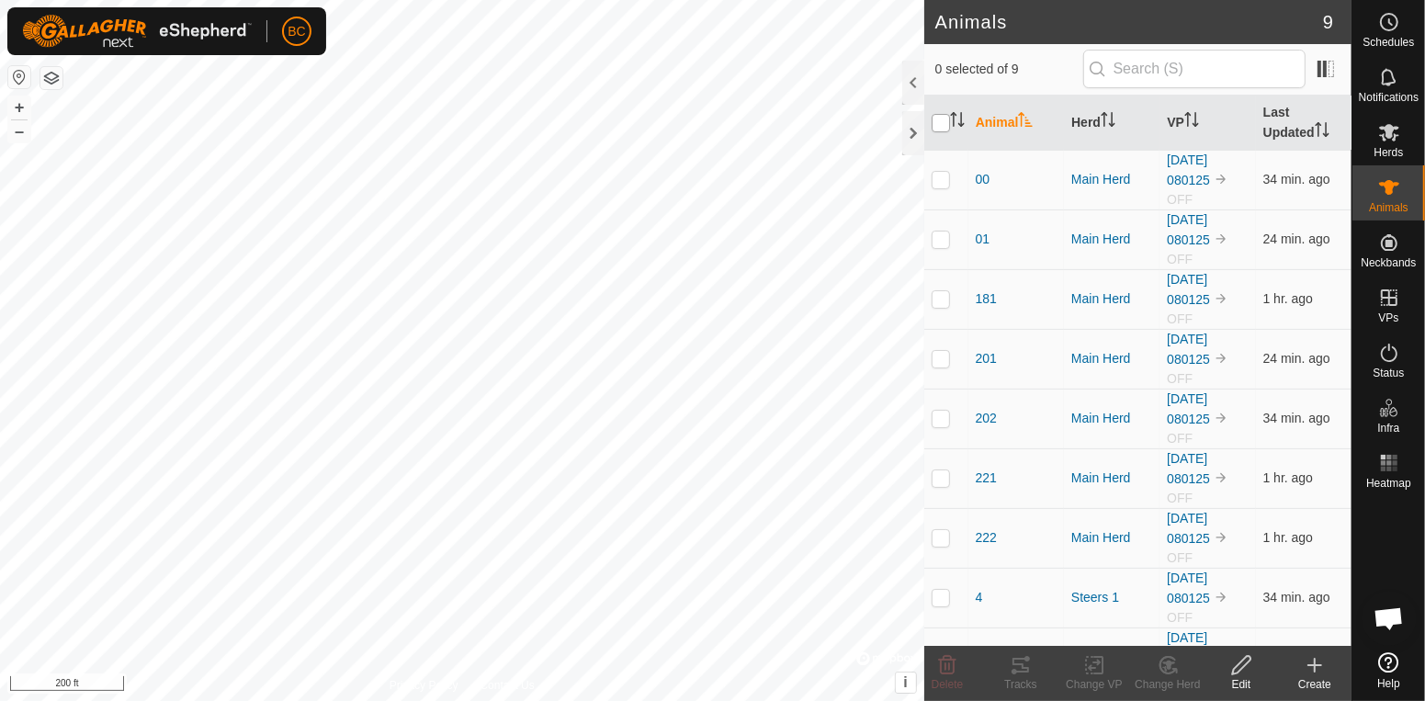
click at [937, 130] on input "checkbox" at bounding box center [941, 123] width 18 height 18
checkbox input "true"
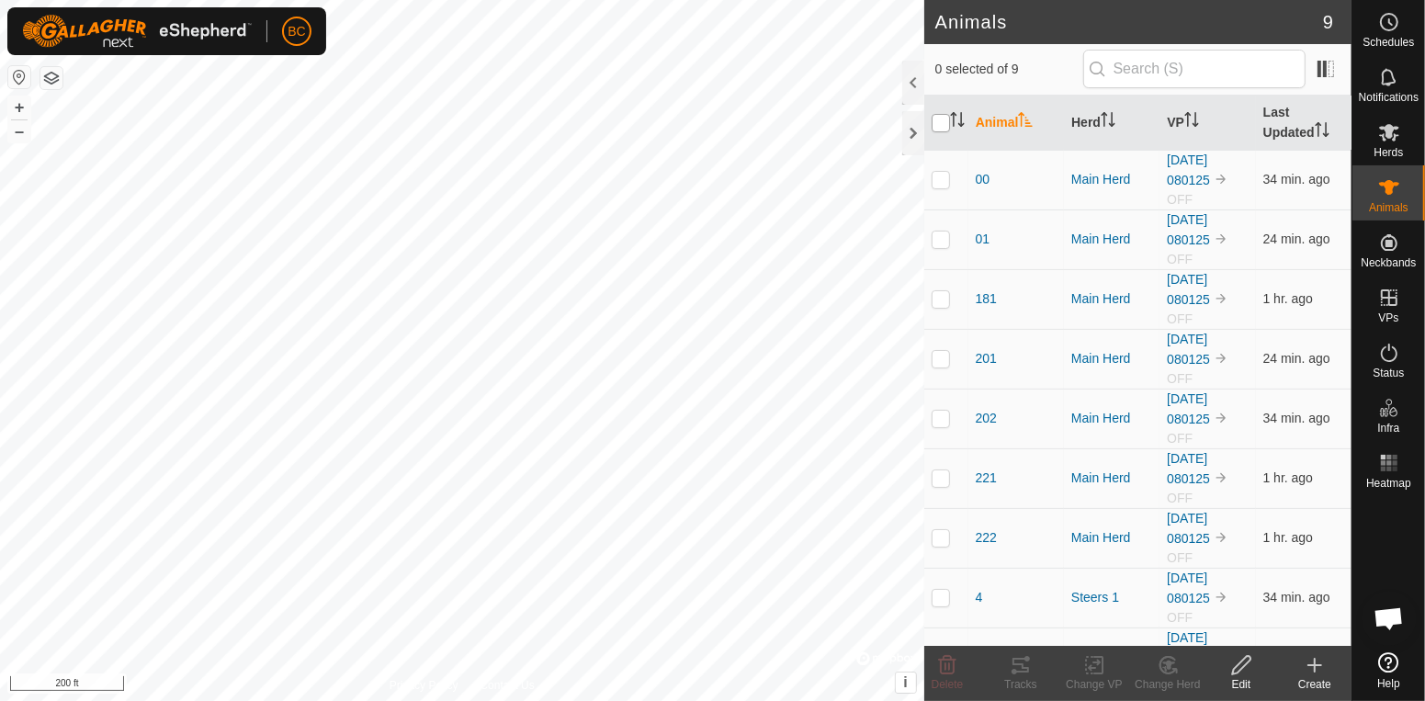
checkbox input "true"
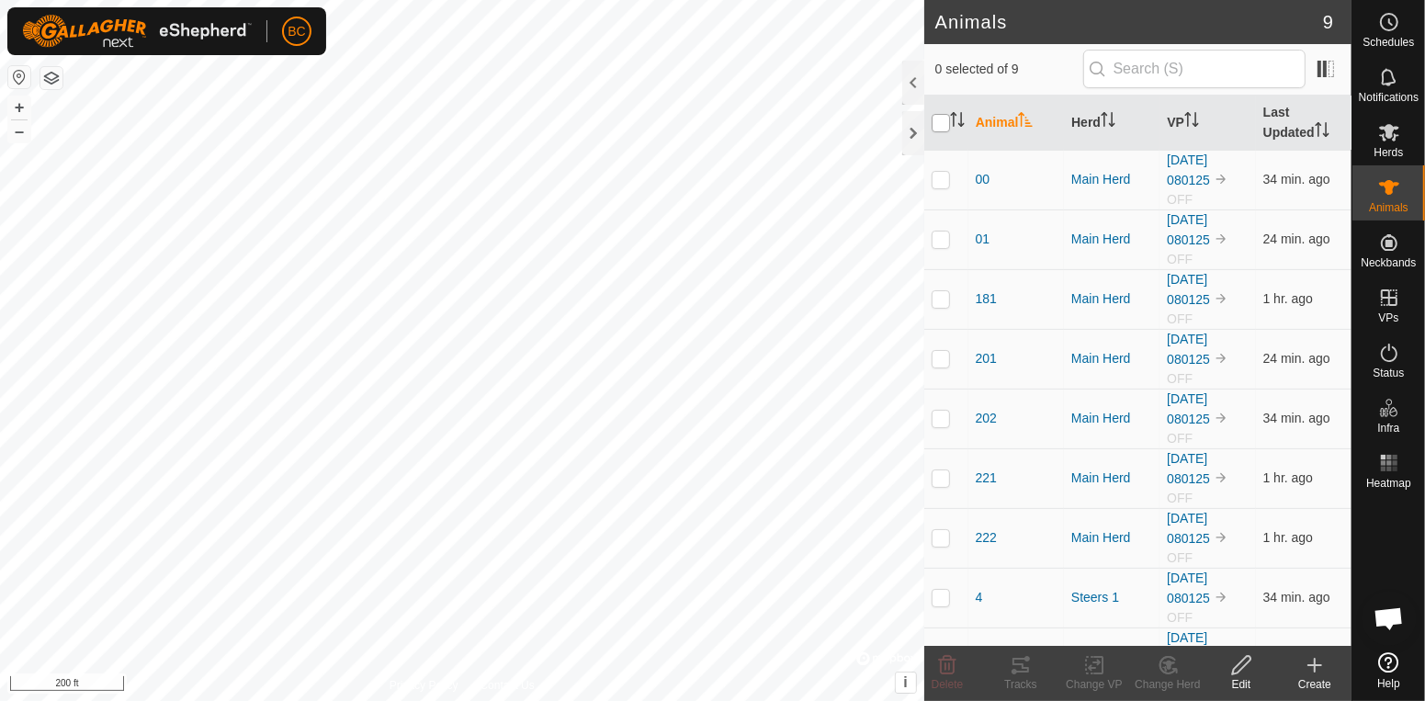
checkbox input "true"
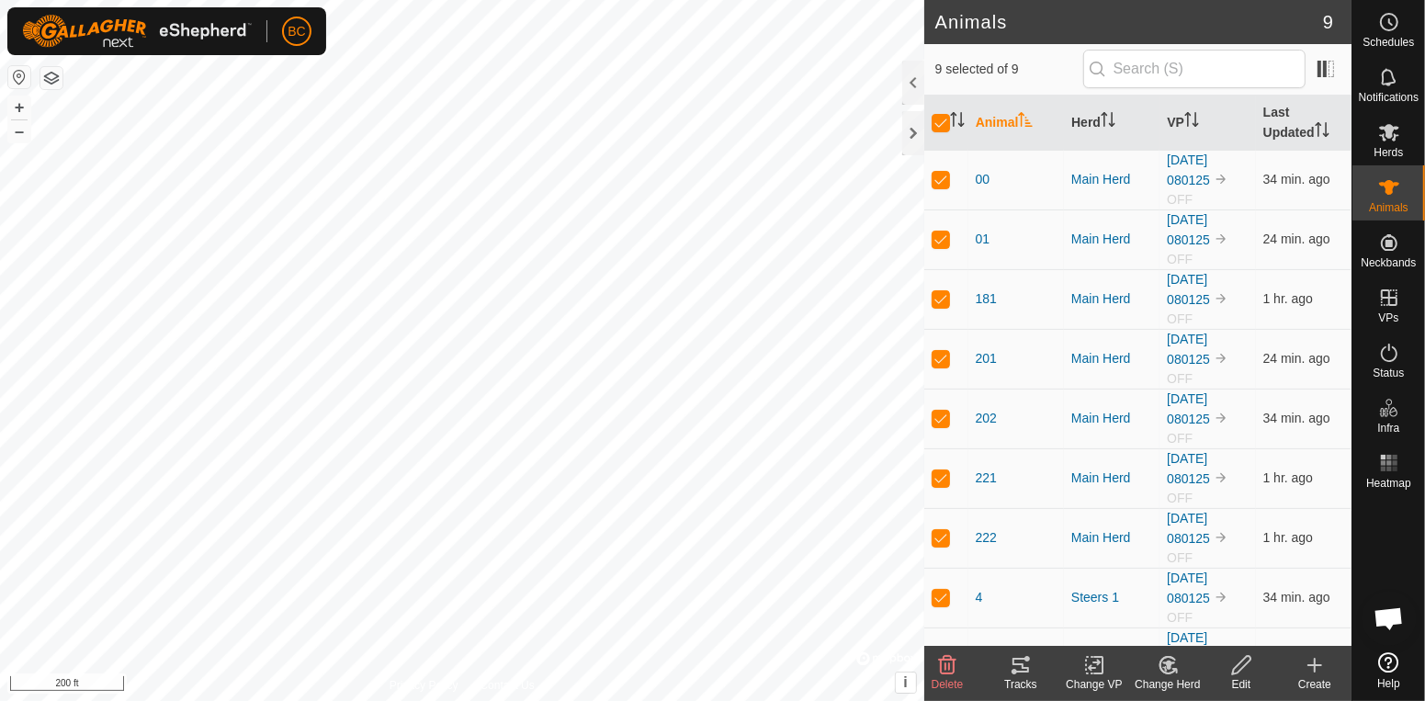
click at [1106, 671] on change-vp-svg-icon at bounding box center [1095, 665] width 74 height 22
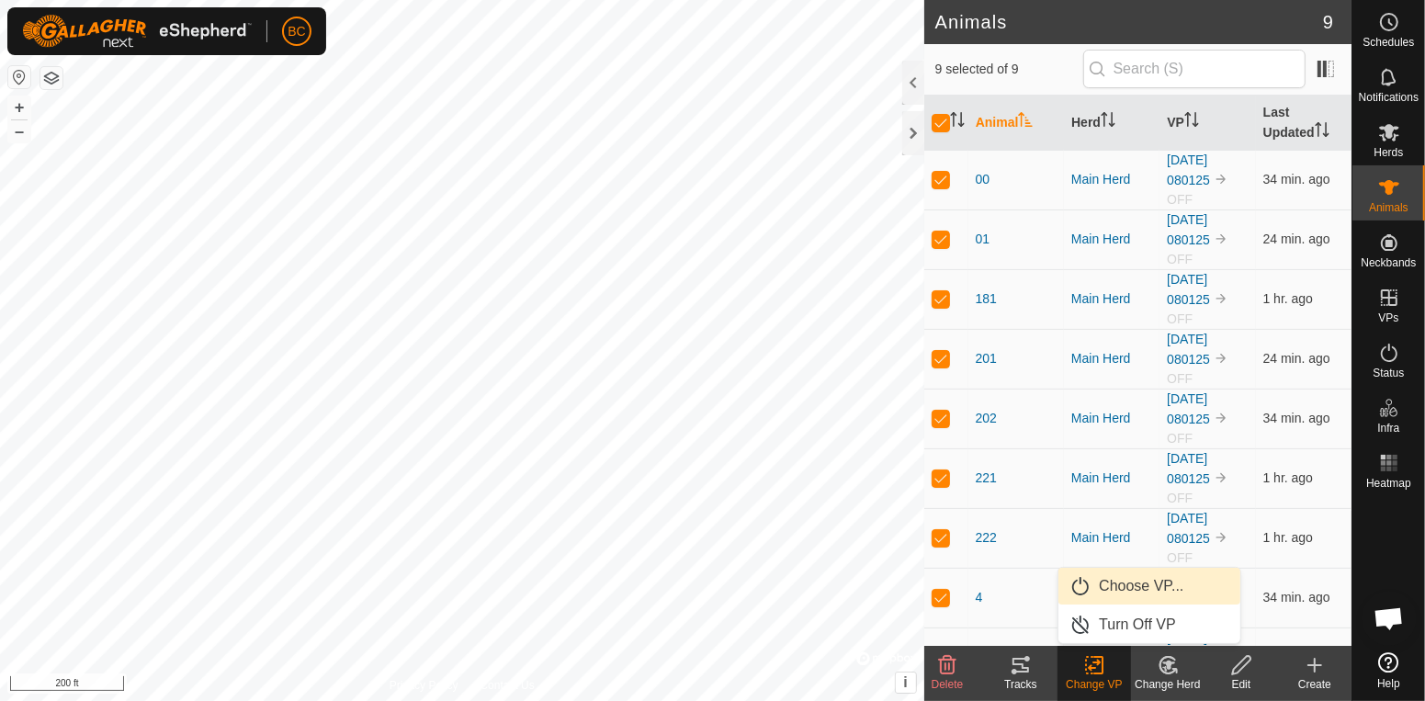
click at [1129, 583] on link "Choose VP..." at bounding box center [1150, 586] width 182 height 37
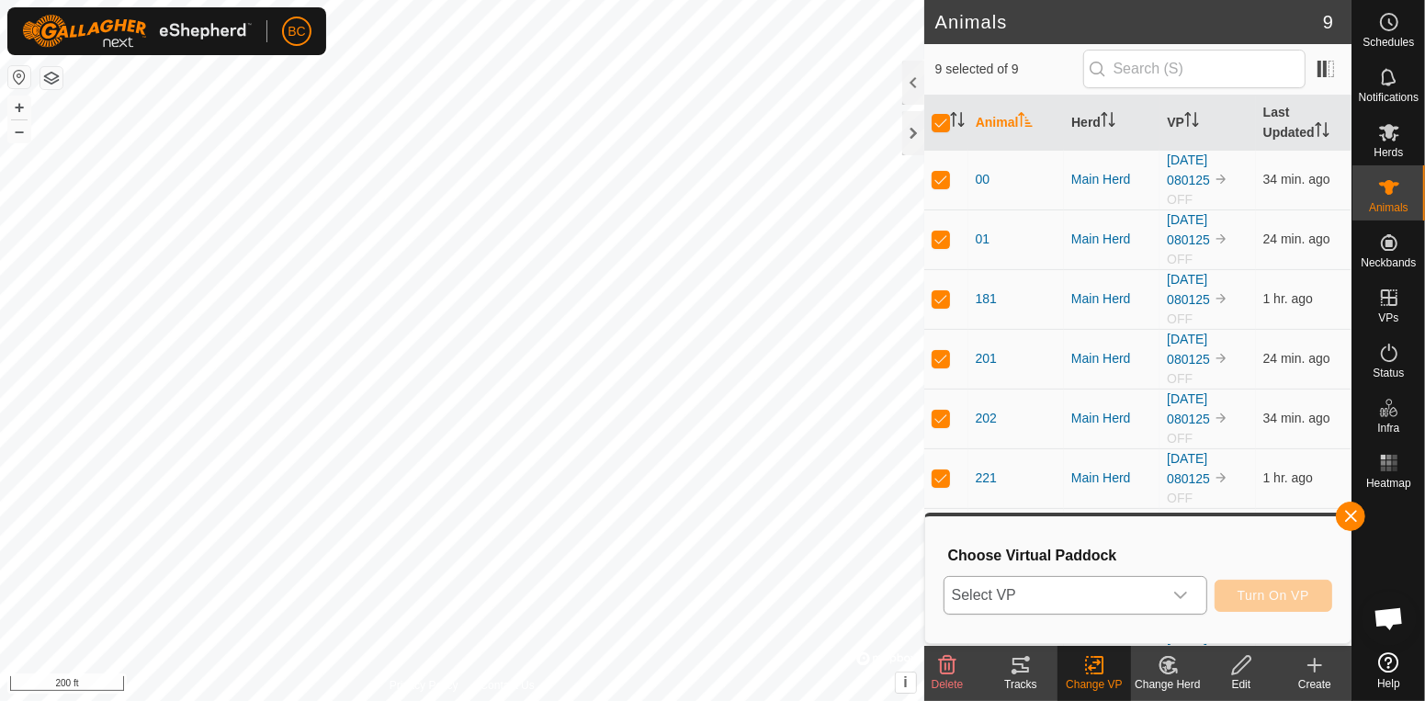
click at [1188, 595] on icon "dropdown trigger" at bounding box center [1180, 595] width 15 height 15
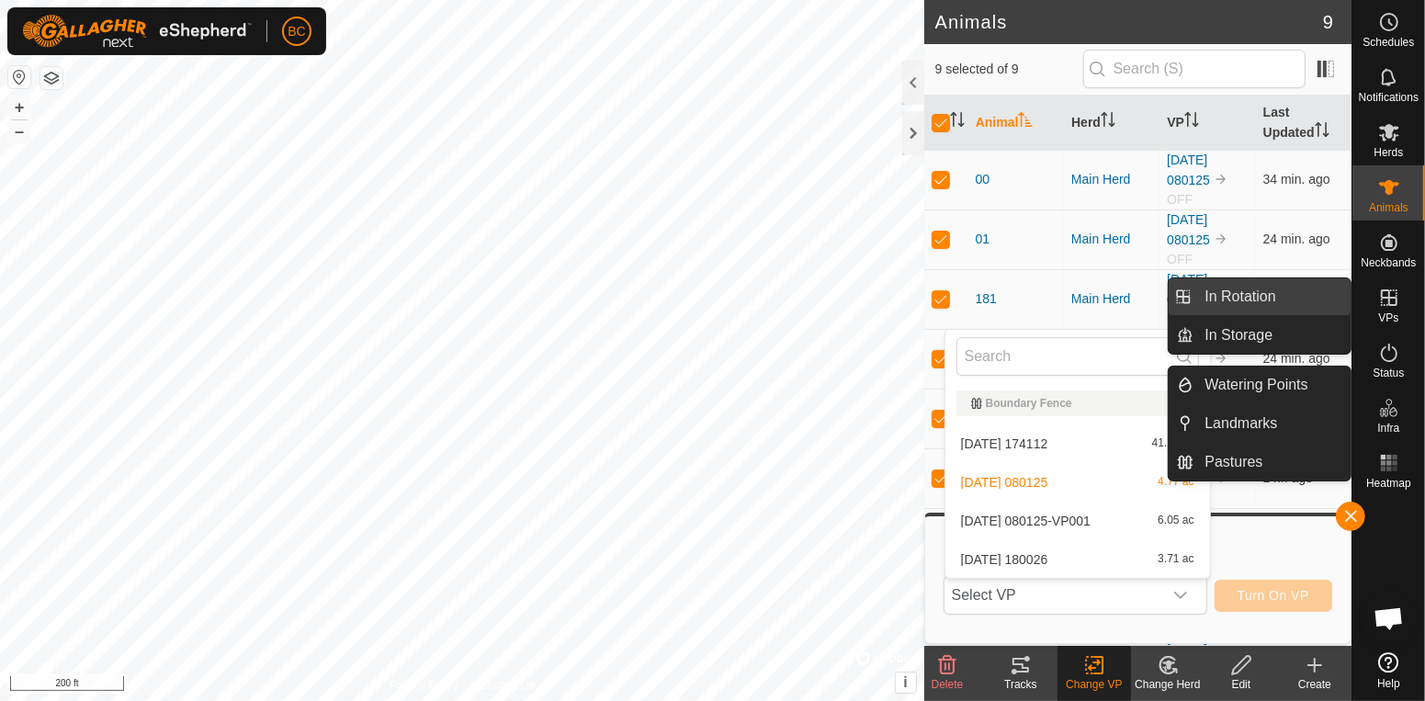
click at [1263, 299] on link "In Rotation" at bounding box center [1272, 296] width 157 height 37
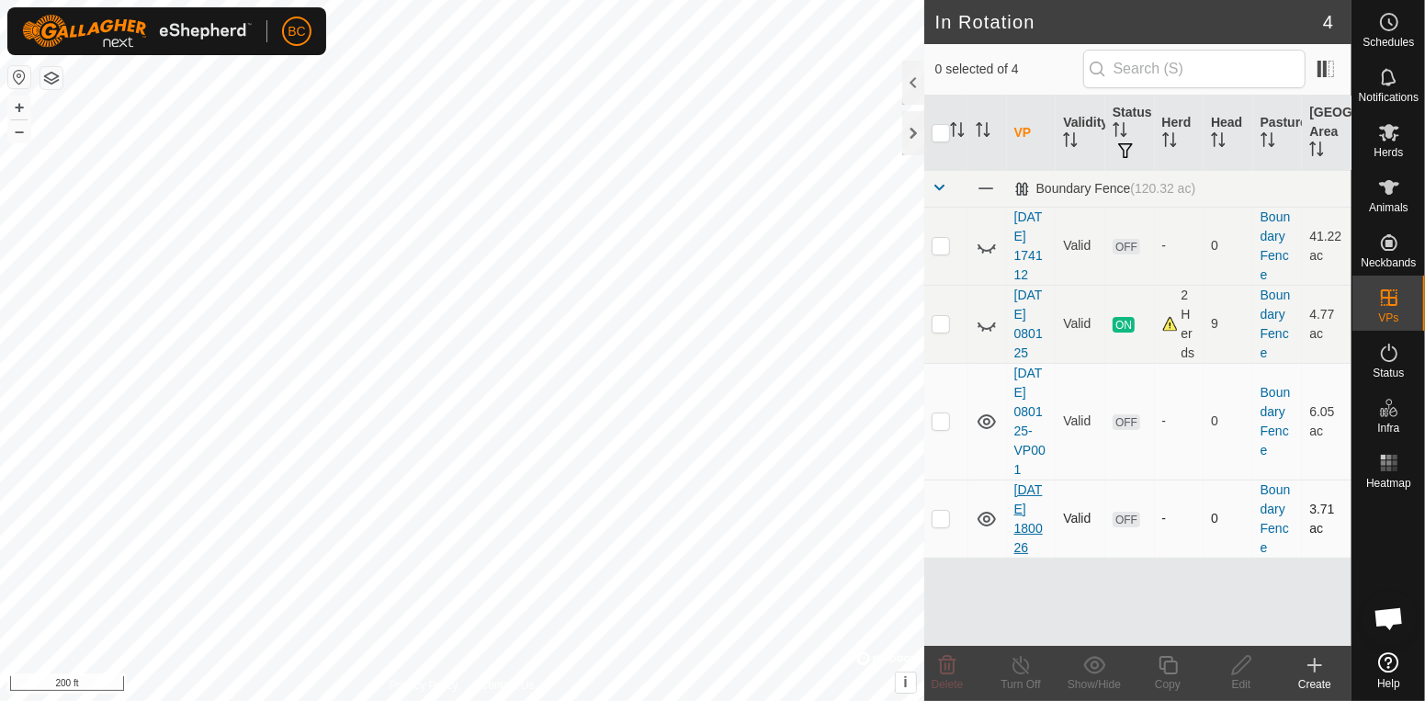
click at [1017, 506] on link "[DATE] 180026" at bounding box center [1028, 518] width 28 height 73
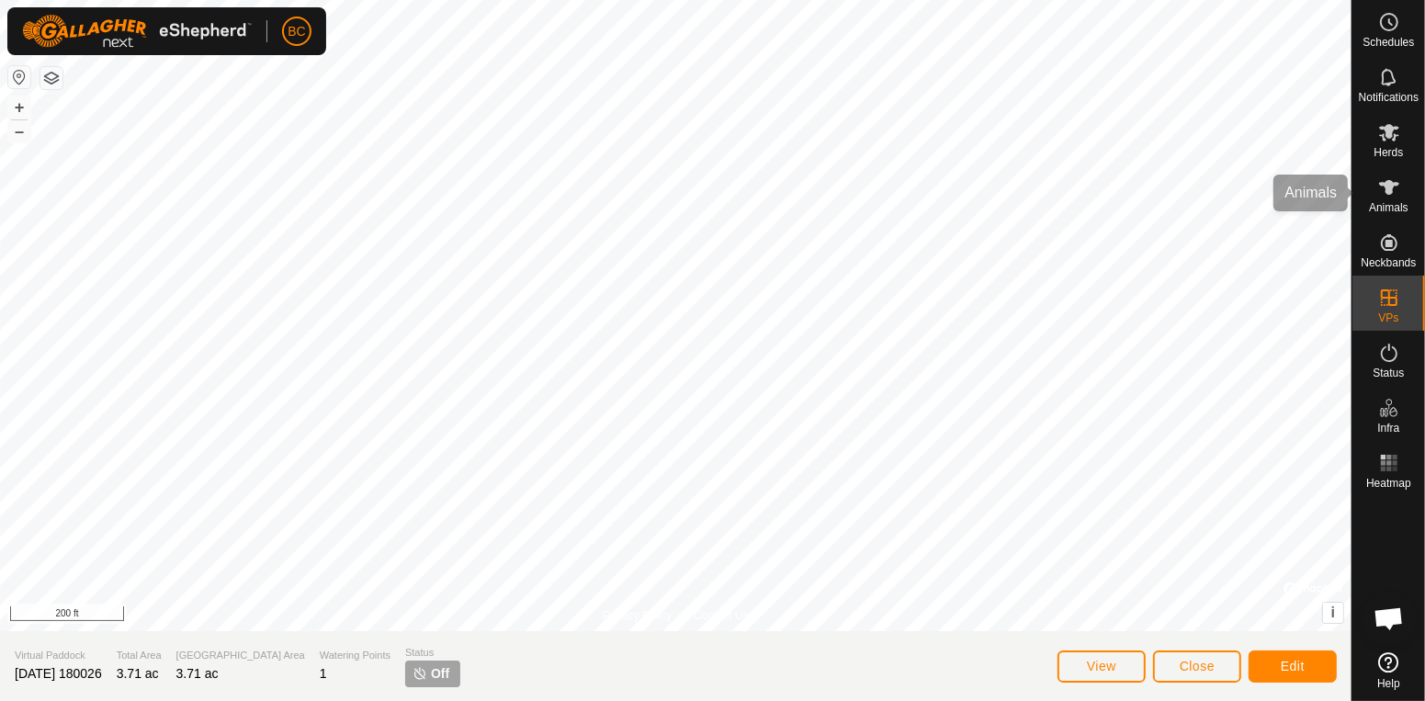
click at [1401, 203] on span "Animals" at bounding box center [1389, 207] width 40 height 11
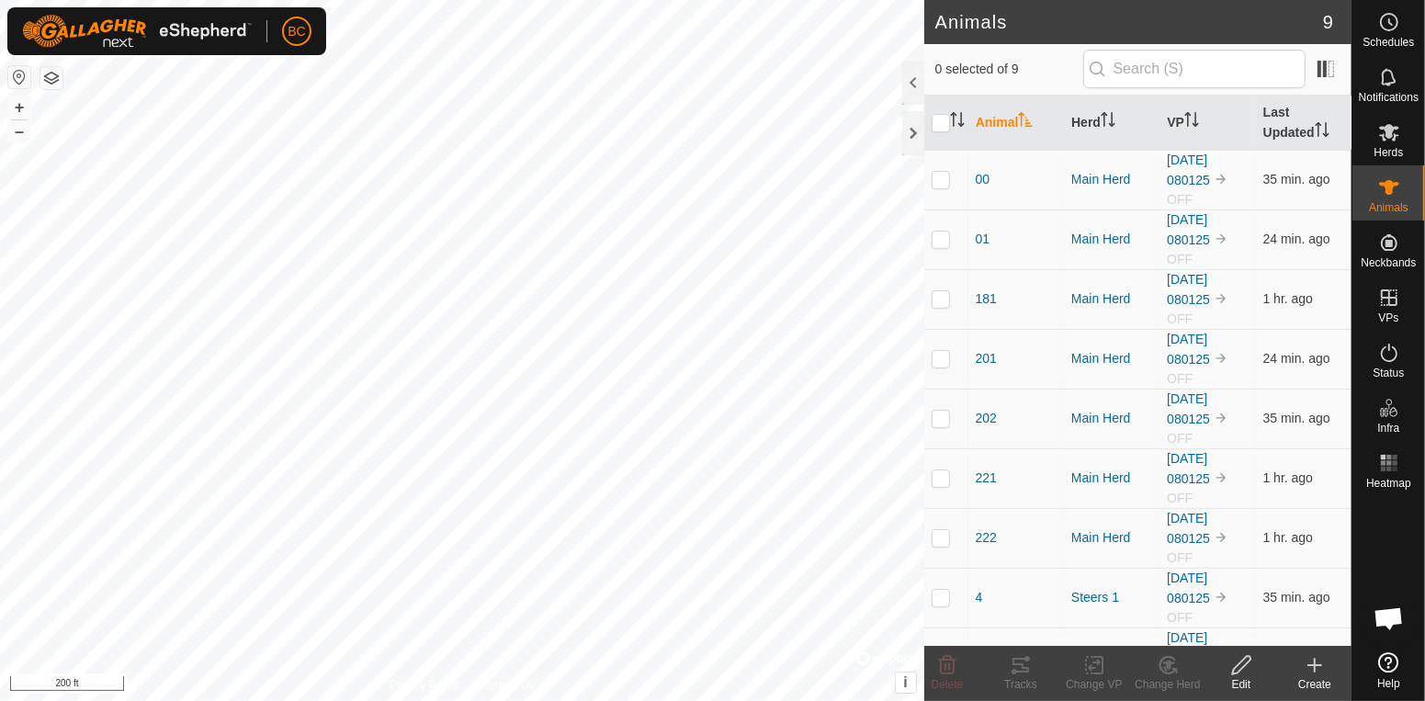
click at [945, 135] on th at bounding box center [946, 123] width 44 height 55
click at [945, 132] on input "checkbox" at bounding box center [941, 123] width 18 height 18
checkbox input "true"
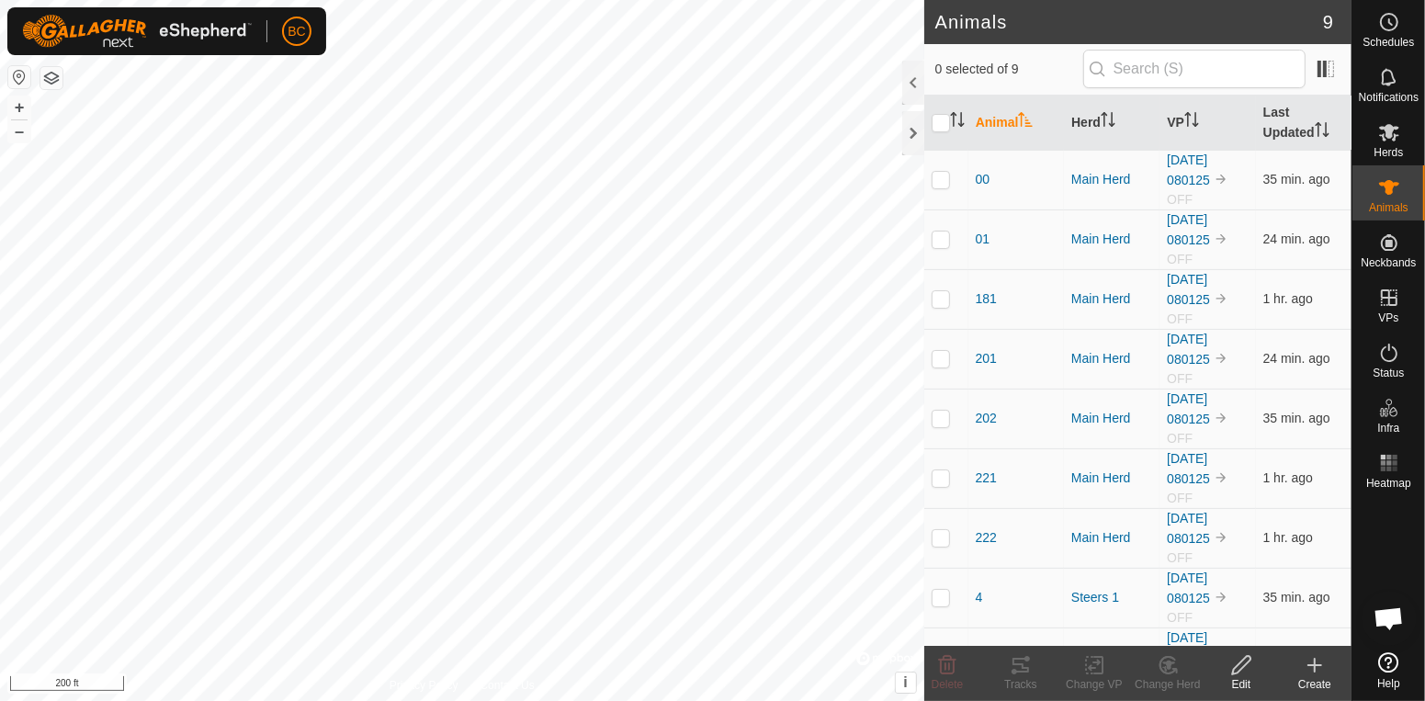
checkbox input "true"
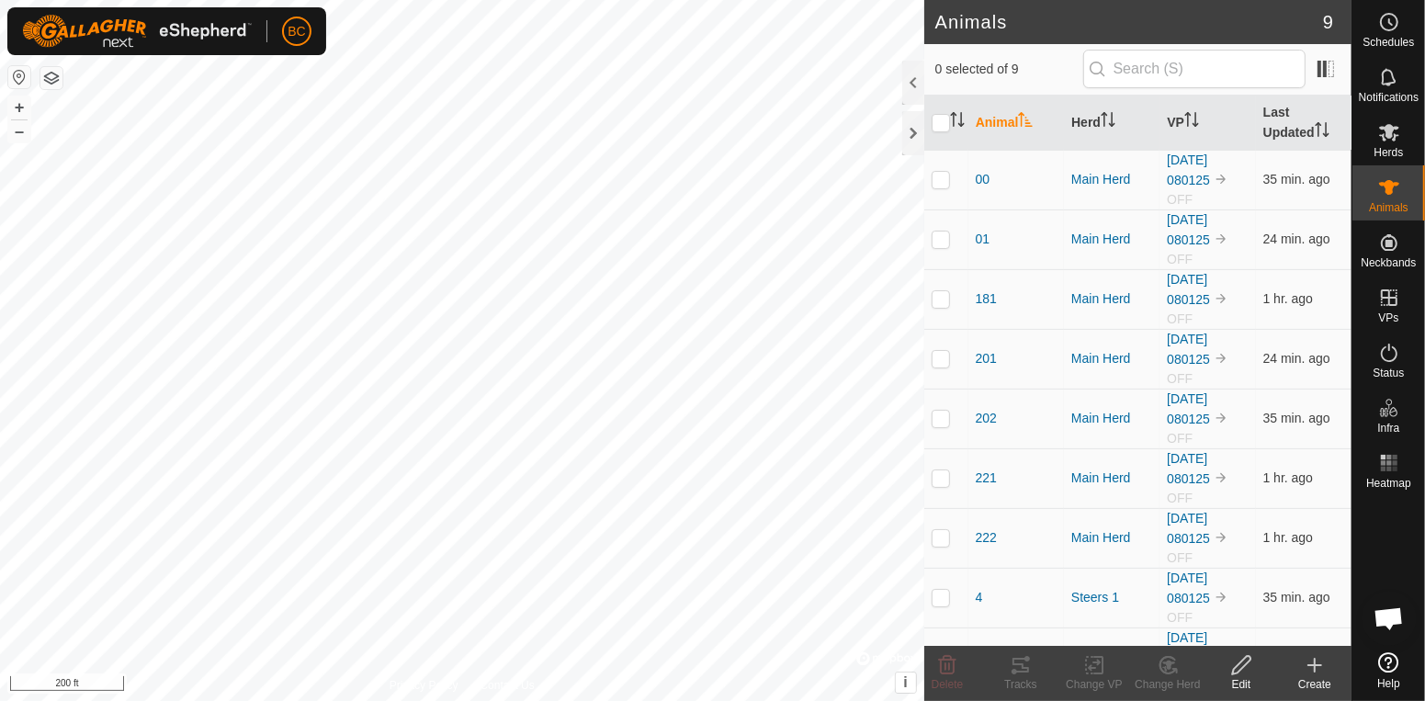
checkbox input "true"
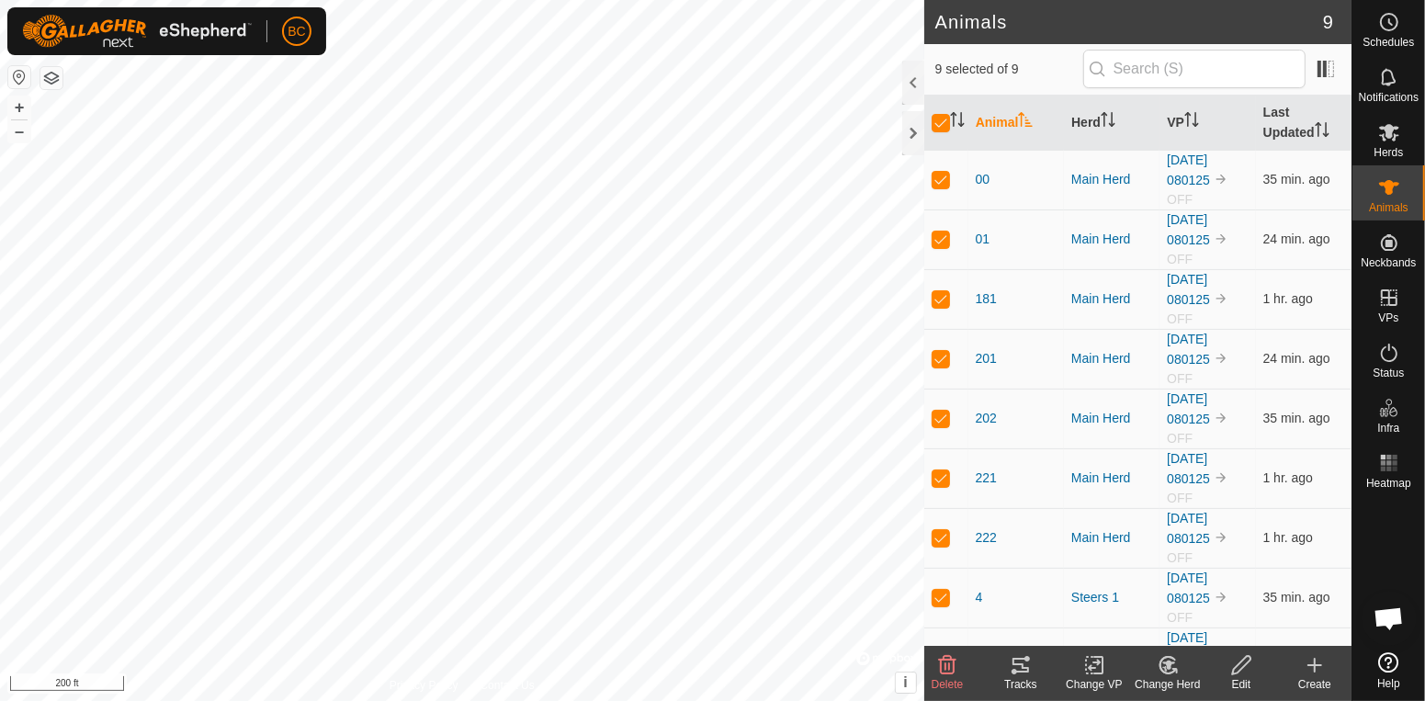
click at [1093, 669] on icon at bounding box center [1094, 665] width 23 height 22
drag, startPoint x: 1122, startPoint y: 579, endPoint x: 1124, endPoint y: 564, distance: 14.8
click at [1124, 564] on body "BC Schedules Notifications Herds Animals Neckbands VPs Status Infra Heatmap Hel…" at bounding box center [712, 350] width 1425 height 701
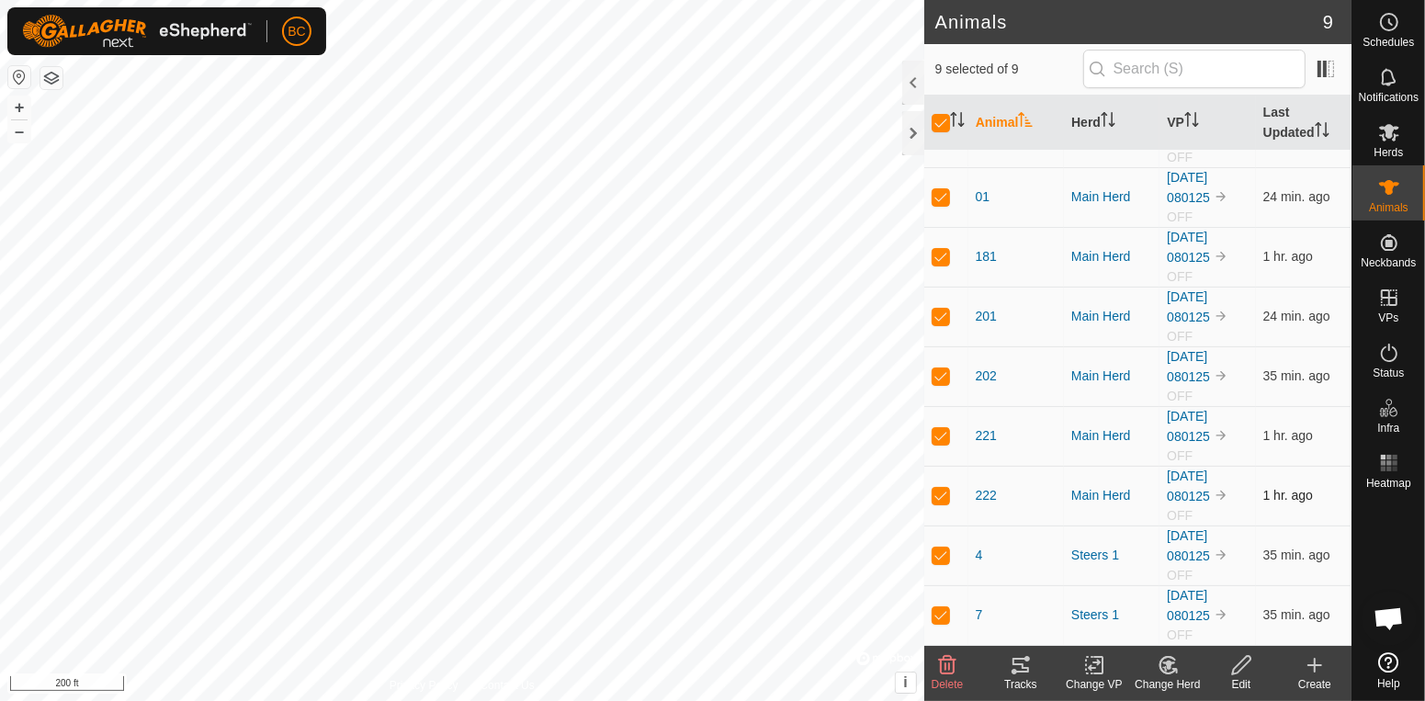
scroll to position [56, 0]
click at [1091, 683] on div "Change VP" at bounding box center [1095, 684] width 74 height 17
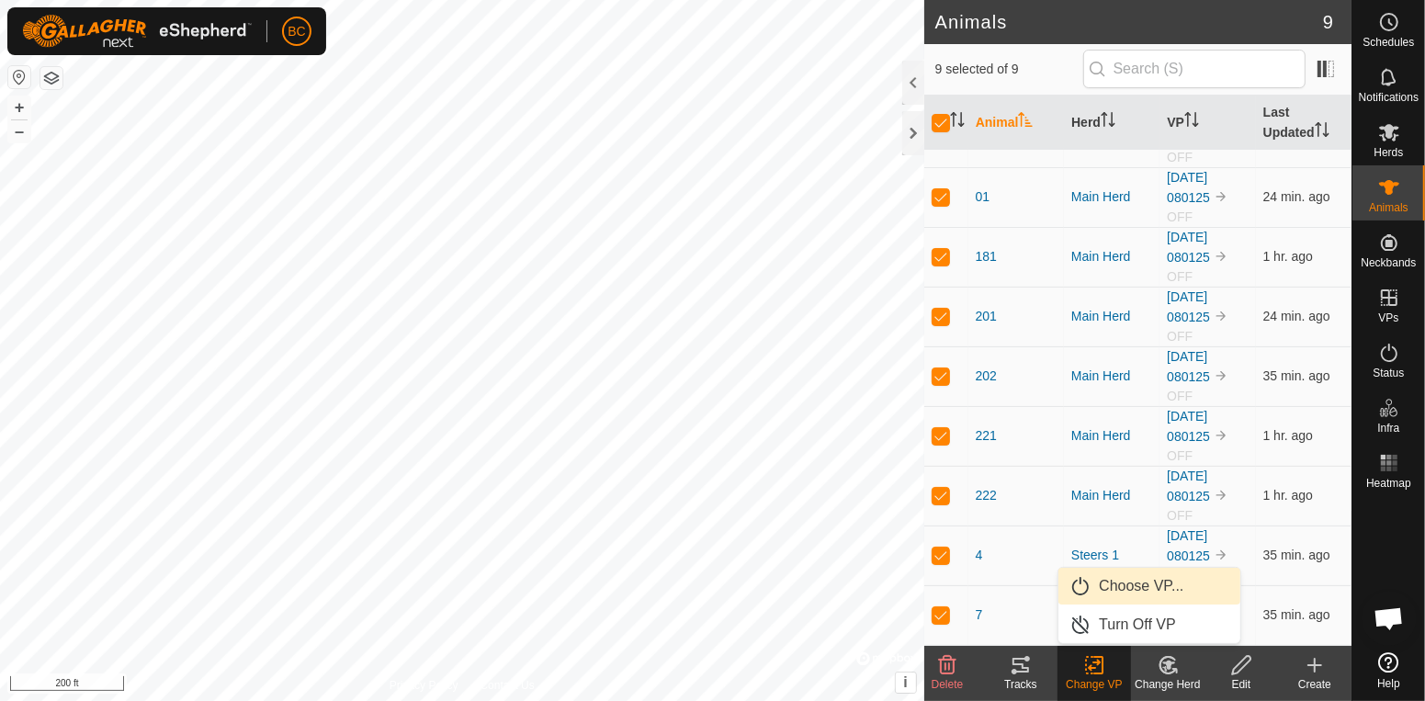
click at [1139, 591] on link "Choose VP..." at bounding box center [1150, 586] width 182 height 37
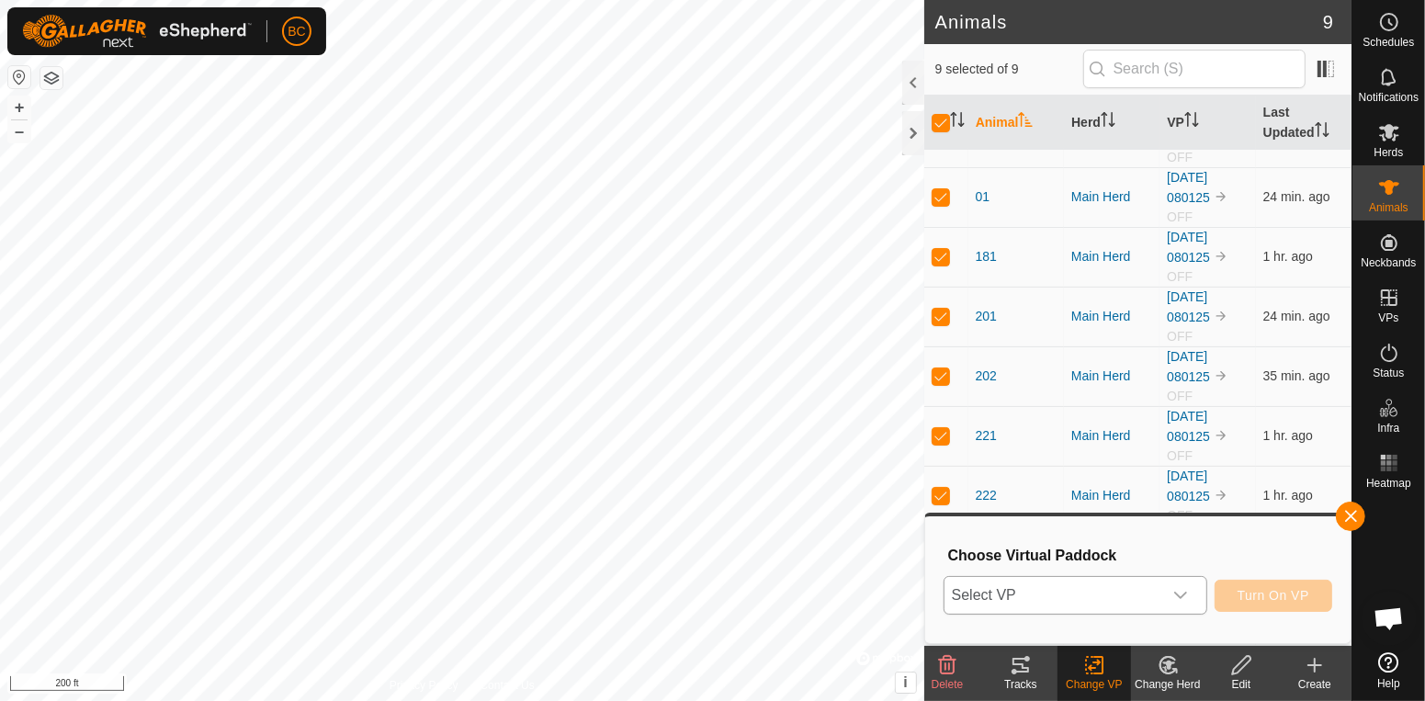
click at [1185, 607] on div "dropdown trigger" at bounding box center [1180, 595] width 37 height 37
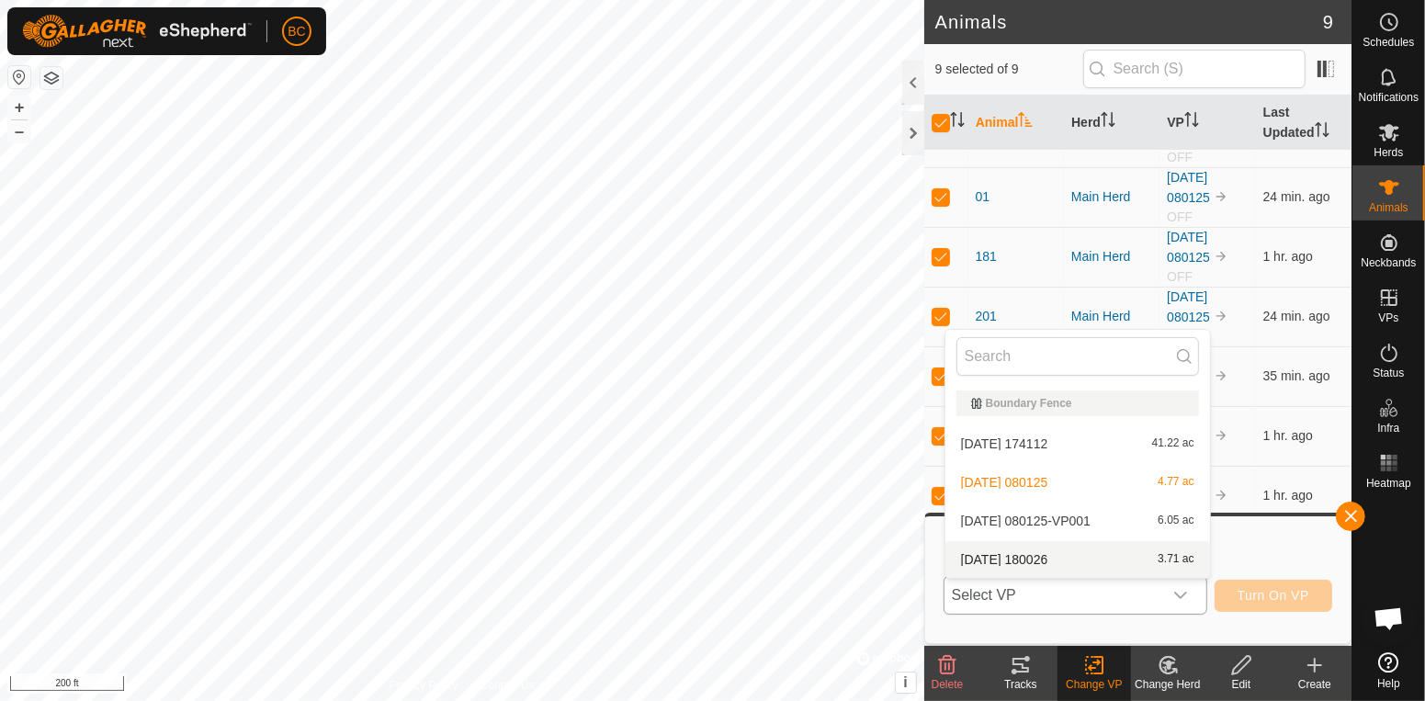
click at [1185, 563] on li "[DATE] 180026 3.71 ac" at bounding box center [1078, 559] width 265 height 37
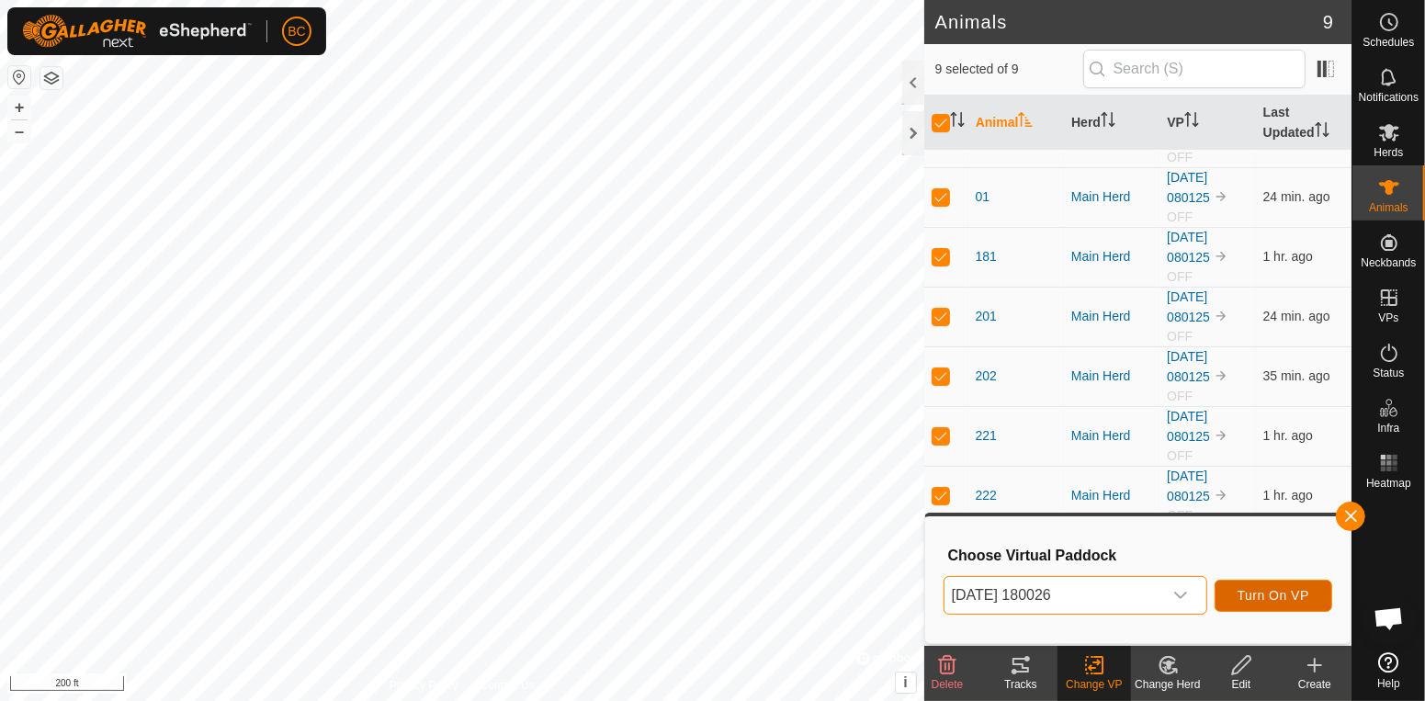
click at [1273, 599] on span "Turn On VP" at bounding box center [1274, 595] width 72 height 15
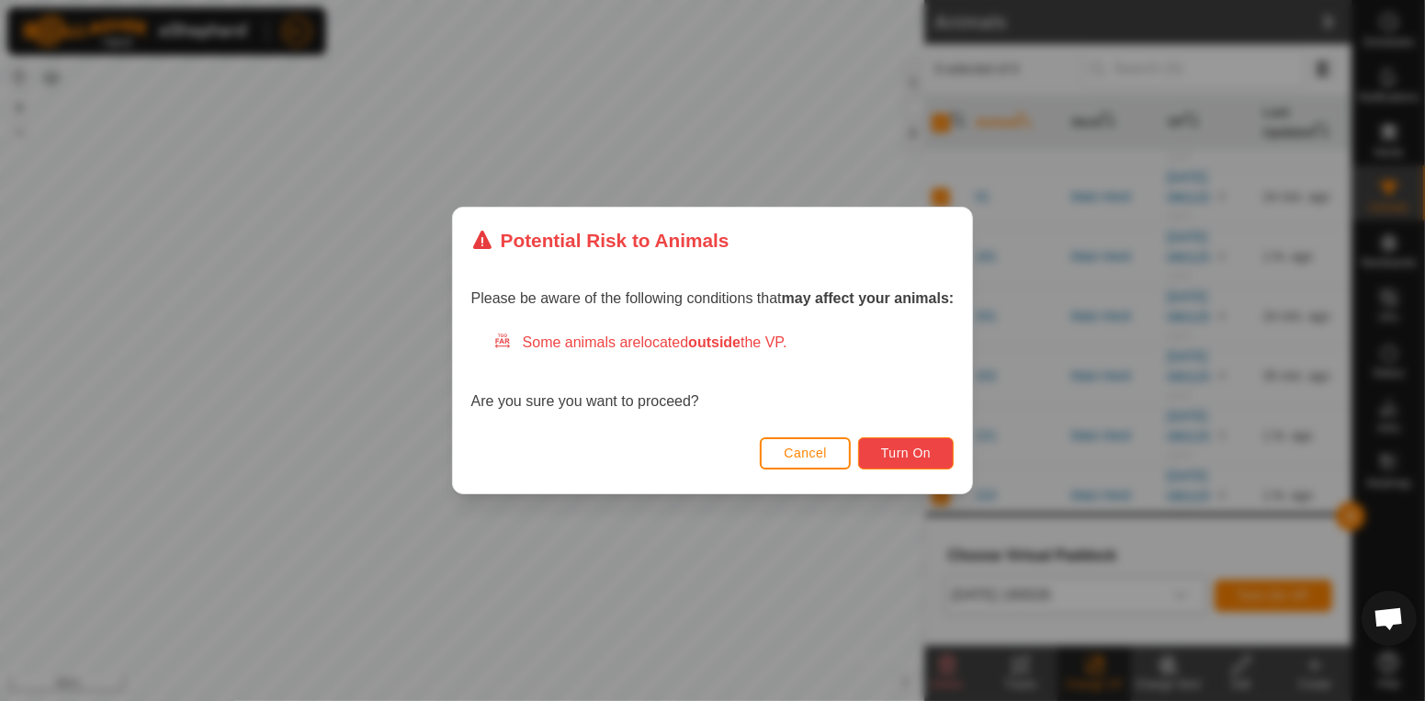
click at [912, 458] on span "Turn On" at bounding box center [906, 453] width 50 height 15
